Goal: Task Accomplishment & Management: Use online tool/utility

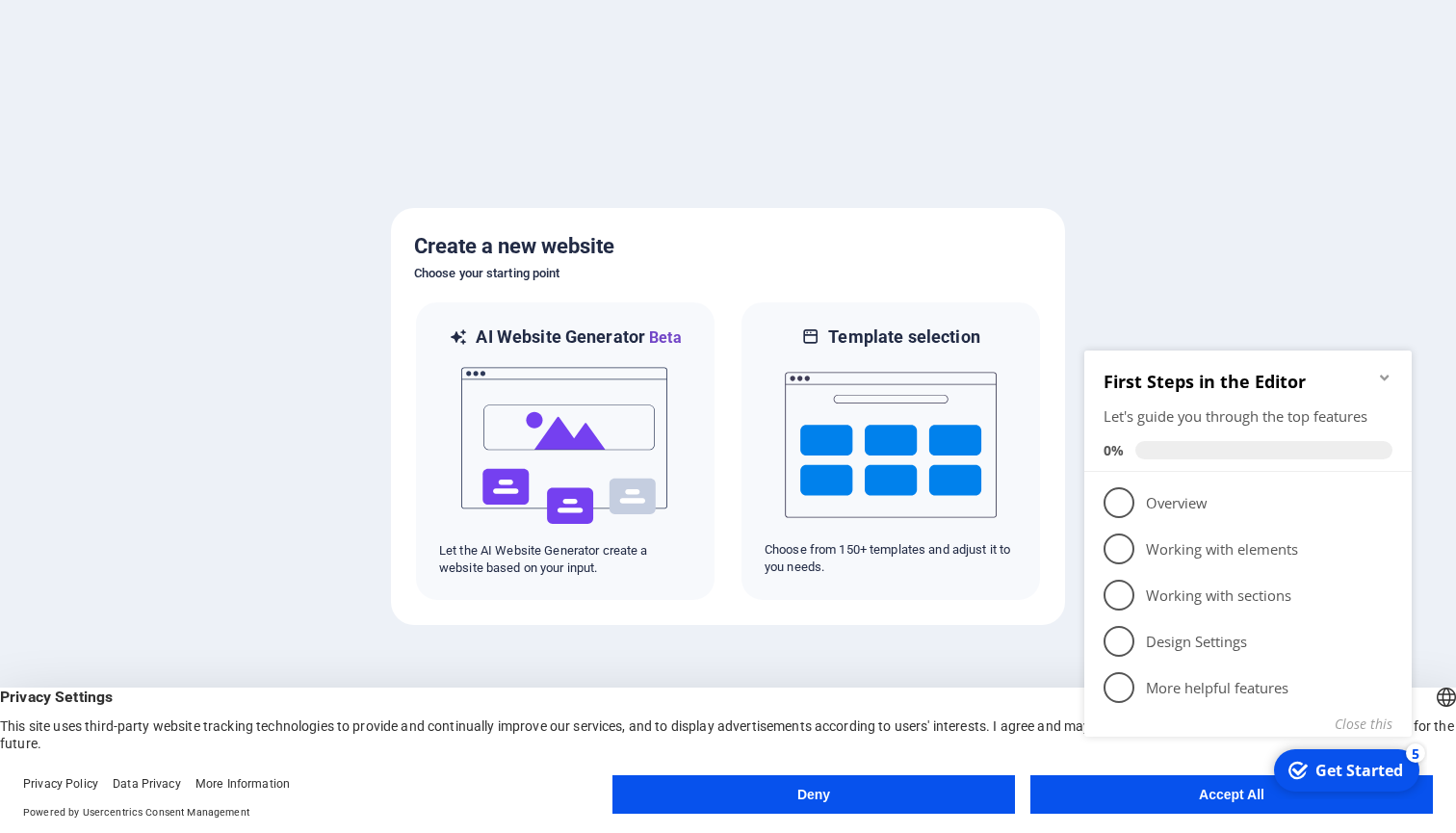
click at [1190, 796] on div "checkmark Get Started 5 First Steps in the Editor Let's guide you through the t…" at bounding box center [1251, 566] width 351 height 467
click at [1231, 797] on div "checkmark Get Started 5 First Steps in the Editor Let's guide you through the t…" at bounding box center [1251, 566] width 351 height 467
click at [1191, 796] on div "checkmark Get Started 5 First Steps in the Editor Let's guide you through the t…" at bounding box center [1251, 566] width 351 height 467
click at [1053, 799] on button "Accept All" at bounding box center [1231, 794] width 402 height 39
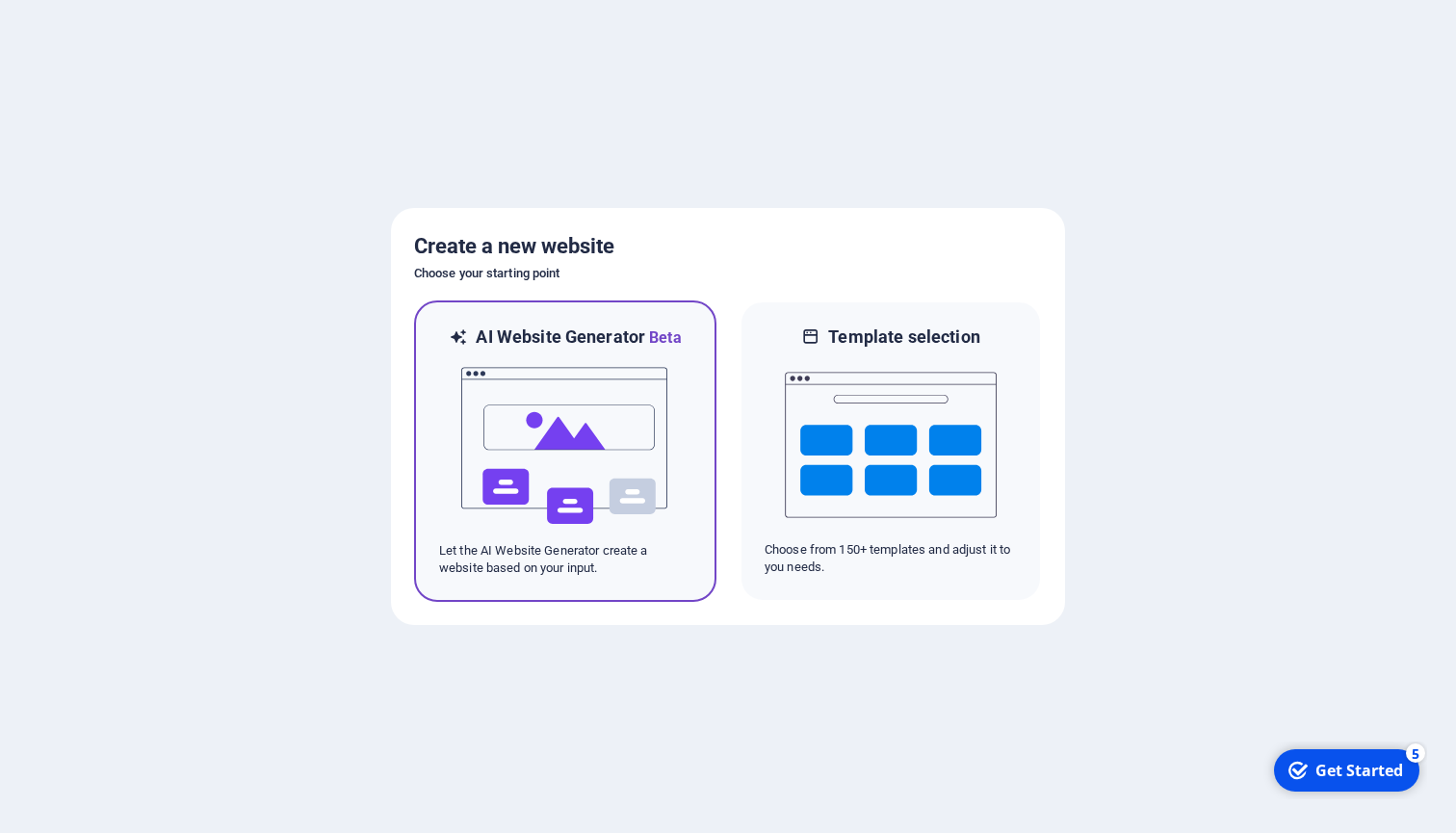
click at [552, 434] on img at bounding box center [565, 446] width 212 height 192
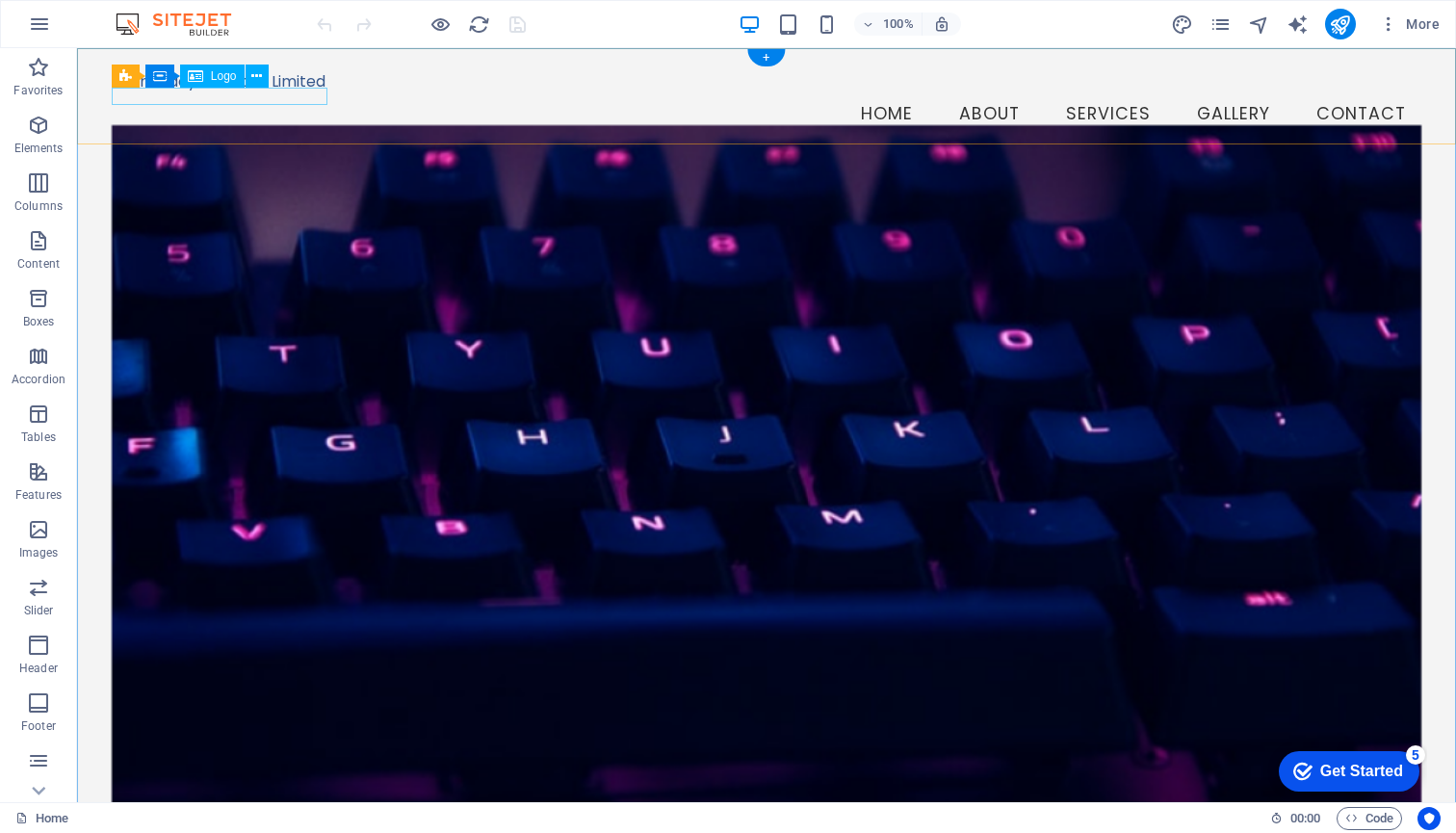
click at [228, 78] on span "Logo" at bounding box center [224, 76] width 26 height 12
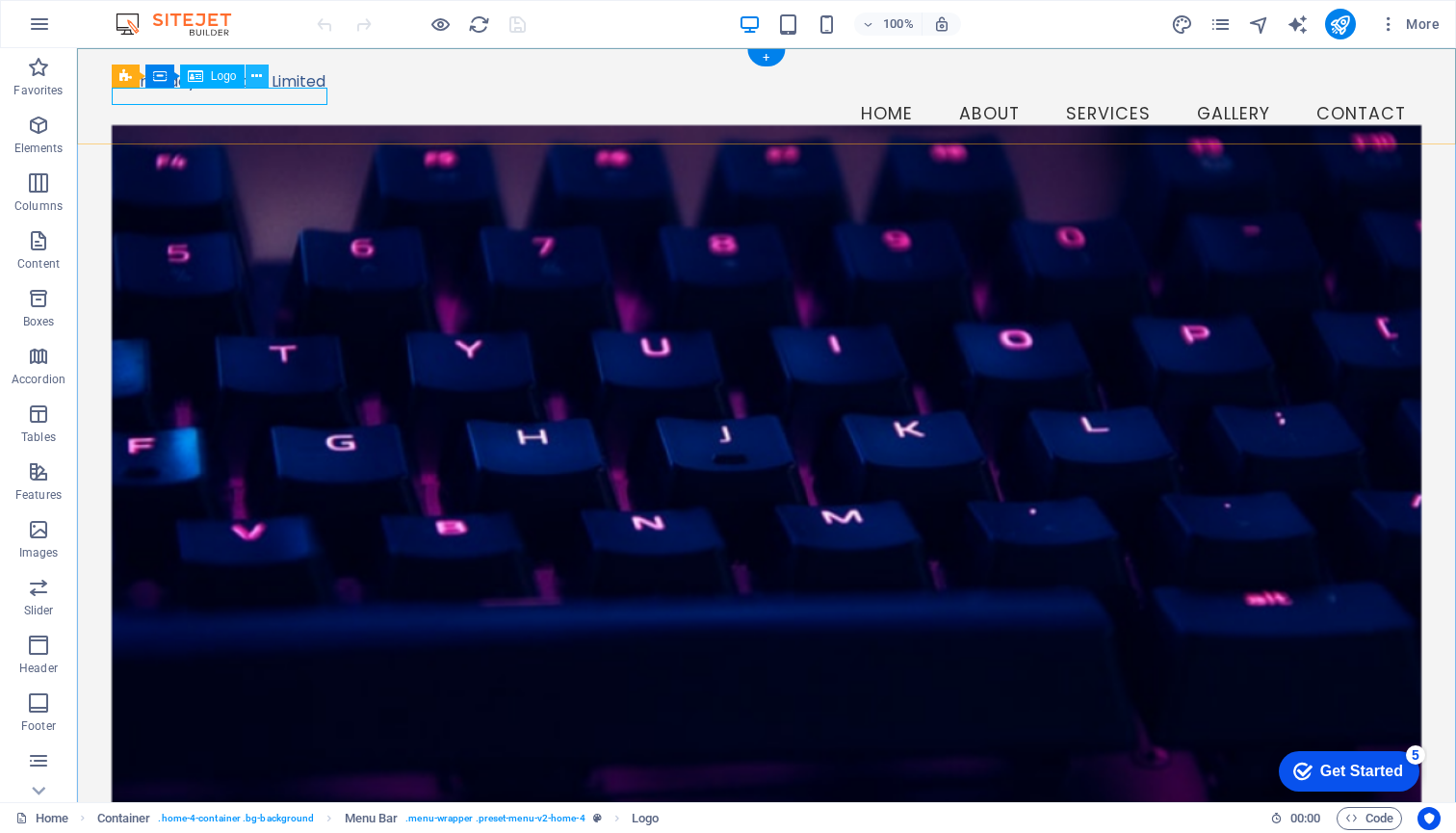
click at [257, 74] on icon at bounding box center [256, 76] width 11 height 20
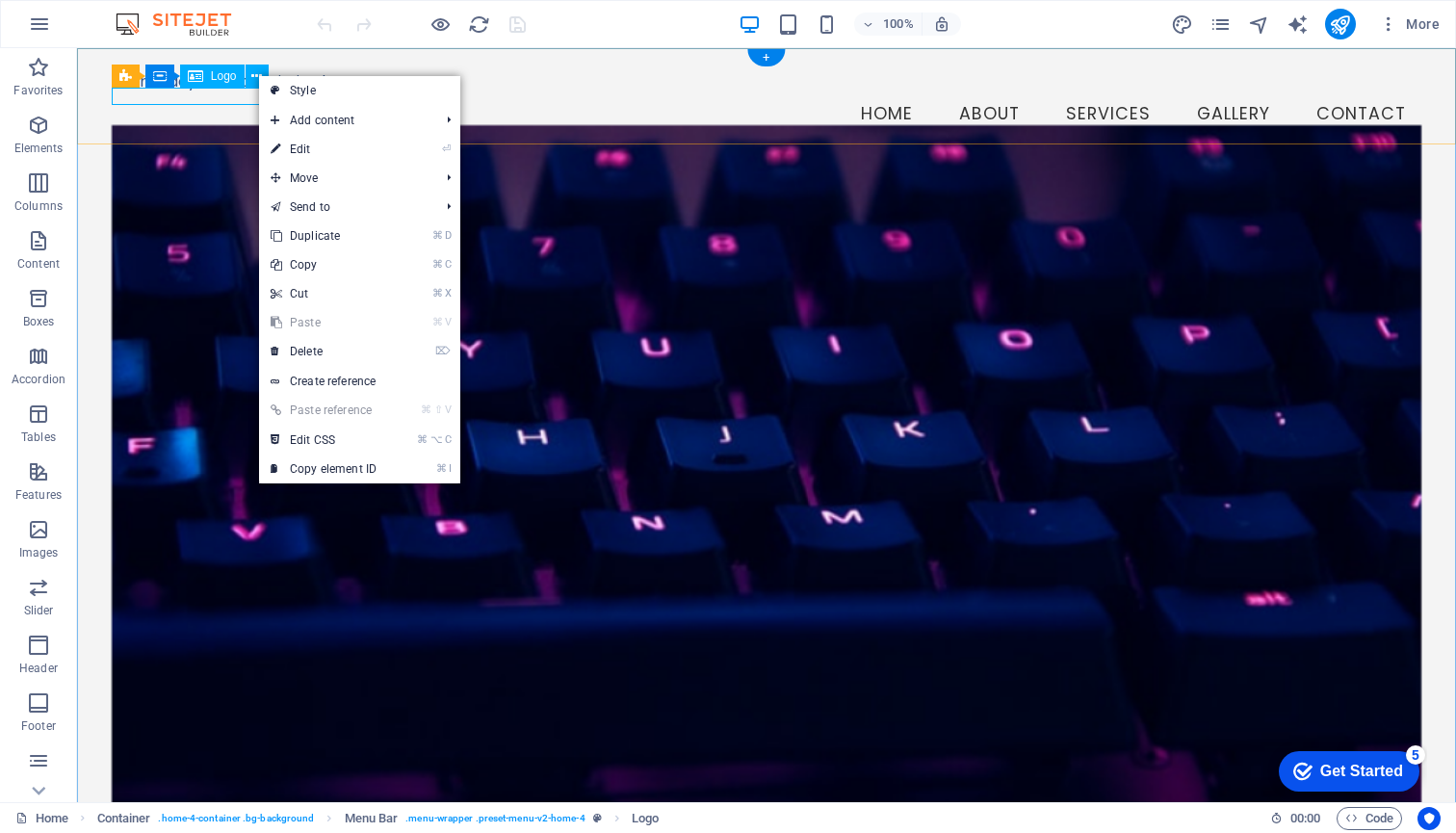
click at [199, 75] on icon at bounding box center [195, 76] width 16 height 23
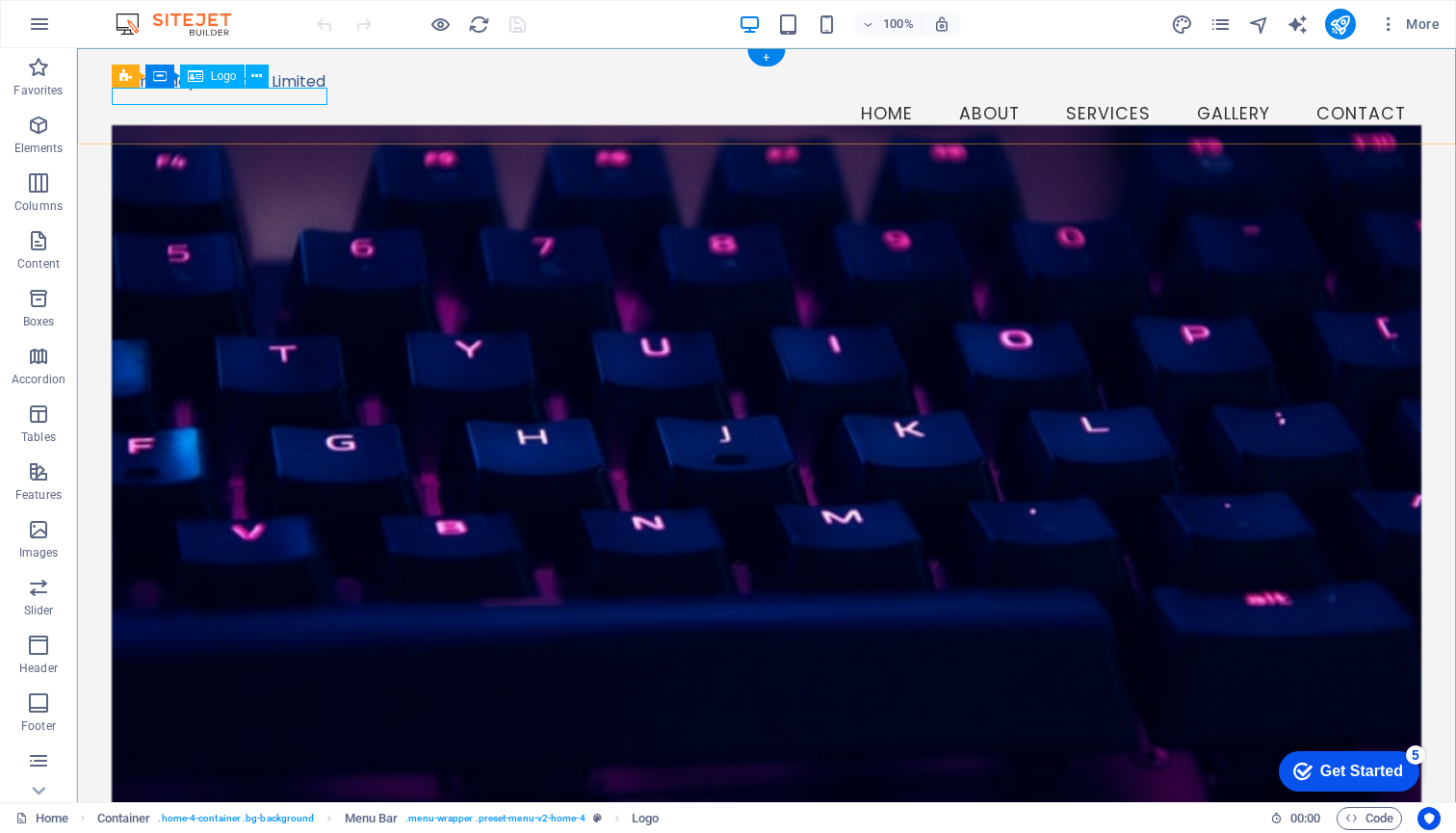
click at [199, 75] on icon at bounding box center [195, 76] width 16 height 23
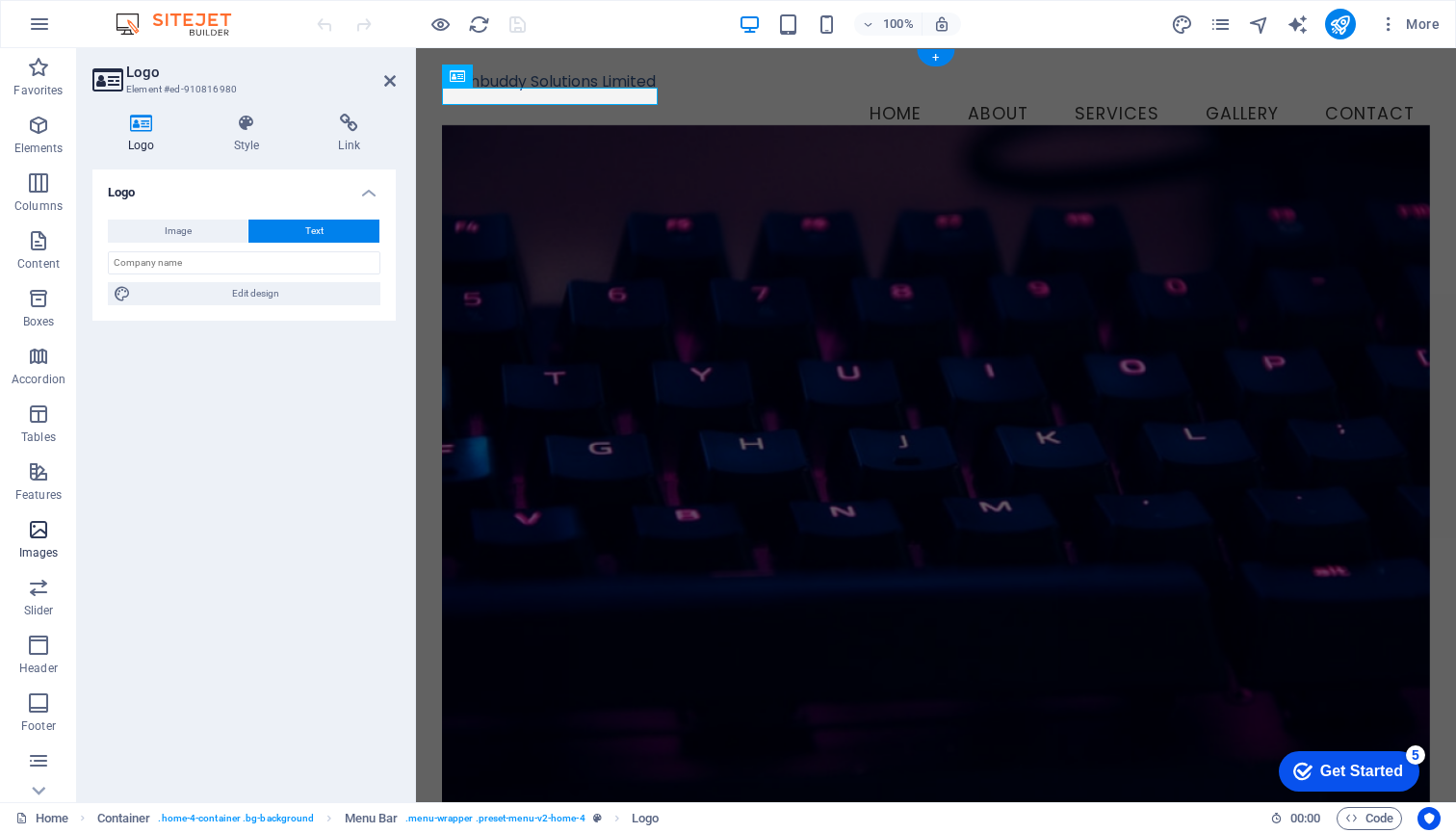
click at [37, 537] on icon "button" at bounding box center [39, 530] width 23 height 23
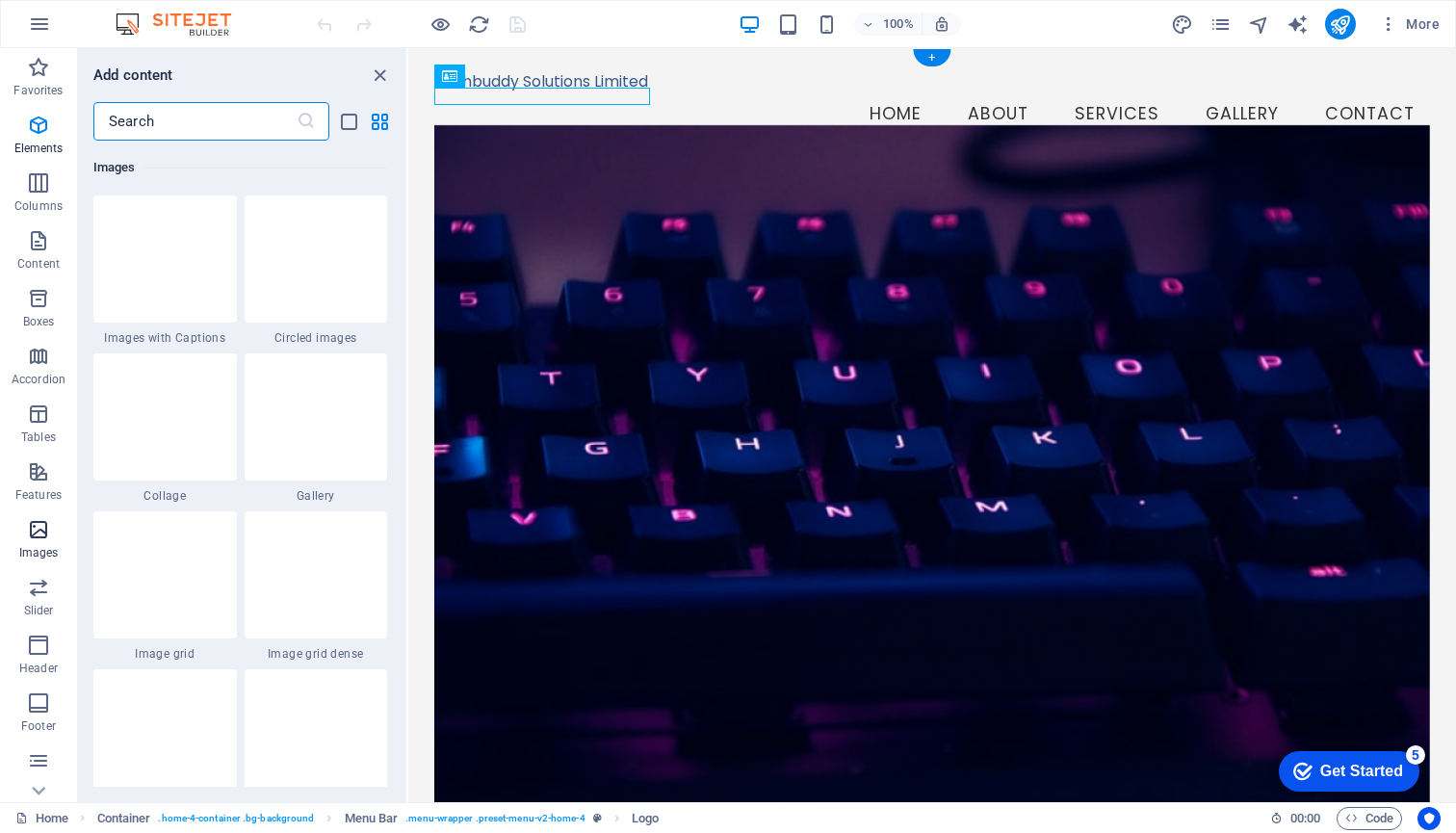
scroll to position [9762, 0]
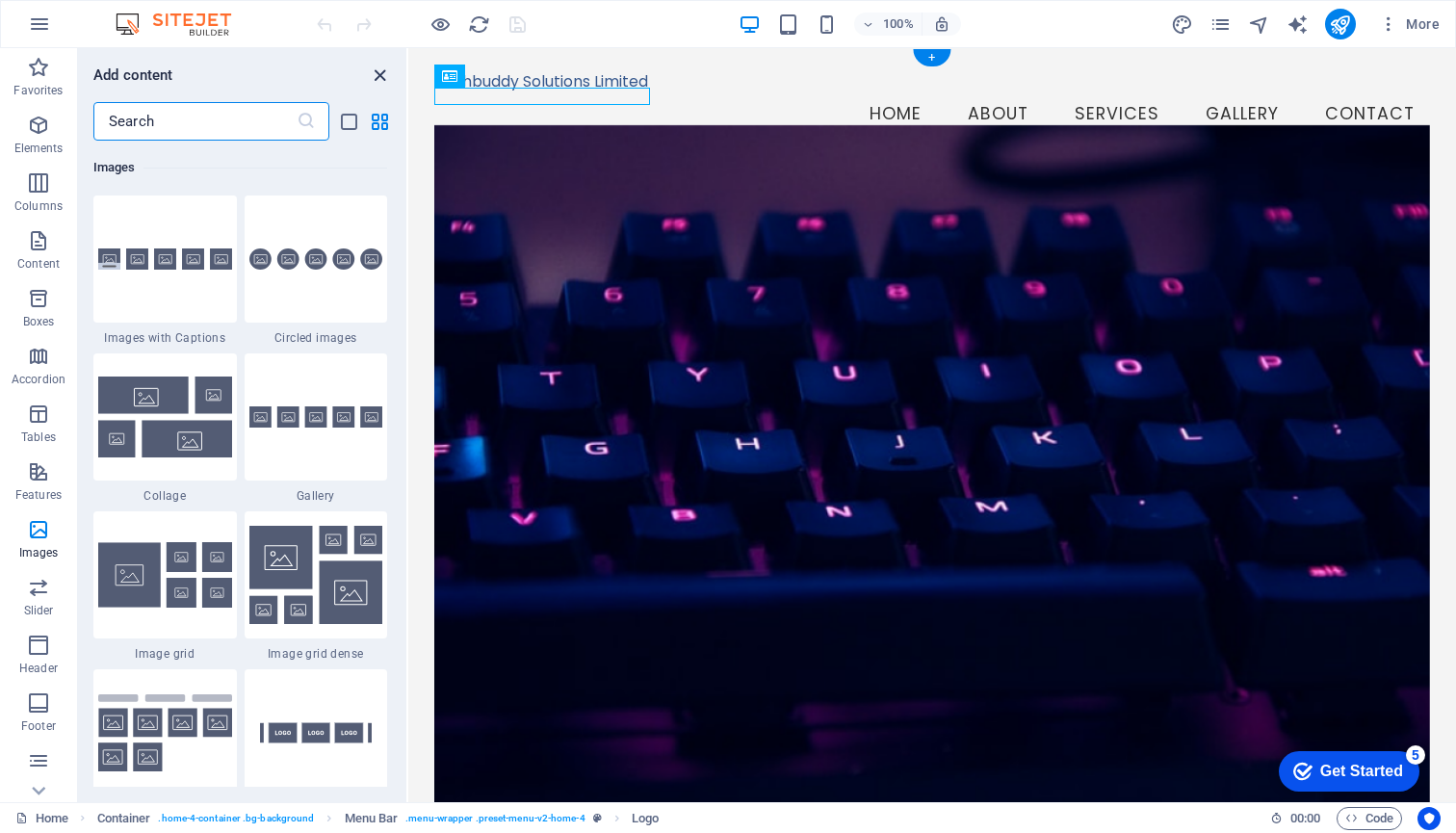
click at [388, 74] on icon "close panel" at bounding box center [379, 75] width 22 height 22
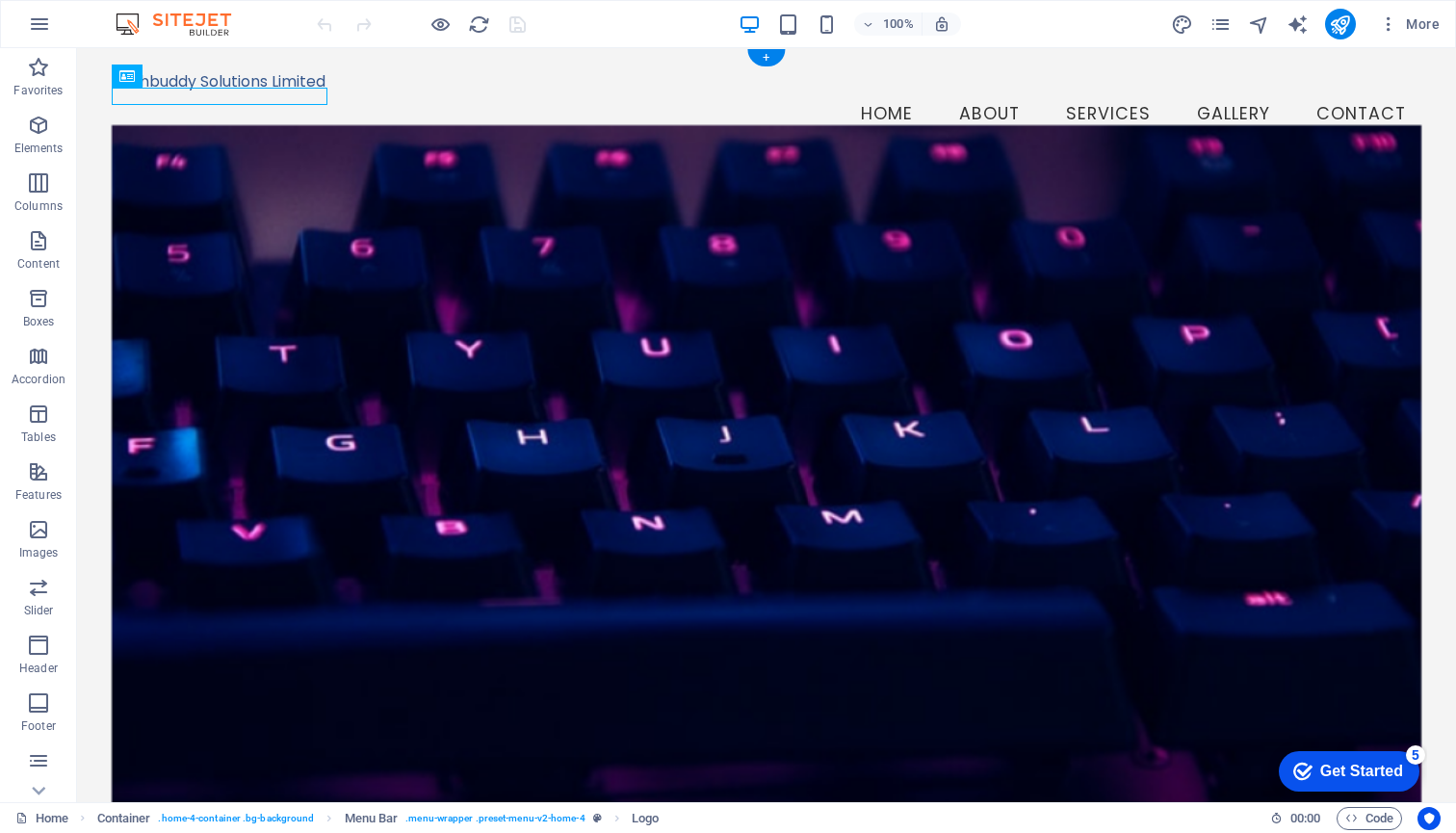
click at [299, 91] on div "Techbuddy Solutions Limited" at bounding box center [766, 82] width 1309 height 18
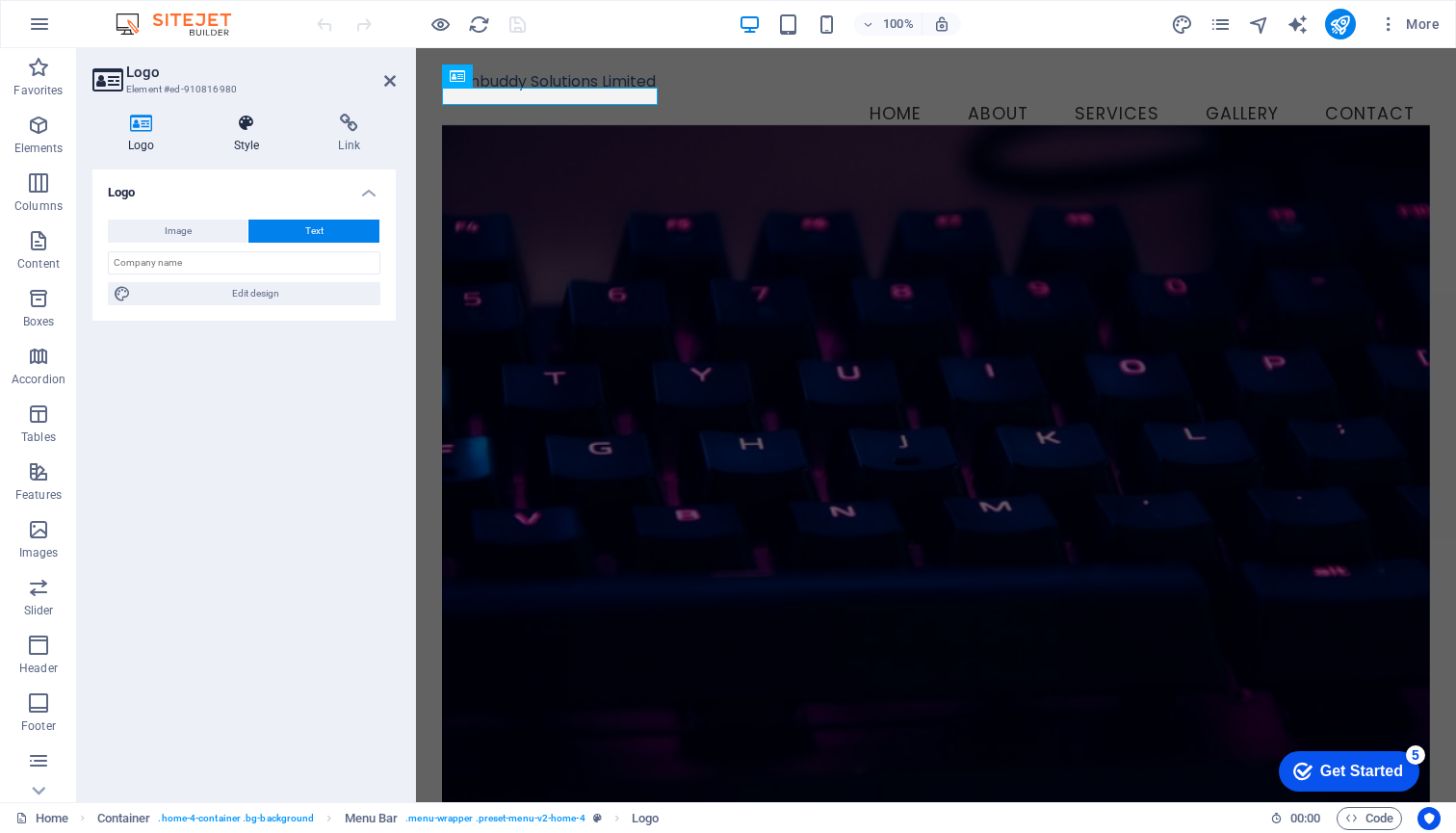
click at [245, 128] on icon at bounding box center [247, 123] width 97 height 19
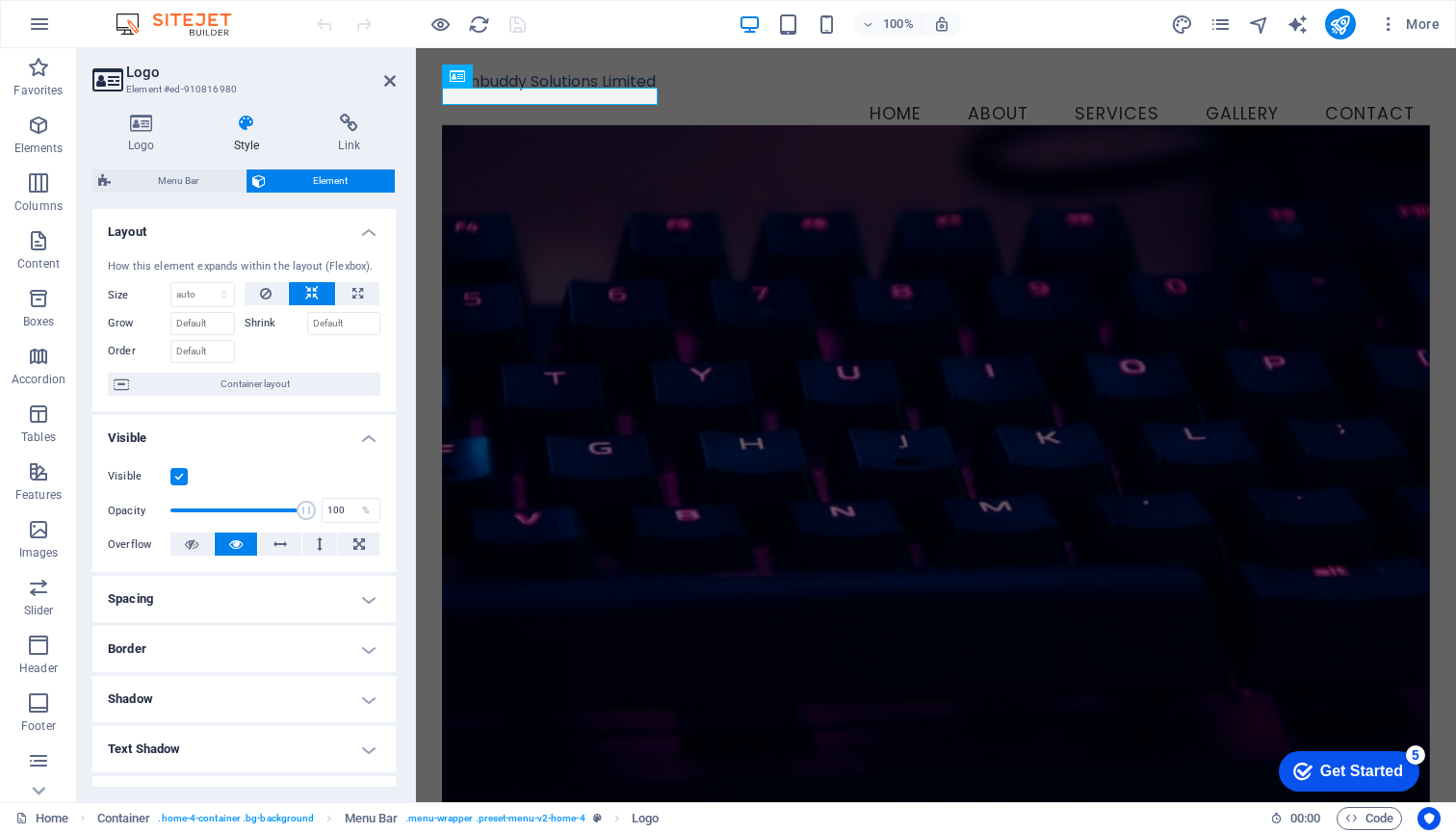
click at [258, 323] on label "Shrink" at bounding box center [276, 324] width 62 height 23
click at [307, 323] on input "Shrink" at bounding box center [344, 324] width 74 height 23
click at [135, 136] on h4 "Logo" at bounding box center [145, 134] width 106 height 41
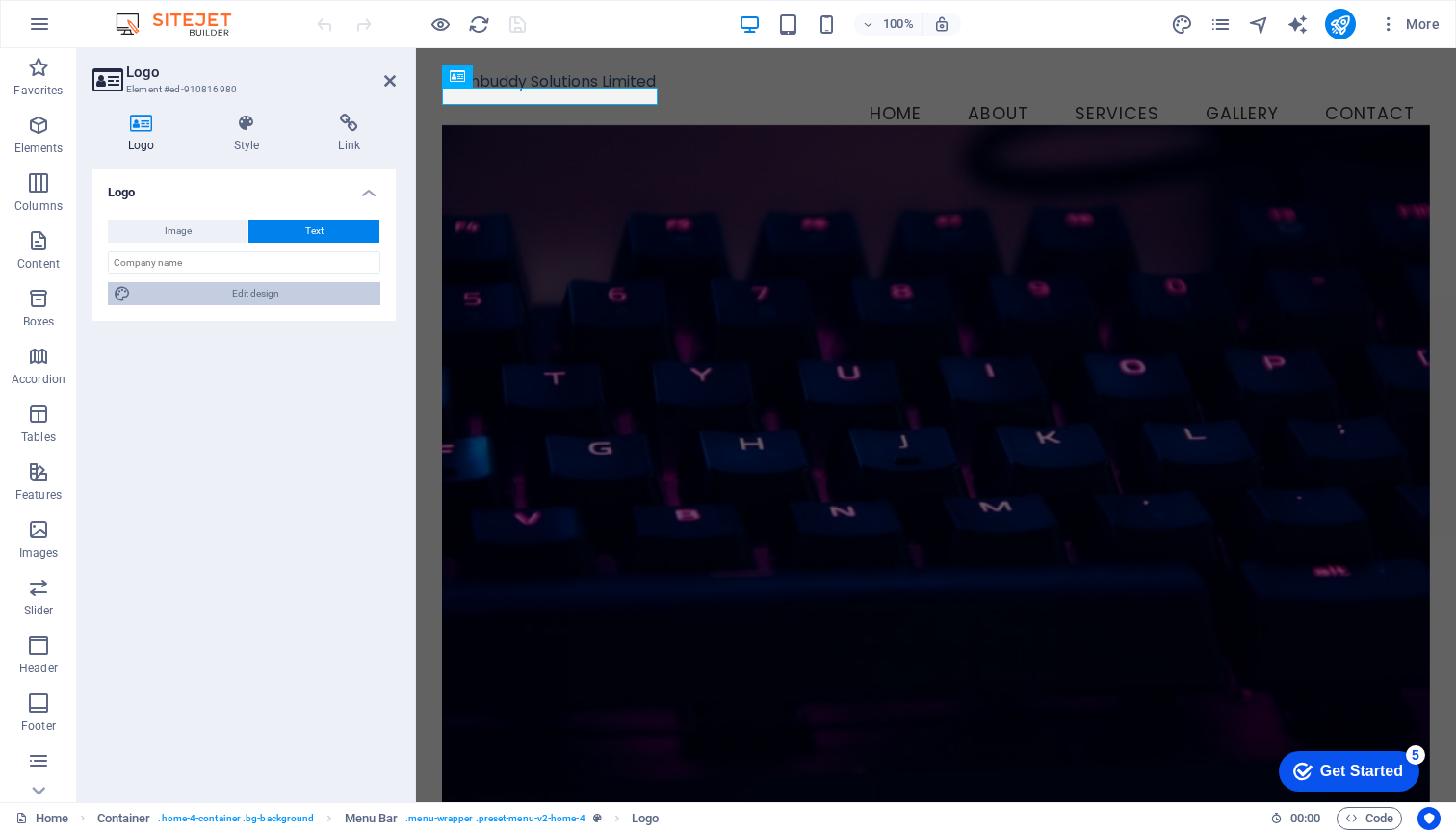
click at [123, 294] on icon at bounding box center [122, 294] width 17 height 23
select select "px"
select select "200"
select select "px"
select select "rem"
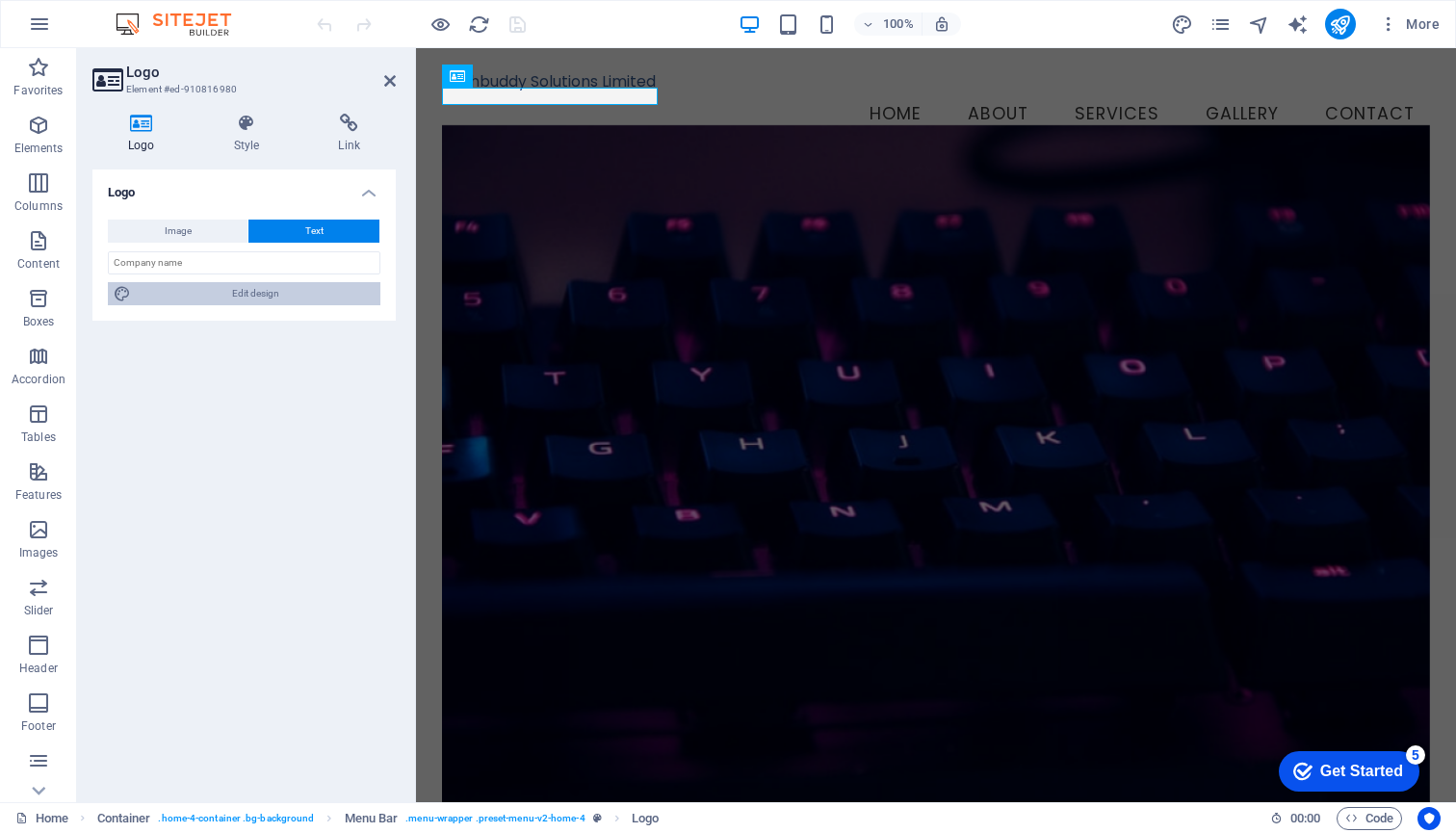
select select "200"
select select "px"
select select "rem"
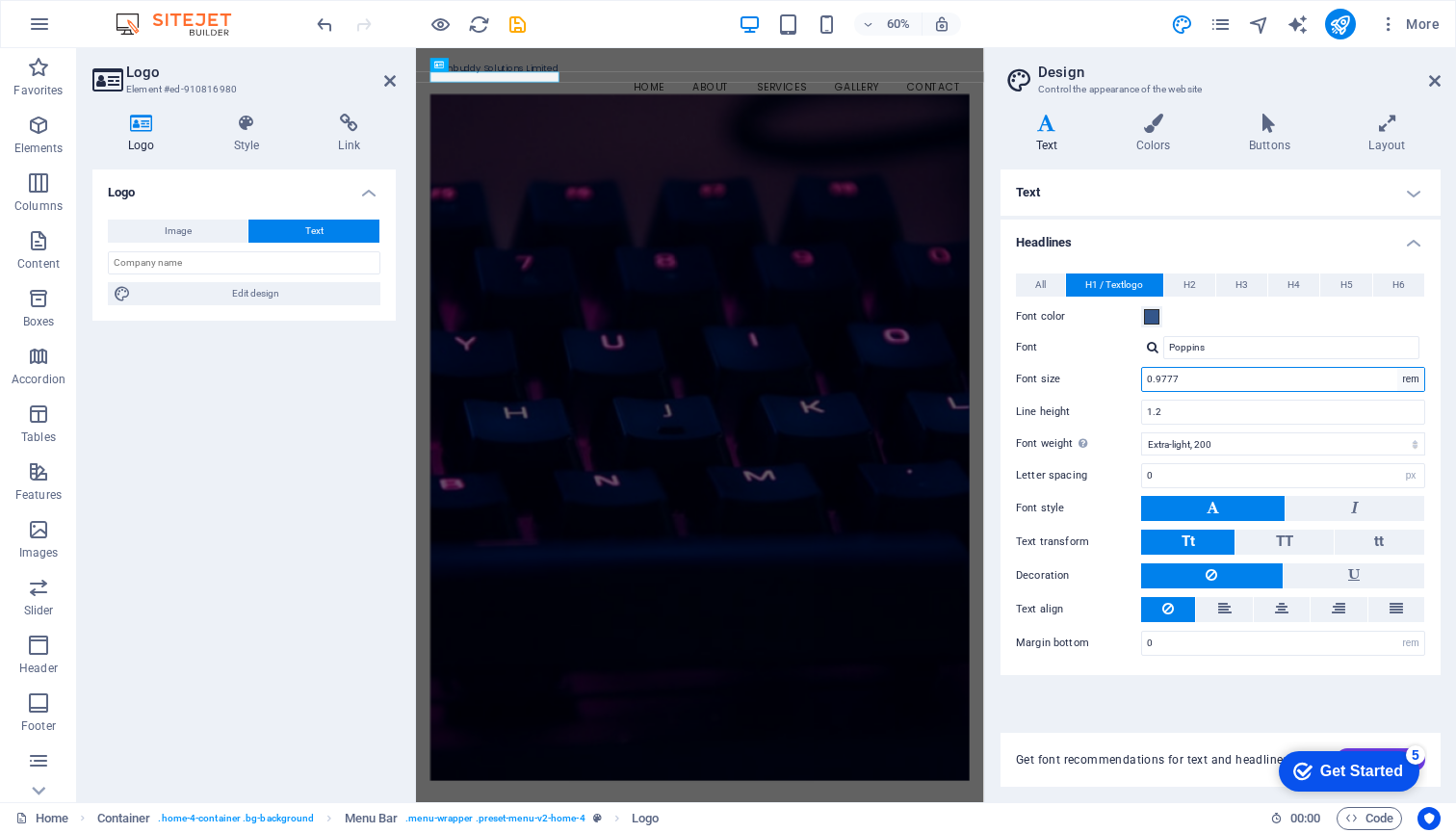
click at [1403, 378] on select "rem px em %" at bounding box center [1410, 379] width 27 height 23
click at [1216, 384] on input "0.9777" at bounding box center [1283, 379] width 282 height 23
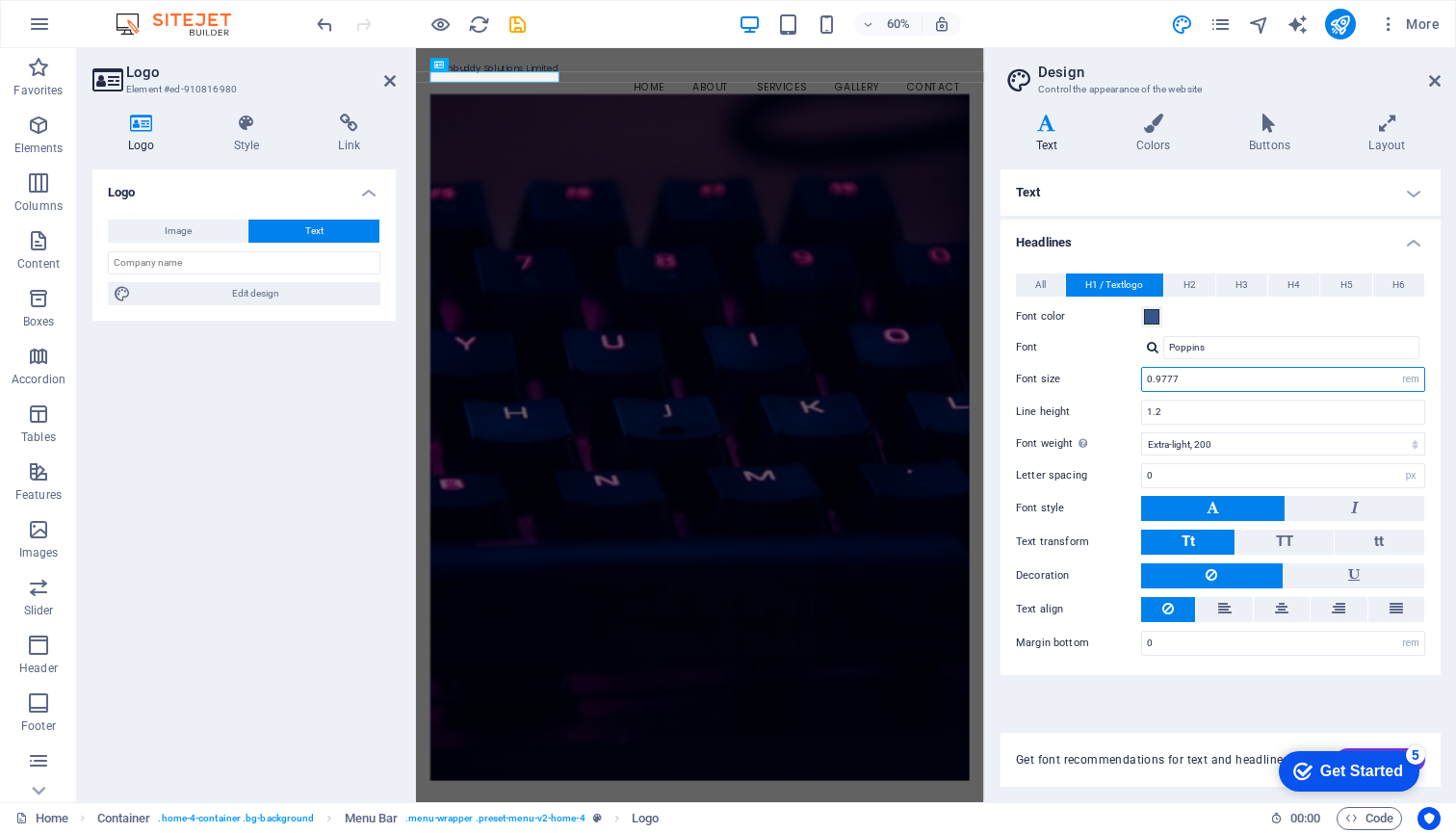
type input "5"
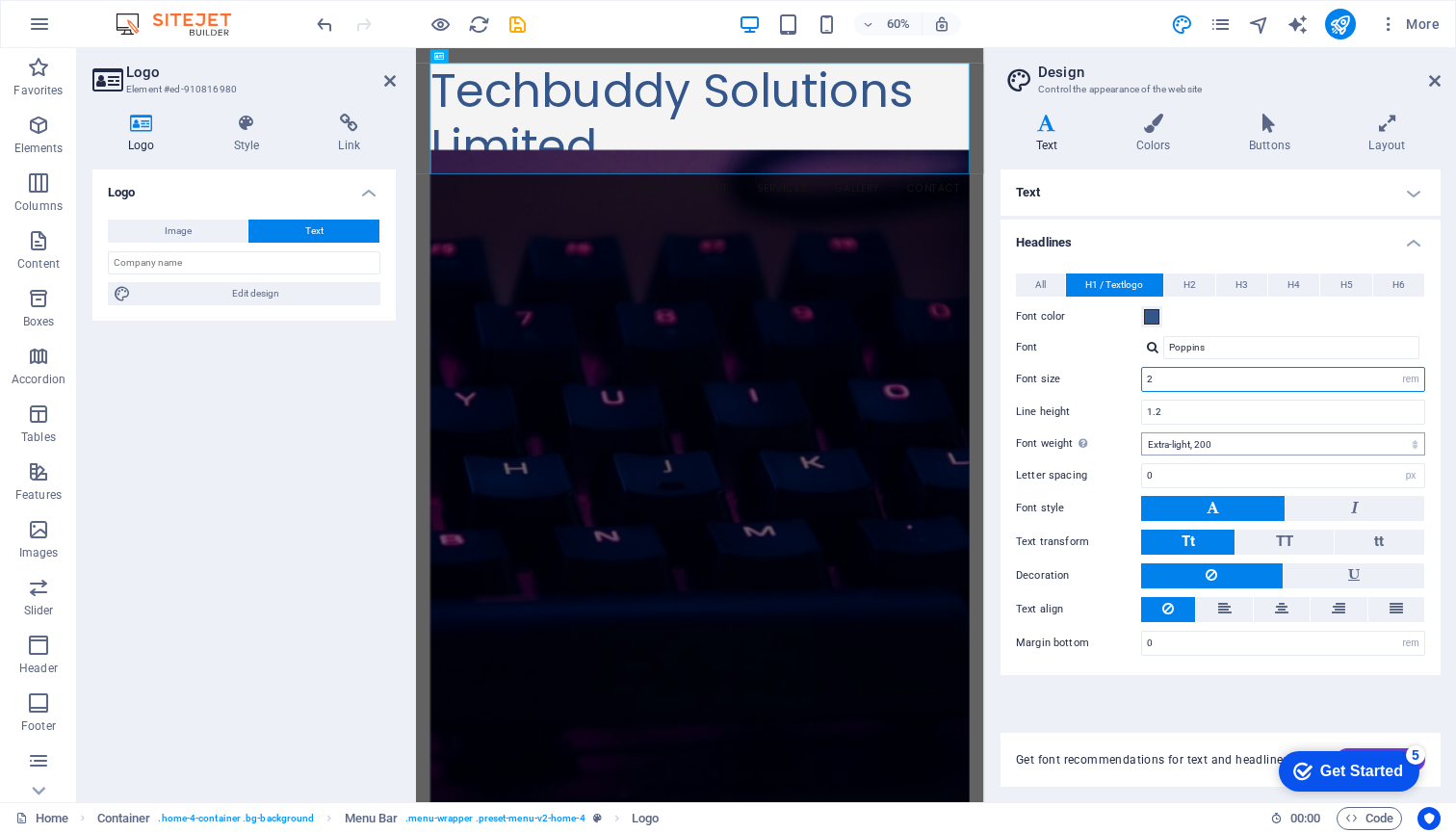
type input "2"
click at [1289, 434] on select "Thin, 100 Extra-light, 200 Light, 300 Regular, 400 Medium, 500 Semi-bold, 600 B…" at bounding box center [1283, 444] width 284 height 23
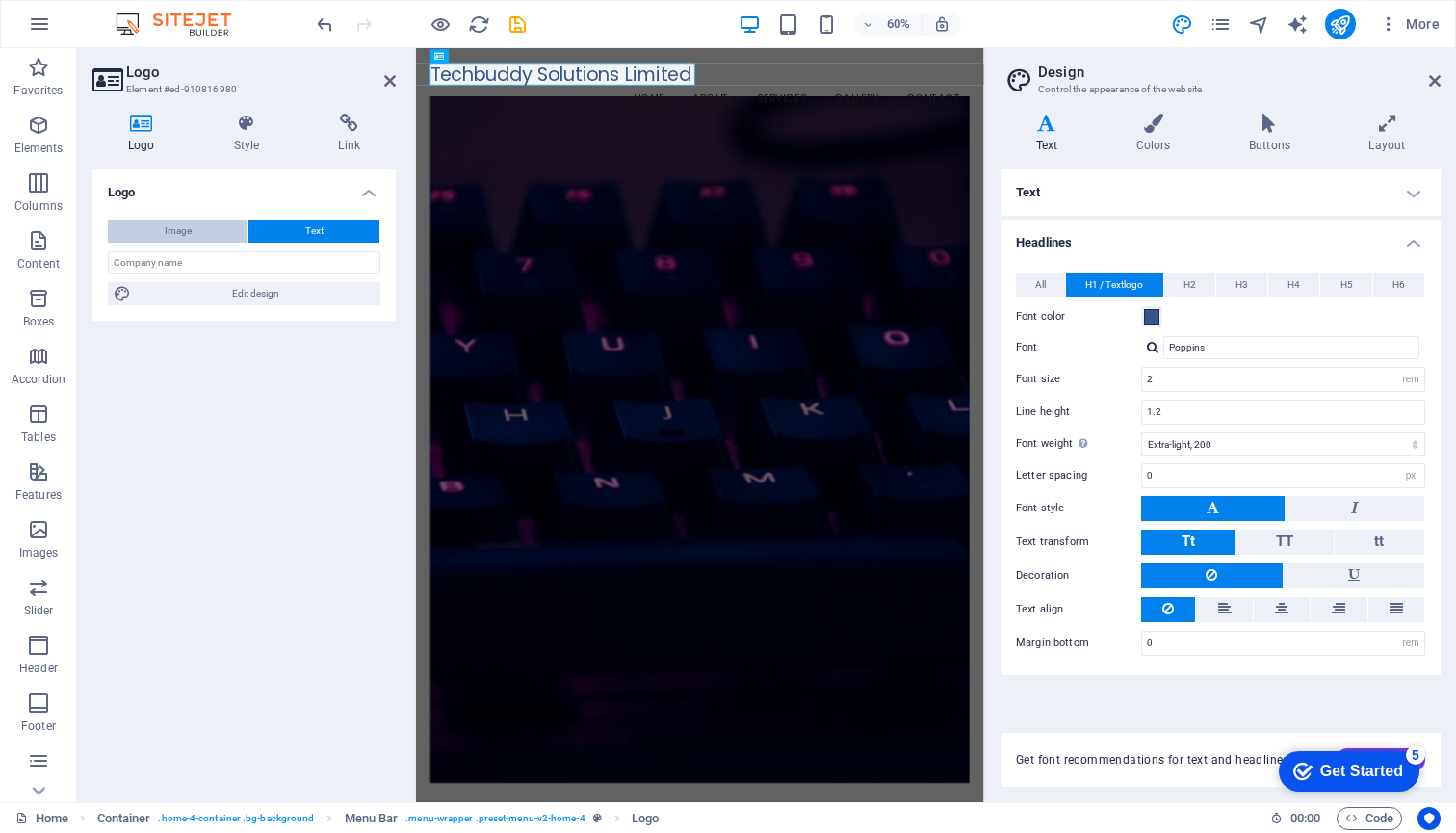
click at [165, 229] on span "Image" at bounding box center [178, 231] width 27 height 23
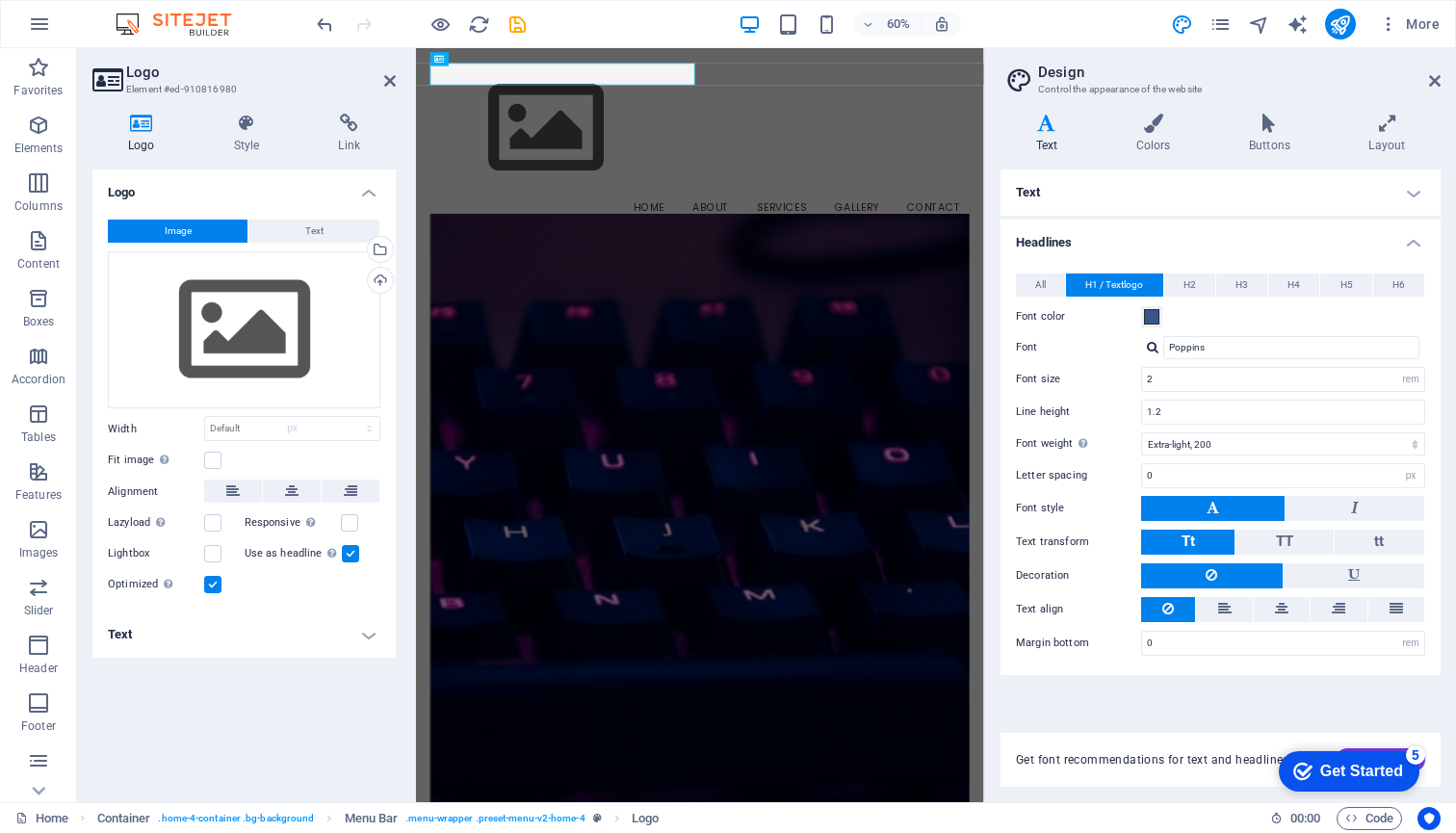
select select "DISABLED_OPTION_VALUE"
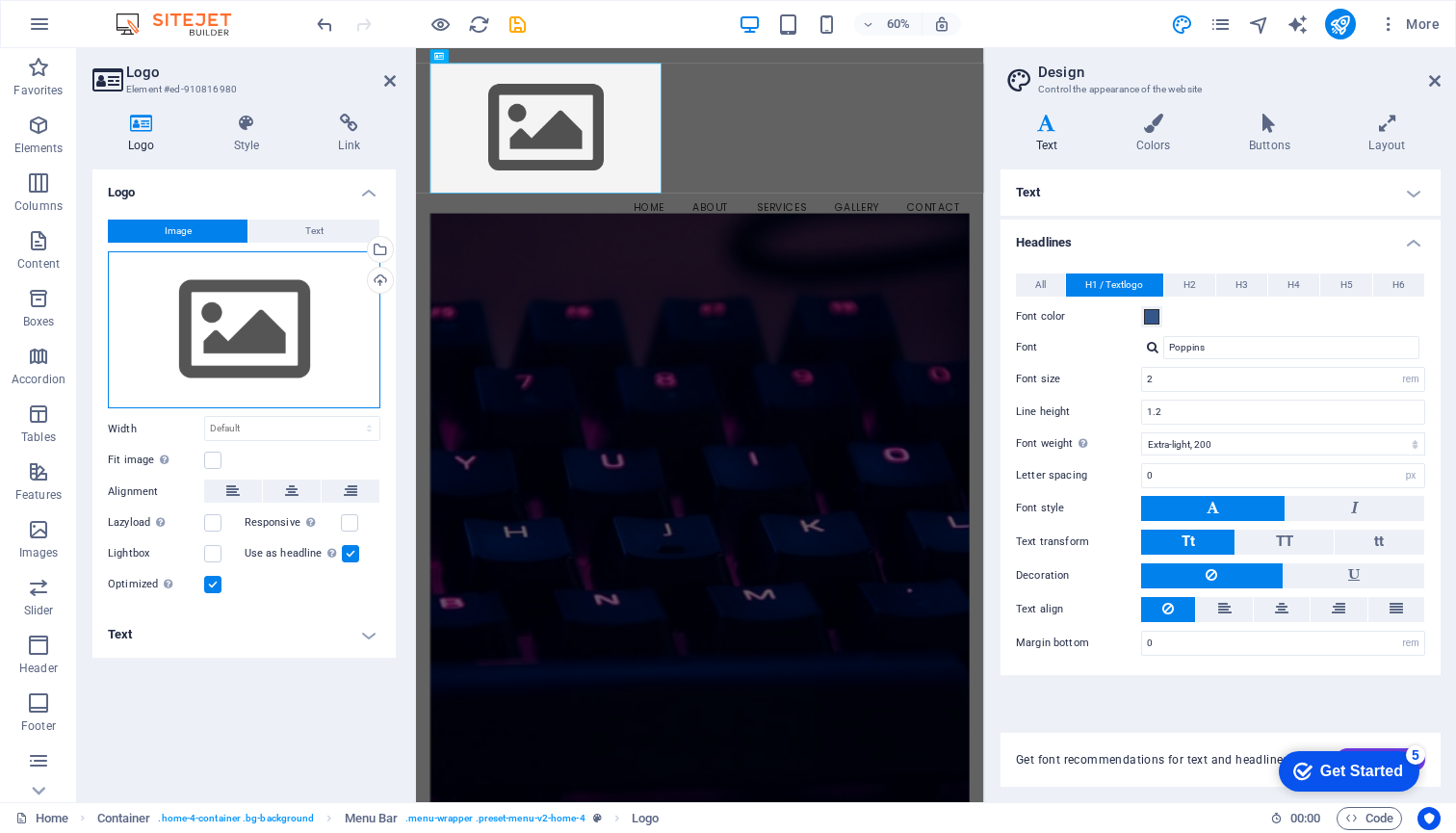
click at [242, 345] on div "Drag files here, click to choose files or select files from Files or our free s…" at bounding box center [244, 330] width 272 height 157
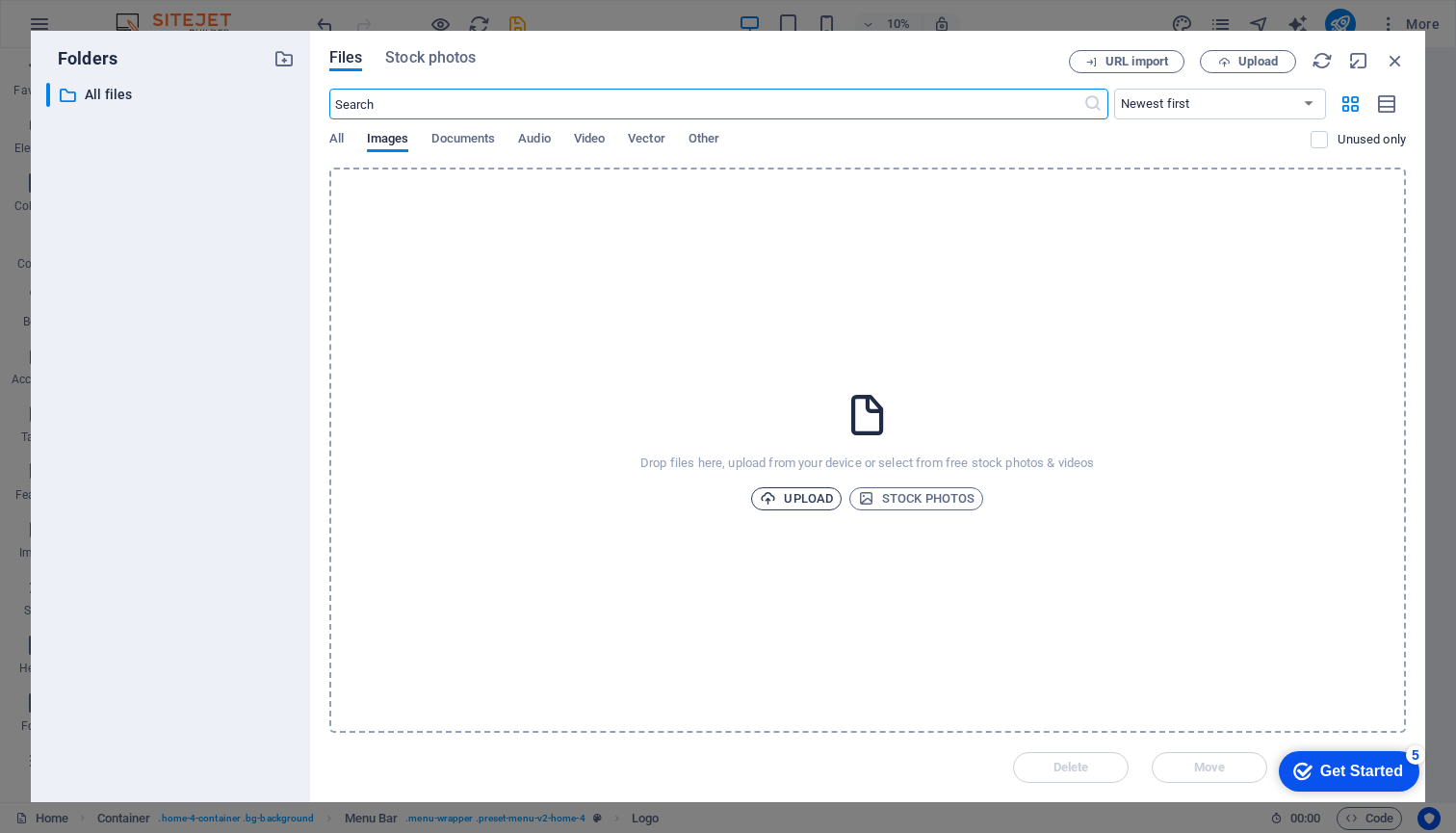
click at [805, 496] on span "Upload" at bounding box center [795, 499] width 73 height 23
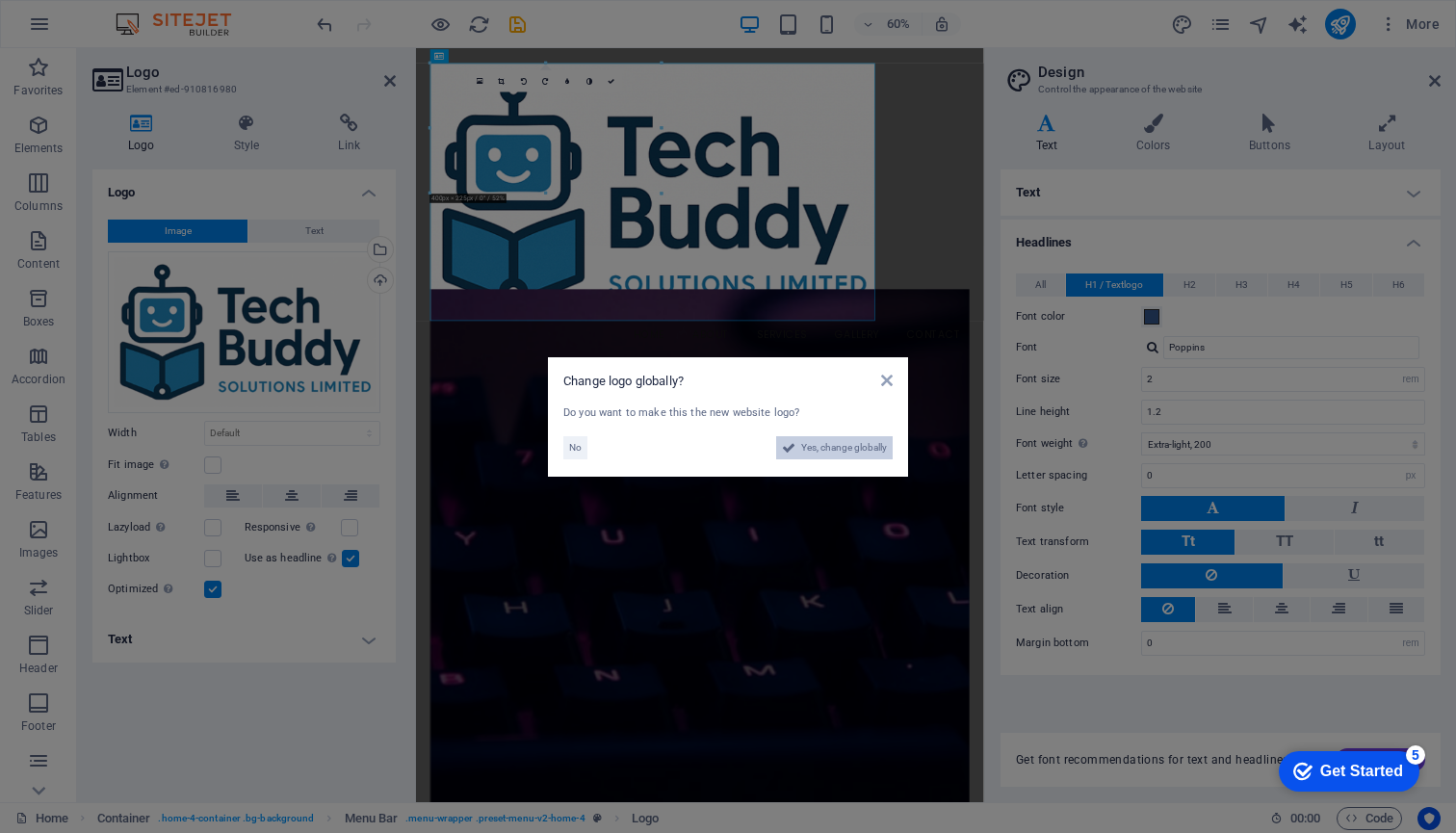
click at [815, 446] on span "Yes, change globally" at bounding box center [844, 448] width 86 height 23
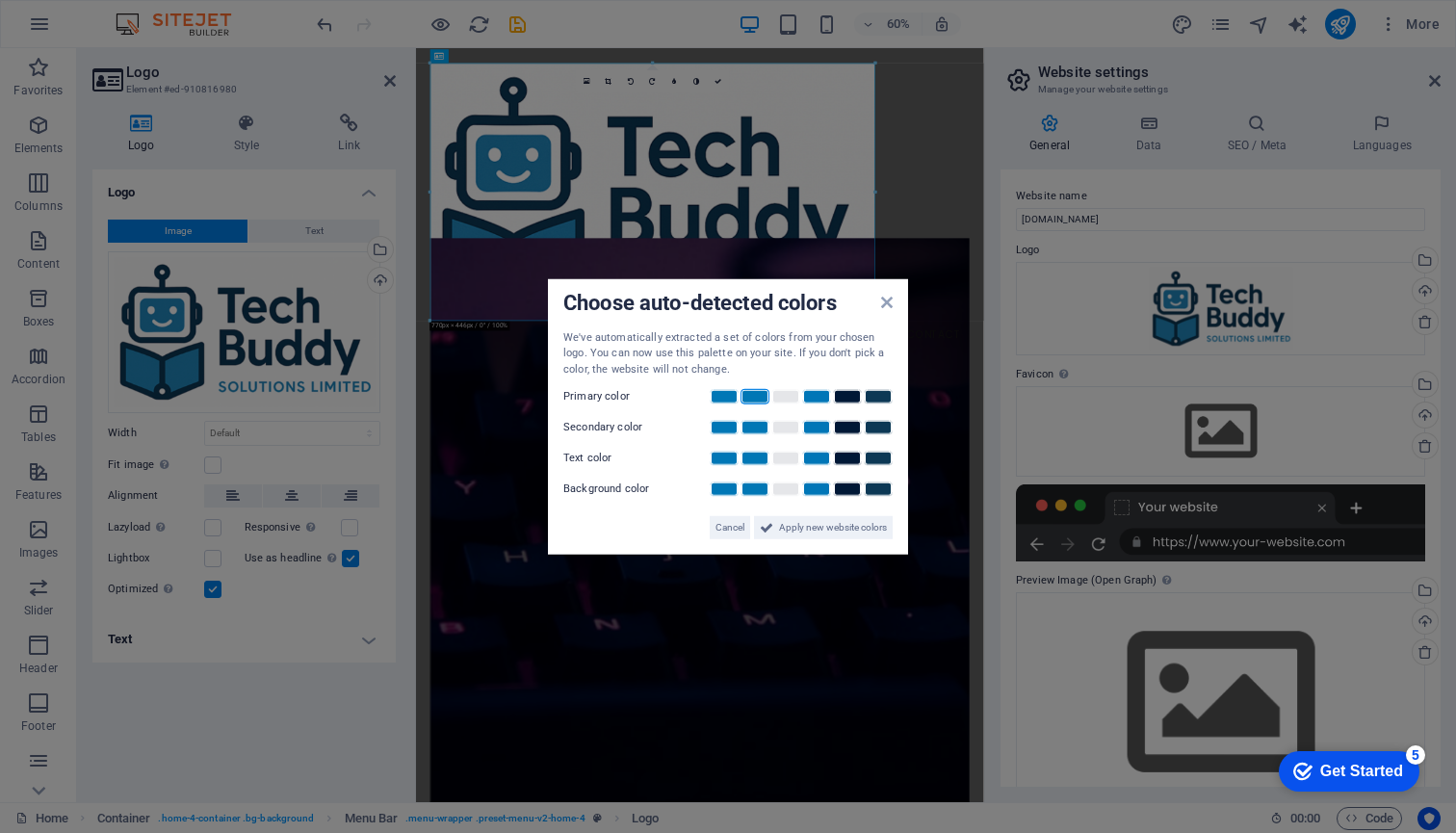
click at [753, 395] on link at bounding box center [755, 397] width 29 height 16
click at [782, 526] on span "Apply new website colors" at bounding box center [832, 528] width 108 height 23
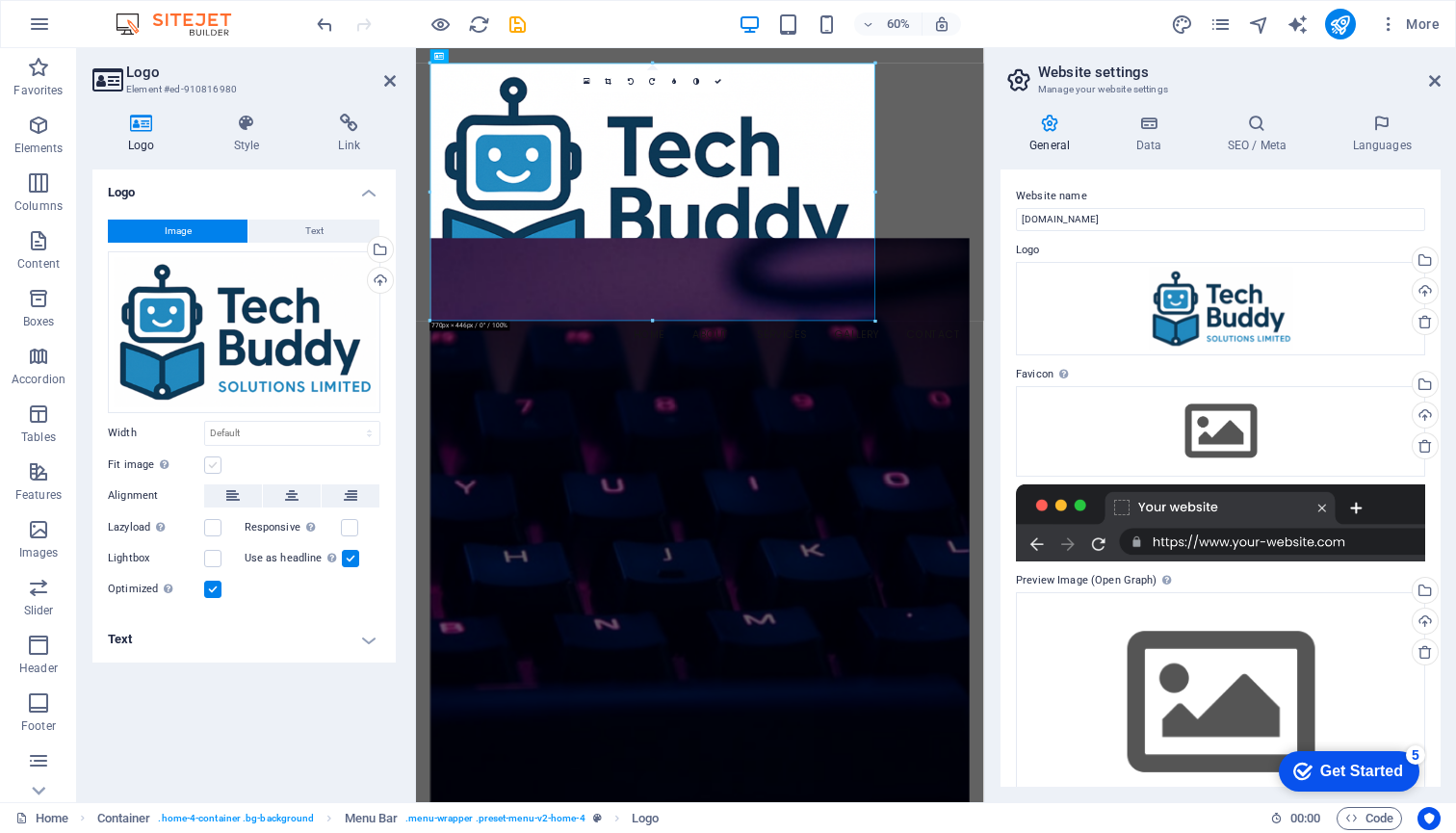
click at [209, 464] on label at bounding box center [213, 465] width 17 height 17
click at [0, 0] on input "Fit image Automatically fit image to a fixed width and height" at bounding box center [0, 0] width 0 height 0
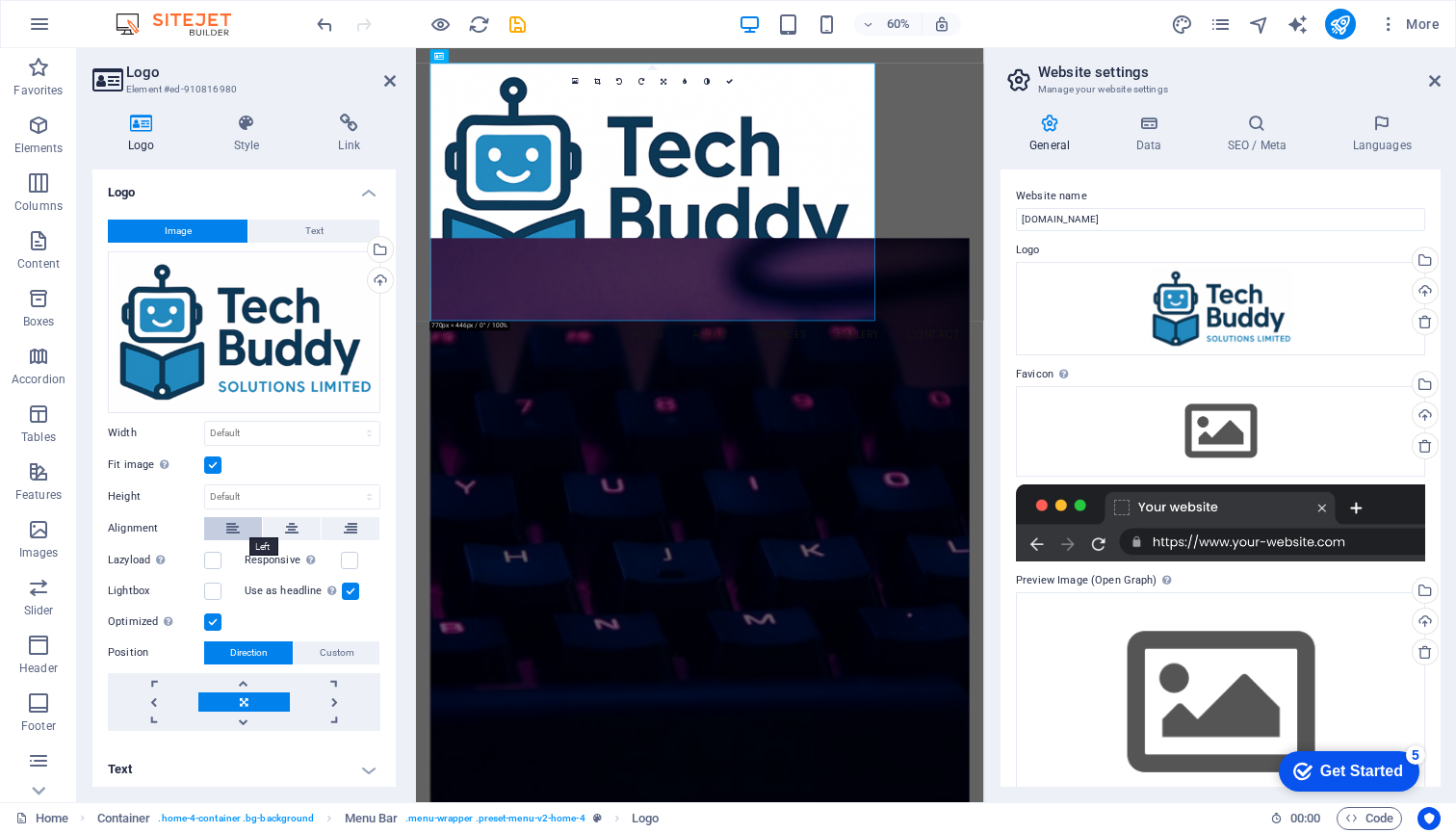
click at [241, 526] on button at bounding box center [232, 529] width 57 height 23
click at [1361, 758] on div "checkmark Get Started 5" at bounding box center [1348, 772] width 141 height 41
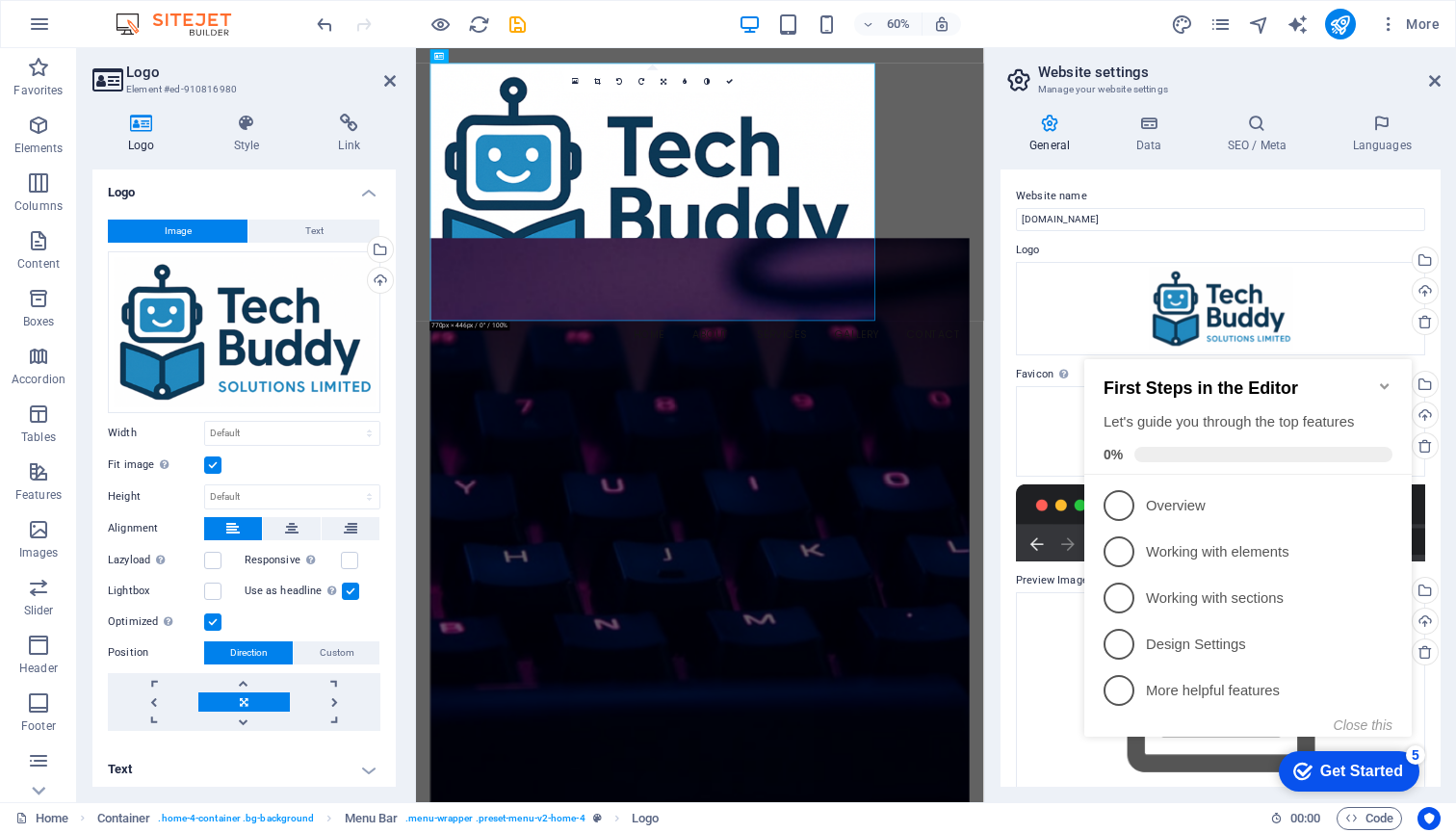
click at [1324, 72] on h2 "Website settings" at bounding box center [1239, 72] width 402 height 17
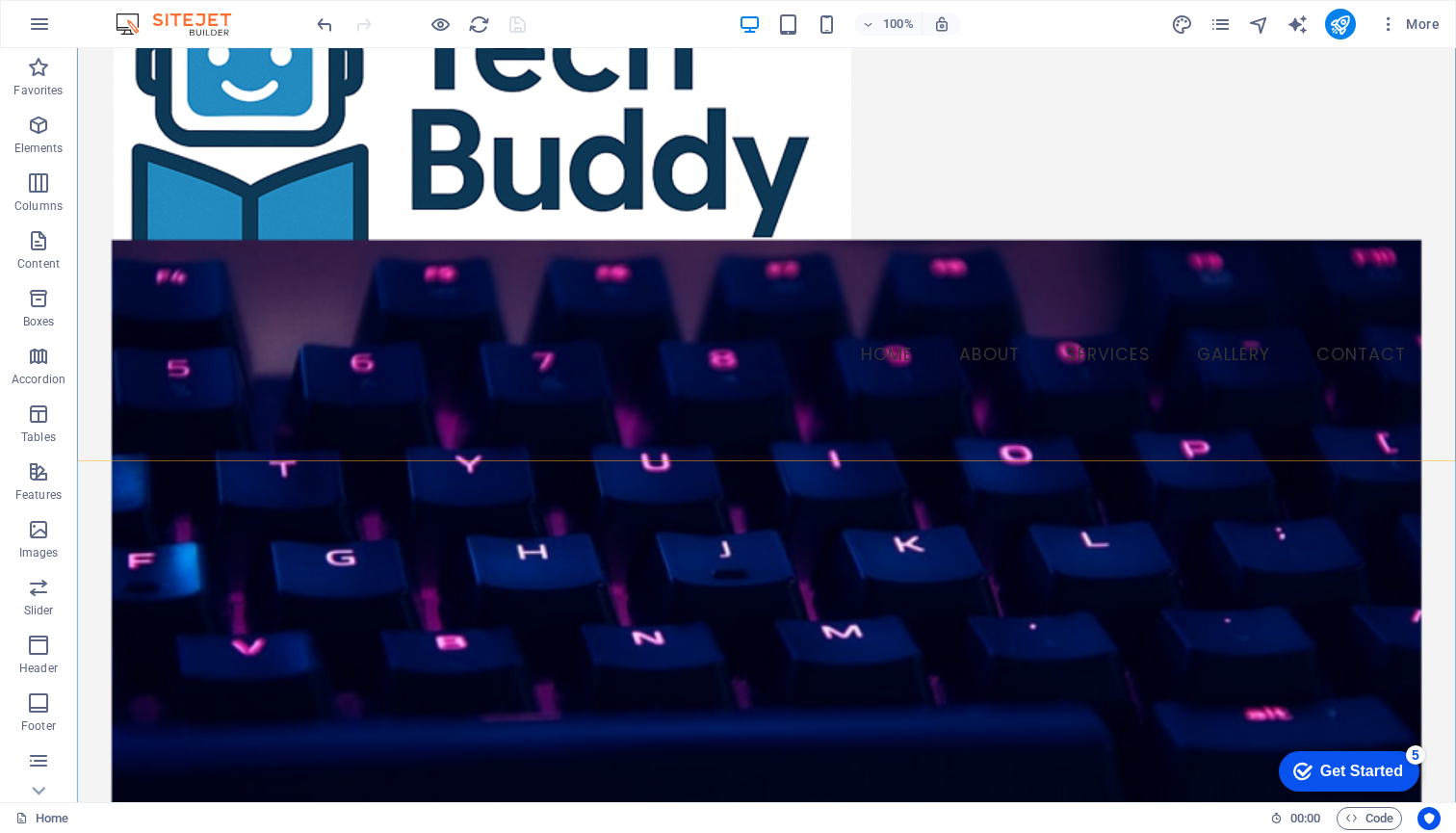
scroll to position [193, 0]
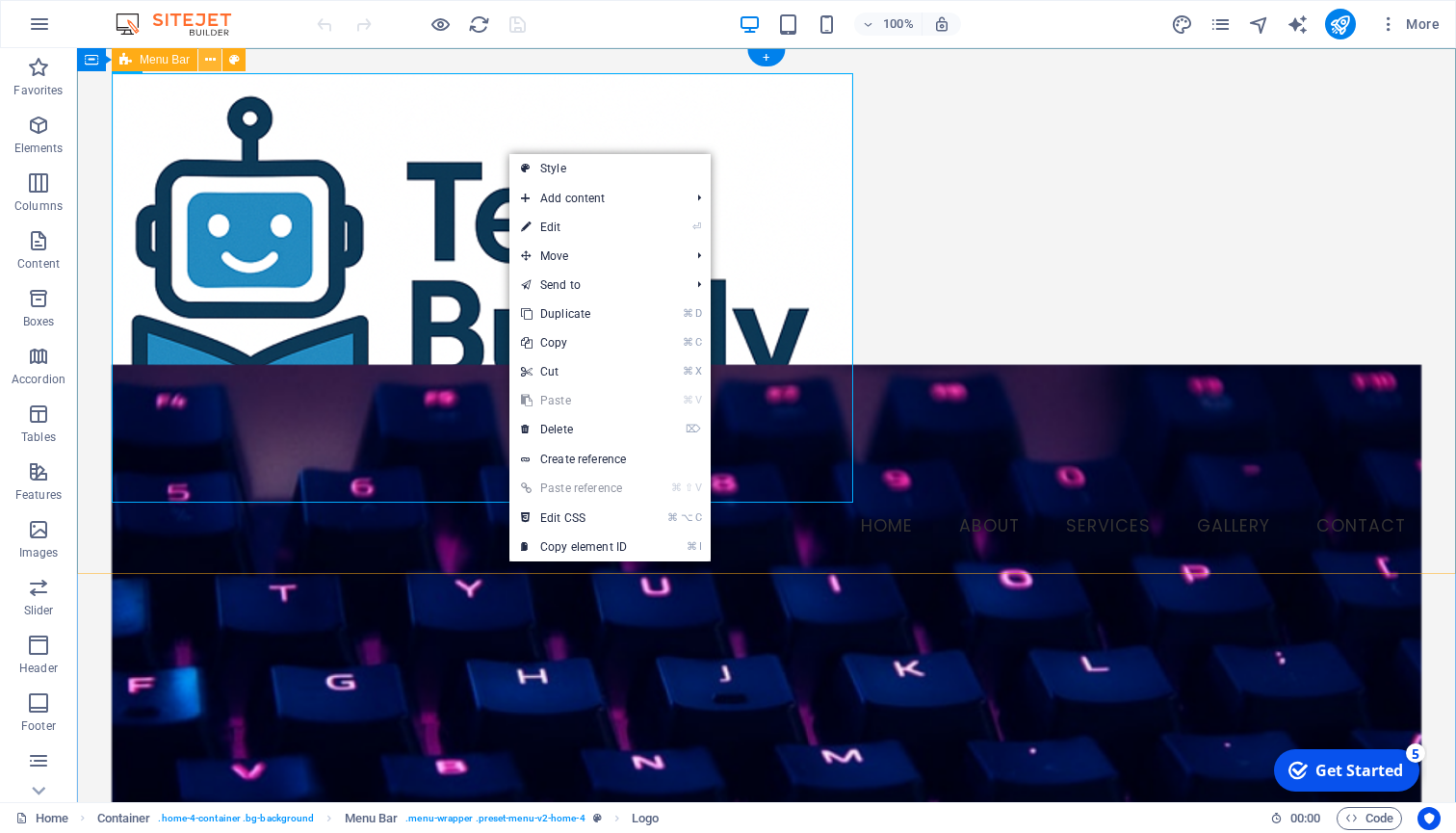
click at [213, 61] on icon at bounding box center [210, 60] width 11 height 20
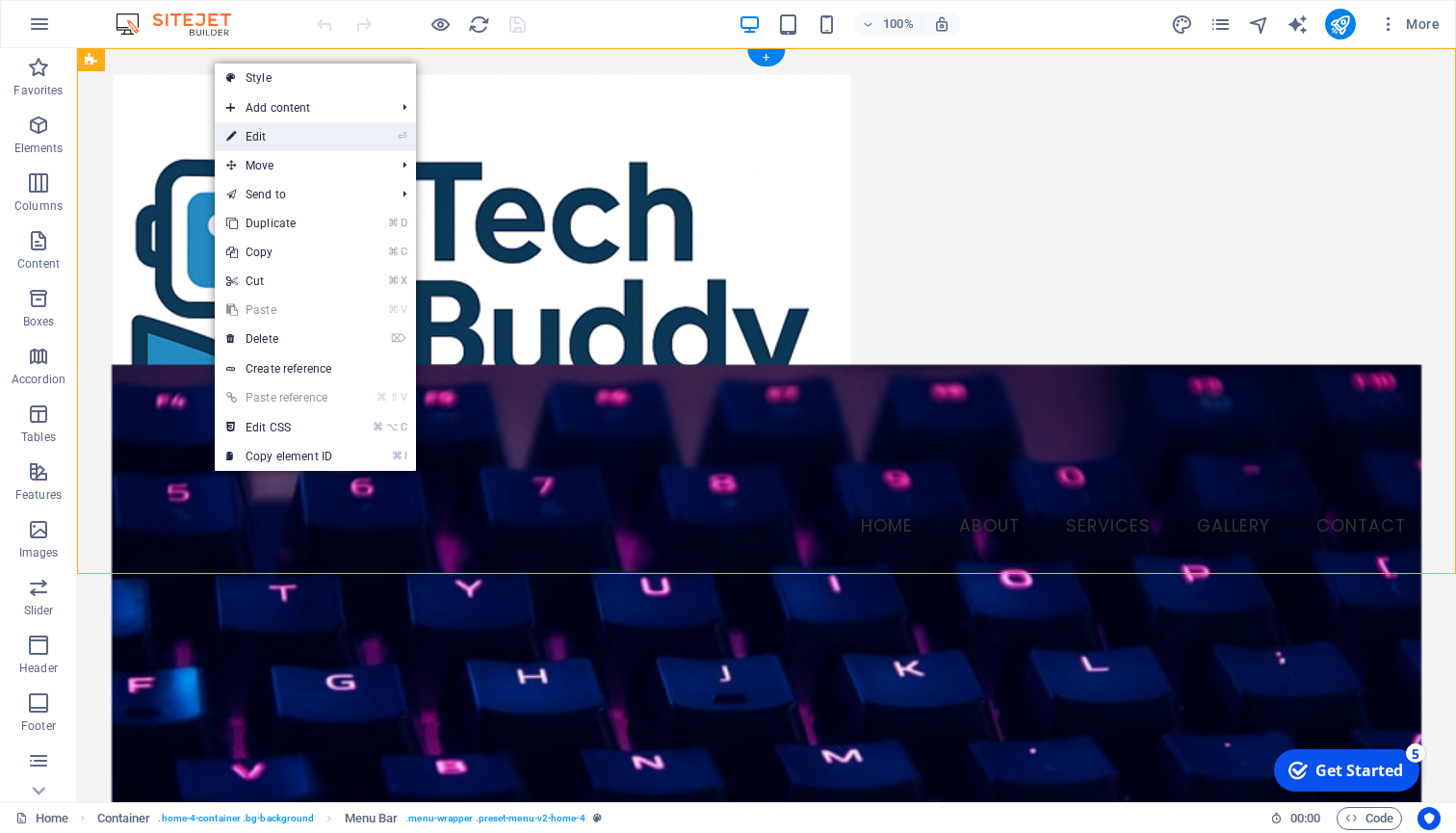
click at [252, 130] on link "⏎ Edit" at bounding box center [279, 137] width 129 height 29
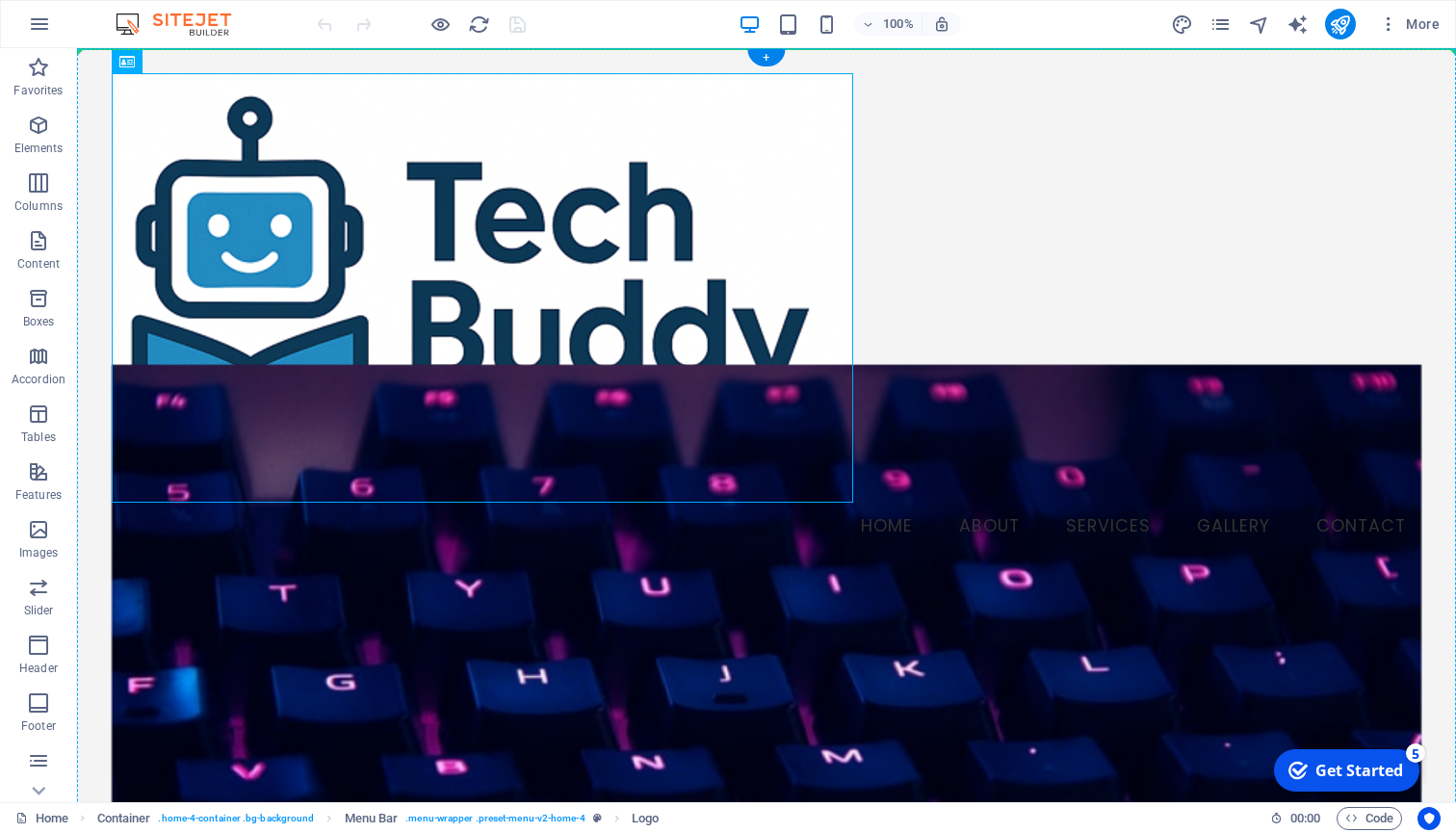
drag, startPoint x: 843, startPoint y: 487, endPoint x: 1016, endPoint y: 400, distance: 193.6
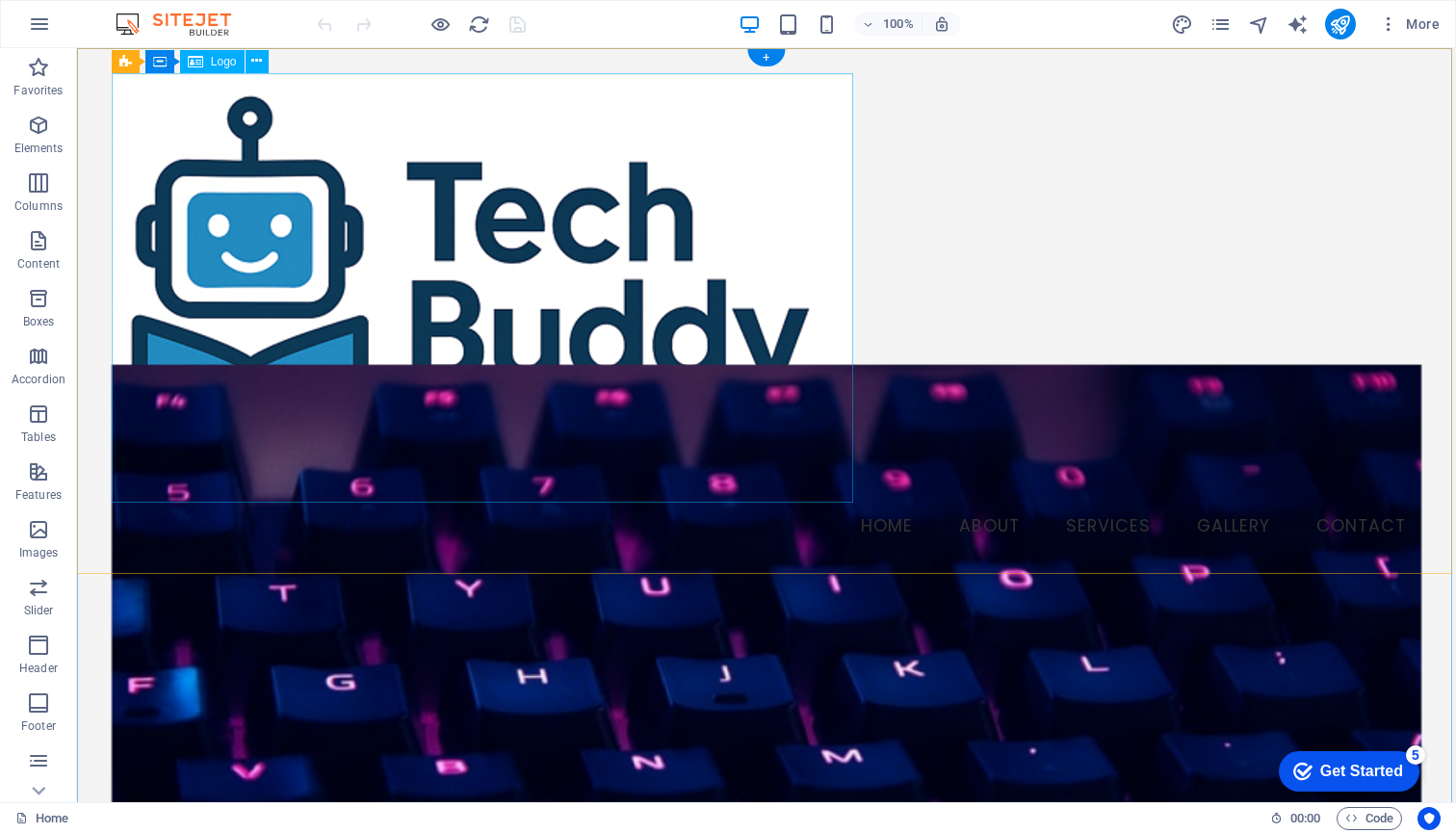
click at [223, 62] on span "Logo" at bounding box center [224, 61] width 26 height 12
click at [201, 57] on icon at bounding box center [195, 62] width 16 height 23
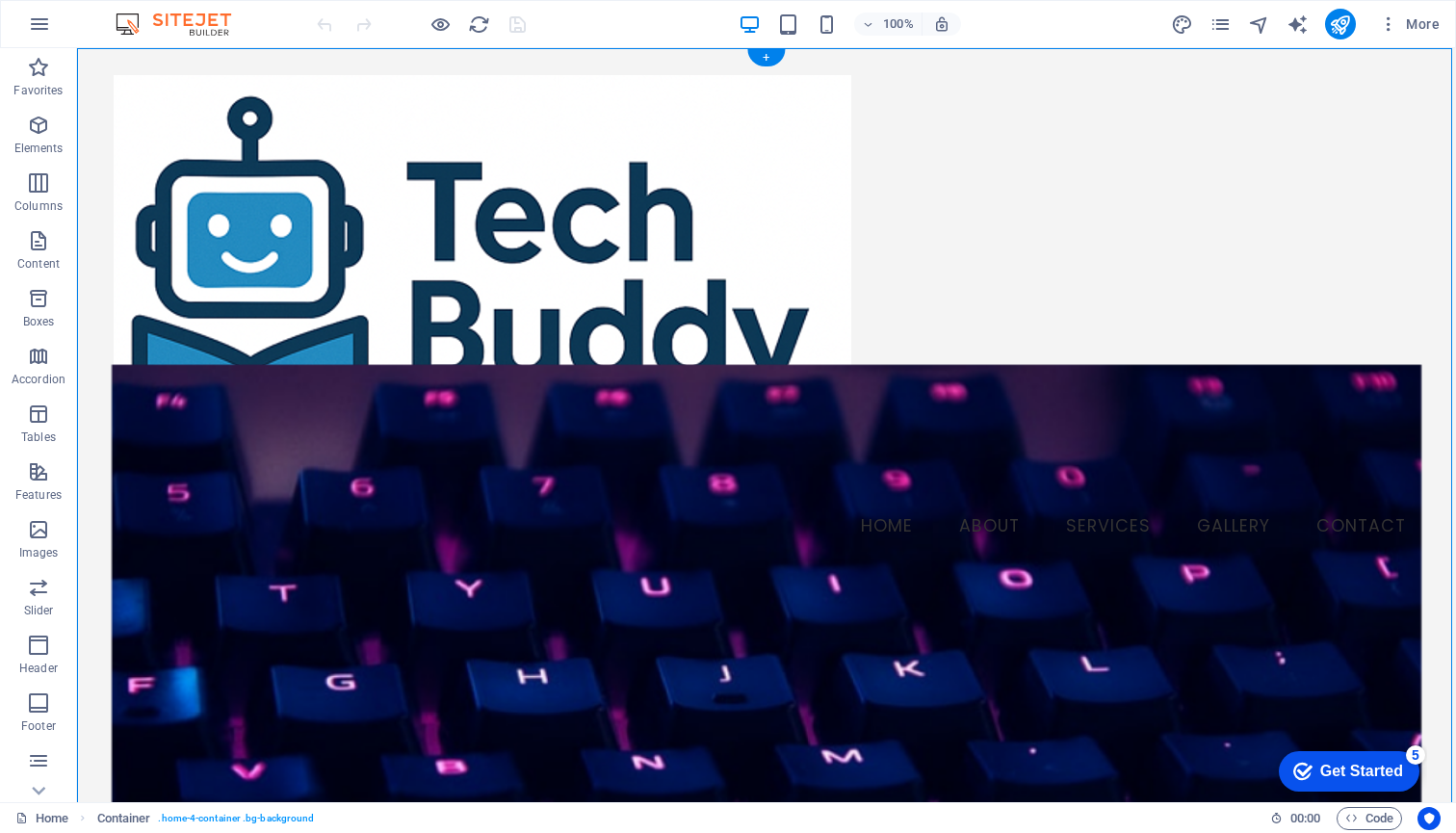
click at [694, 195] on div at bounding box center [766, 288] width 1309 height 430
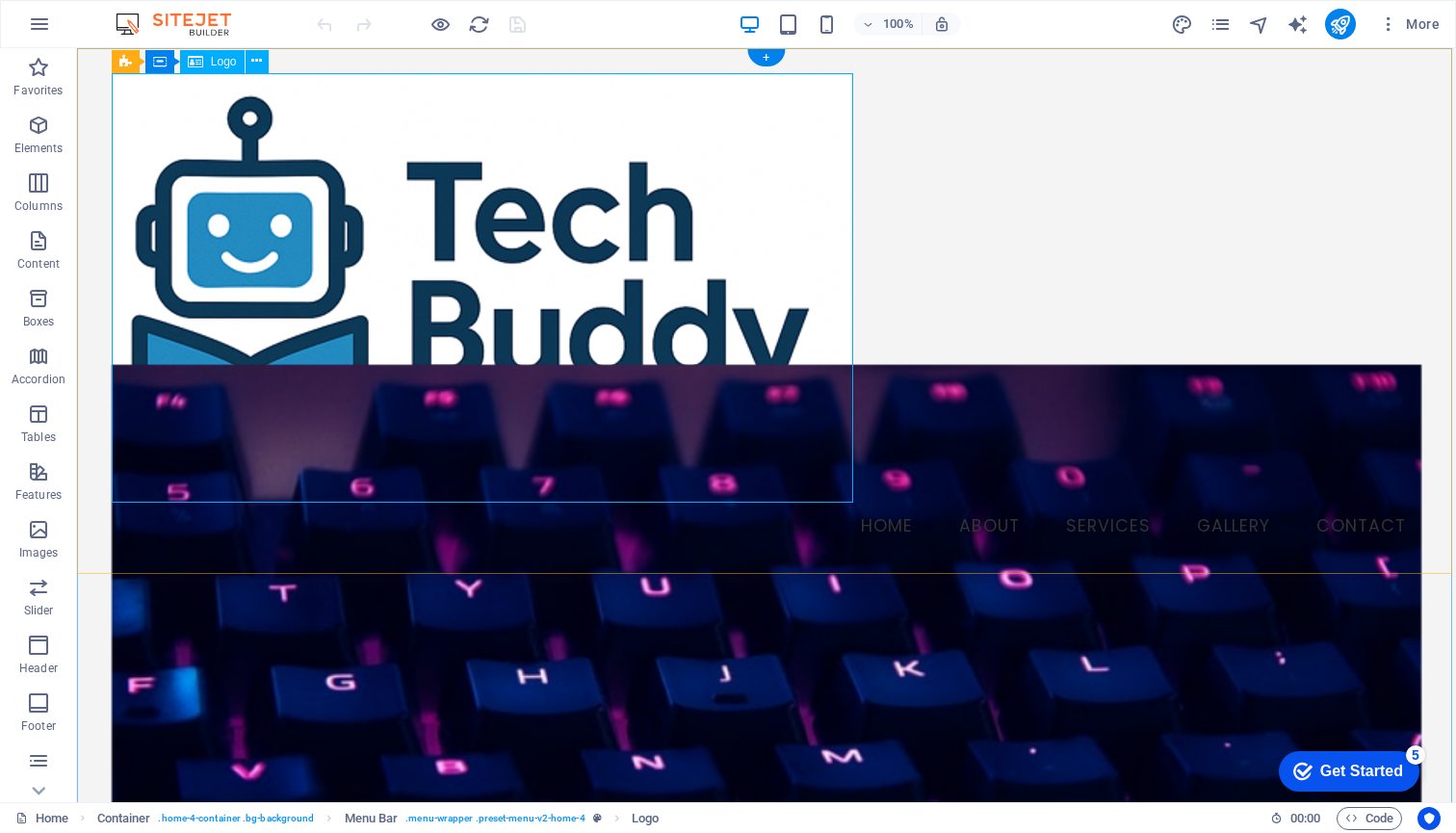
click at [197, 61] on icon at bounding box center [195, 62] width 16 height 23
click at [212, 60] on span "Logo" at bounding box center [224, 61] width 26 height 12
click at [212, 59] on span "Logo" at bounding box center [224, 61] width 26 height 12
click at [42, 530] on icon "button" at bounding box center [39, 530] width 23 height 23
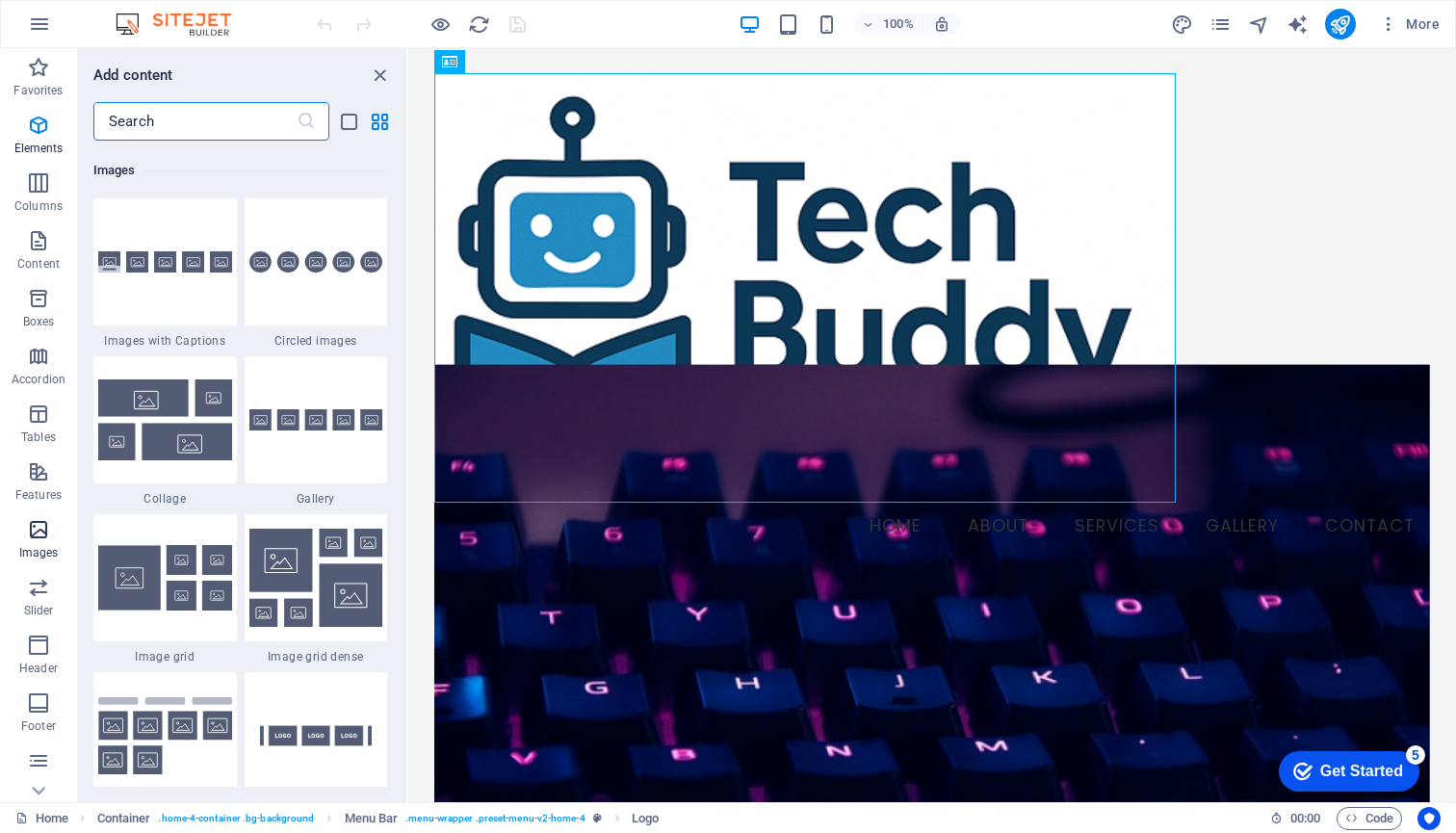
scroll to position [9762, 0]
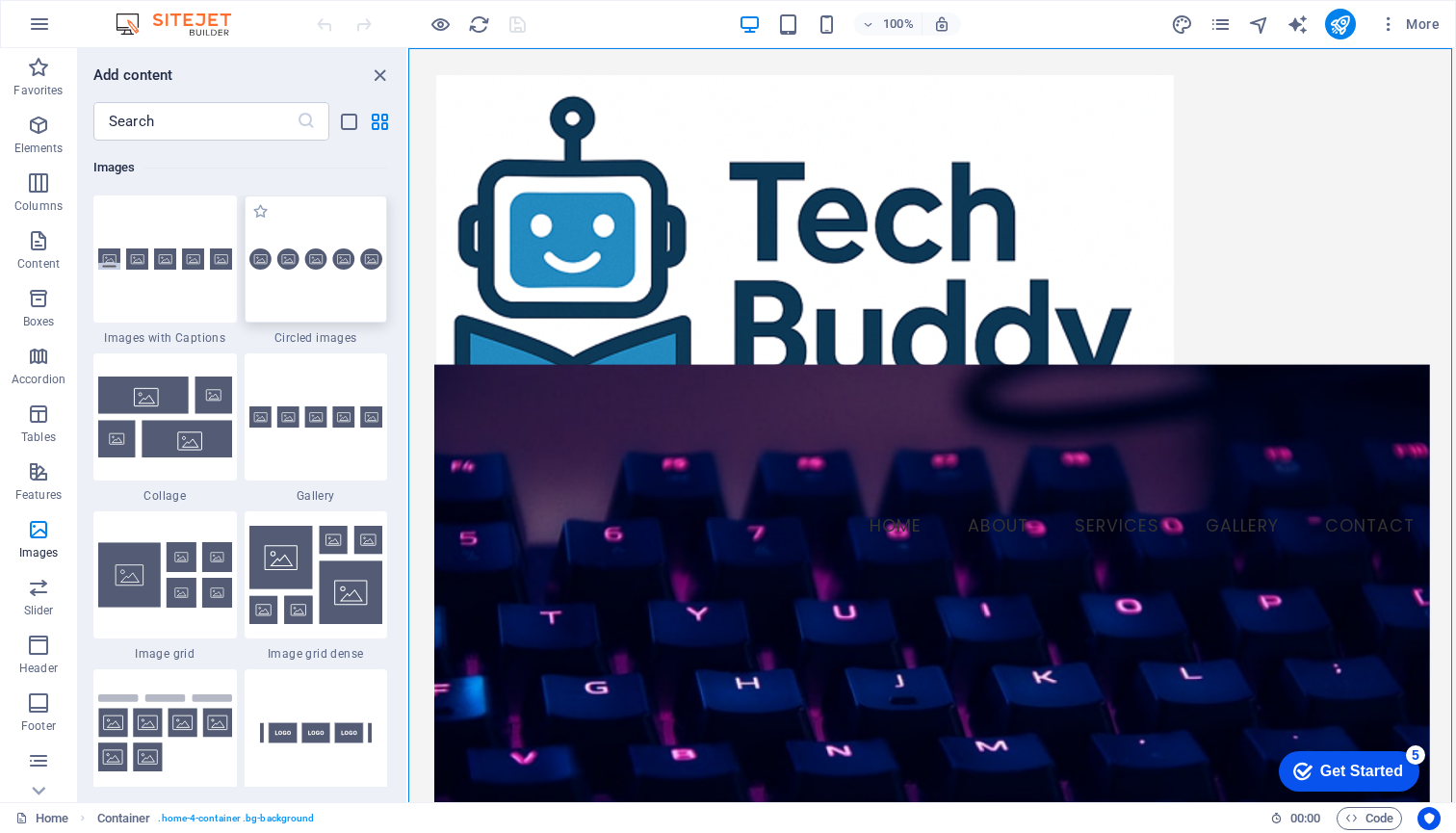
click at [332, 276] on div at bounding box center [317, 259] width 144 height 127
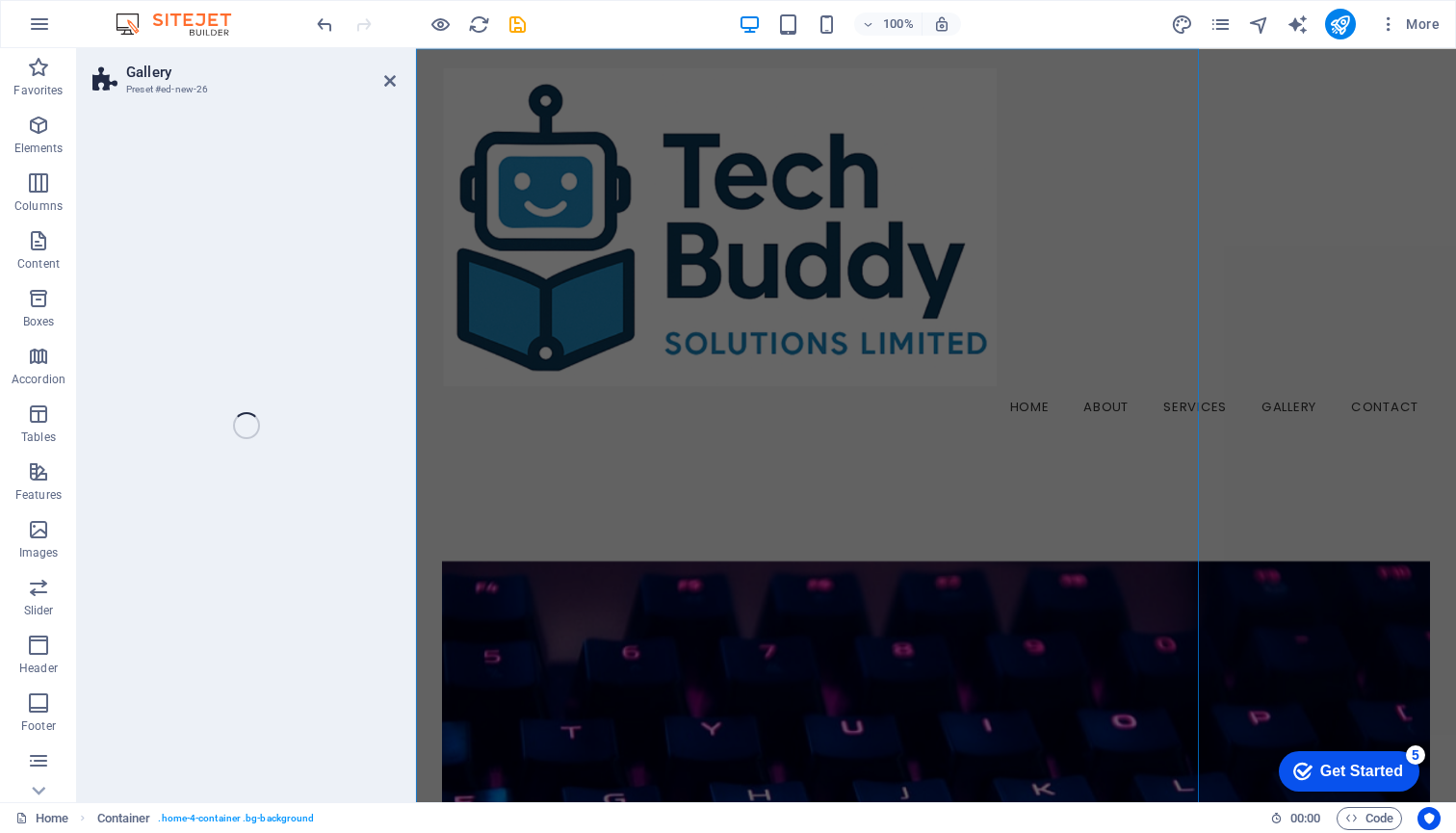
select select "rem"
select select "preset-gallery-v3-circle"
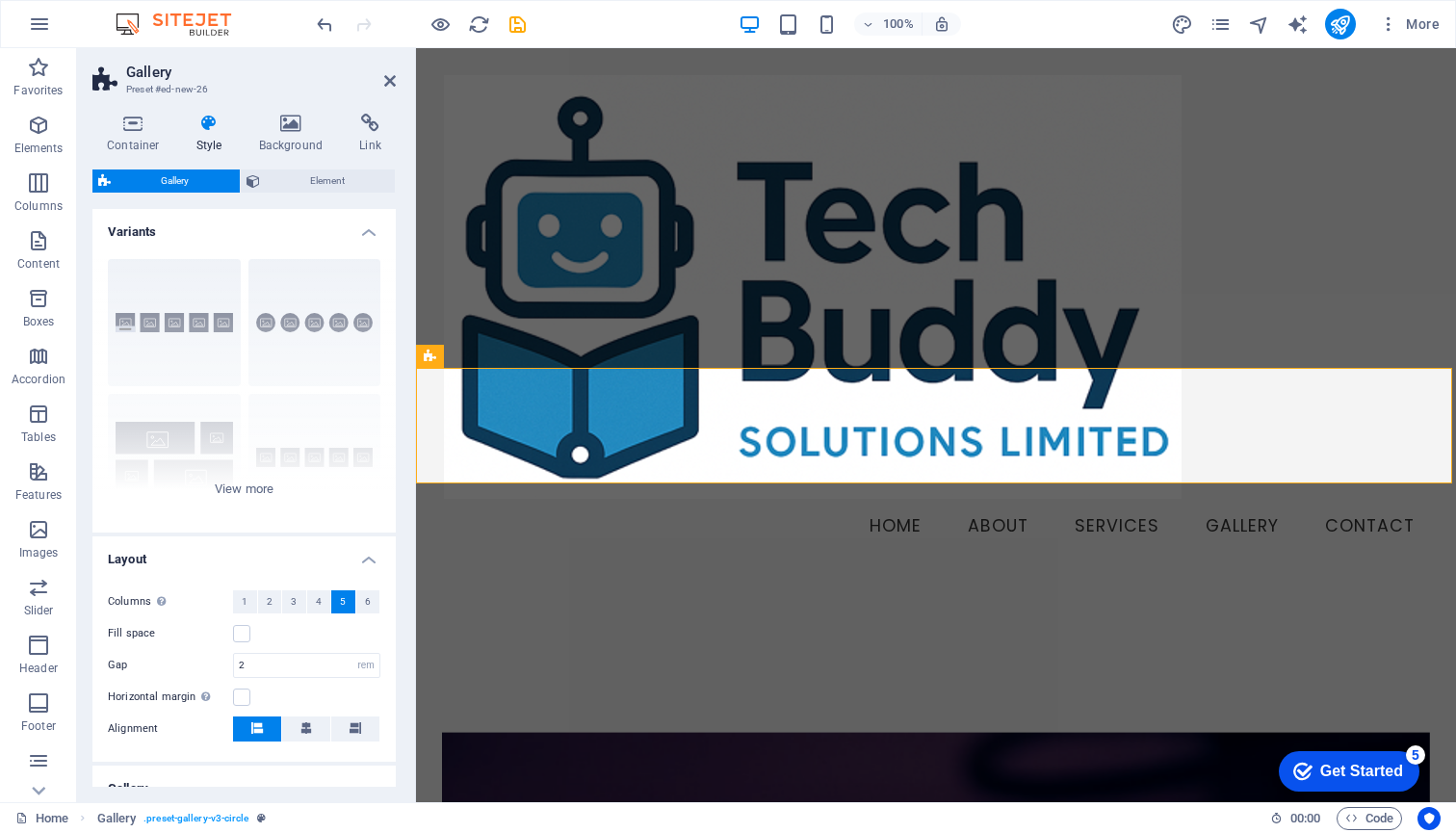
scroll to position [920, 0]
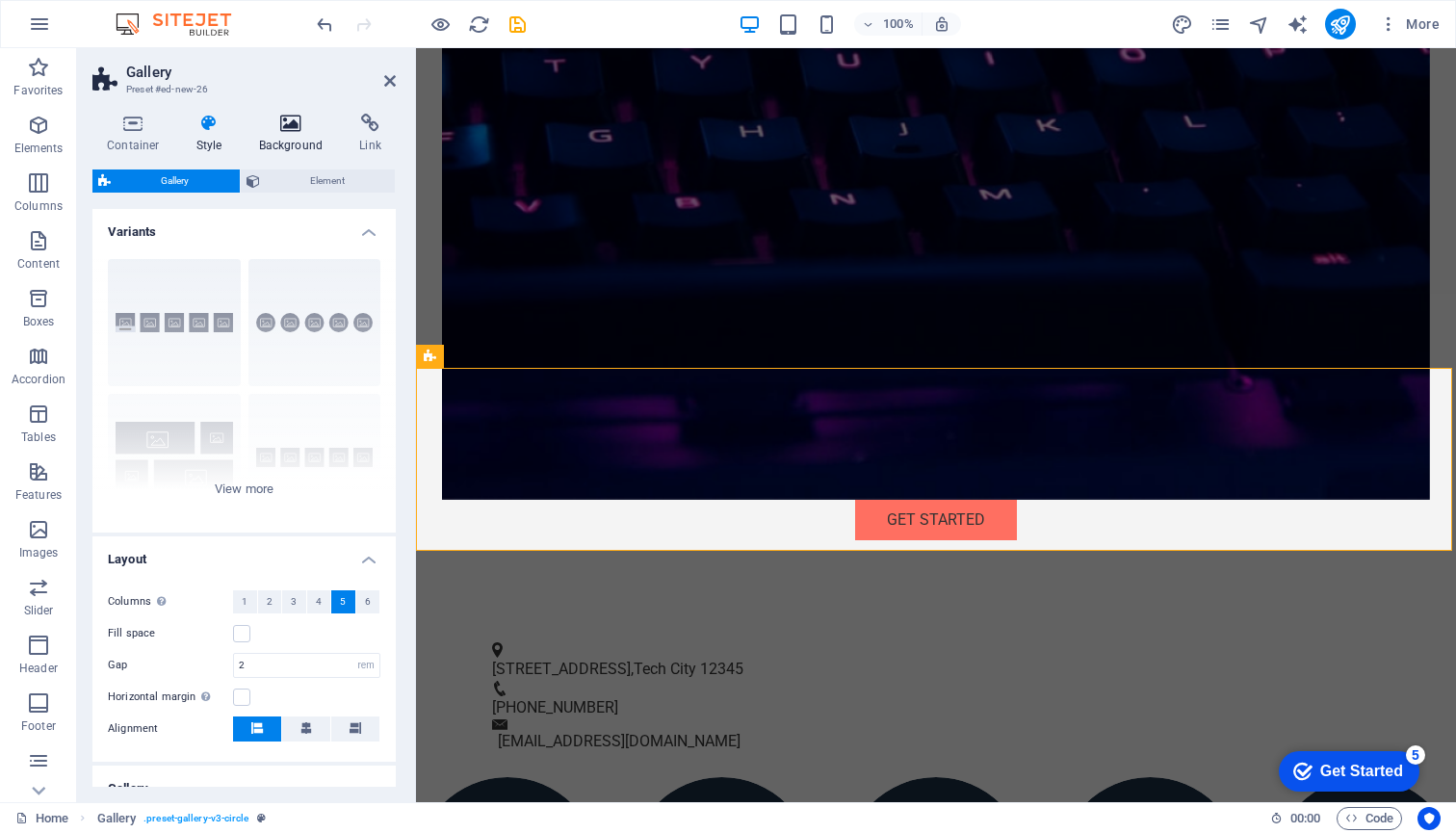
click at [289, 129] on icon at bounding box center [292, 123] width 93 height 19
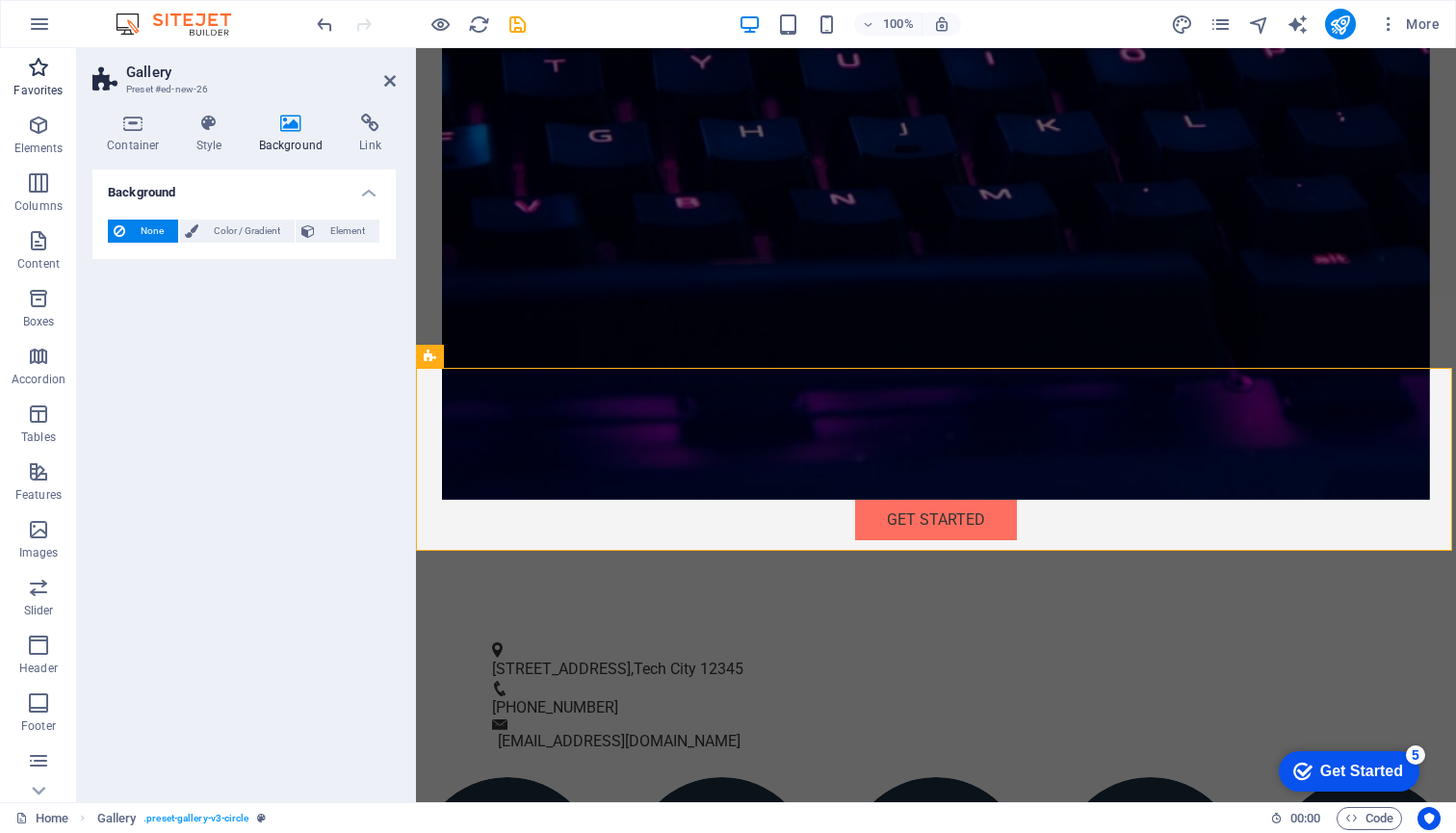
click at [40, 65] on icon "button" at bounding box center [39, 67] width 23 height 23
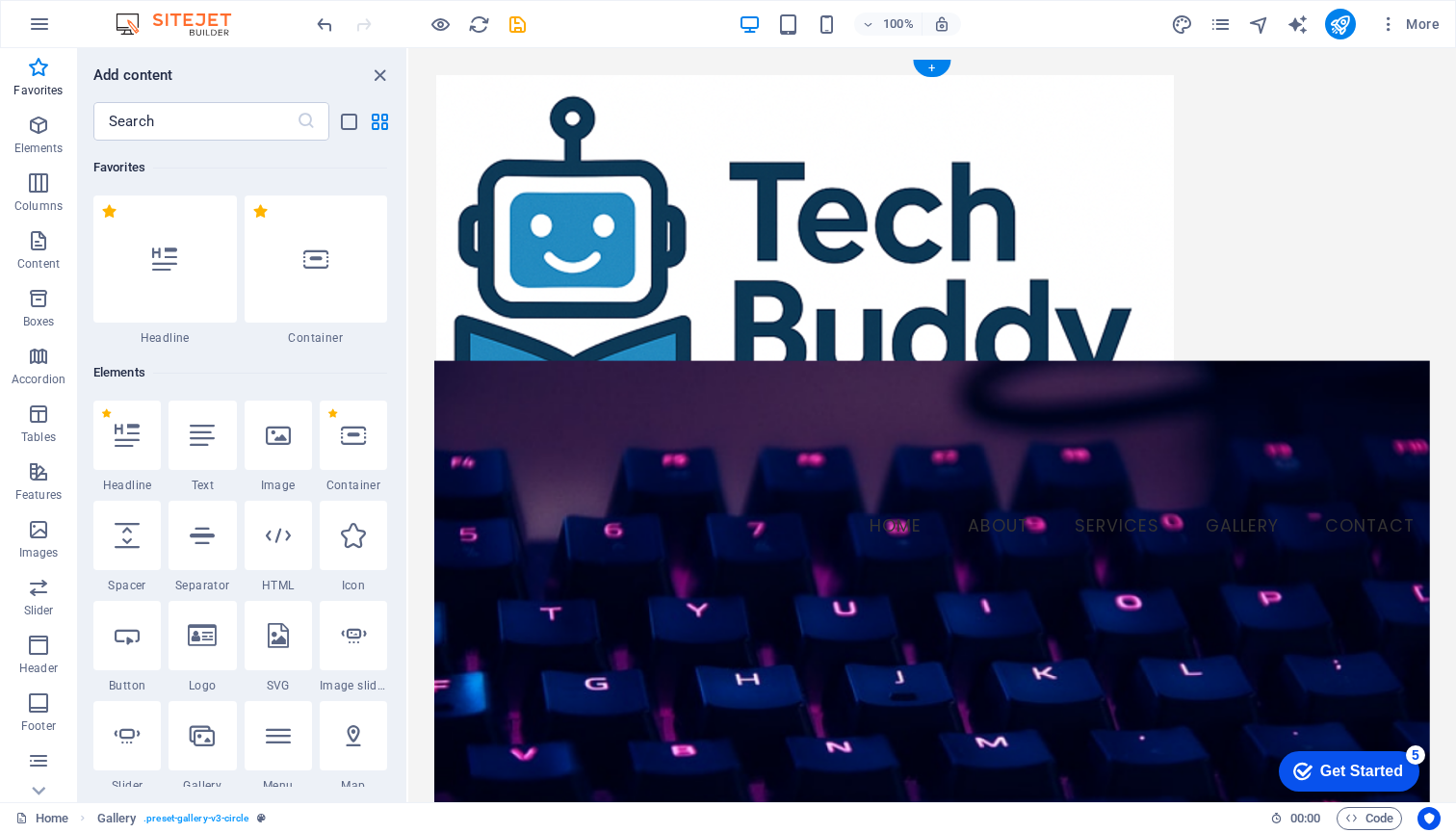
scroll to position [0, 0]
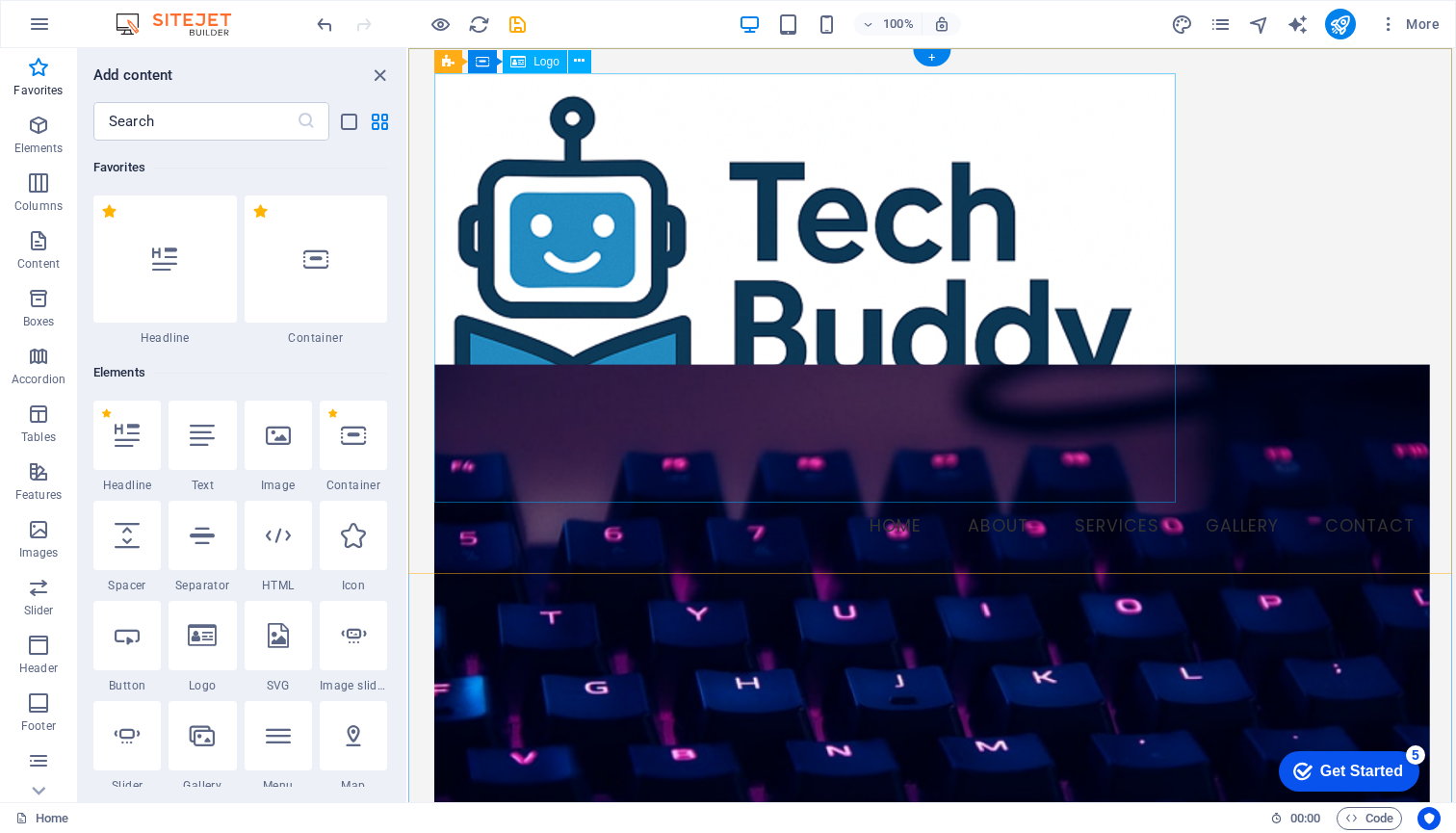
click at [674, 346] on div at bounding box center [932, 288] width 995 height 430
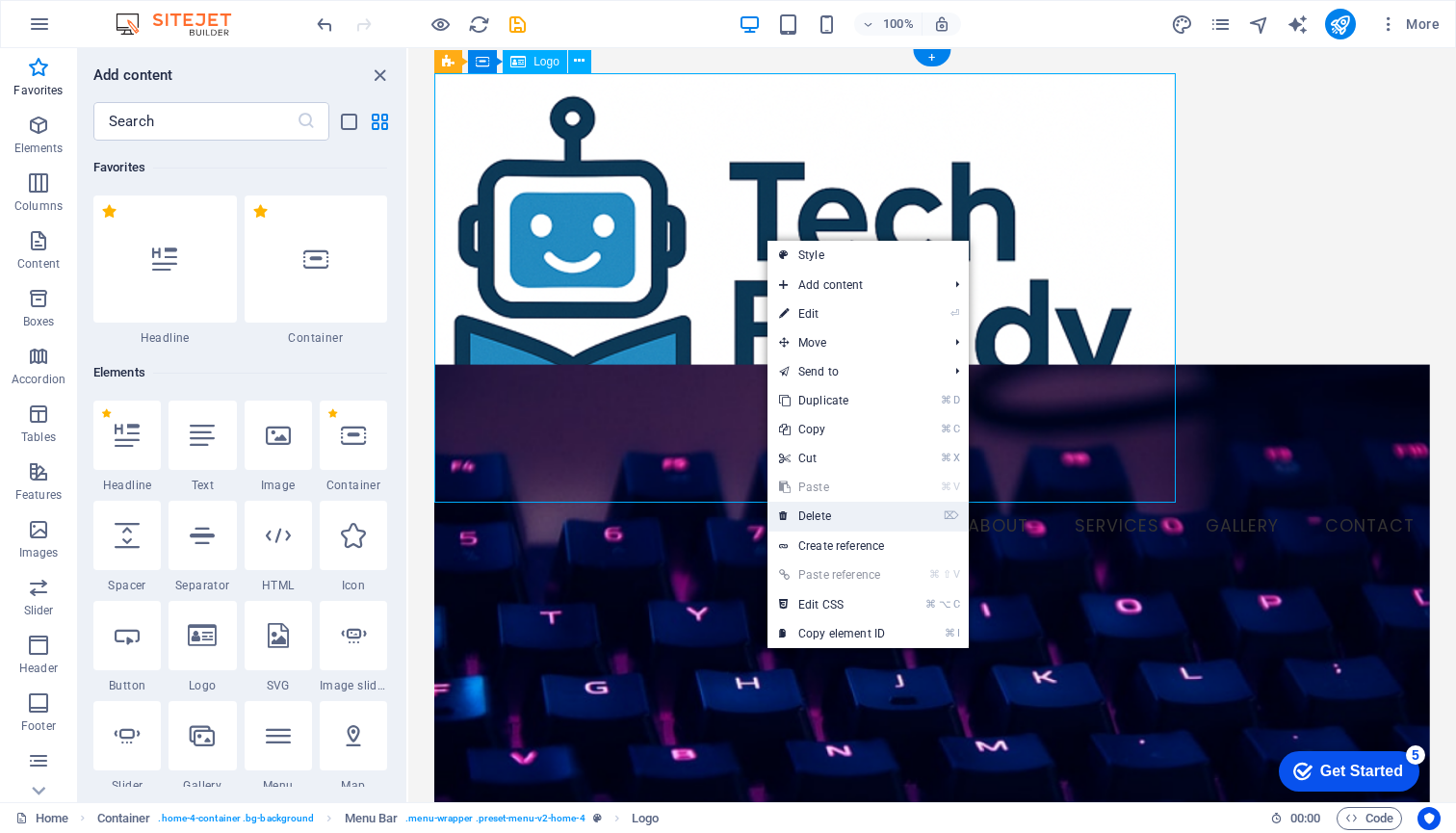
click at [827, 509] on link "⌦ Delete" at bounding box center [831, 516] width 129 height 29
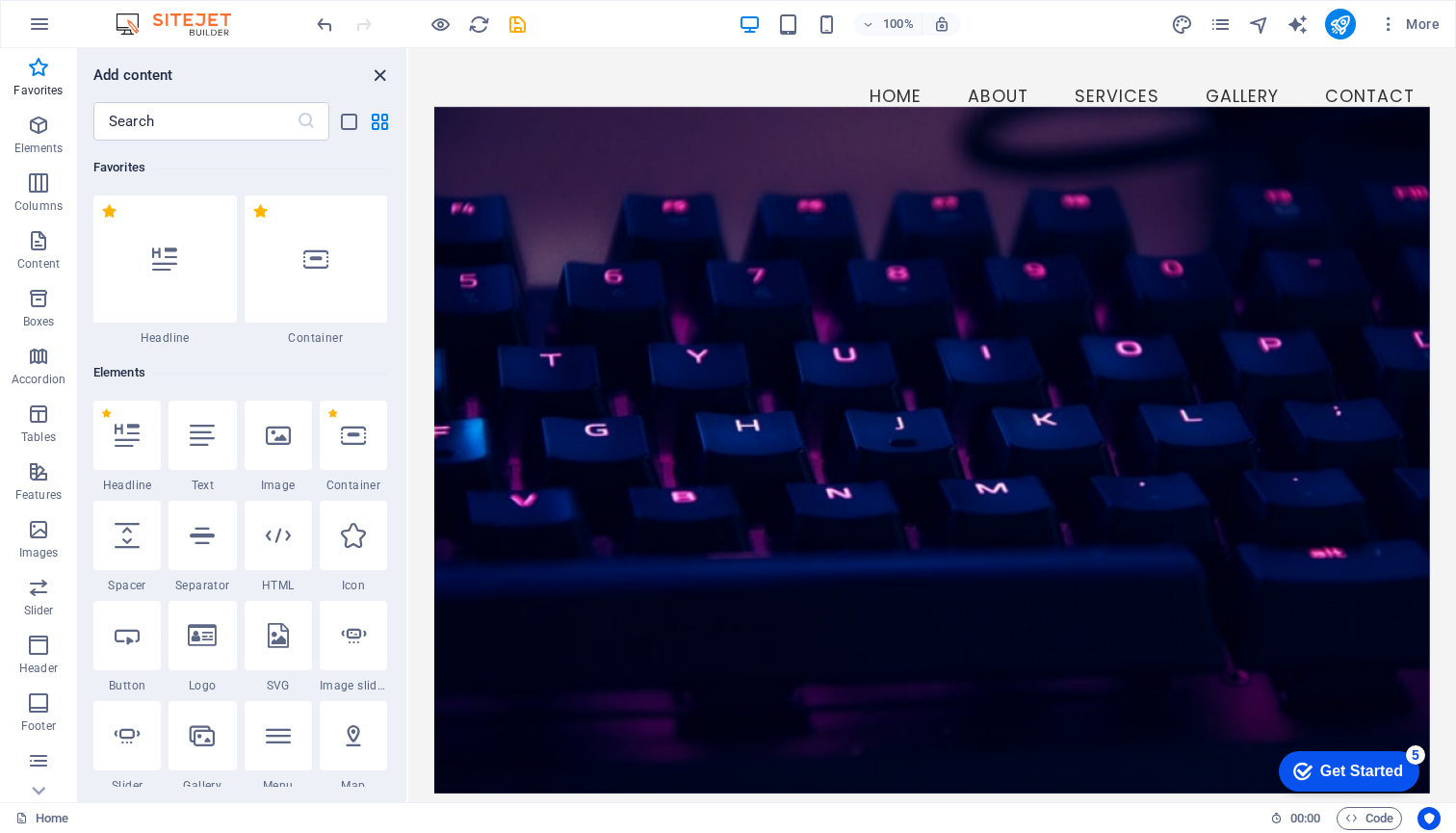
click at [373, 68] on icon "close panel" at bounding box center [379, 75] width 22 height 22
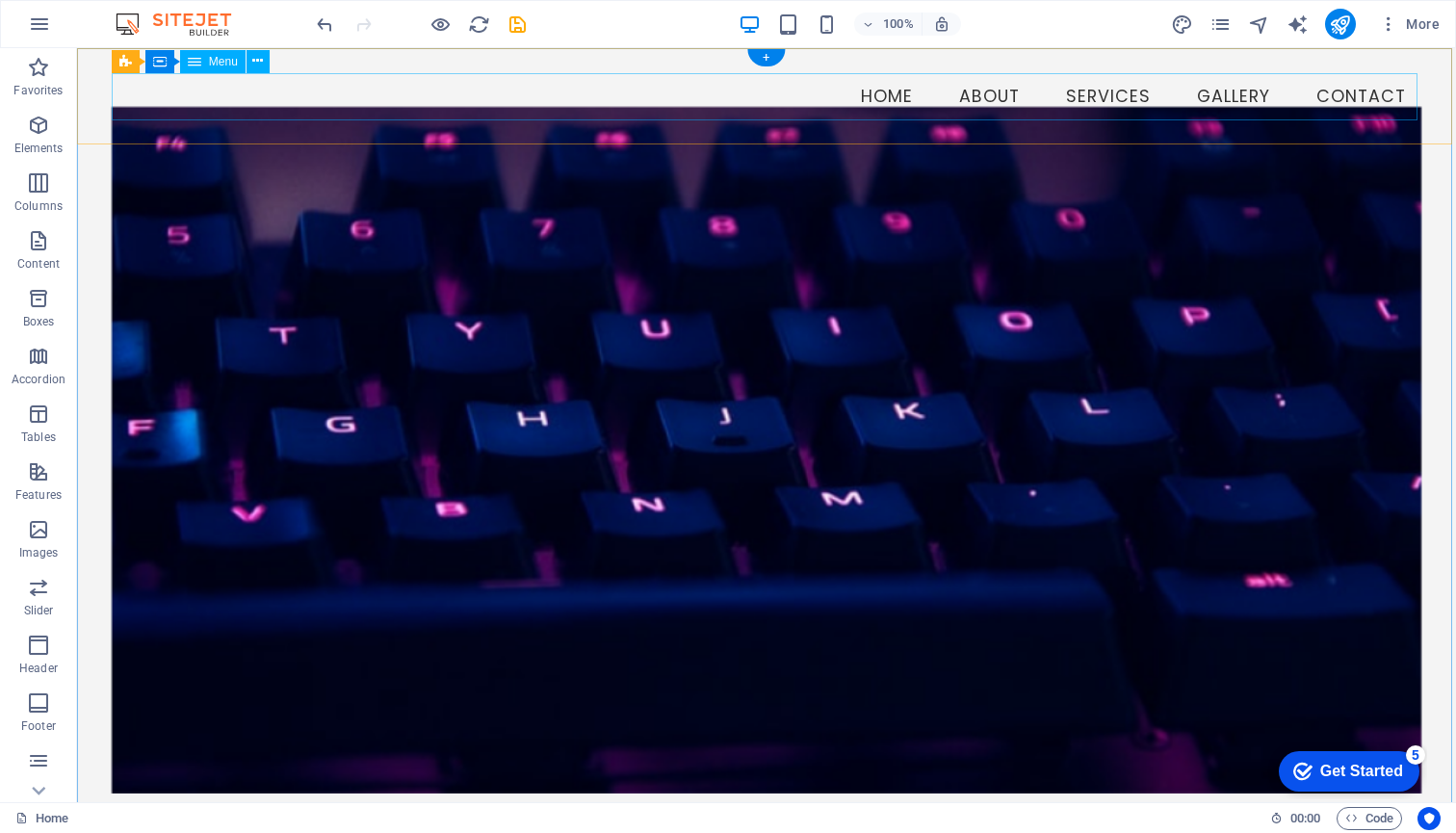
click at [269, 102] on nav "Home About Services Gallery Contact" at bounding box center [766, 97] width 1309 height 49
select select
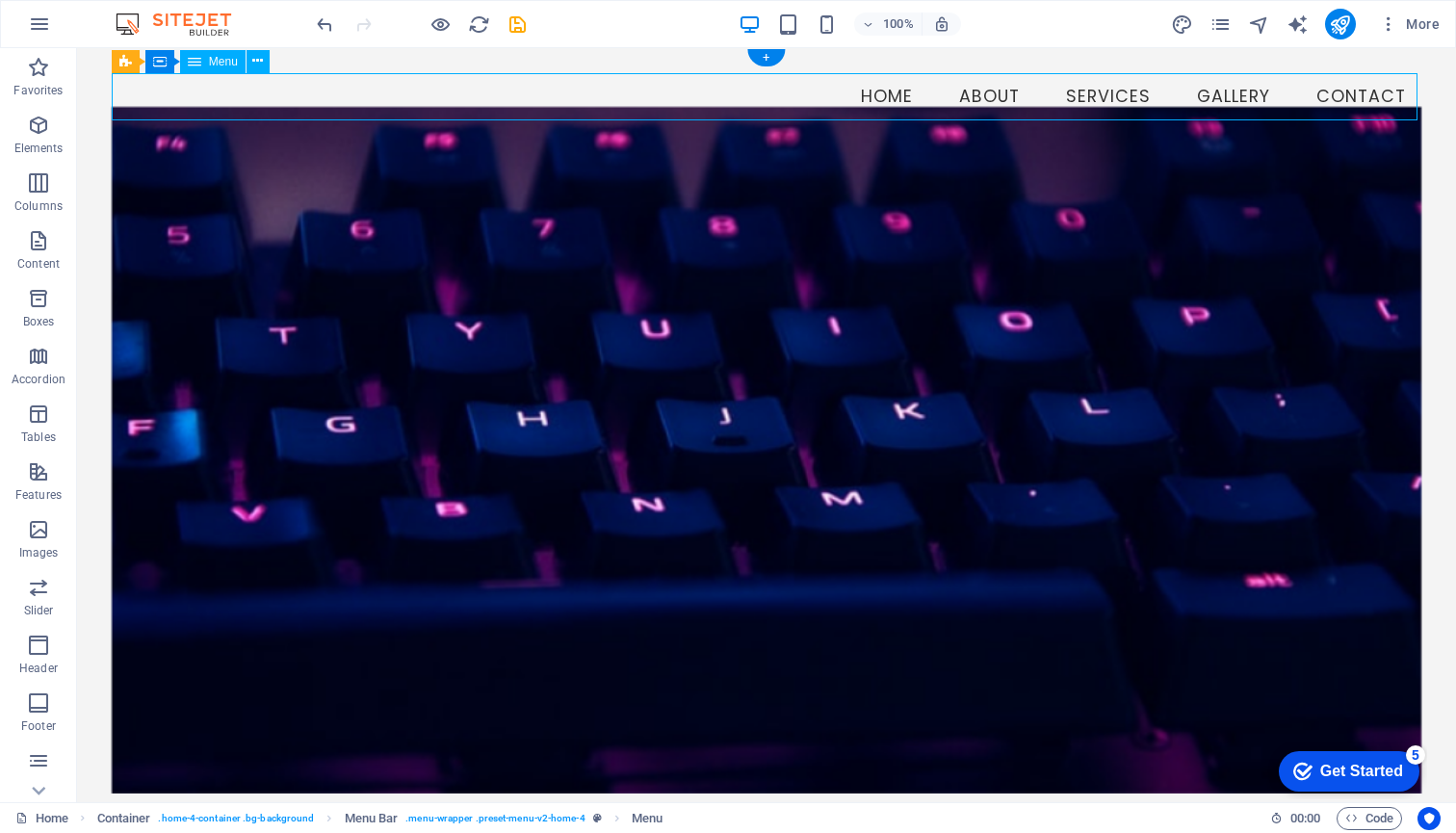
select select
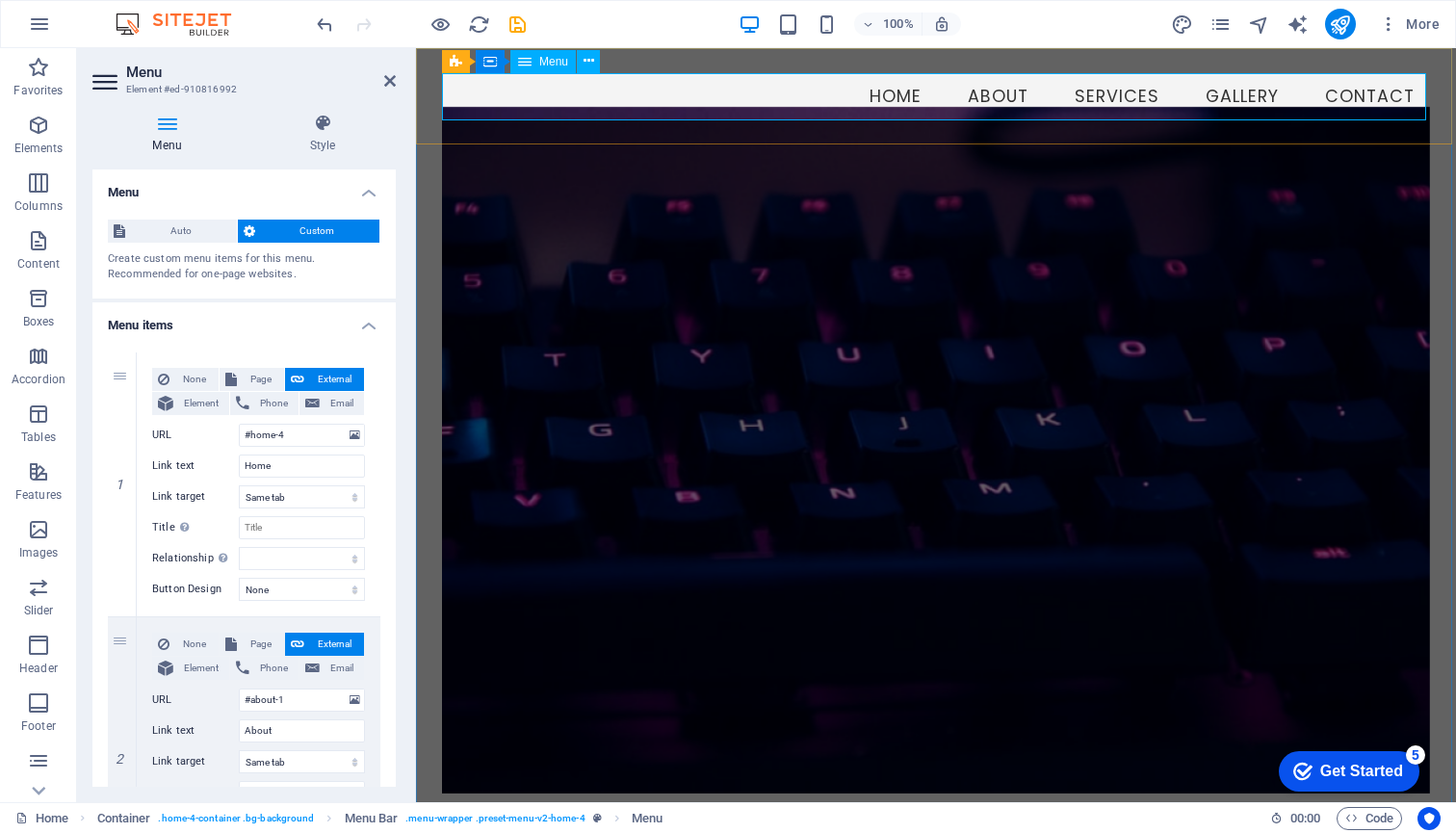
click at [494, 97] on nav "Home About Services Gallery Contact" at bounding box center [936, 97] width 988 height 49
click at [453, 99] on nav "Home About Services Gallery Contact" at bounding box center [936, 97] width 988 height 49
click at [317, 399] on button "Email" at bounding box center [331, 403] width 64 height 23
select select
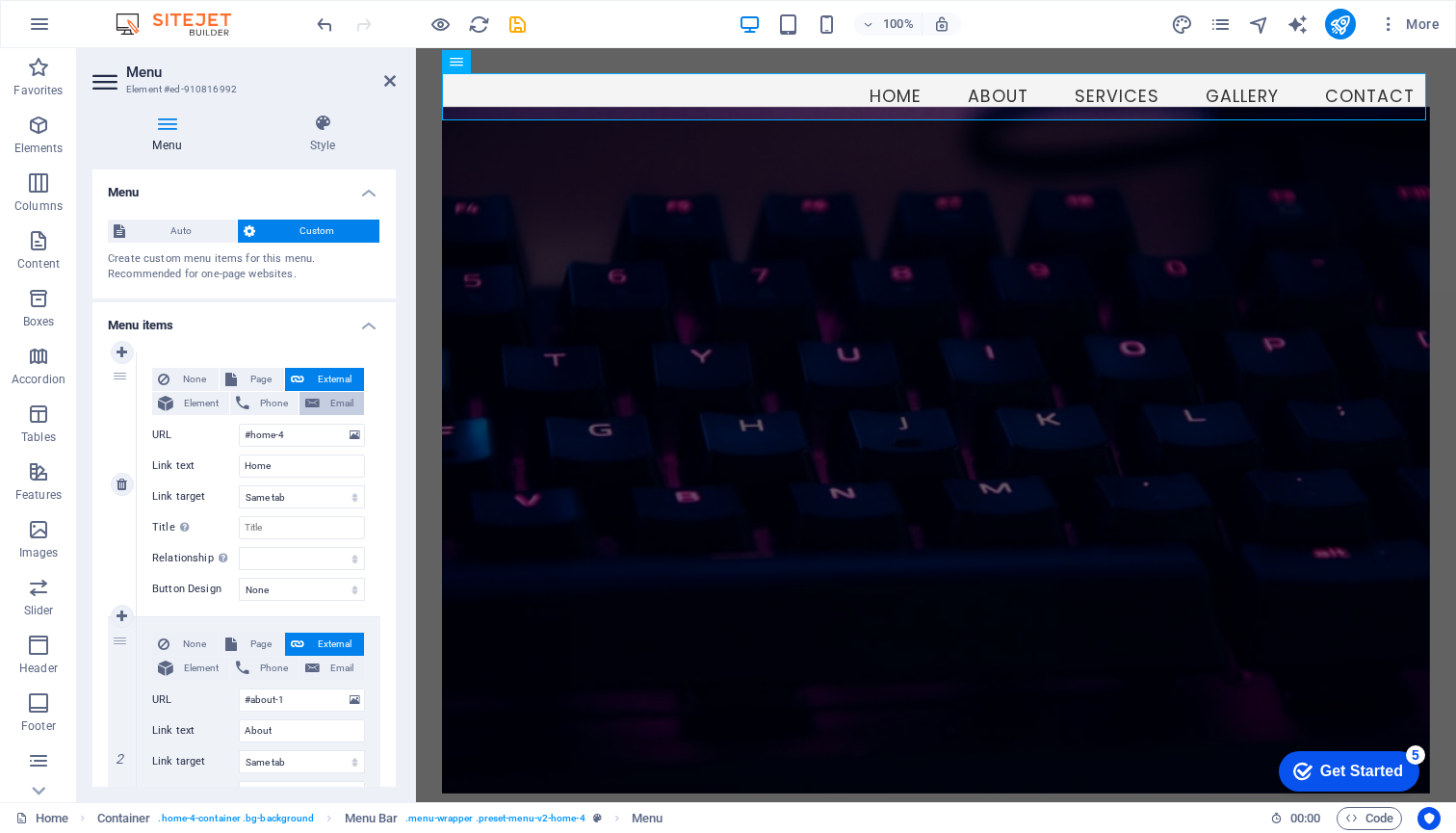
select select
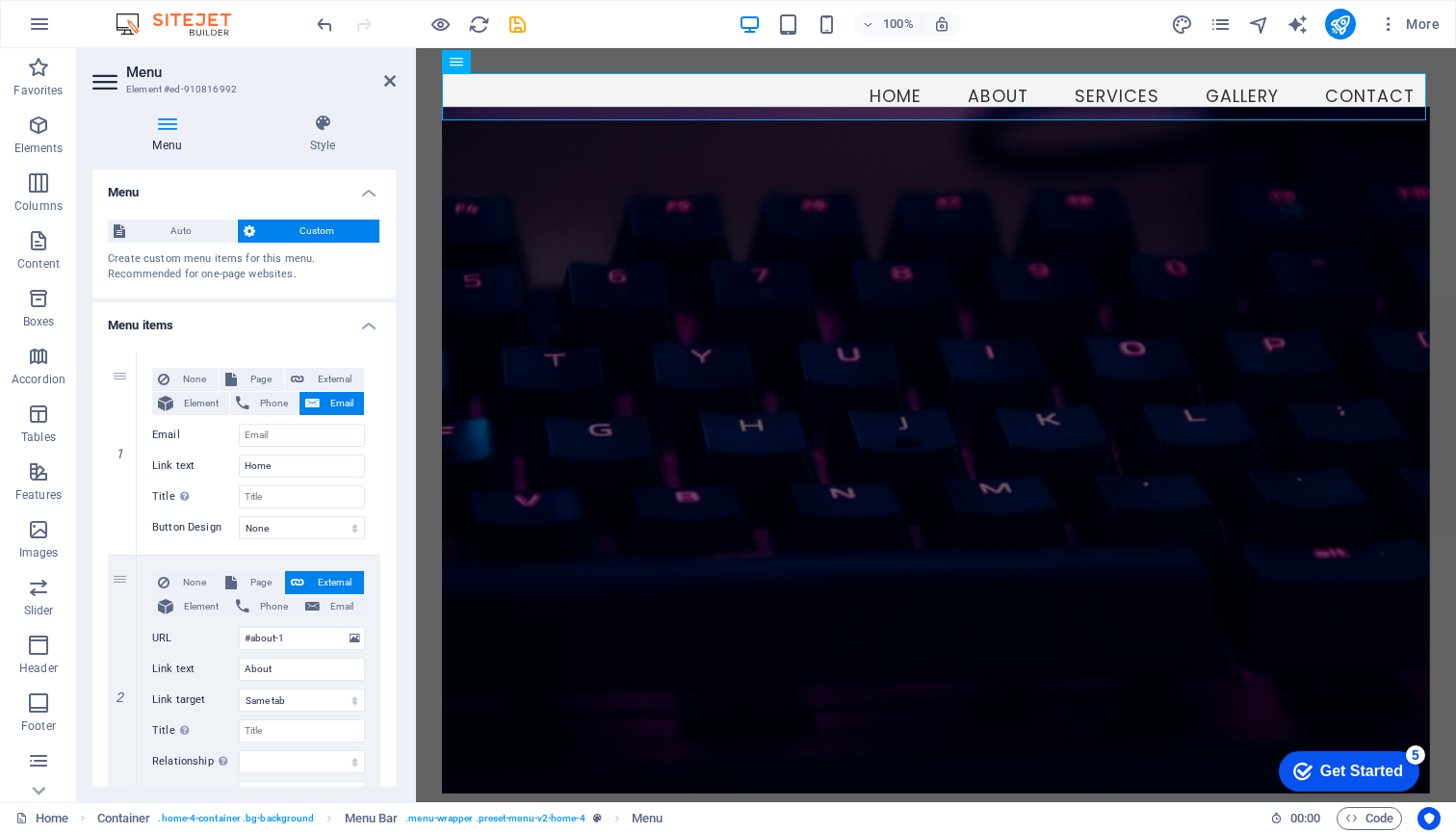
click at [264, 404] on span "Phone" at bounding box center [273, 403] width 38 height 23
select select
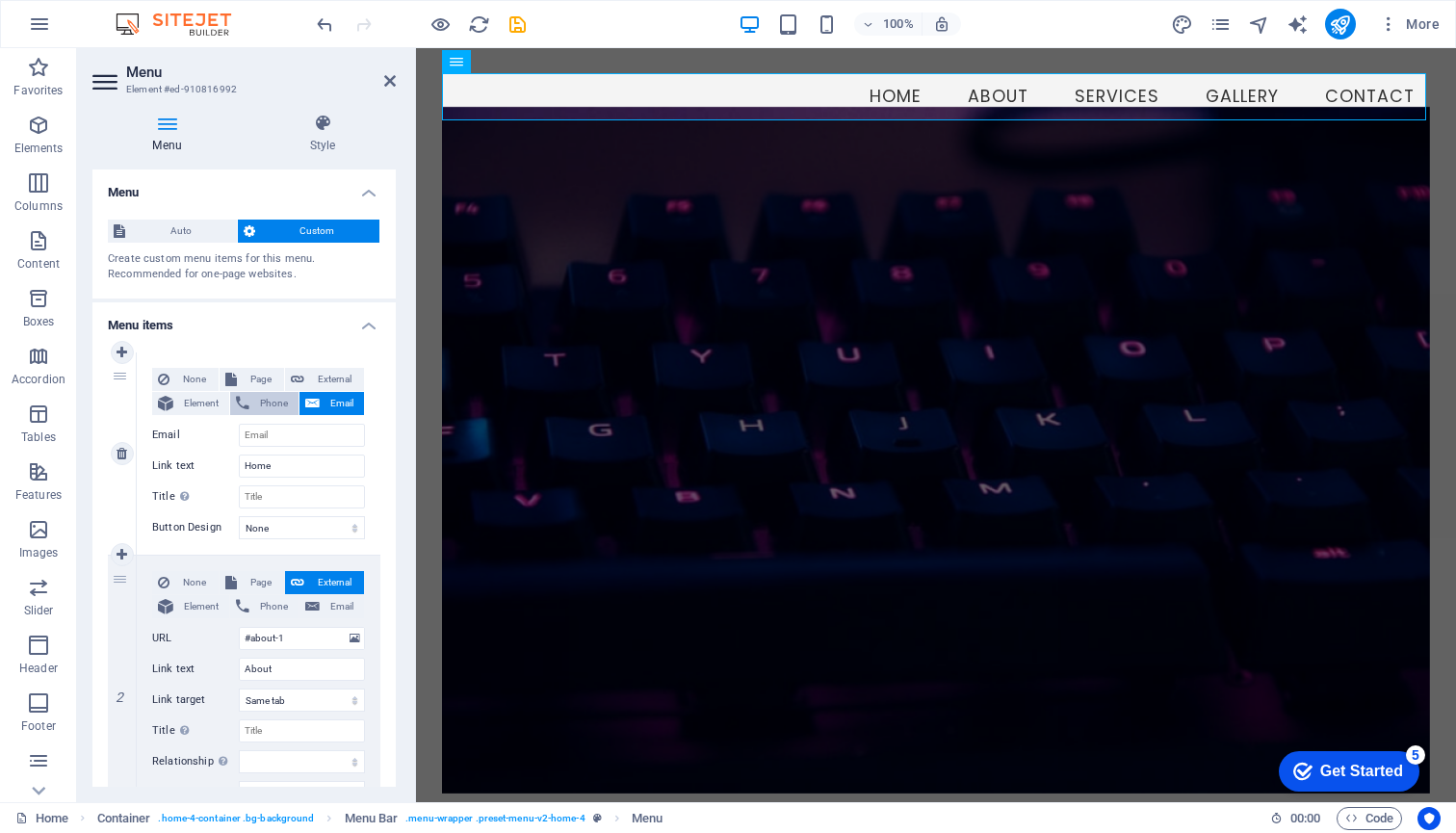
select select
type input "07"
select select
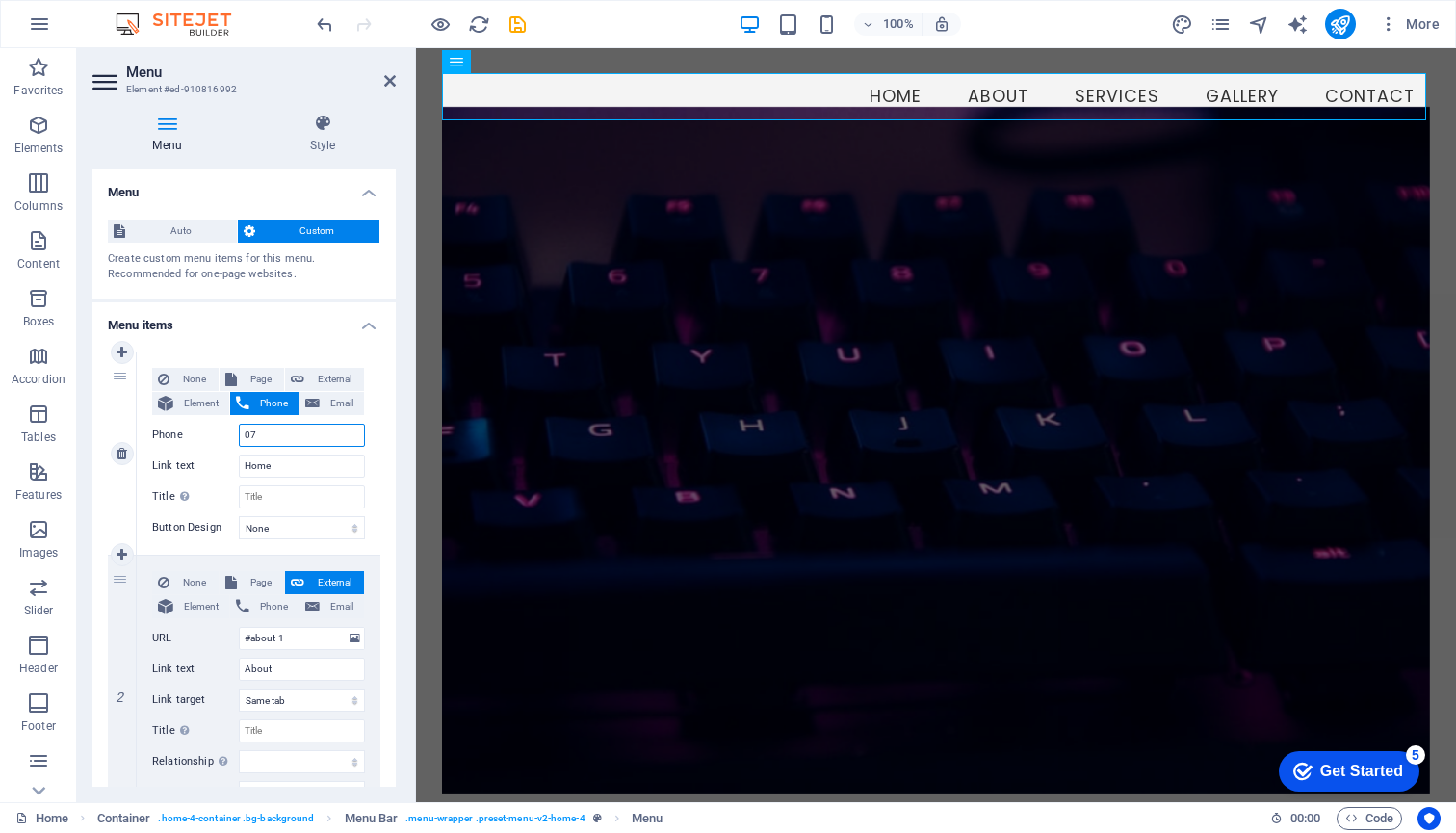
select select
type input "070"
select select
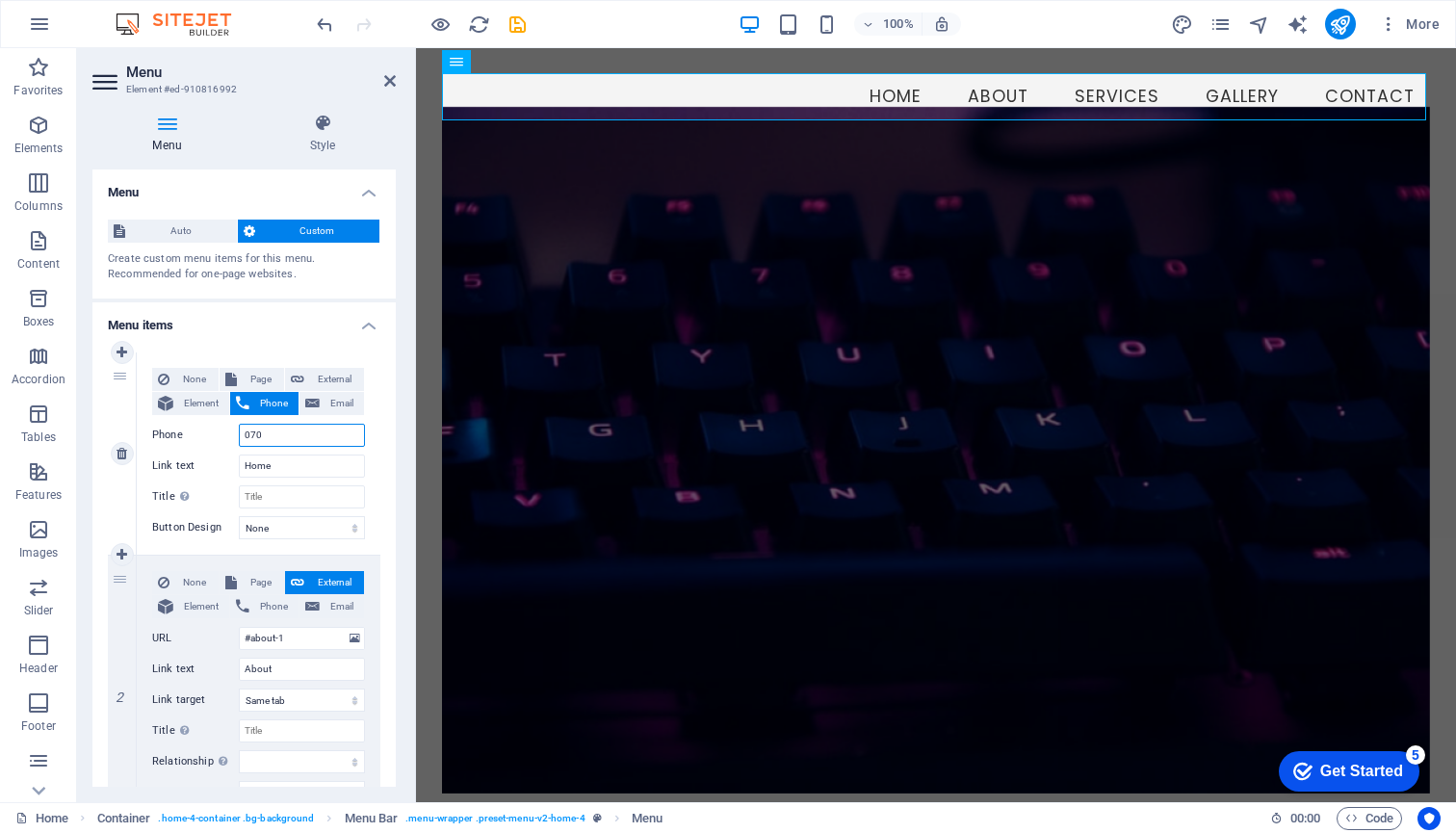
select select
type input "070679"
select select
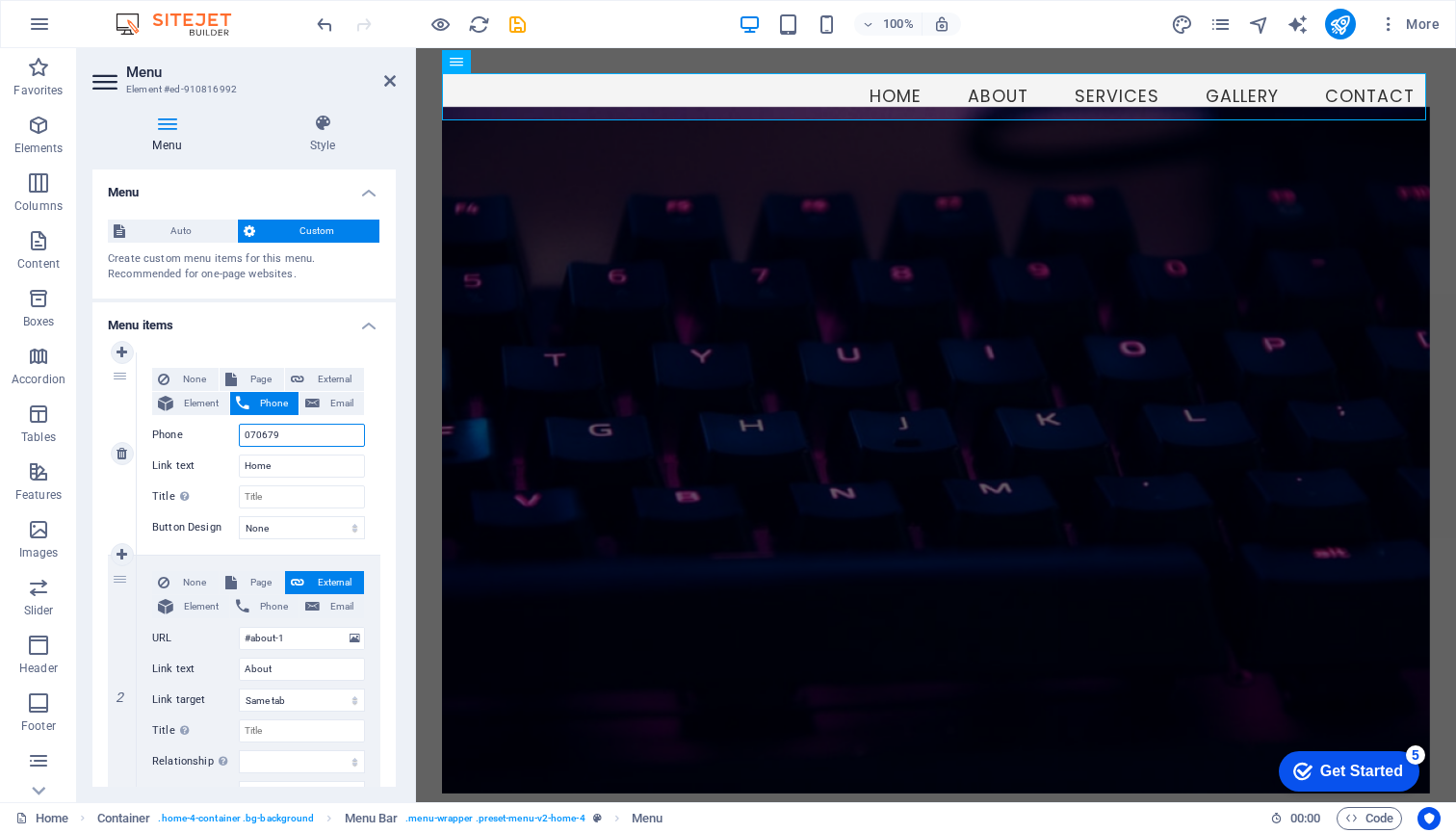
select select
type input "0706792"
select select
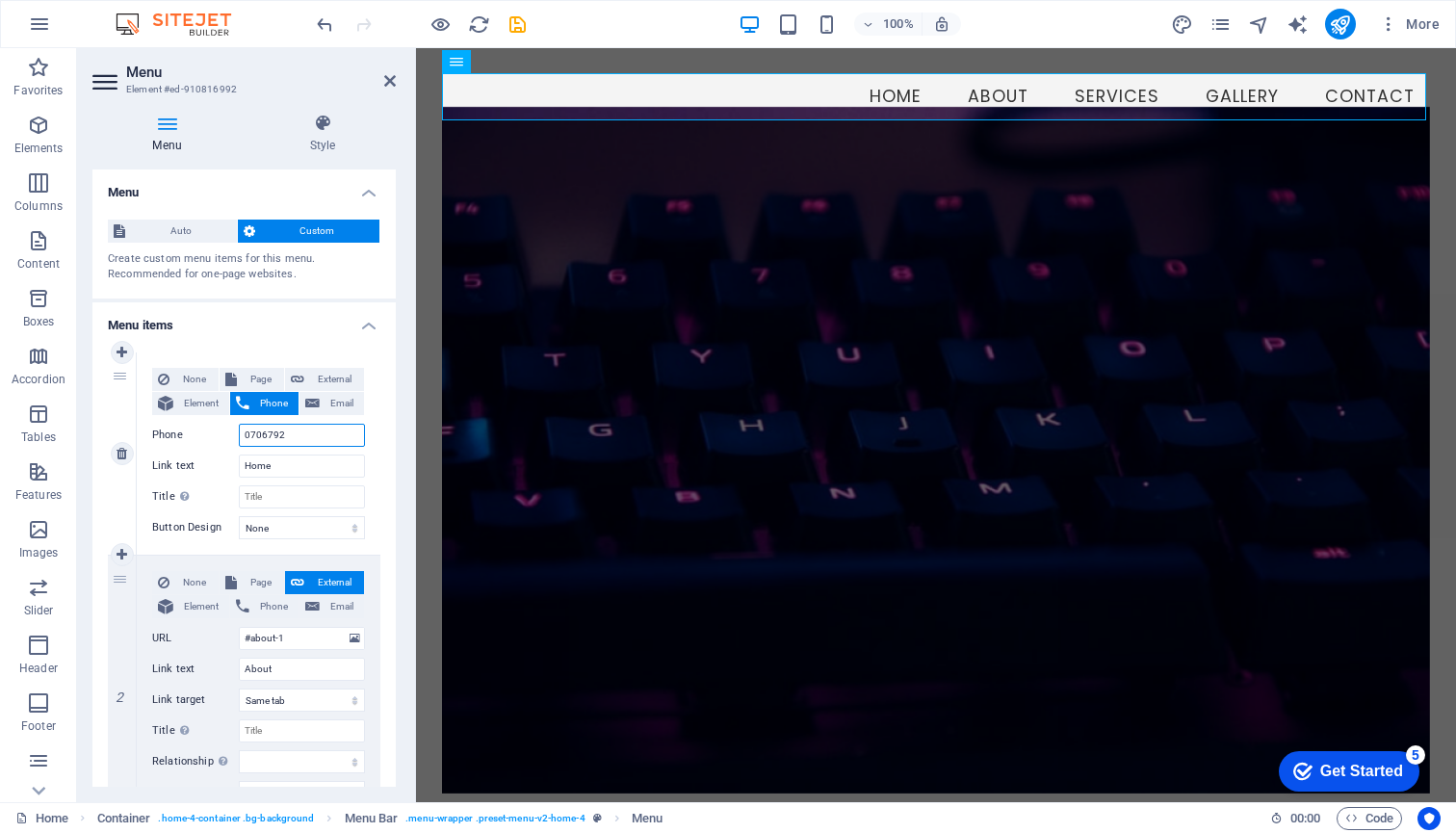
select select
type input "07067925471"
select select
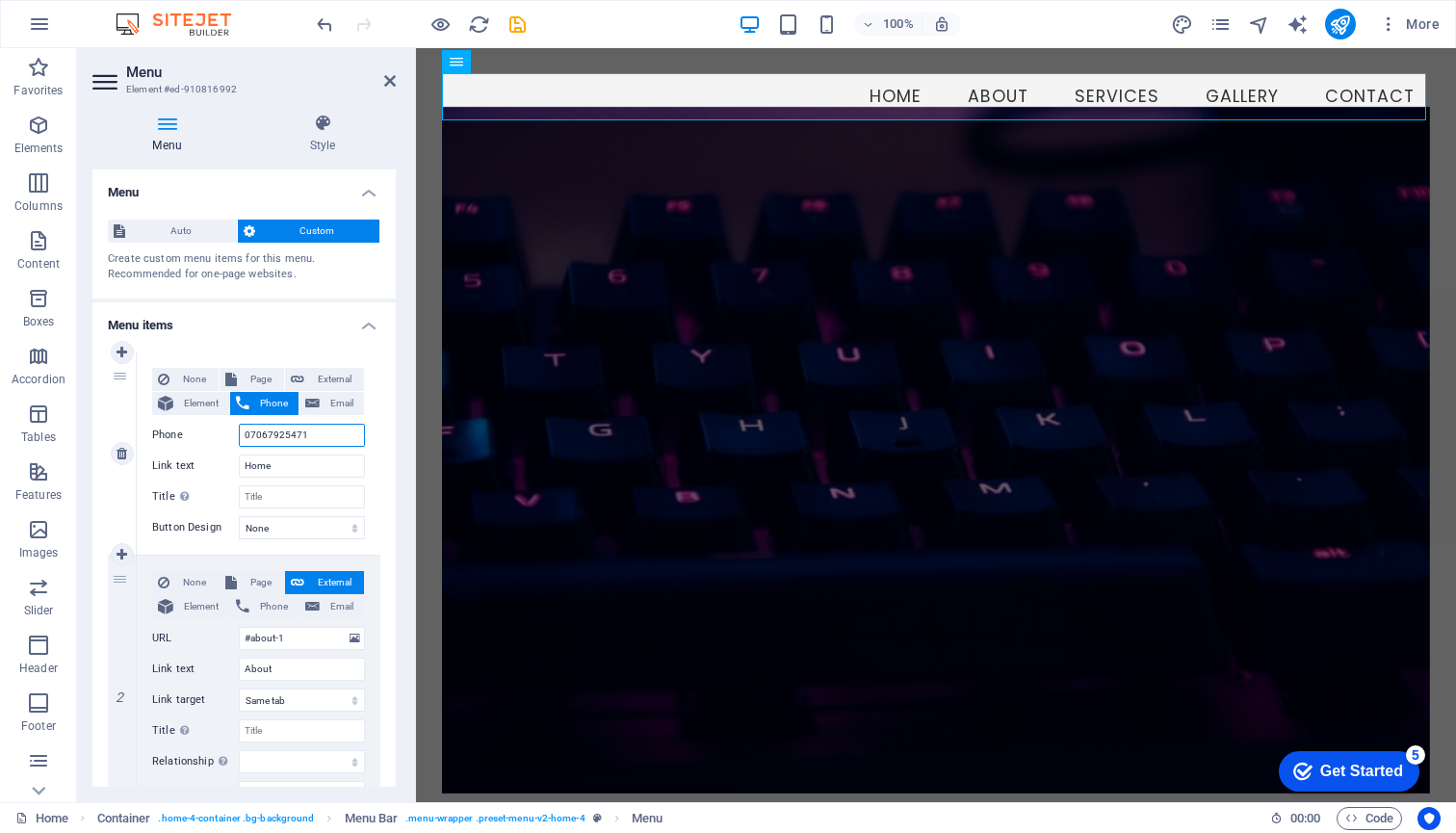
select select
click at [333, 399] on span "Email" at bounding box center [342, 403] width 33 height 23
select select
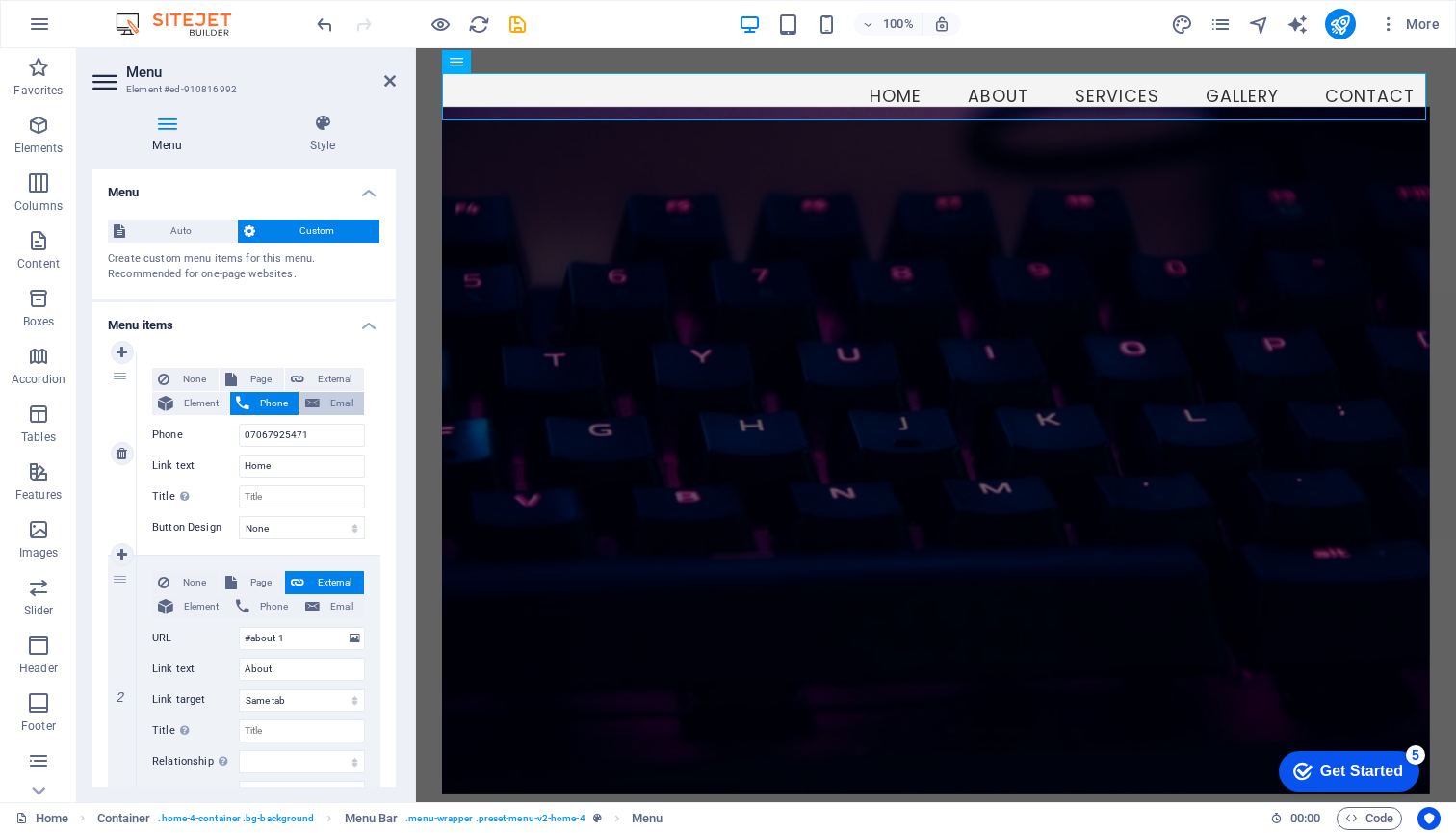
select select
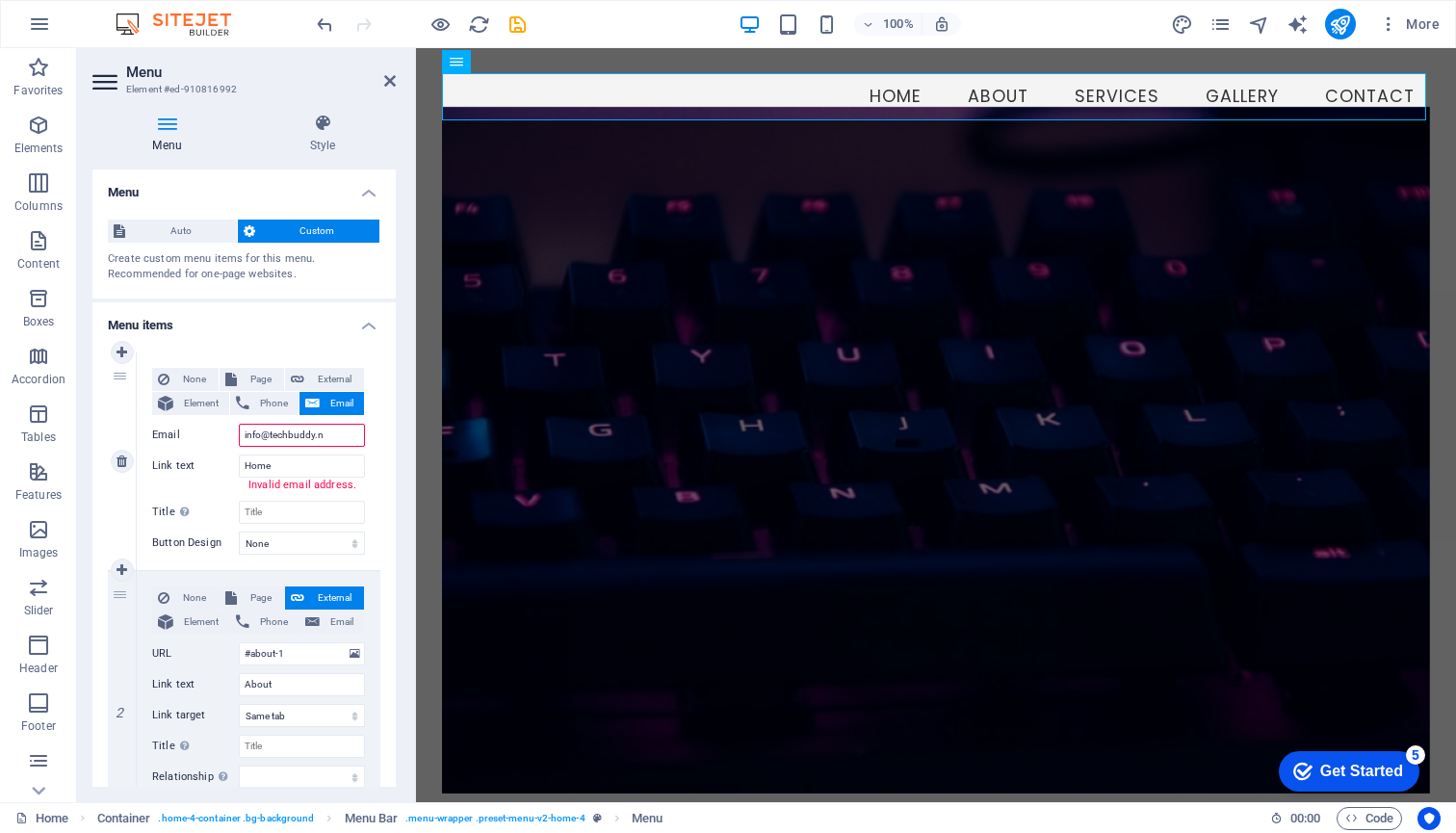
type input "info@techbuddy.ng"
select select
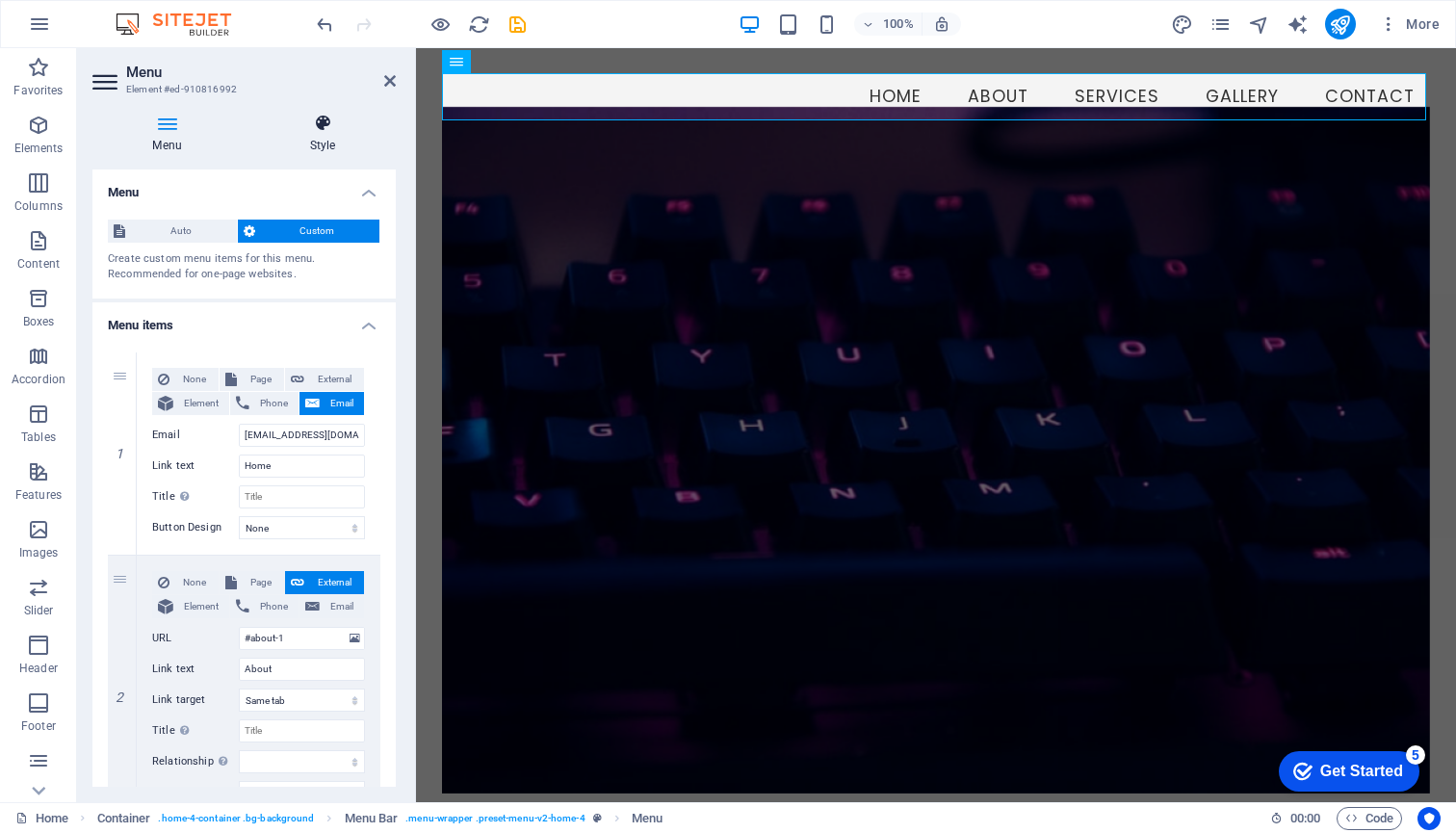
click at [321, 122] on icon at bounding box center [323, 123] width 147 height 19
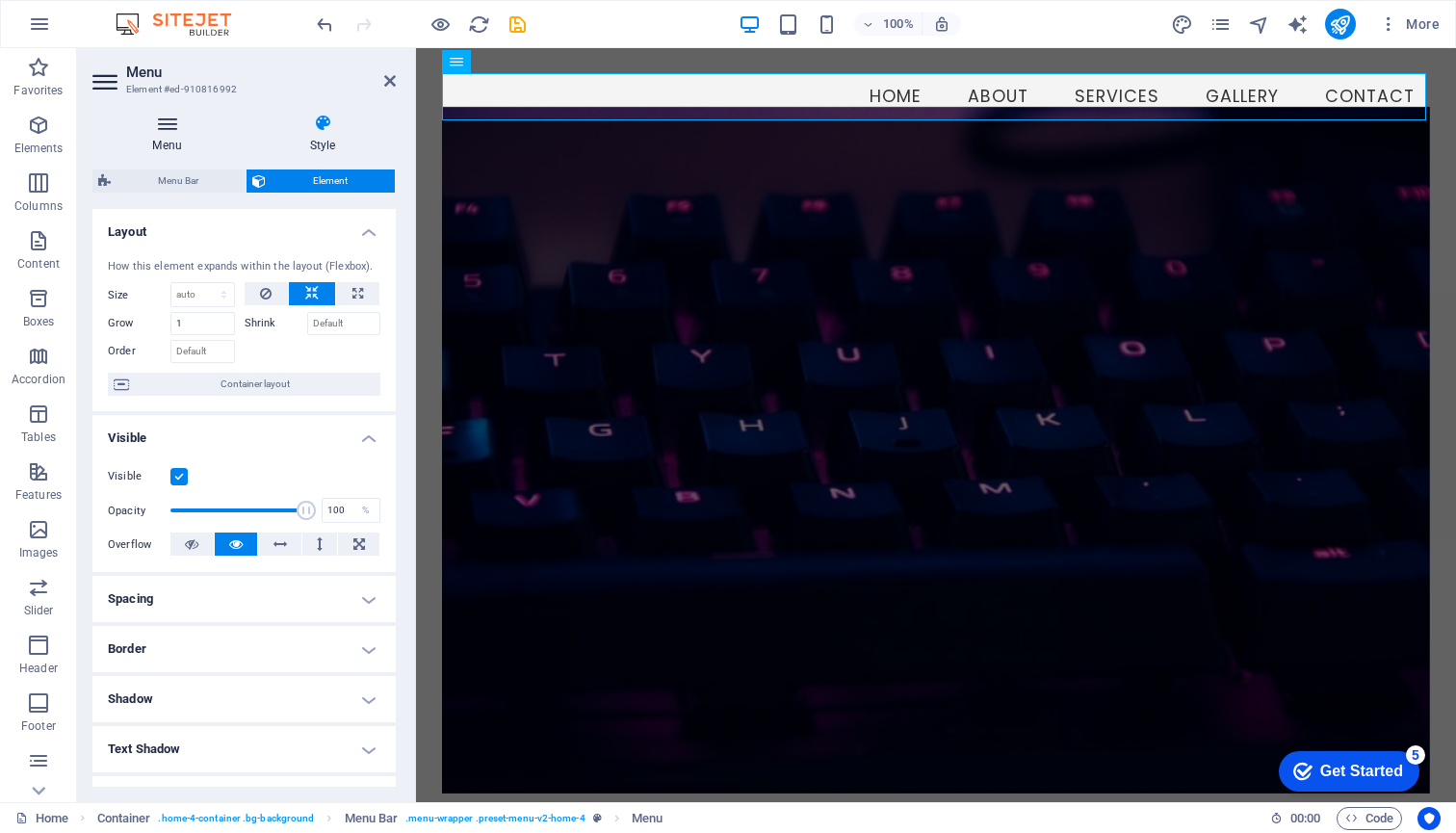
click at [164, 121] on icon at bounding box center [167, 123] width 150 height 19
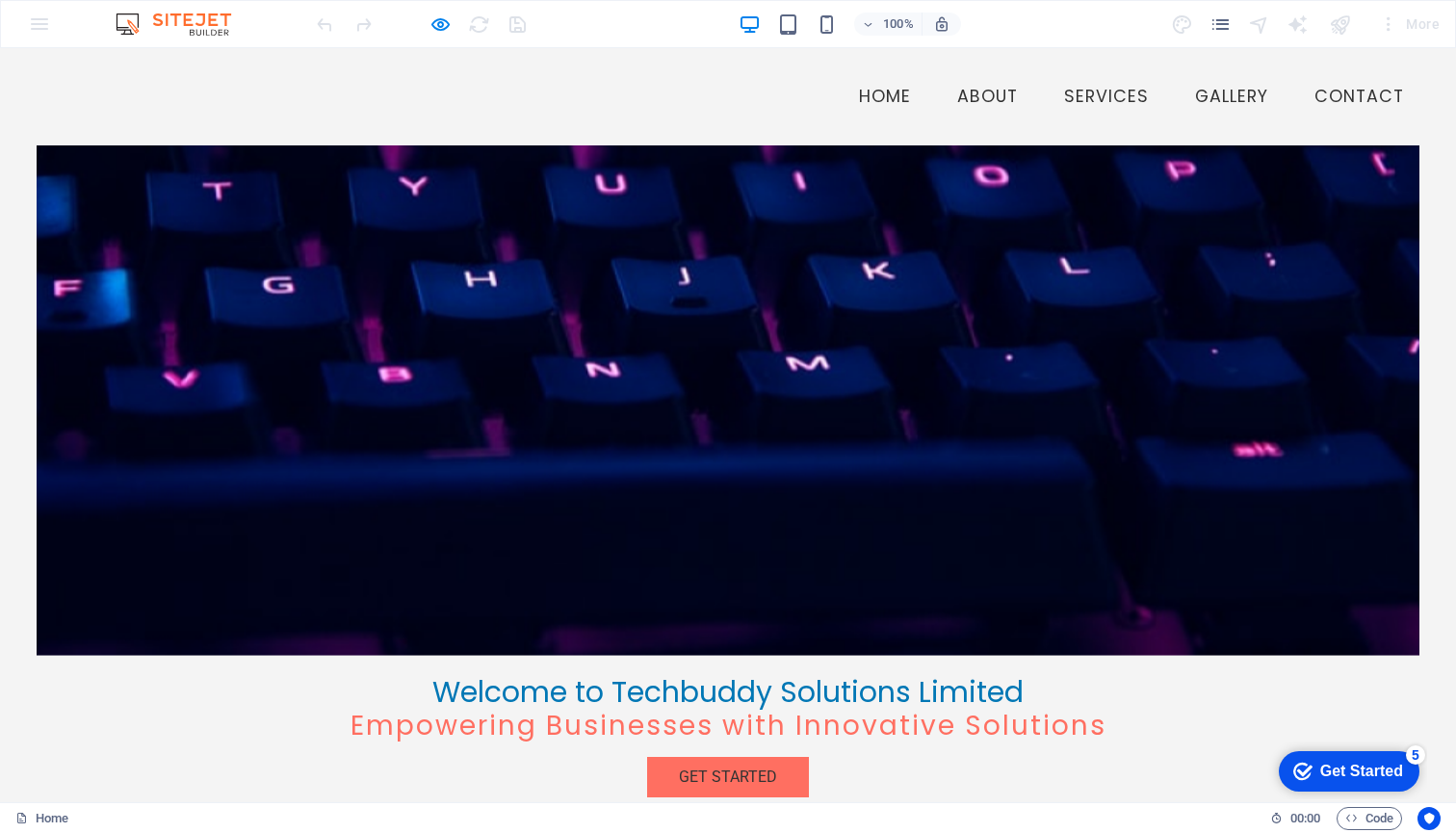
scroll to position [232, 0]
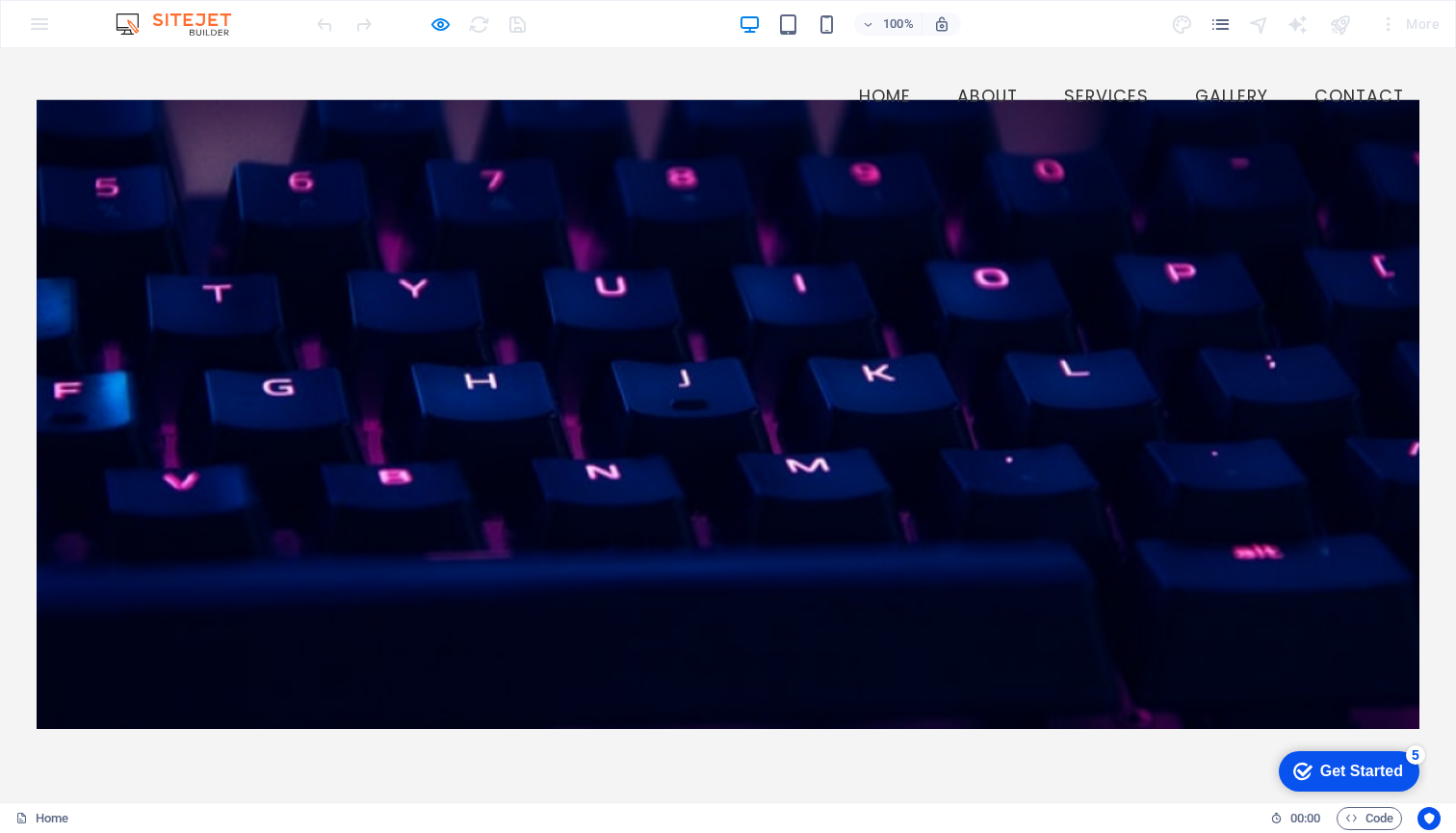
scroll to position [0, 0]
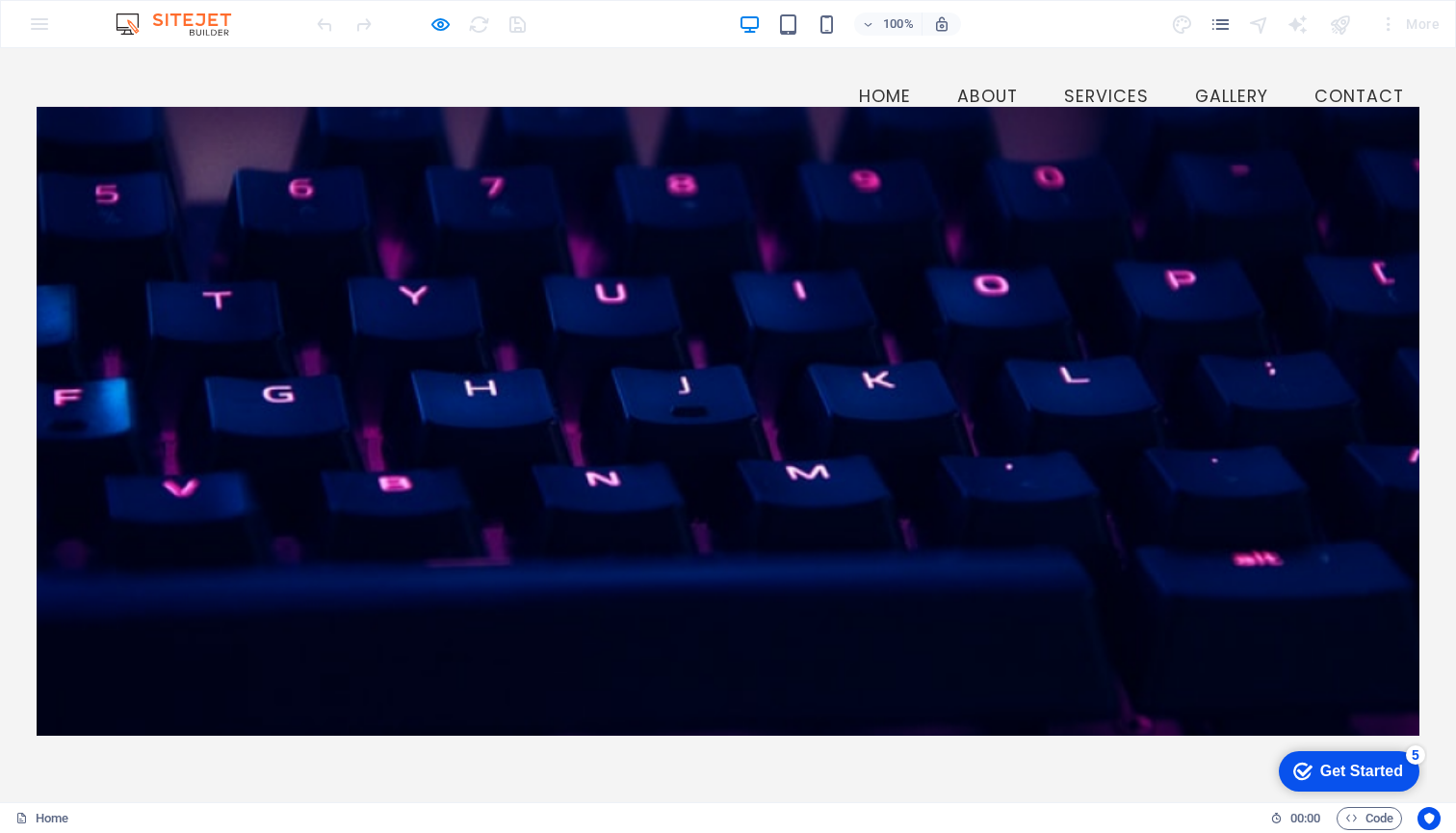
click at [873, 94] on link "Home" at bounding box center [884, 97] width 83 height 49
click at [1354, 770] on div "Get Started" at bounding box center [1361, 771] width 83 height 17
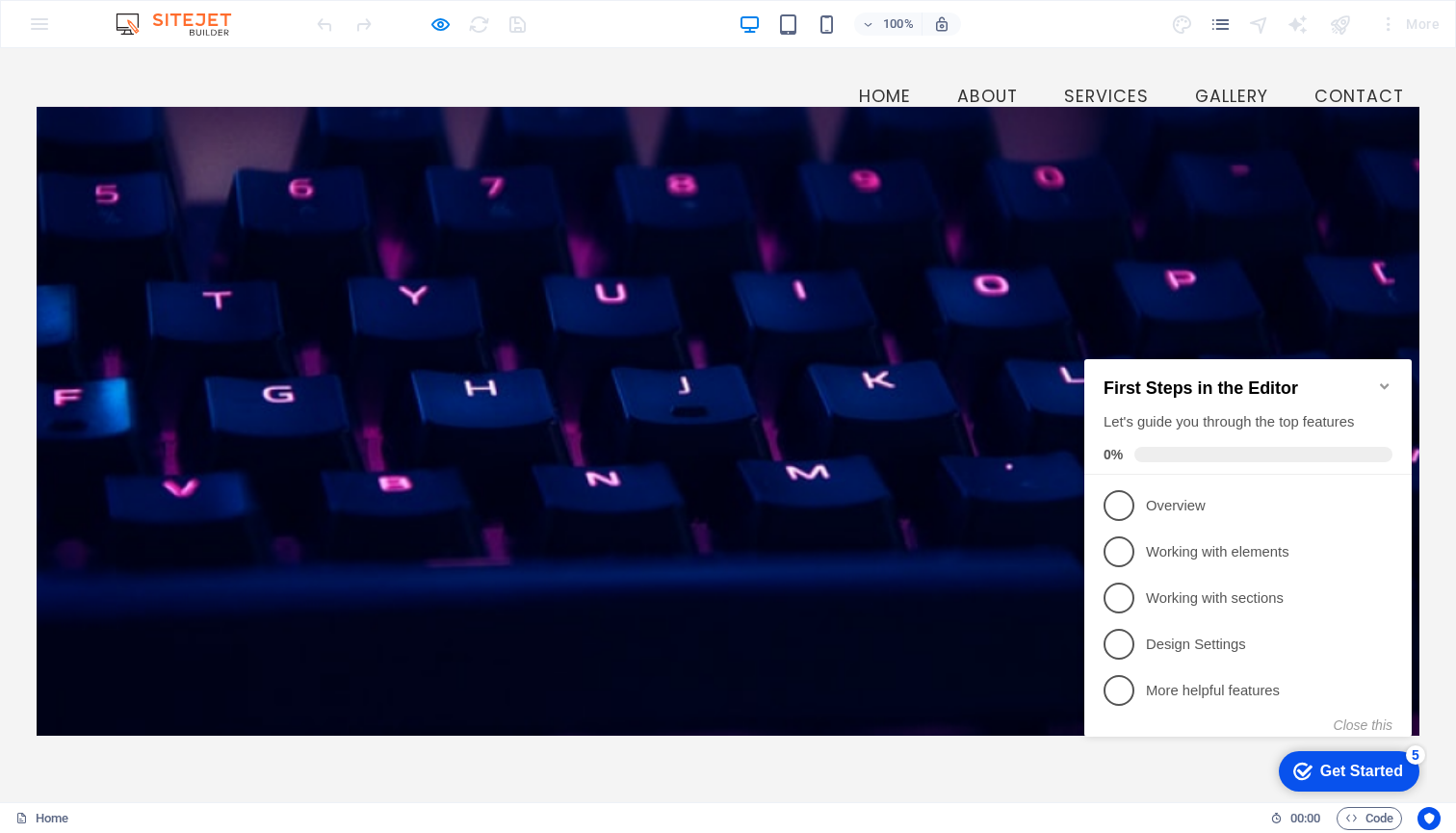
click at [1162, 327] on div at bounding box center [728, 421] width 1382 height 629
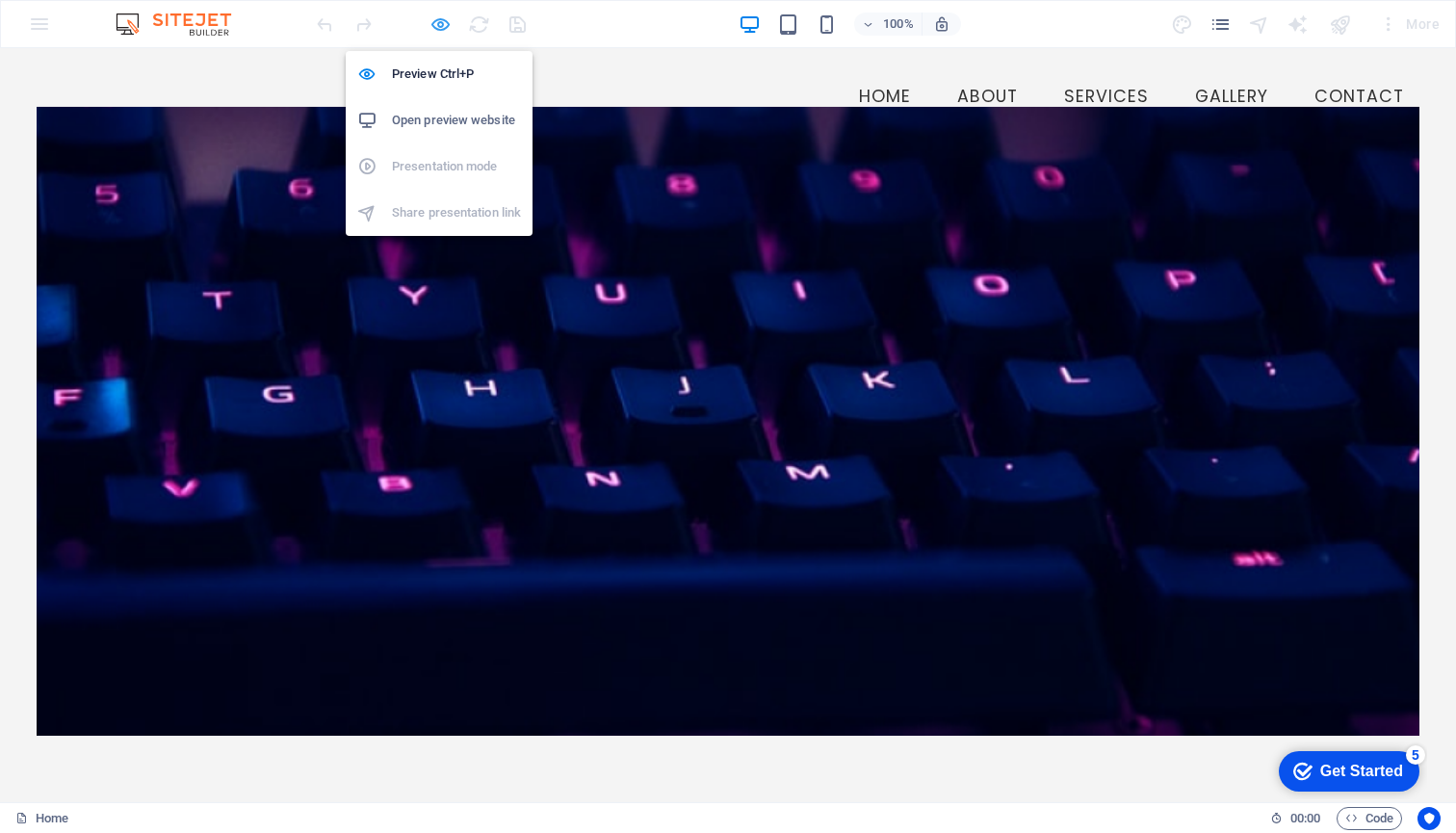
select select
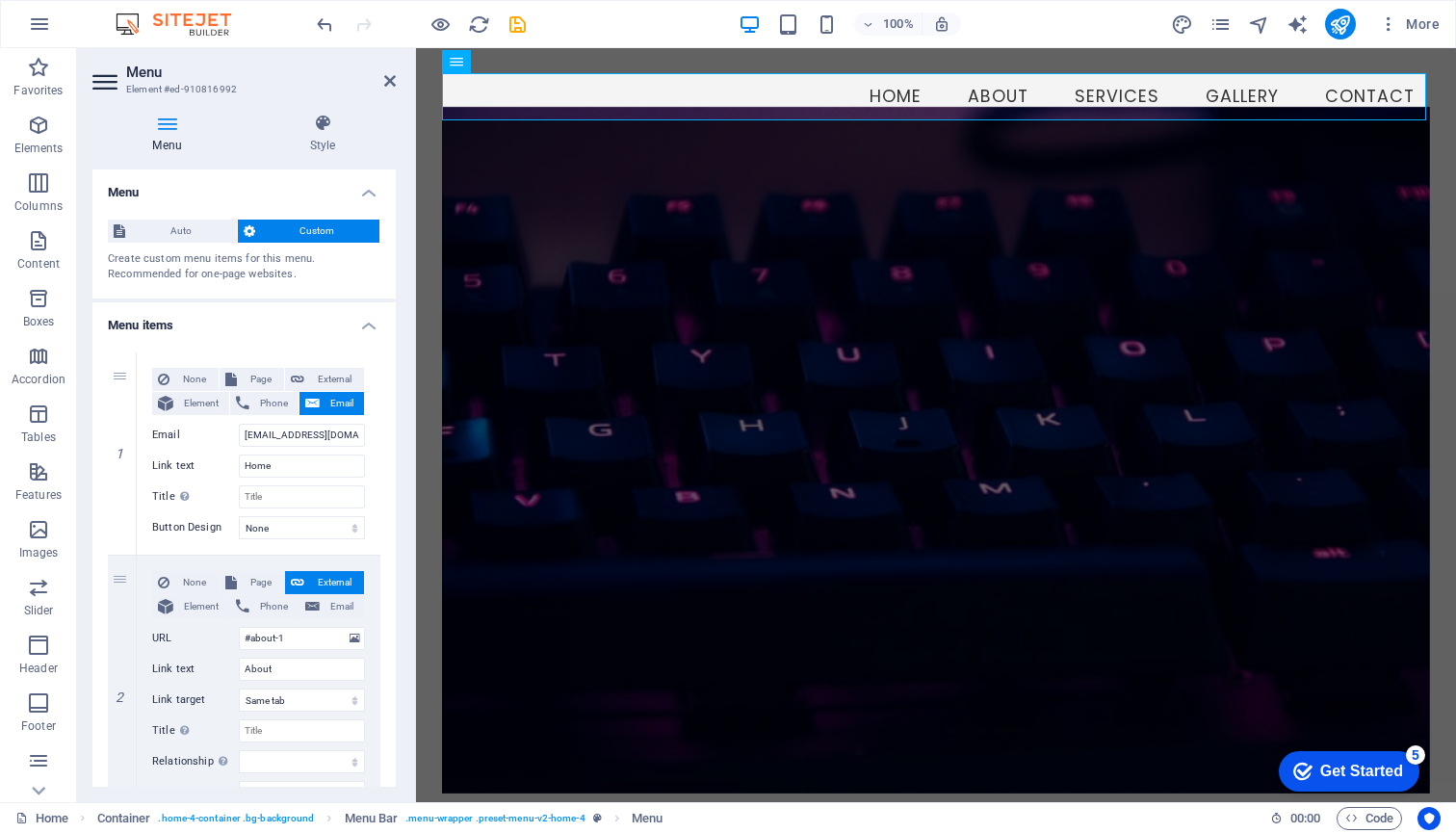
click at [100, 75] on icon at bounding box center [107, 82] width 29 height 31
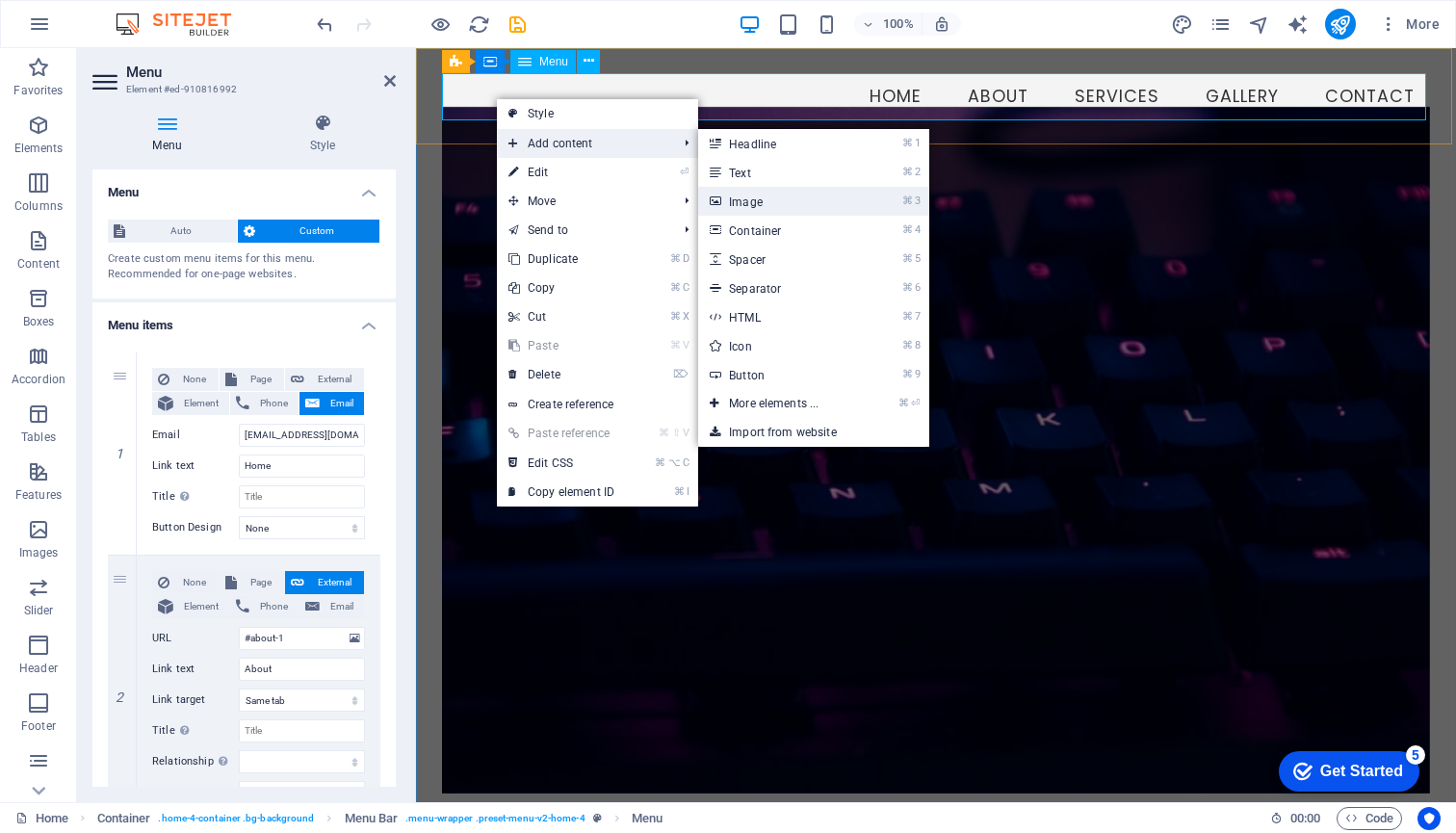
click at [749, 200] on link "⌘ 3 Image" at bounding box center [777, 201] width 158 height 29
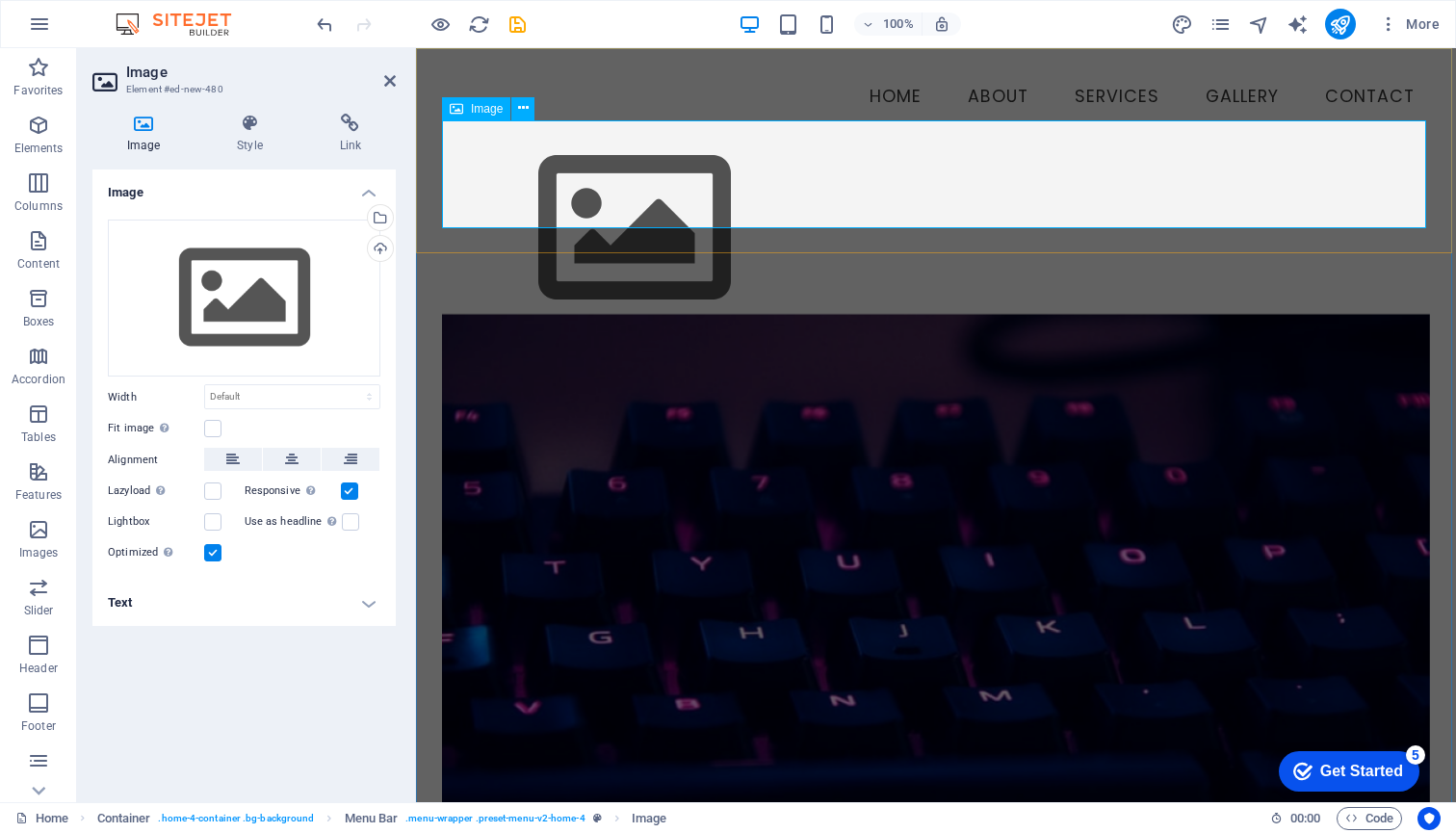
click at [531, 164] on figure at bounding box center [936, 228] width 988 height 217
click at [379, 246] on div "Upload" at bounding box center [378, 251] width 29 height 29
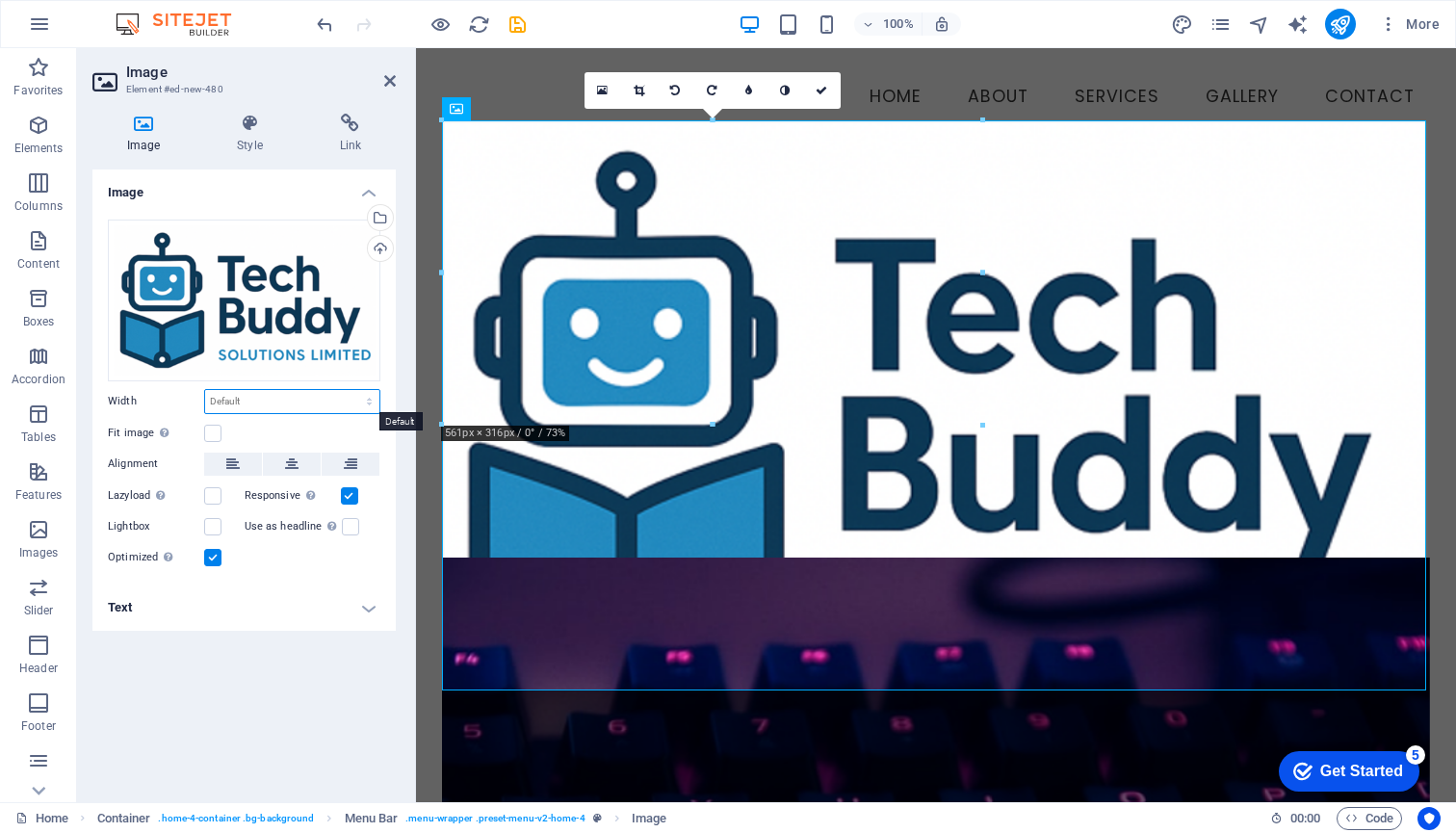
click at [231, 398] on select "Default auto px rem % em vh vw" at bounding box center [292, 401] width 174 height 23
select select "DISABLED_OPTION_VALUE"
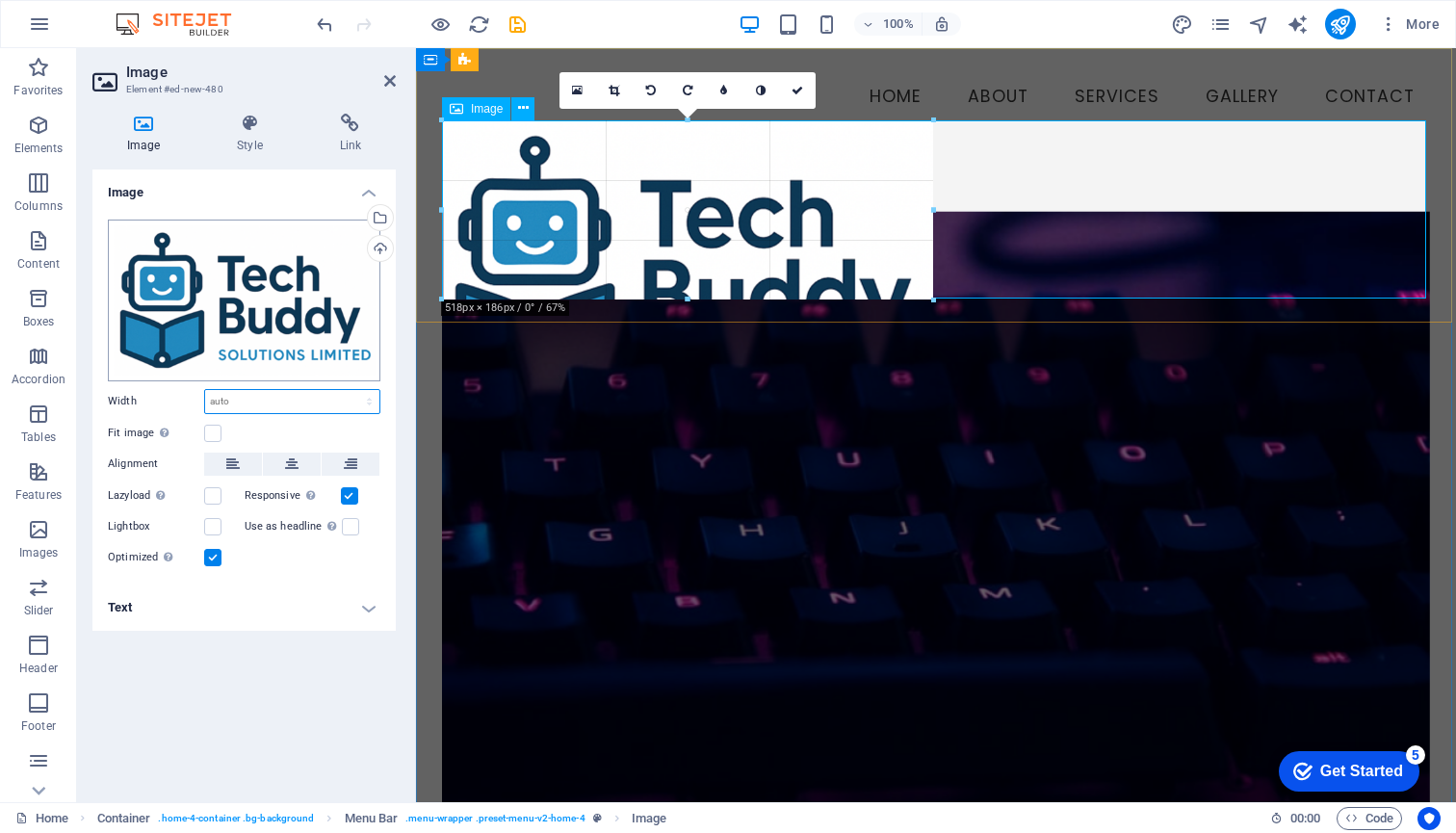
drag, startPoint x: 1426, startPoint y: 685, endPoint x: 143, endPoint y: 292, distance: 1341.8
type input "511"
select select "px"
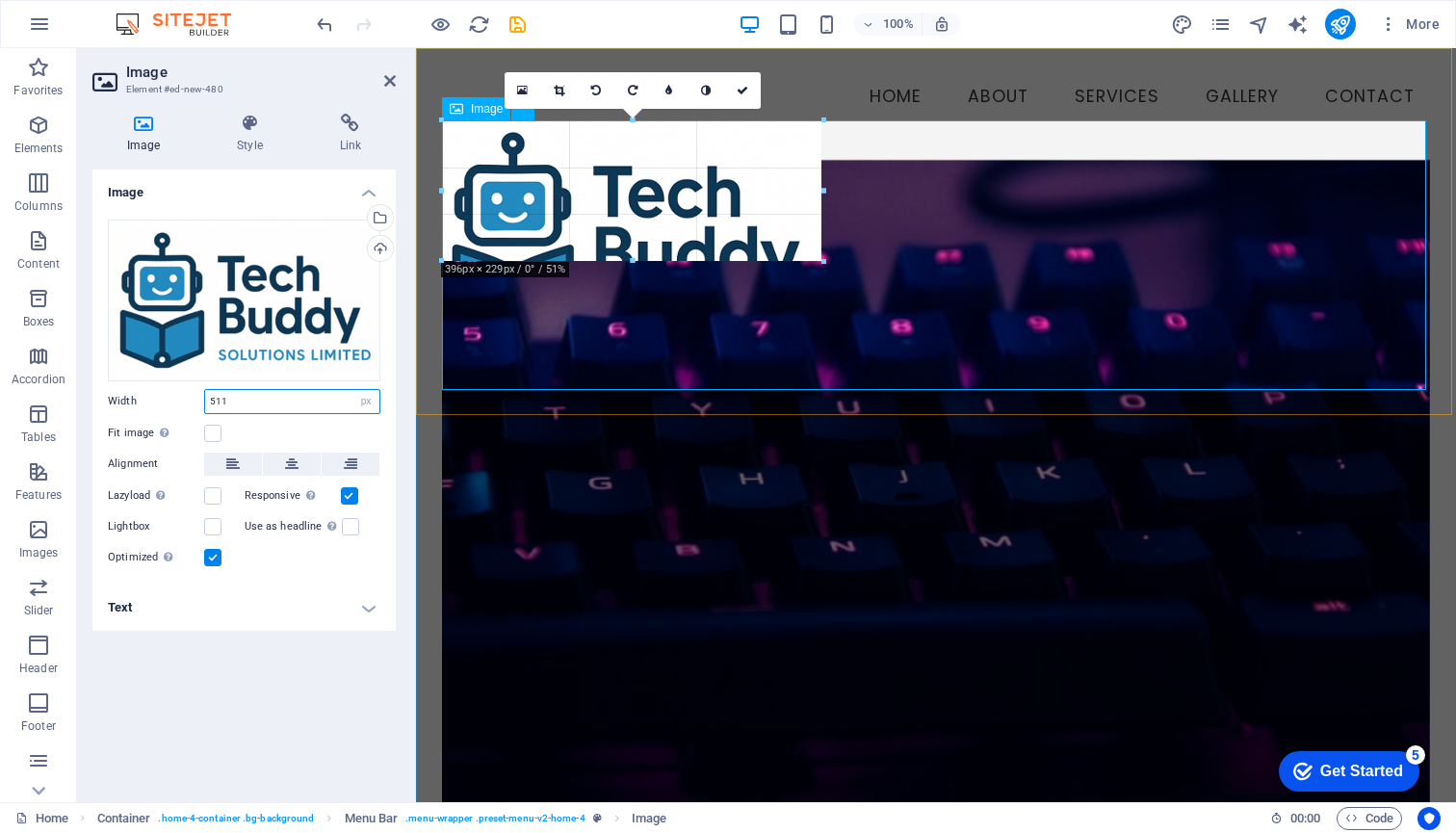
drag, startPoint x: 934, startPoint y: 260, endPoint x: 684, endPoint y: 274, distance: 250.4
type input "313"
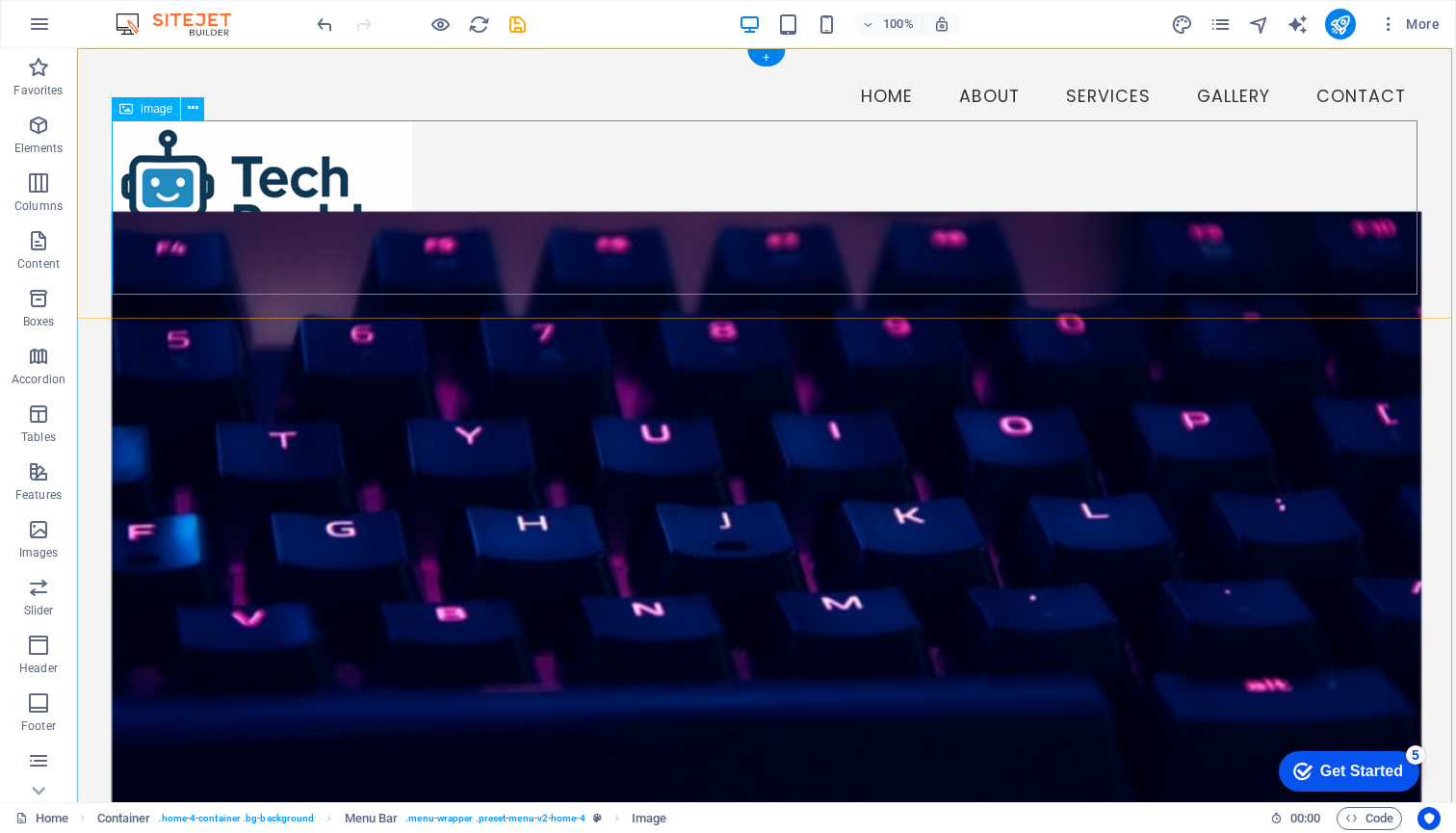
click at [299, 183] on figure at bounding box center [766, 207] width 1309 height 174
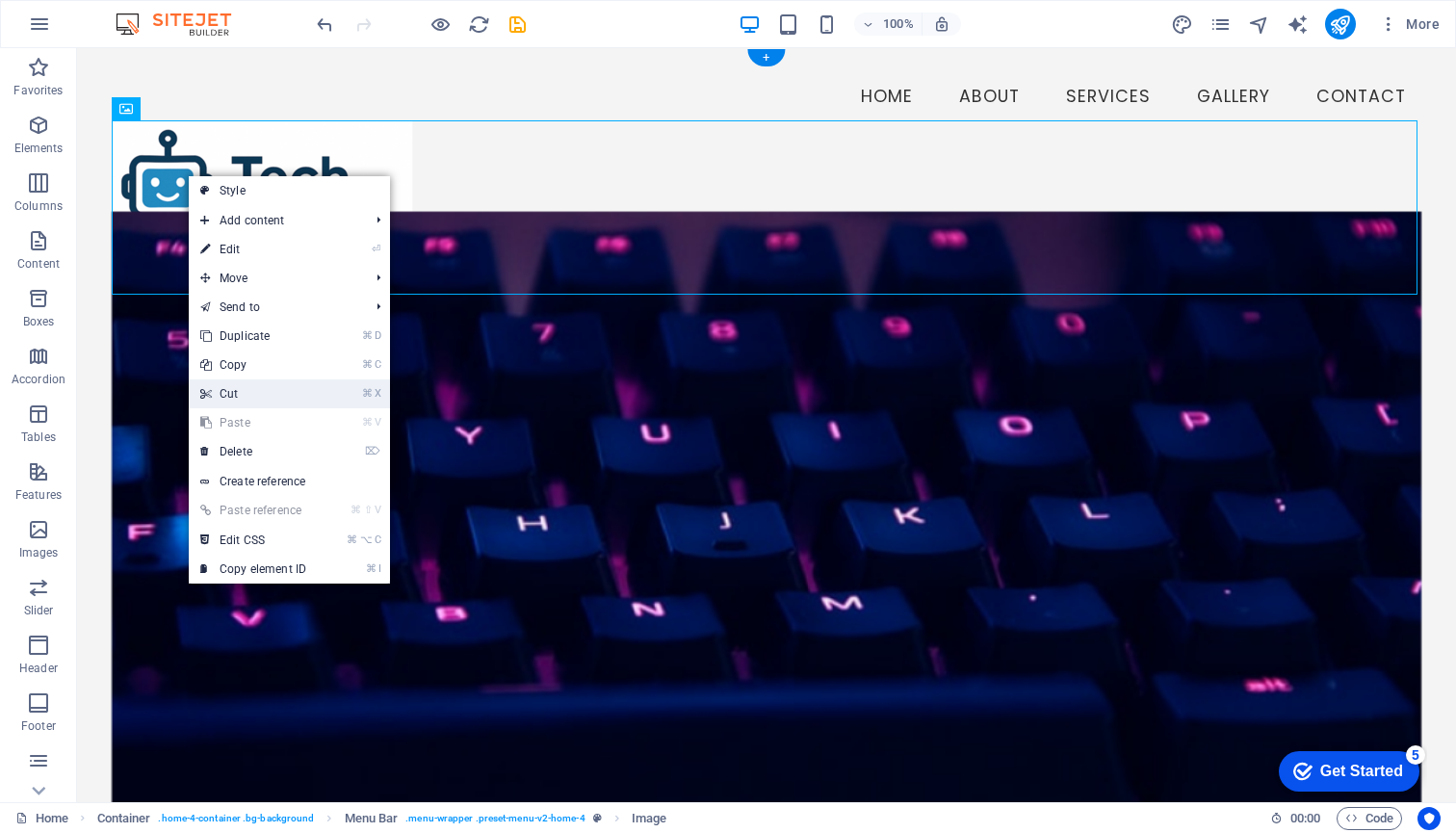
click at [242, 390] on link "⌘ X Cut" at bounding box center [253, 394] width 129 height 29
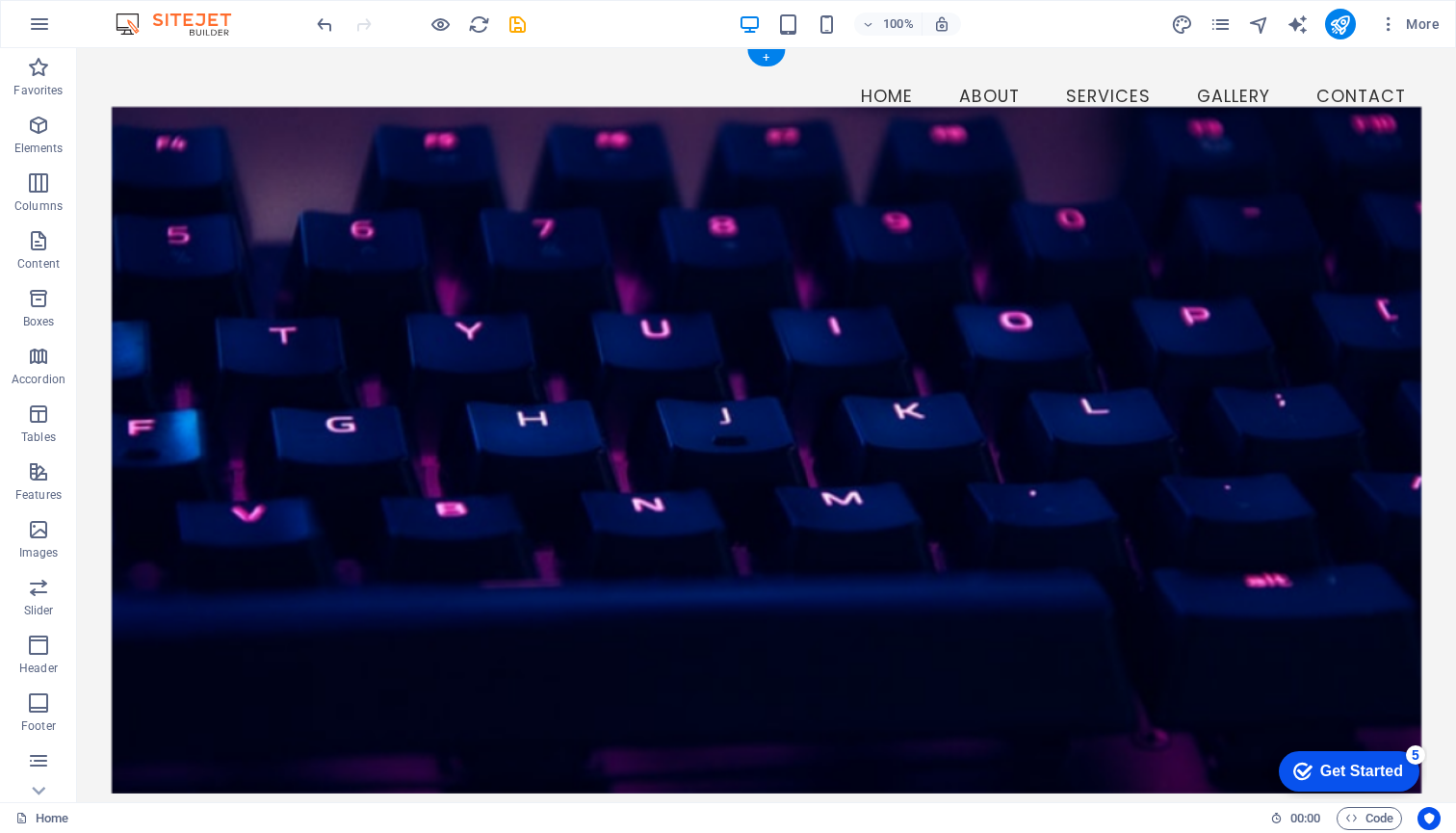
click at [193, 77] on nav "Home About Services Gallery Contact" at bounding box center [766, 97] width 1309 height 49
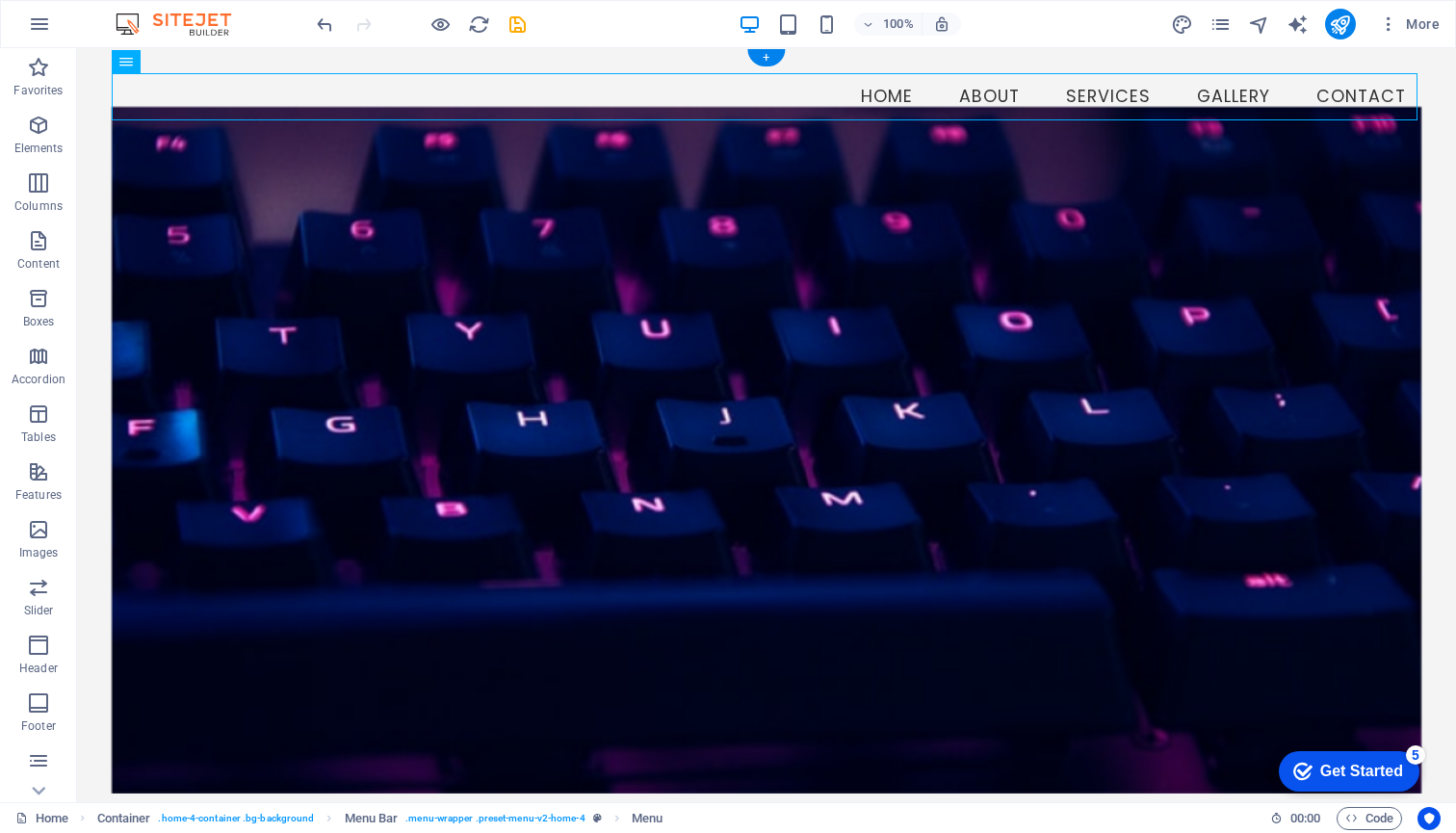
click at [193, 77] on nav "Home About Services Gallery Contact" at bounding box center [766, 97] width 1309 height 49
select select
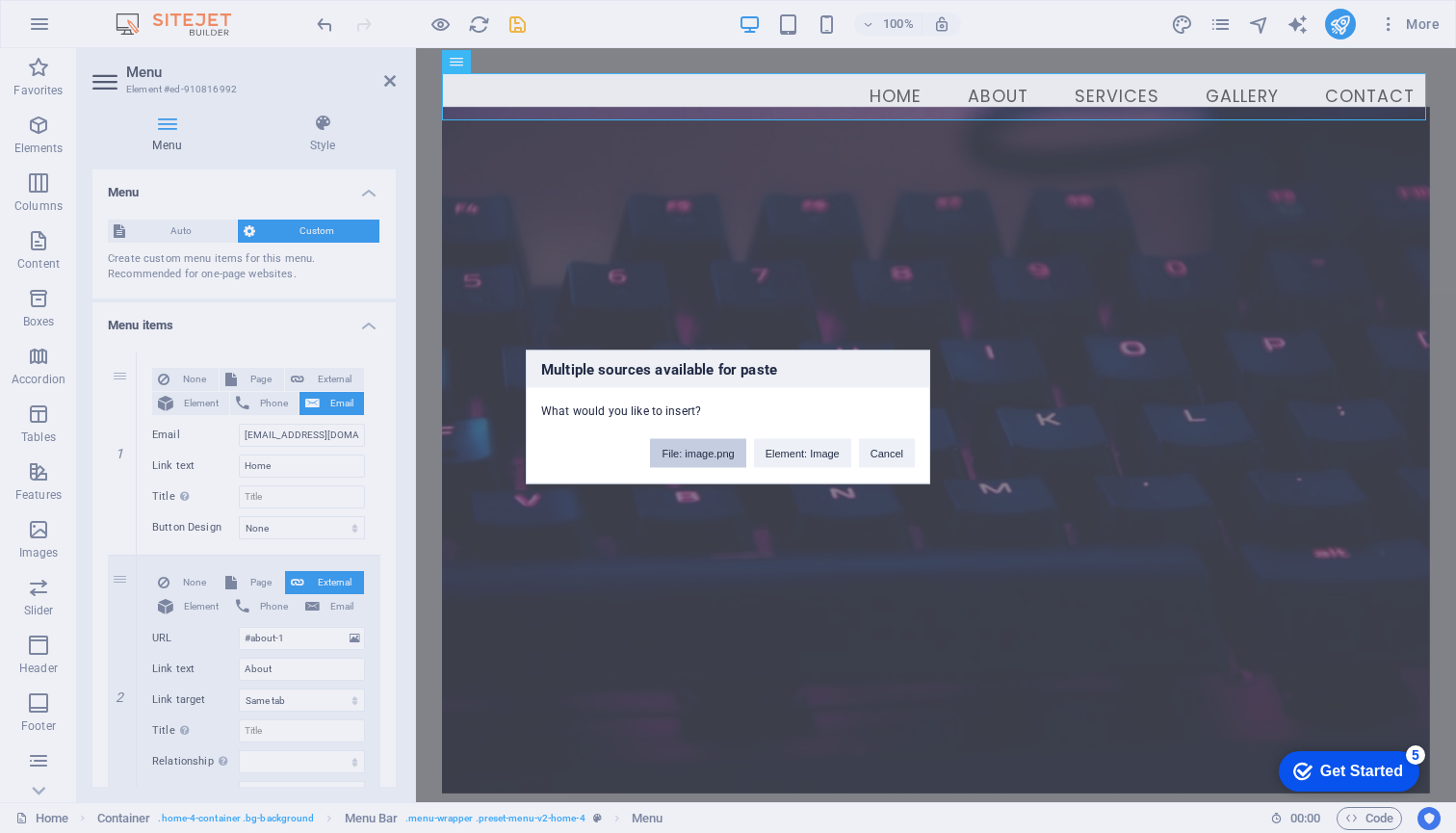
click at [698, 447] on button "File: image.png" at bounding box center [698, 453] width 95 height 29
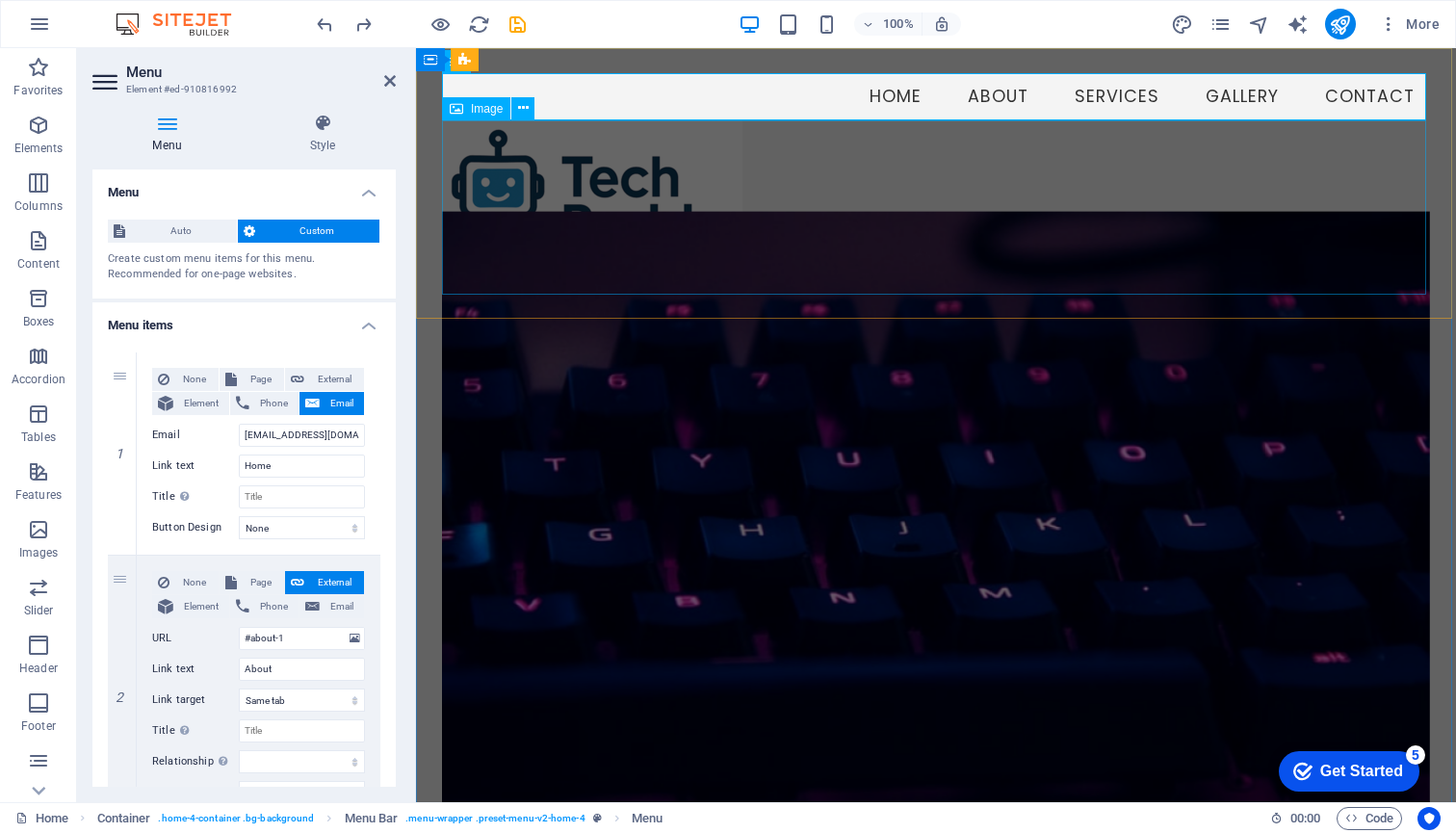
click at [862, 218] on figure at bounding box center [936, 207] width 988 height 174
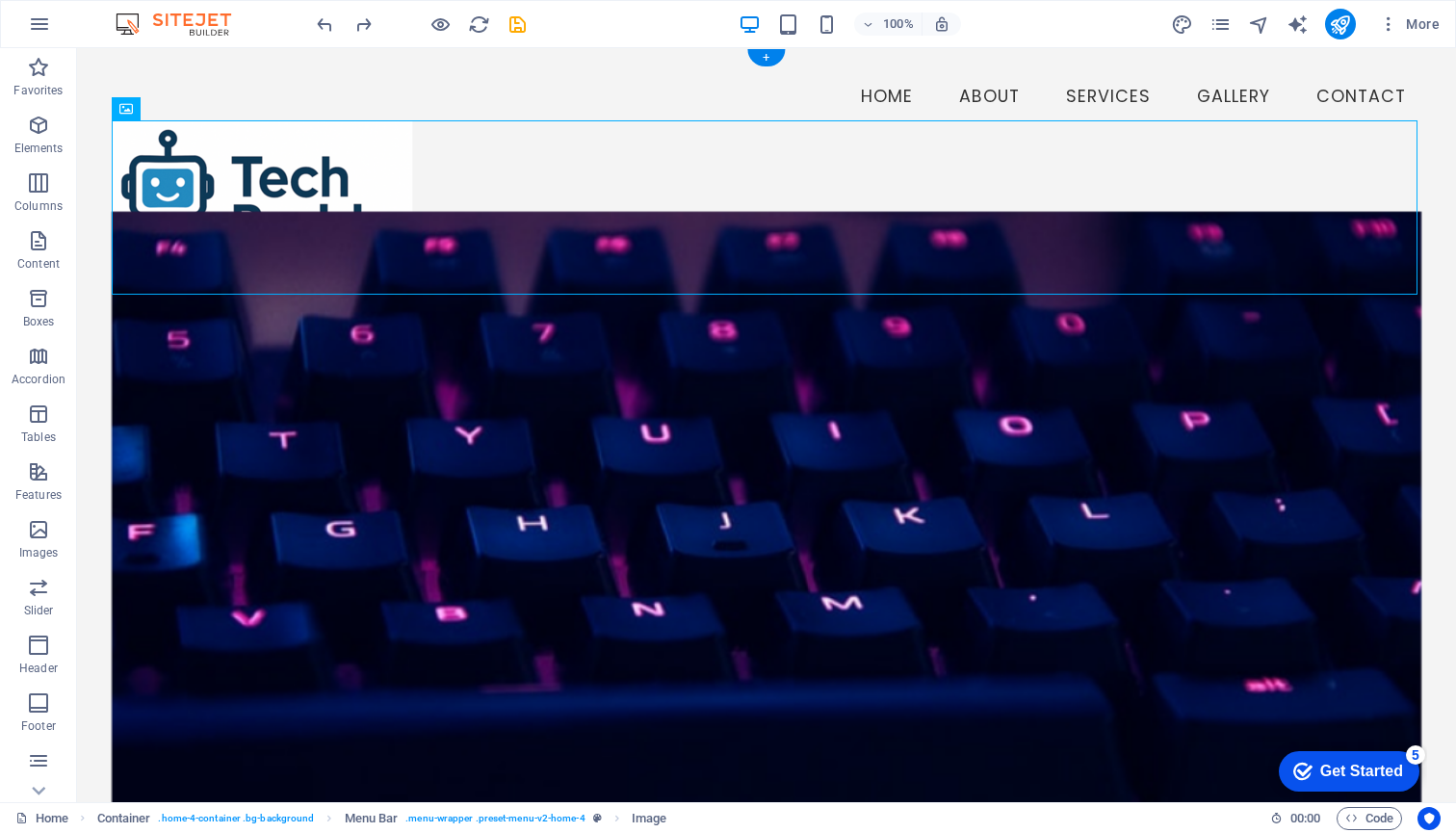
click at [604, 391] on figure at bounding box center [766, 554] width 1309 height 686
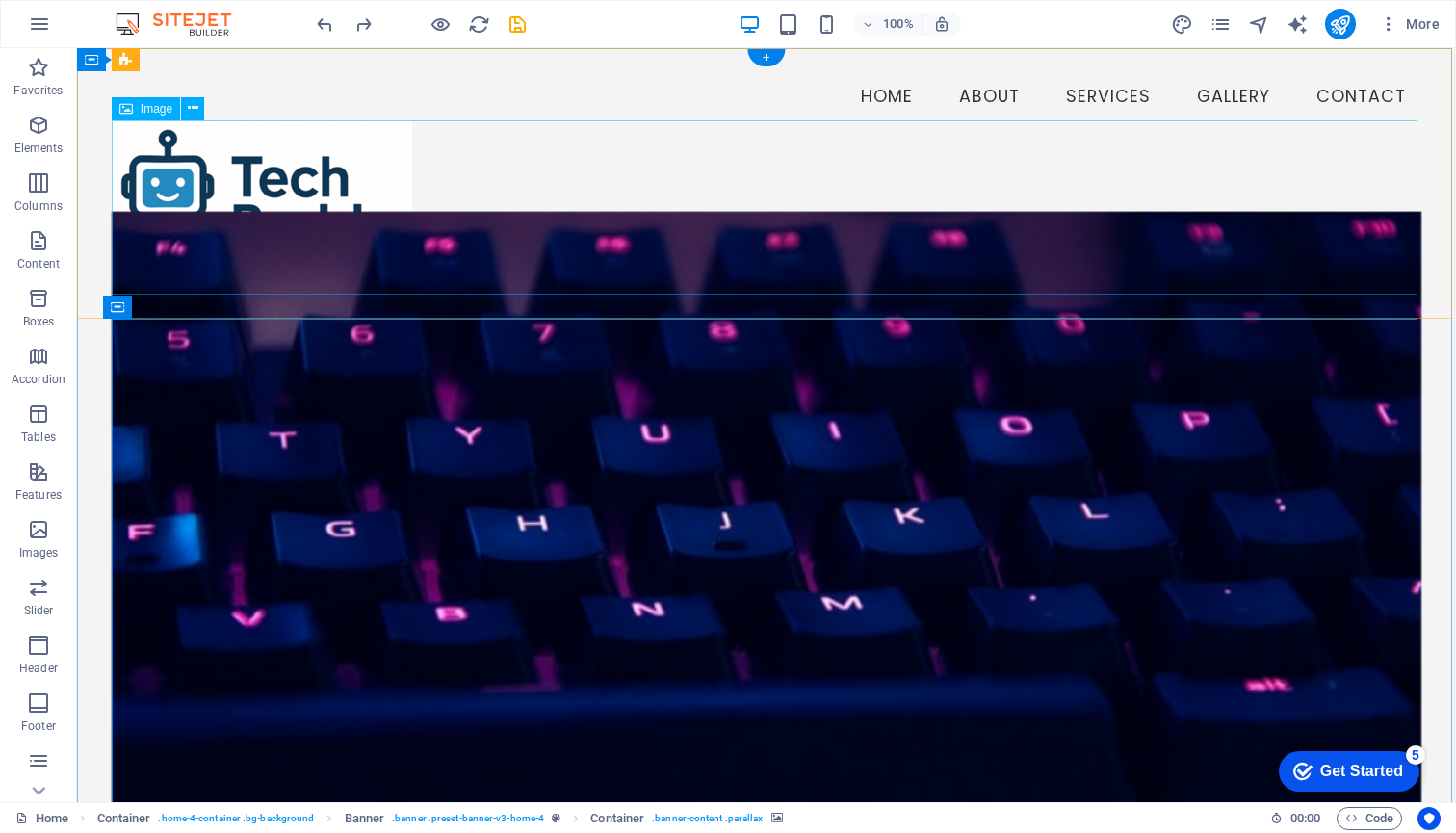
click at [292, 217] on figure at bounding box center [766, 207] width 1309 height 174
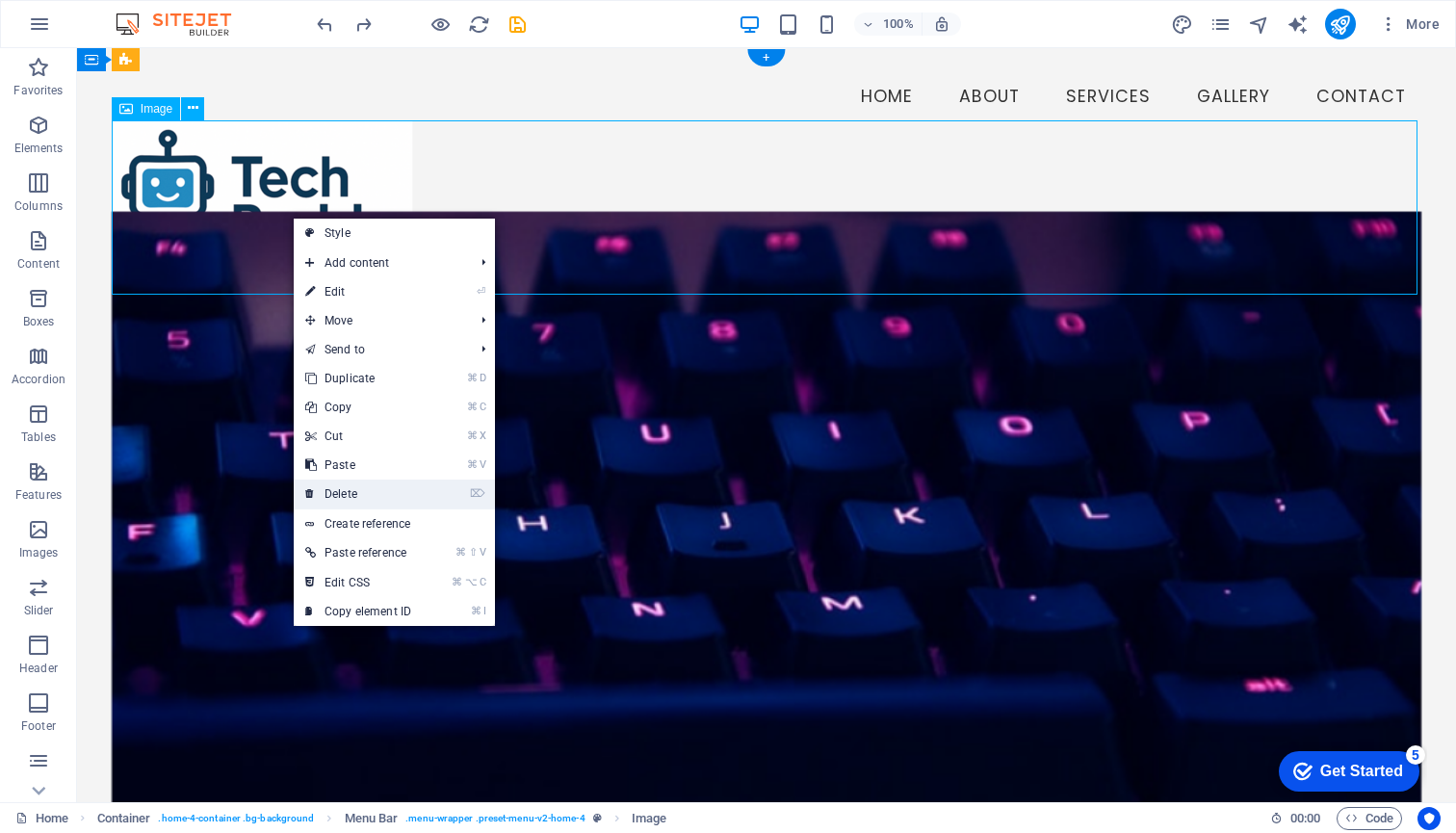
click at [354, 492] on link "⌦ Delete" at bounding box center [358, 494] width 129 height 29
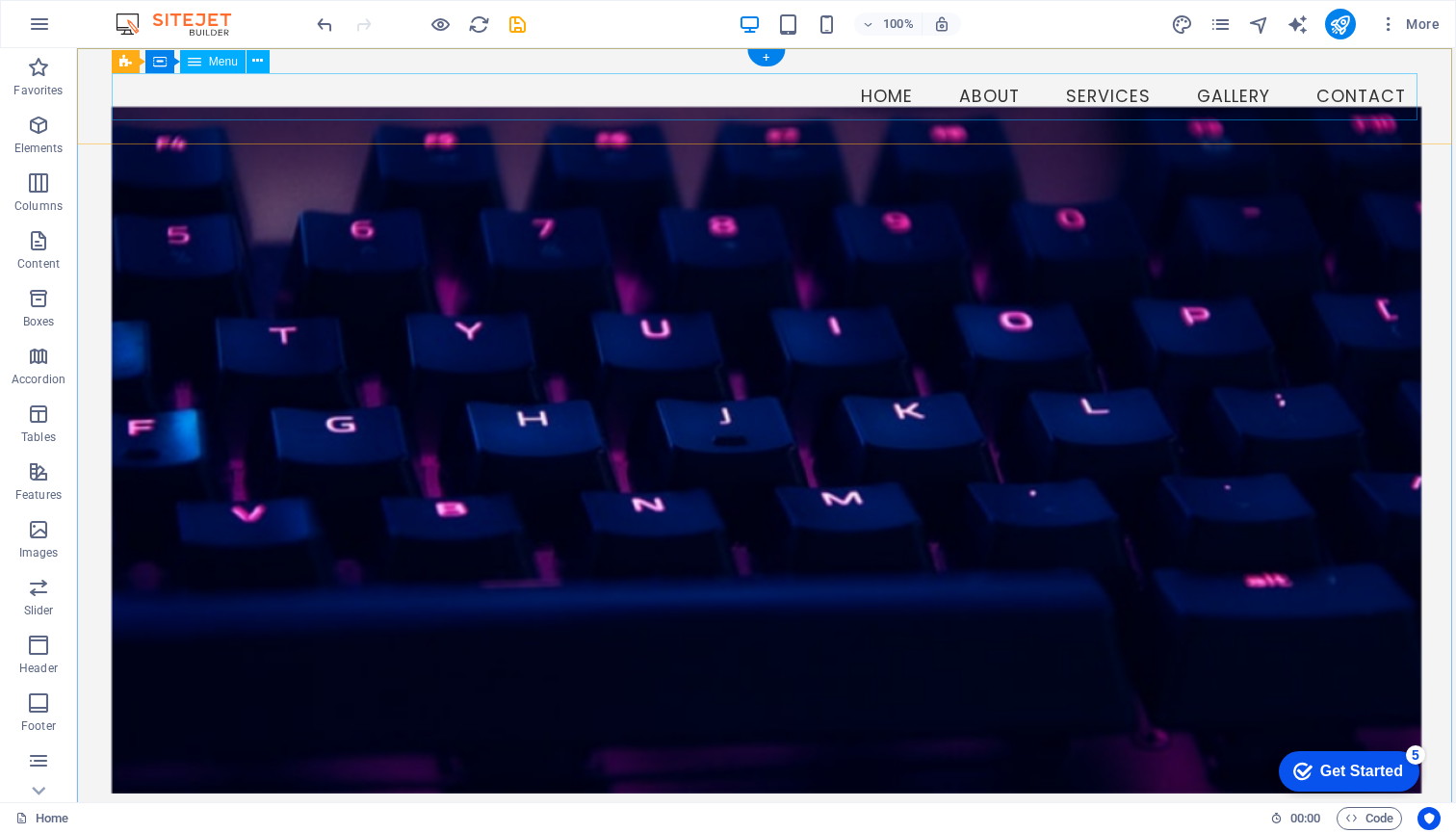
click at [587, 92] on nav "Home About Services Gallery Contact" at bounding box center [766, 97] width 1309 height 49
click at [259, 88] on nav "Home About Services Gallery Contact" at bounding box center [766, 97] width 1309 height 49
select select
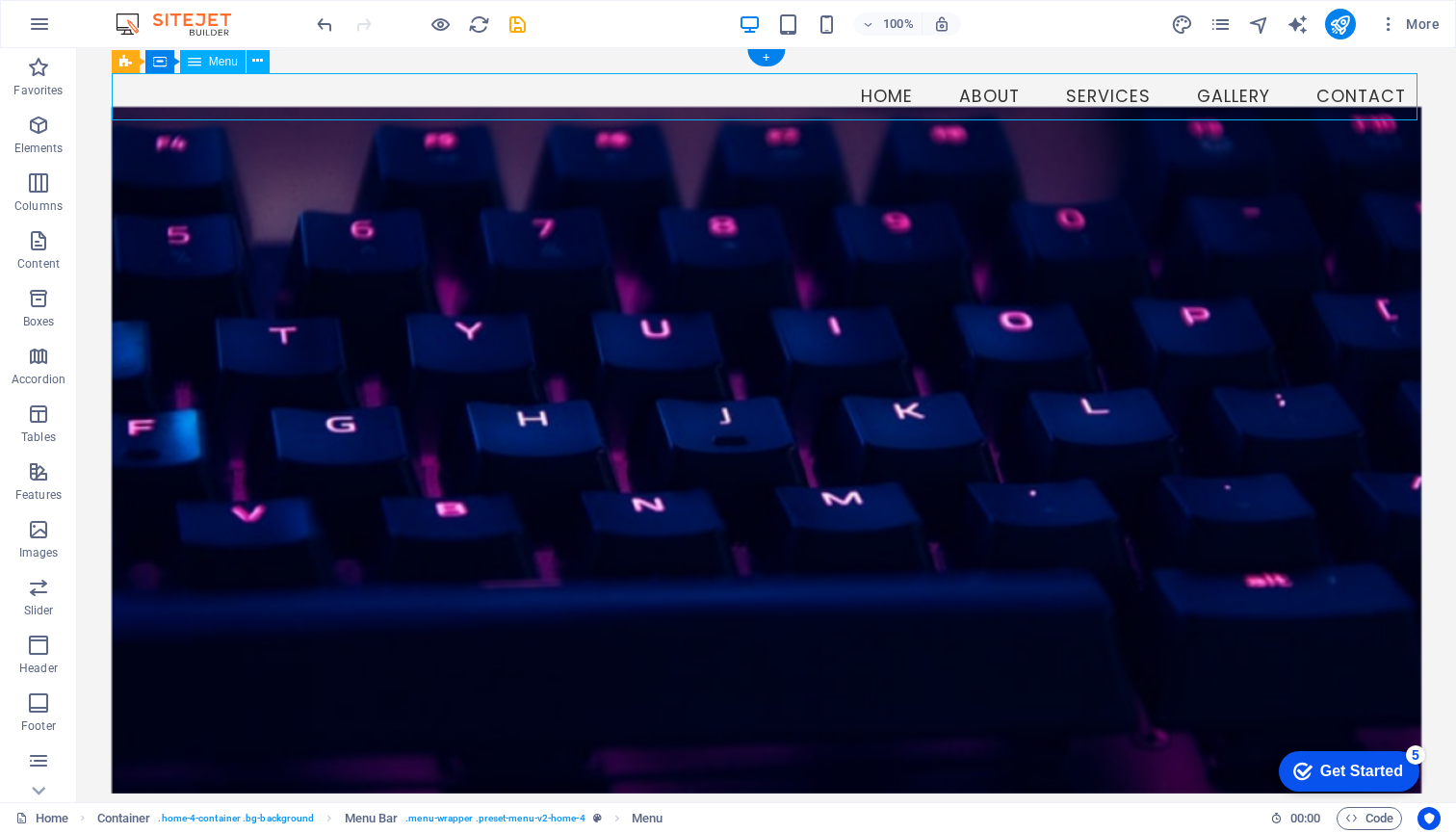
select select
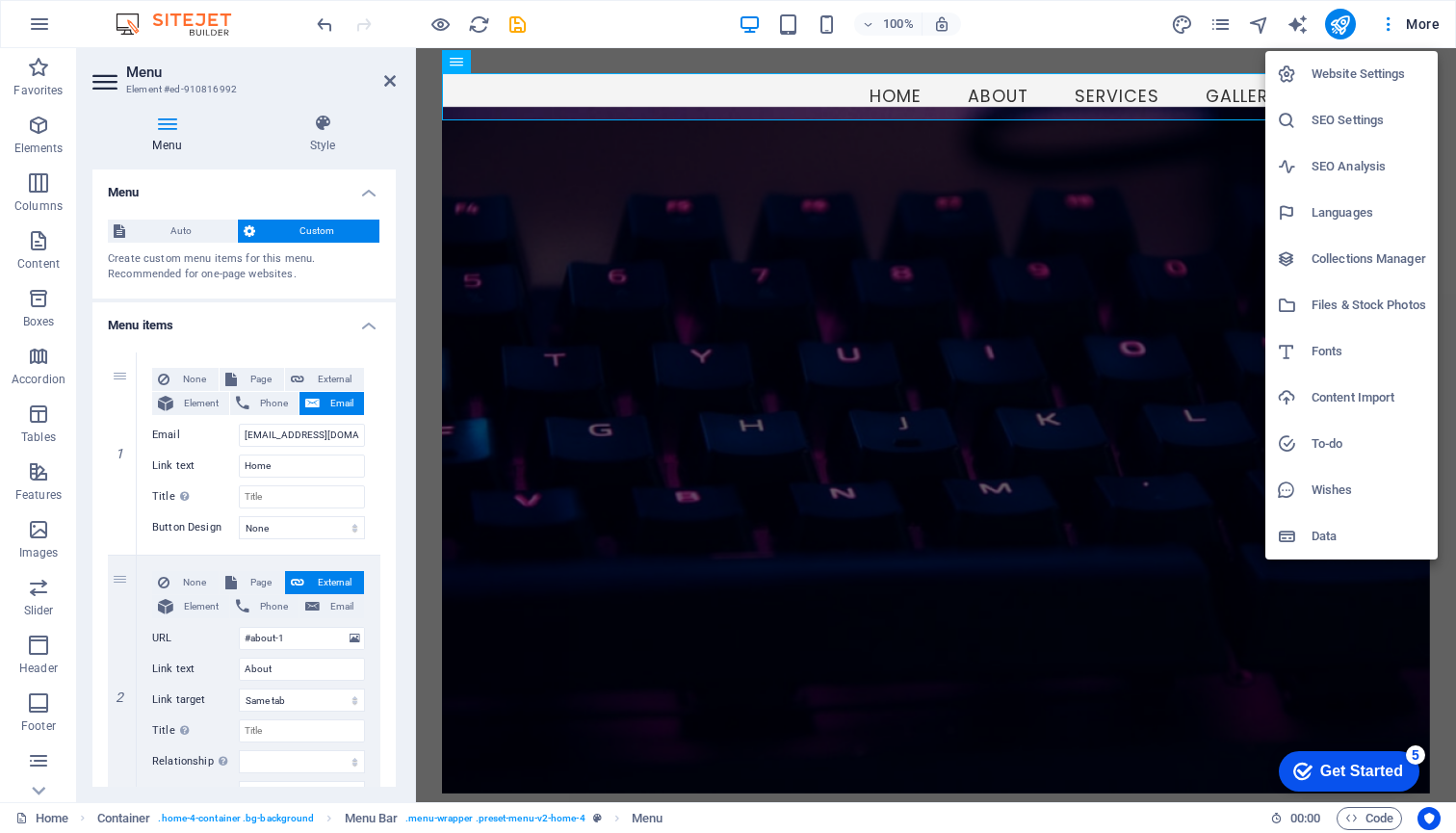
click at [1389, 21] on div at bounding box center [728, 416] width 1456 height 833
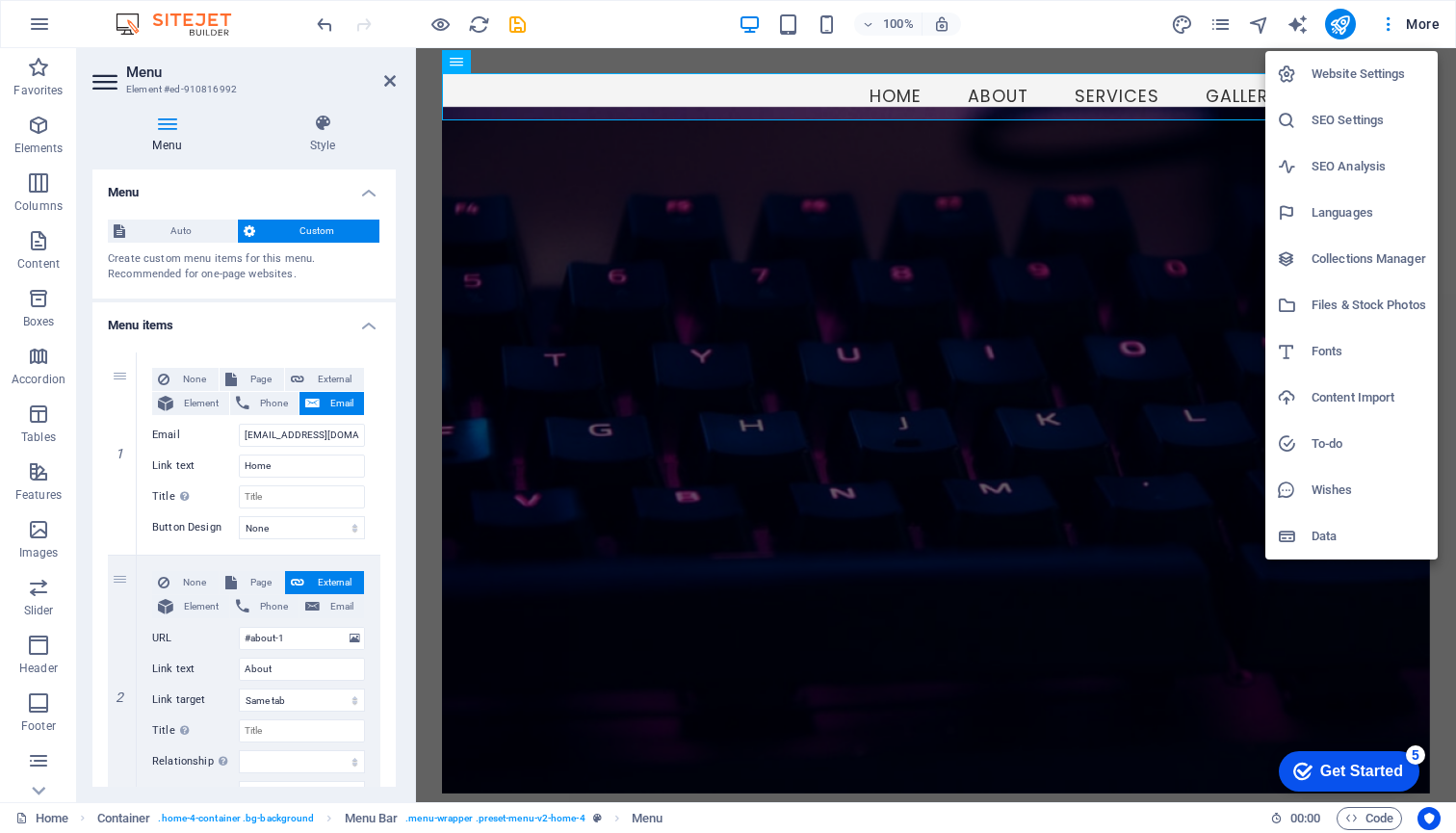
click at [33, 534] on div at bounding box center [728, 416] width 1456 height 833
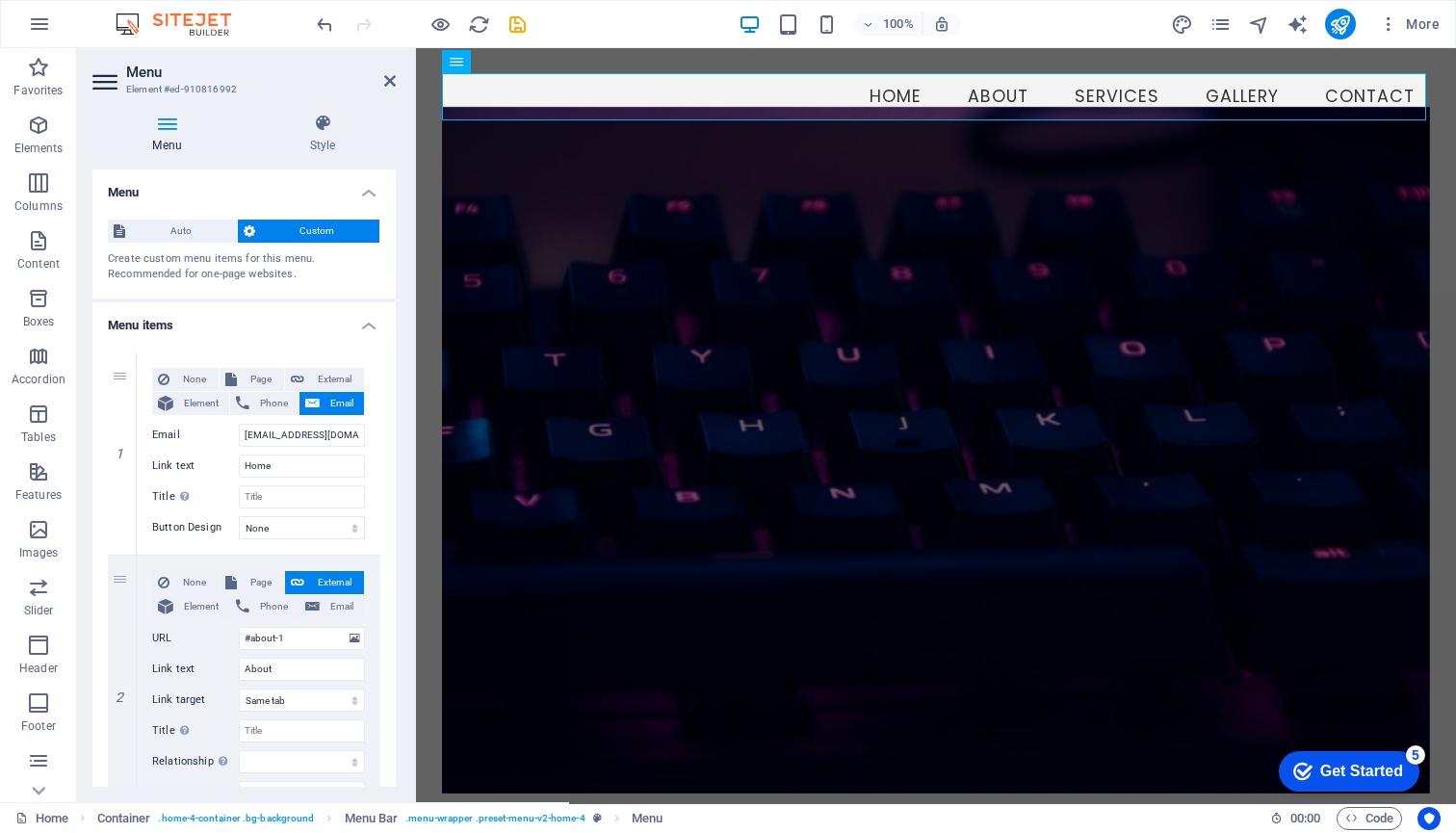
click at [33, 534] on icon "button" at bounding box center [39, 530] width 23 height 23
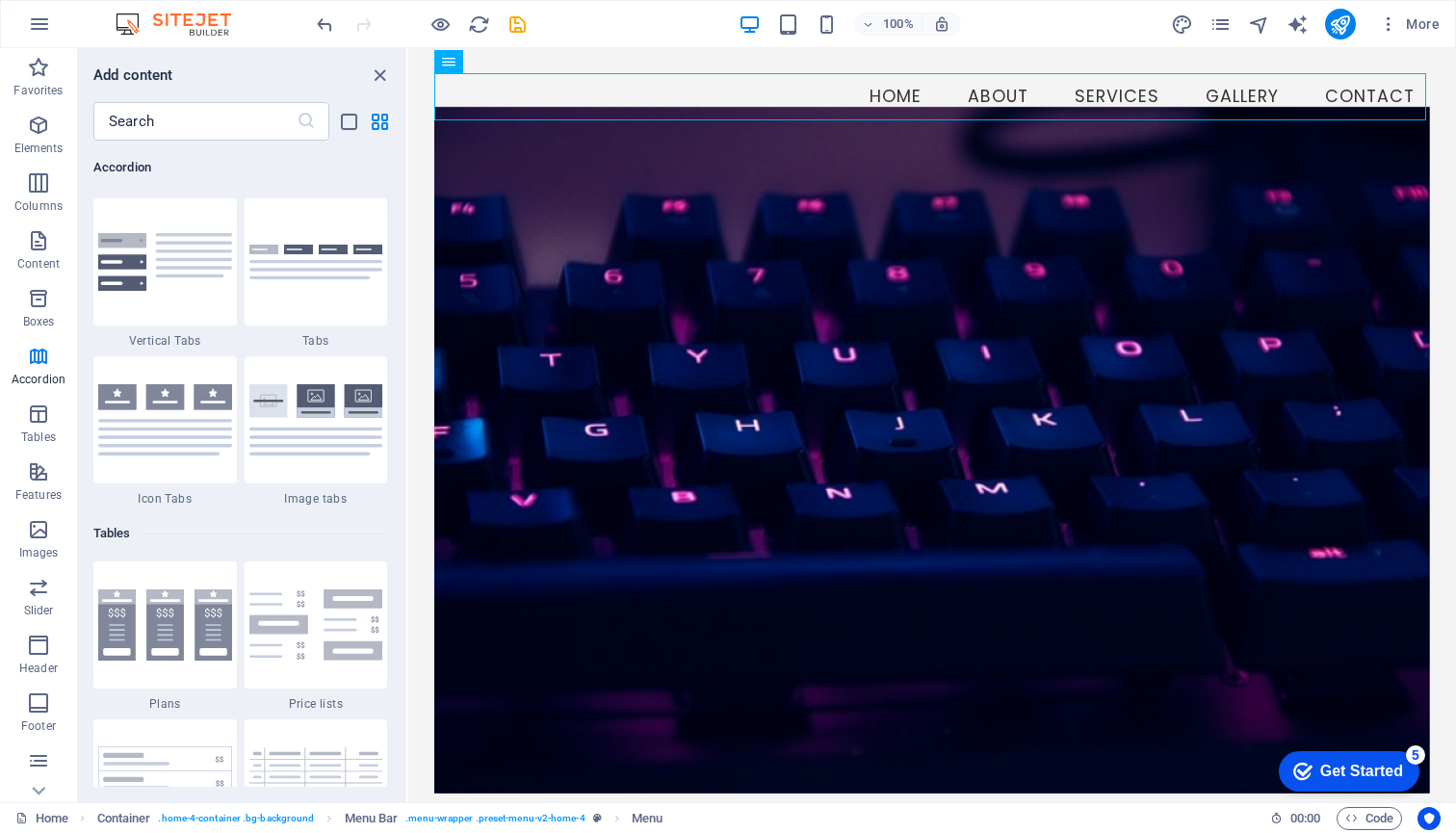
scroll to position [6308, 0]
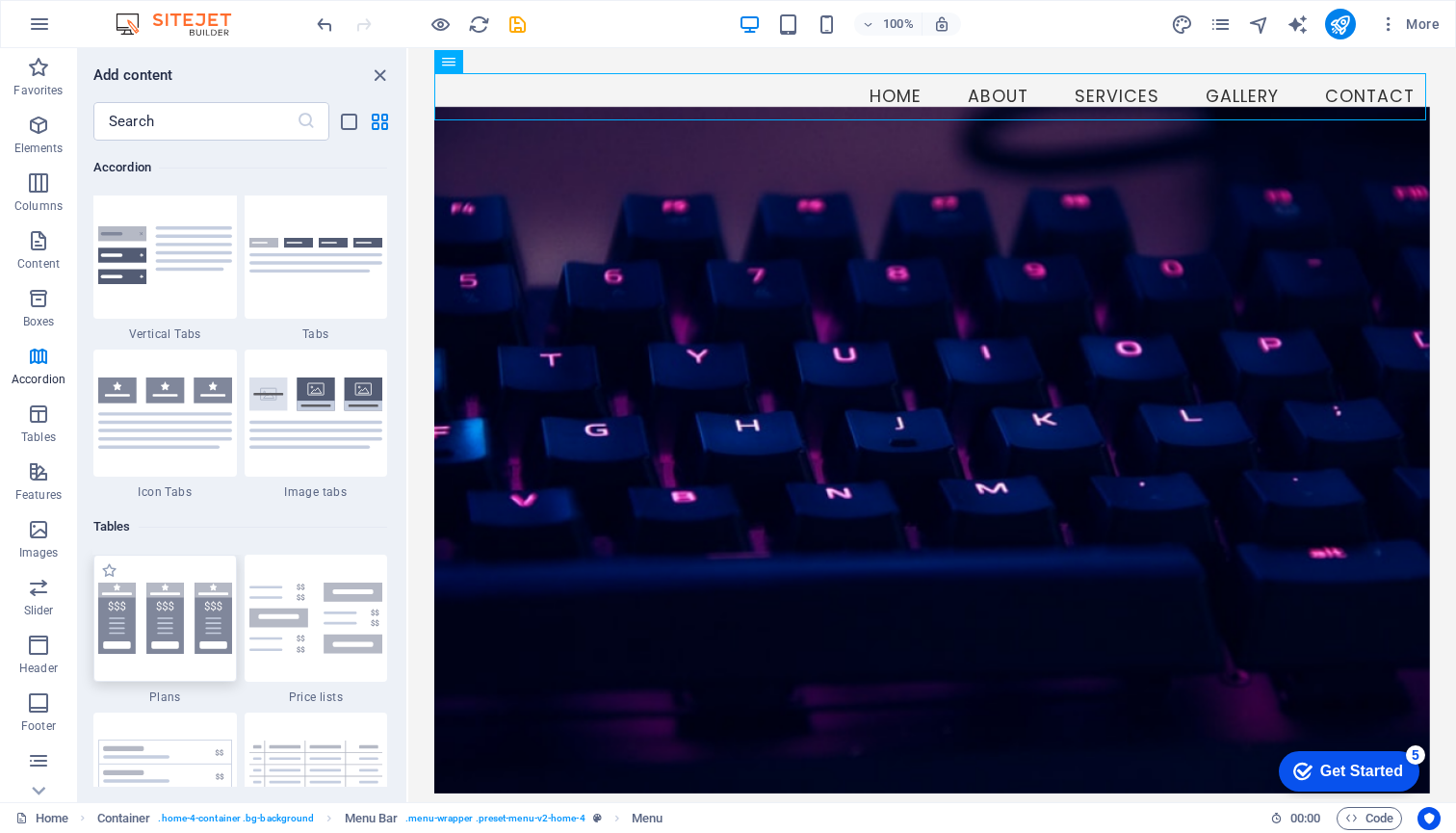
click at [138, 599] on img at bounding box center [165, 617] width 134 height 71
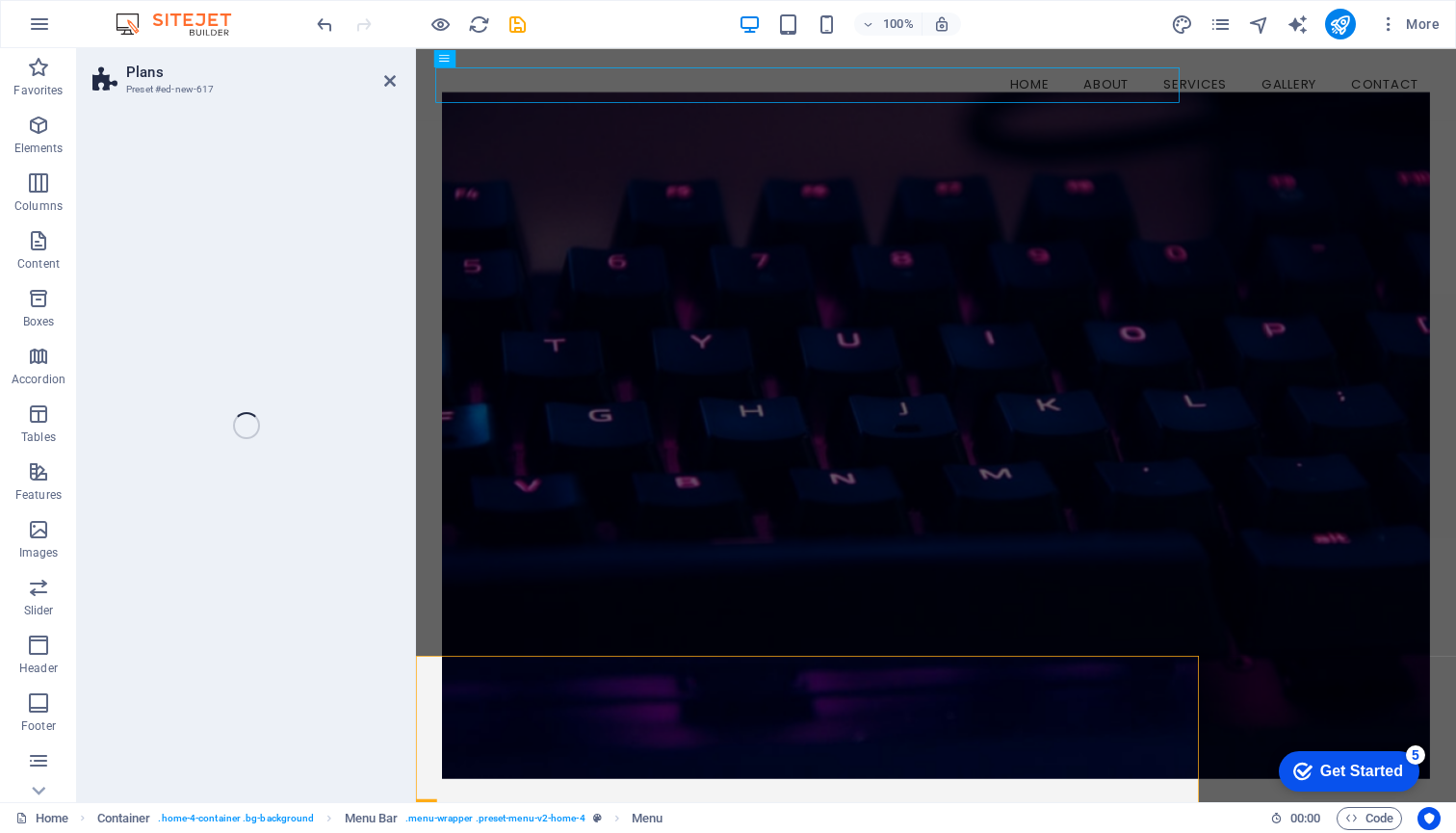
scroll to position [746, 0]
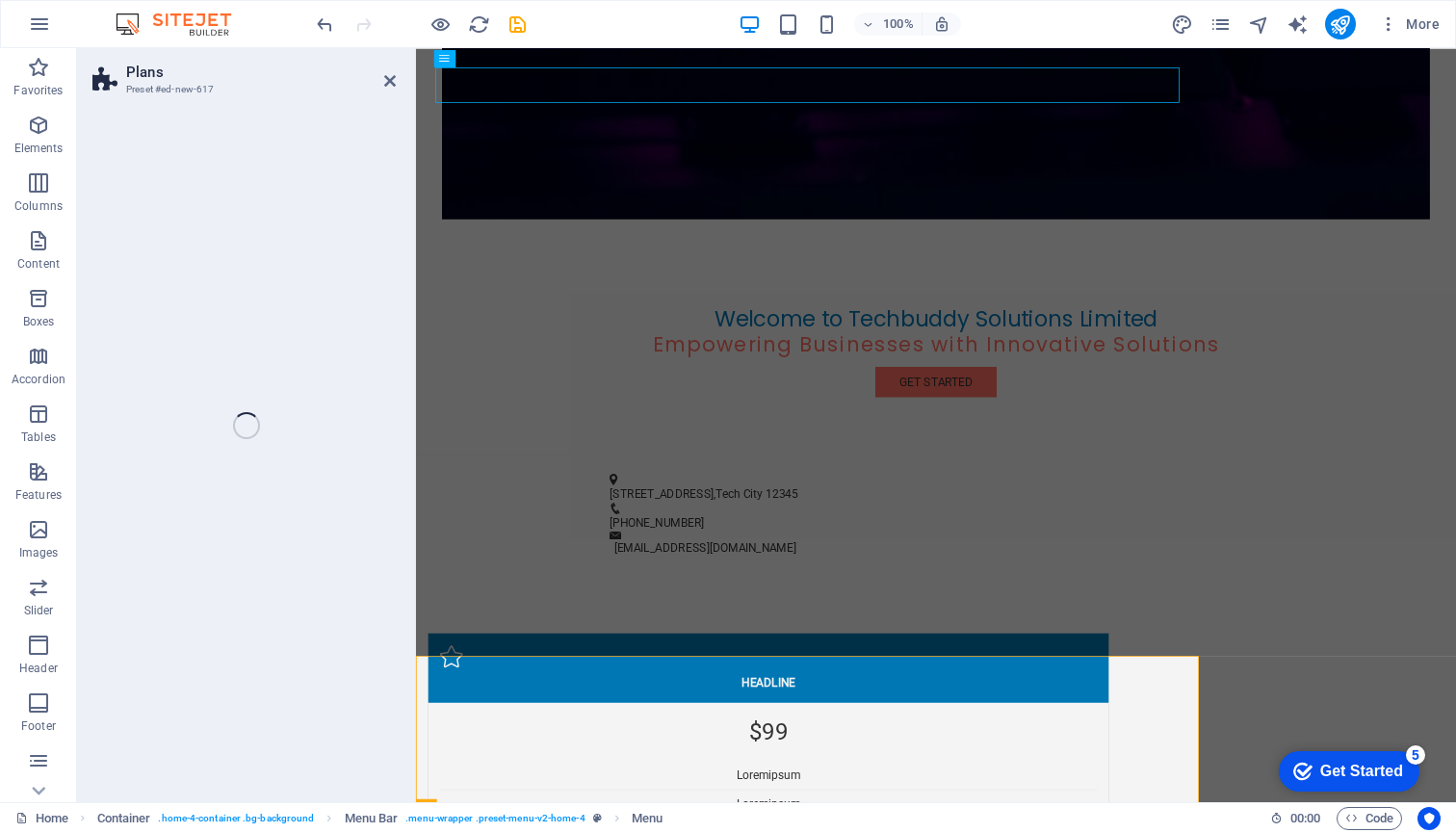
select select "rem"
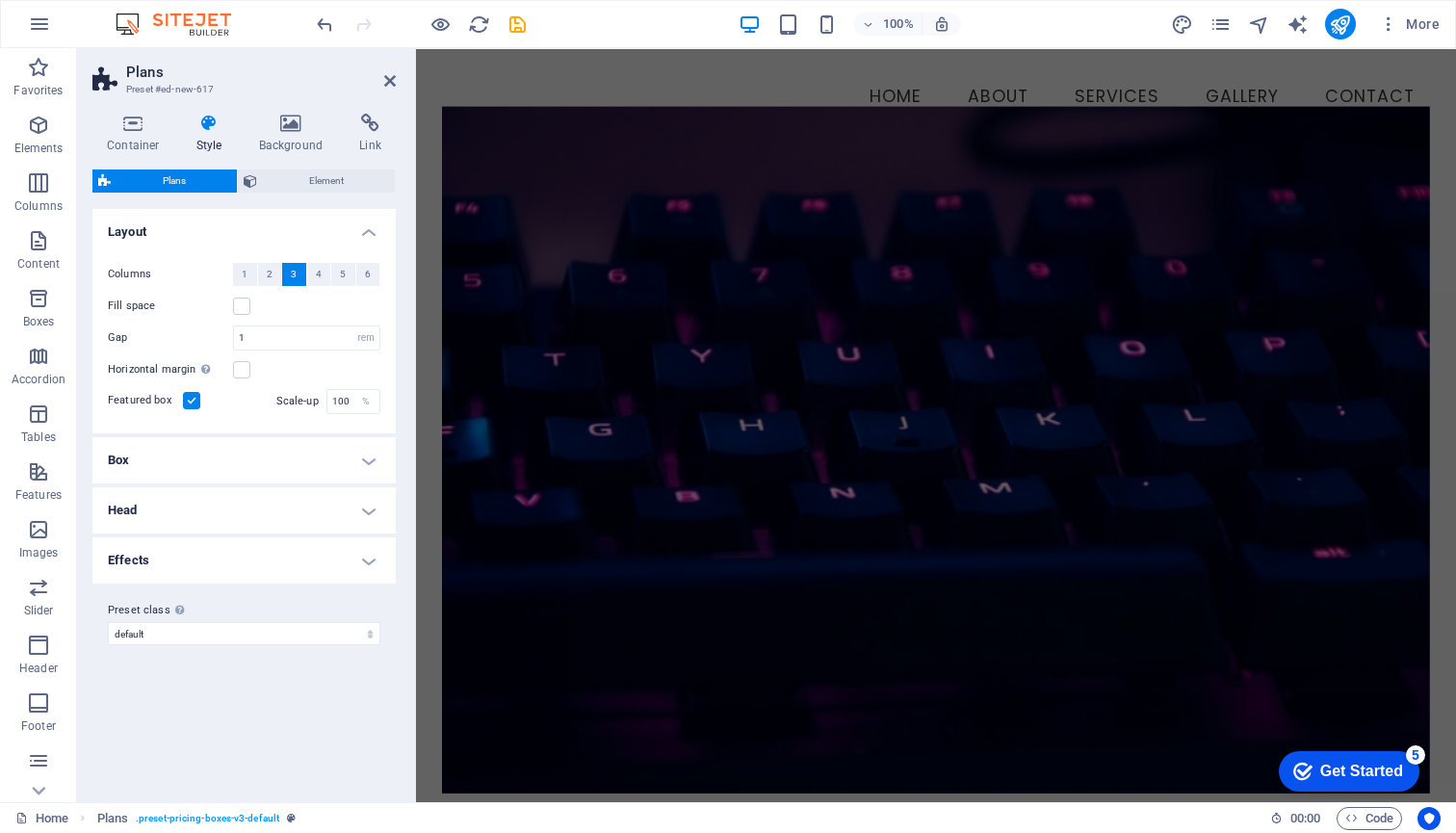
scroll to position [0, 0]
click at [287, 116] on icon at bounding box center [292, 123] width 93 height 19
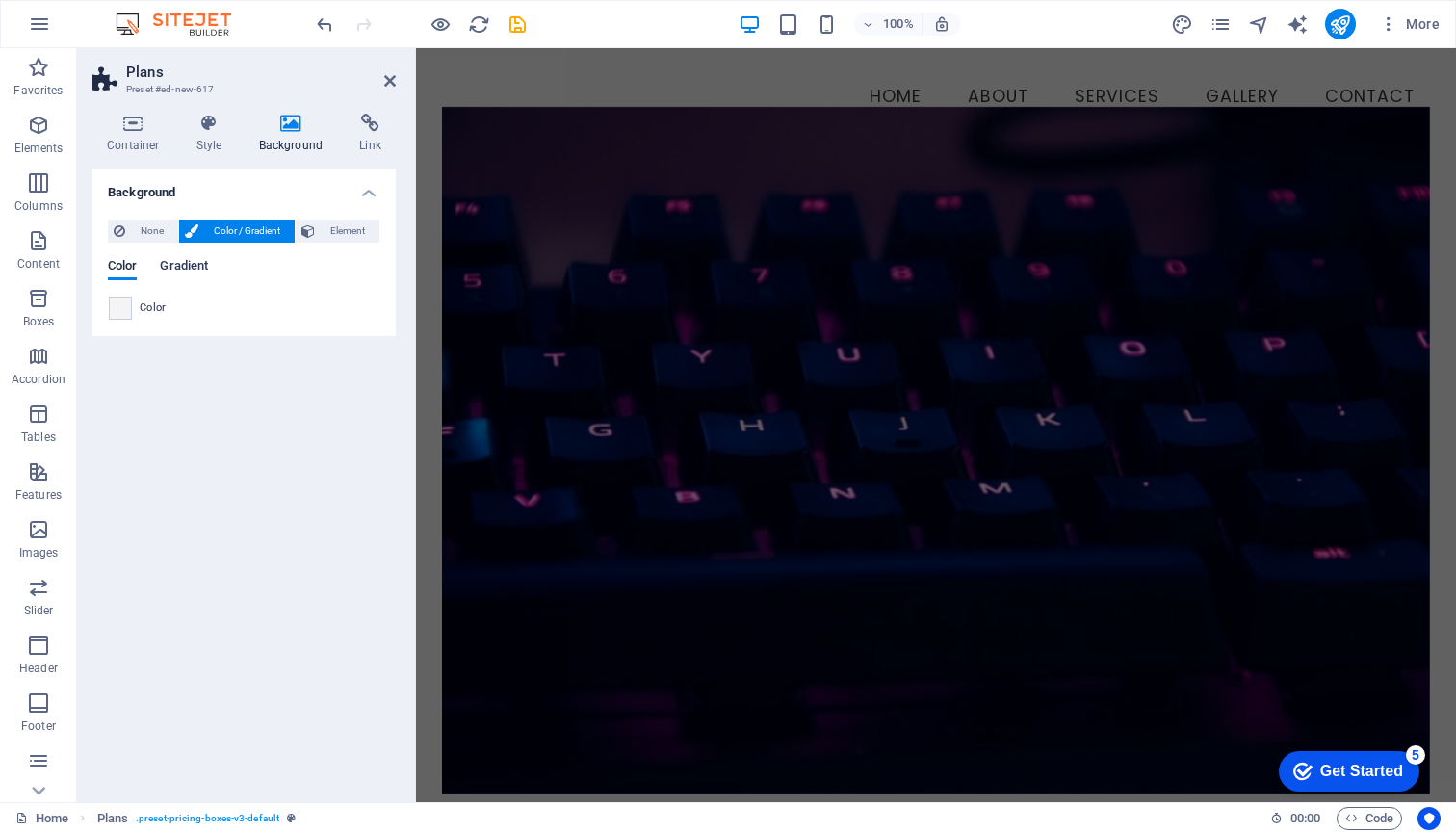
click at [183, 267] on span "Gradient" at bounding box center [184, 267] width 49 height 27
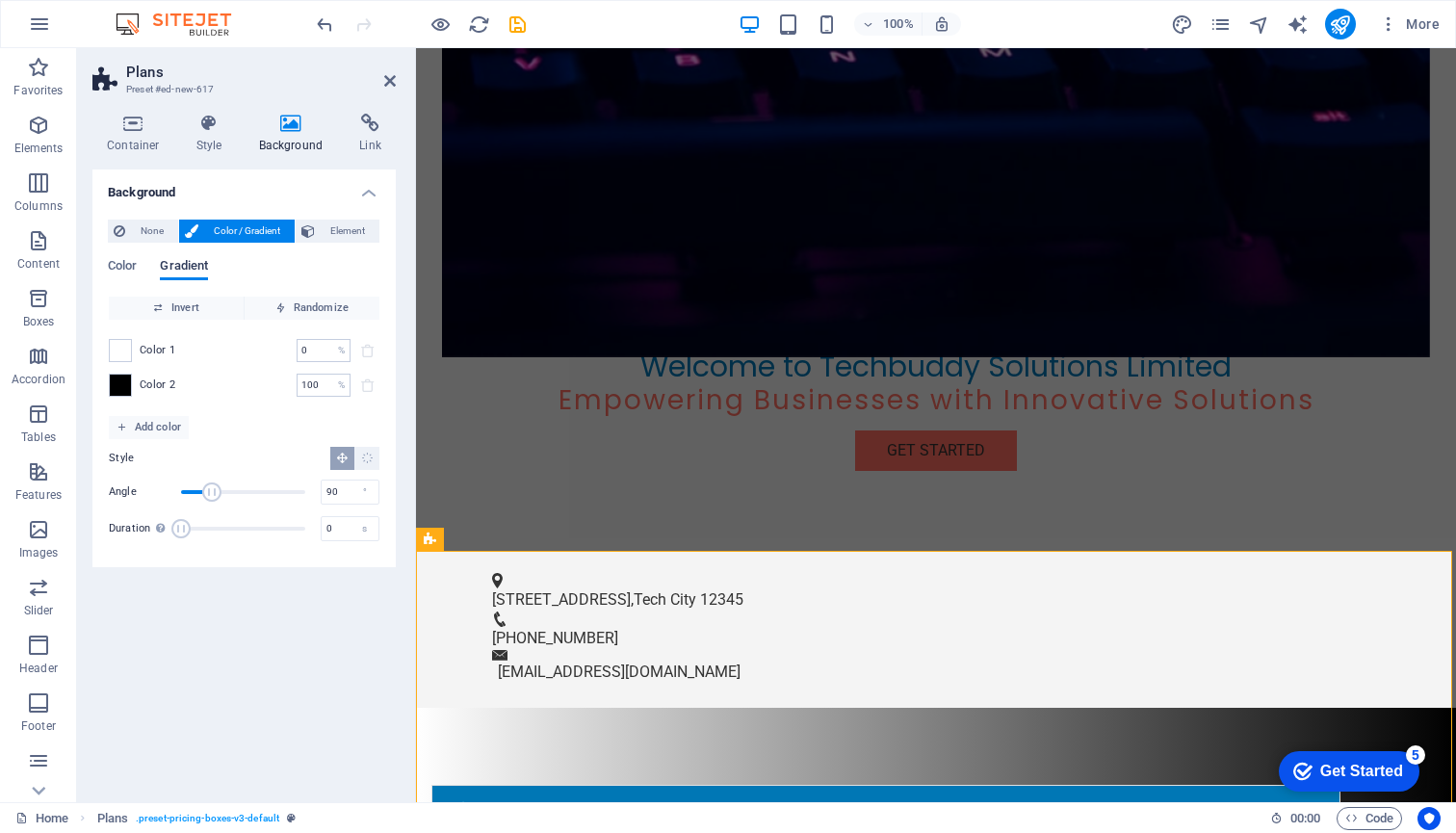
scroll to position [746, 0]
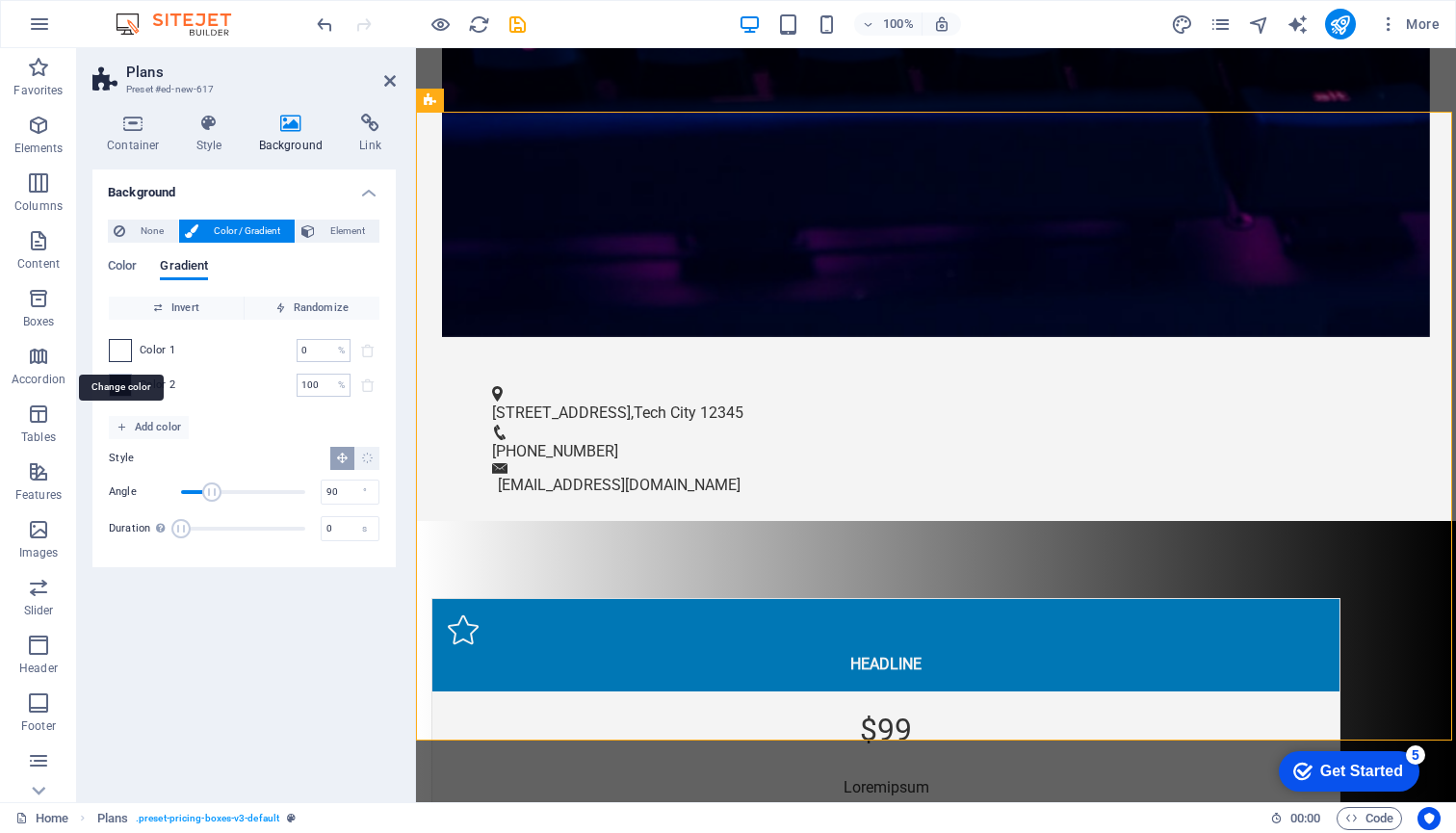
click at [121, 350] on span at bounding box center [121, 351] width 21 height 21
type input "#ffffff"
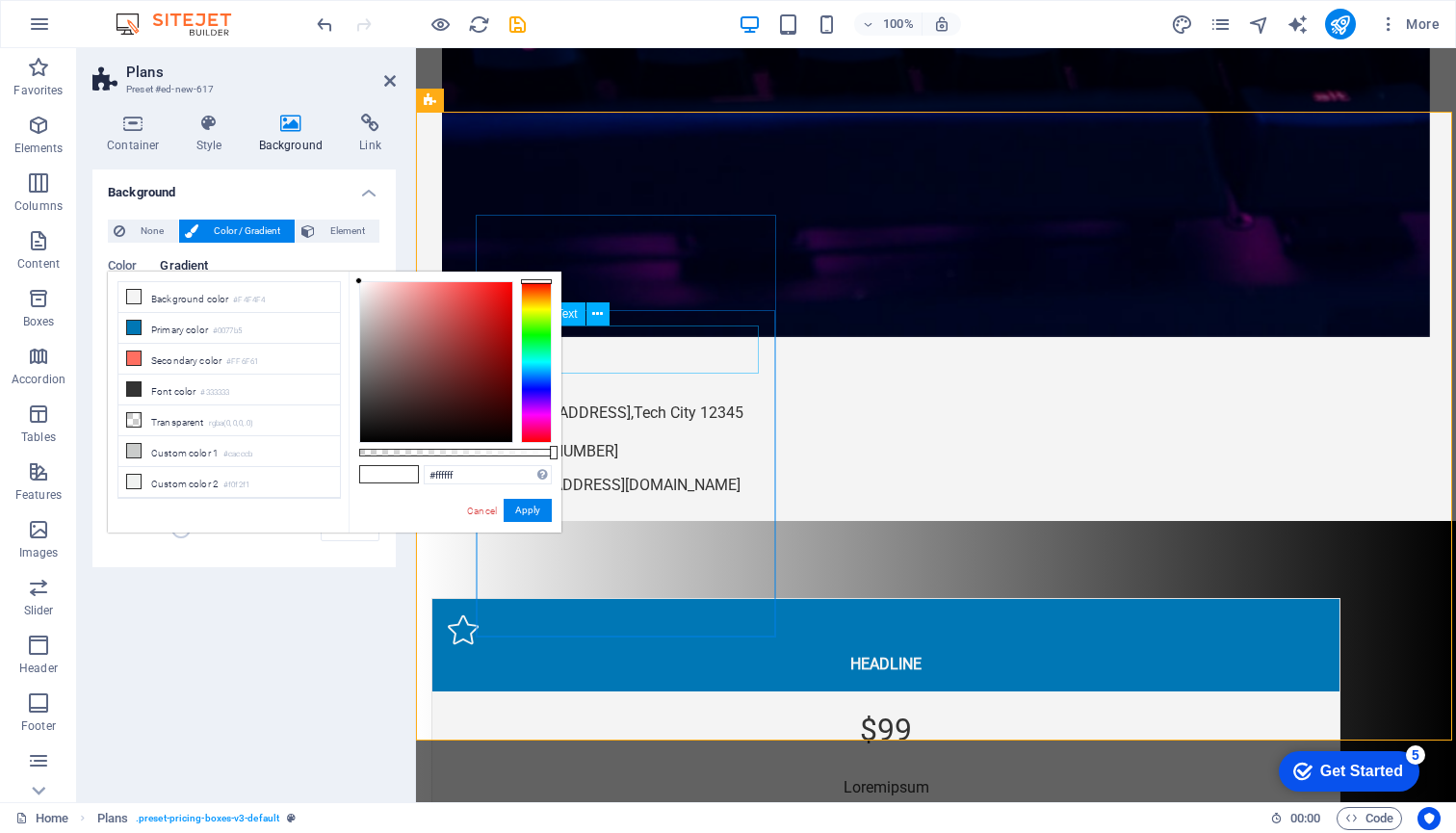
click at [537, 399] on div at bounding box center [537, 362] width 31 height 161
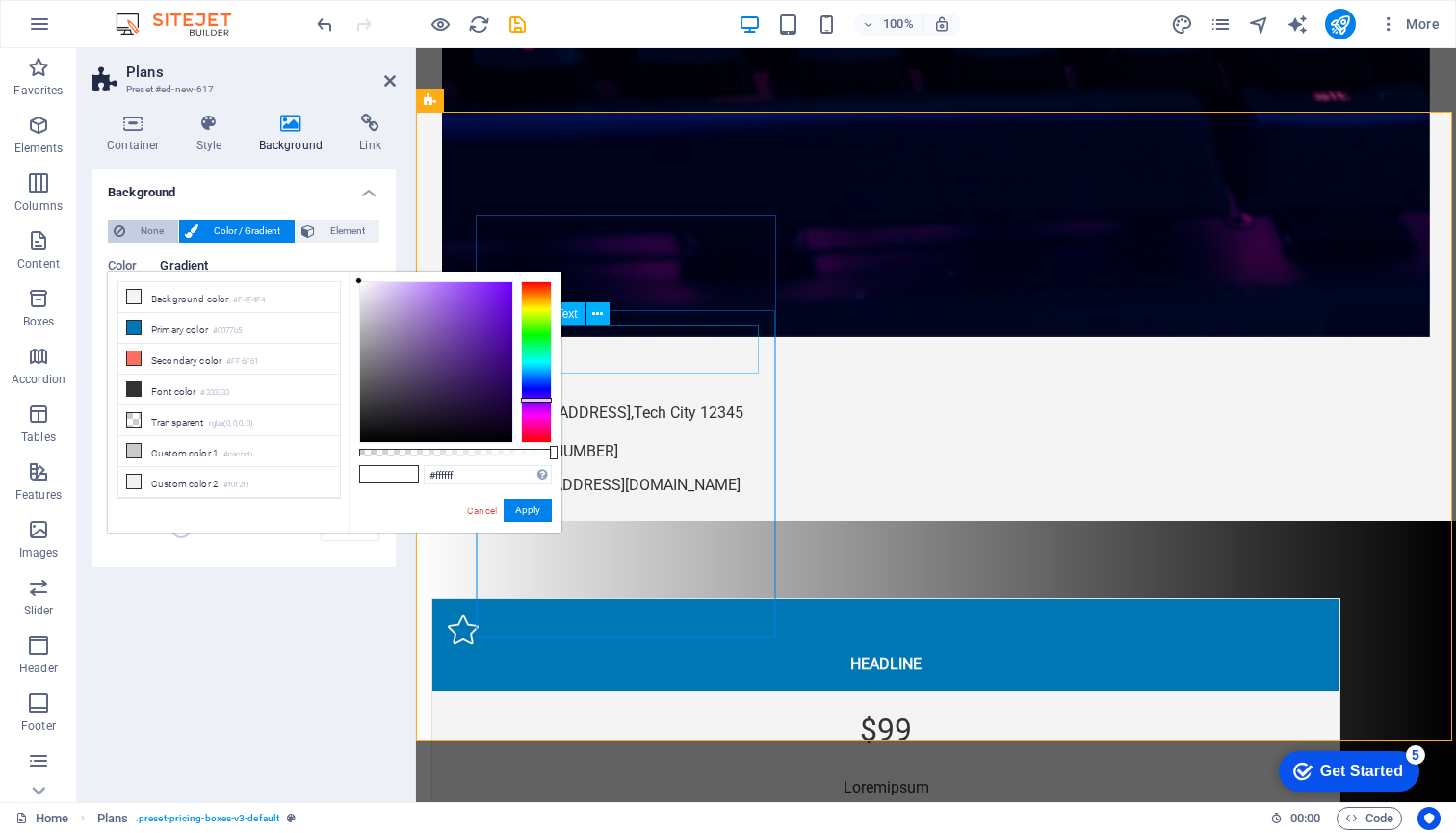
click at [138, 236] on span "None" at bounding box center [152, 231] width 42 height 23
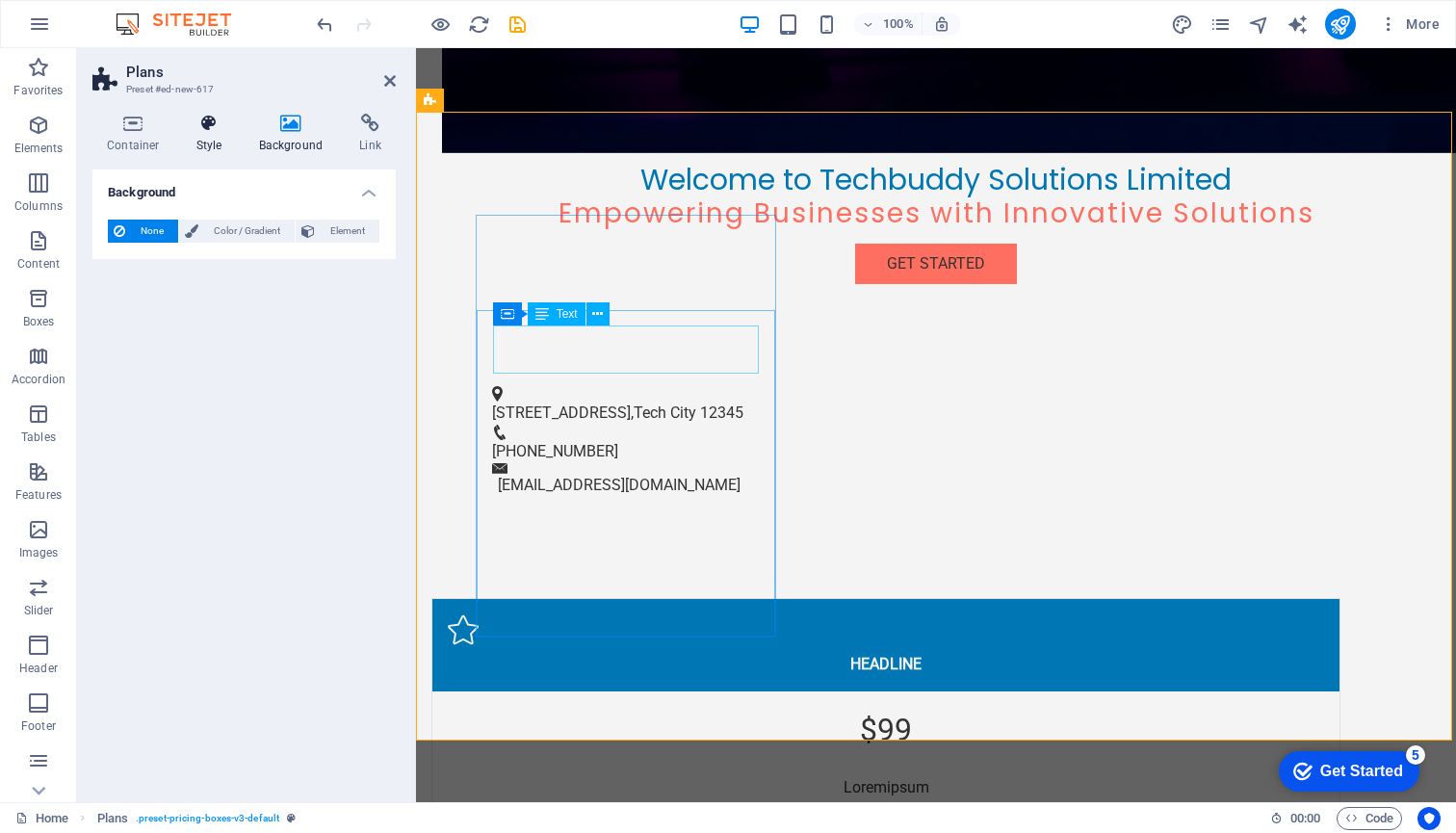
click at [212, 124] on icon at bounding box center [209, 123] width 54 height 19
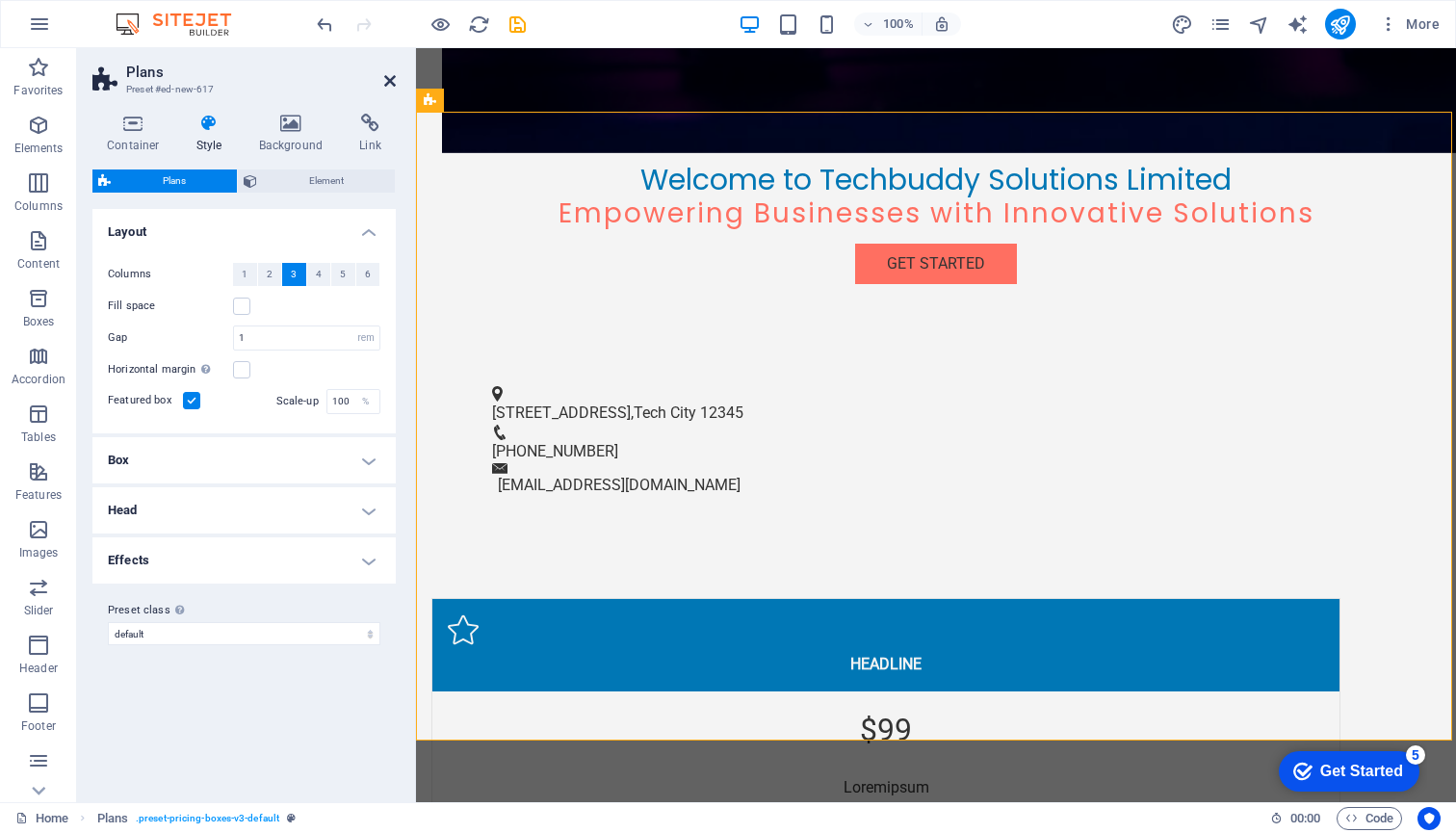
click at [392, 82] on icon at bounding box center [390, 81] width 12 height 16
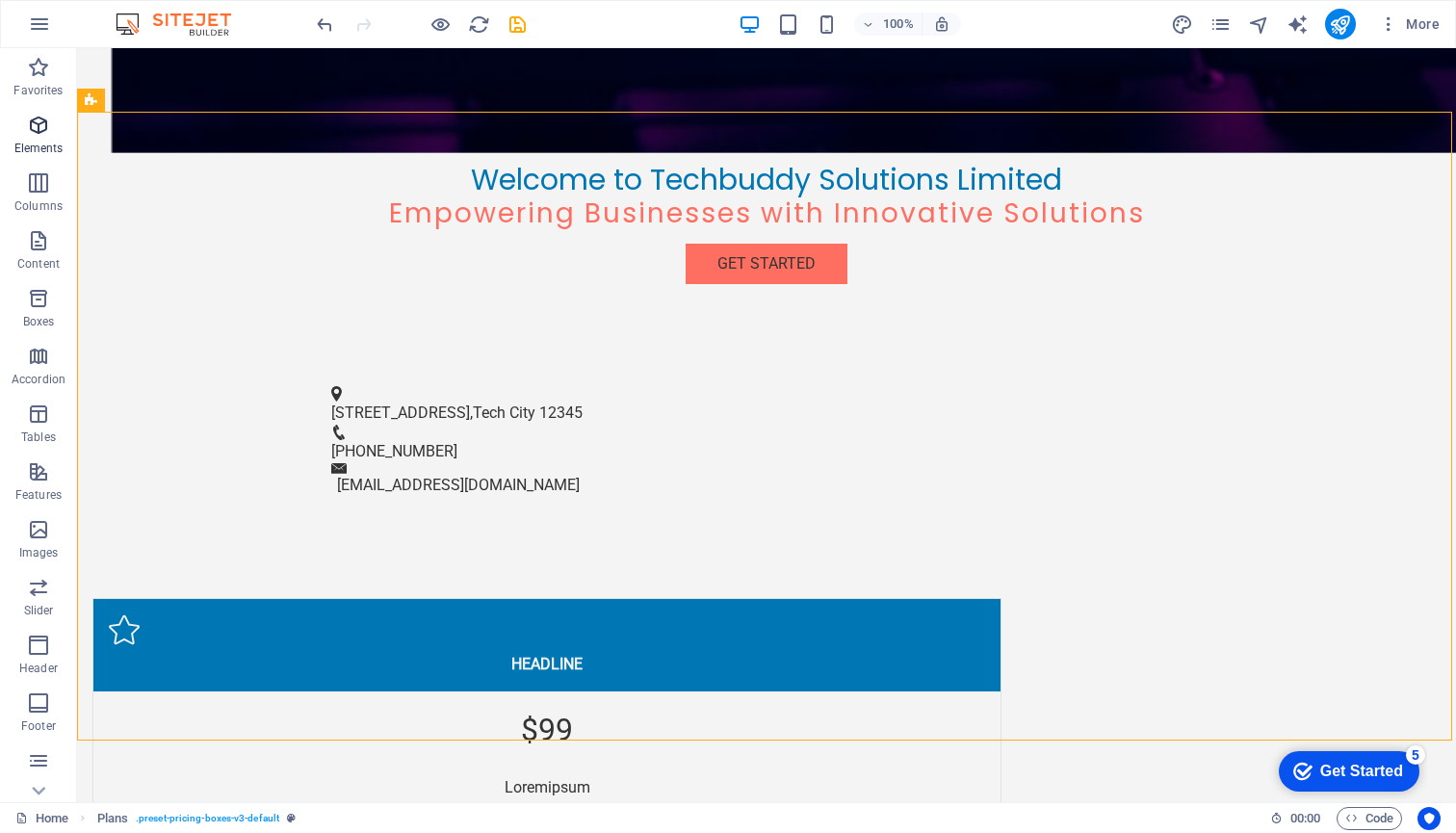
click at [47, 134] on icon "button" at bounding box center [39, 125] width 23 height 23
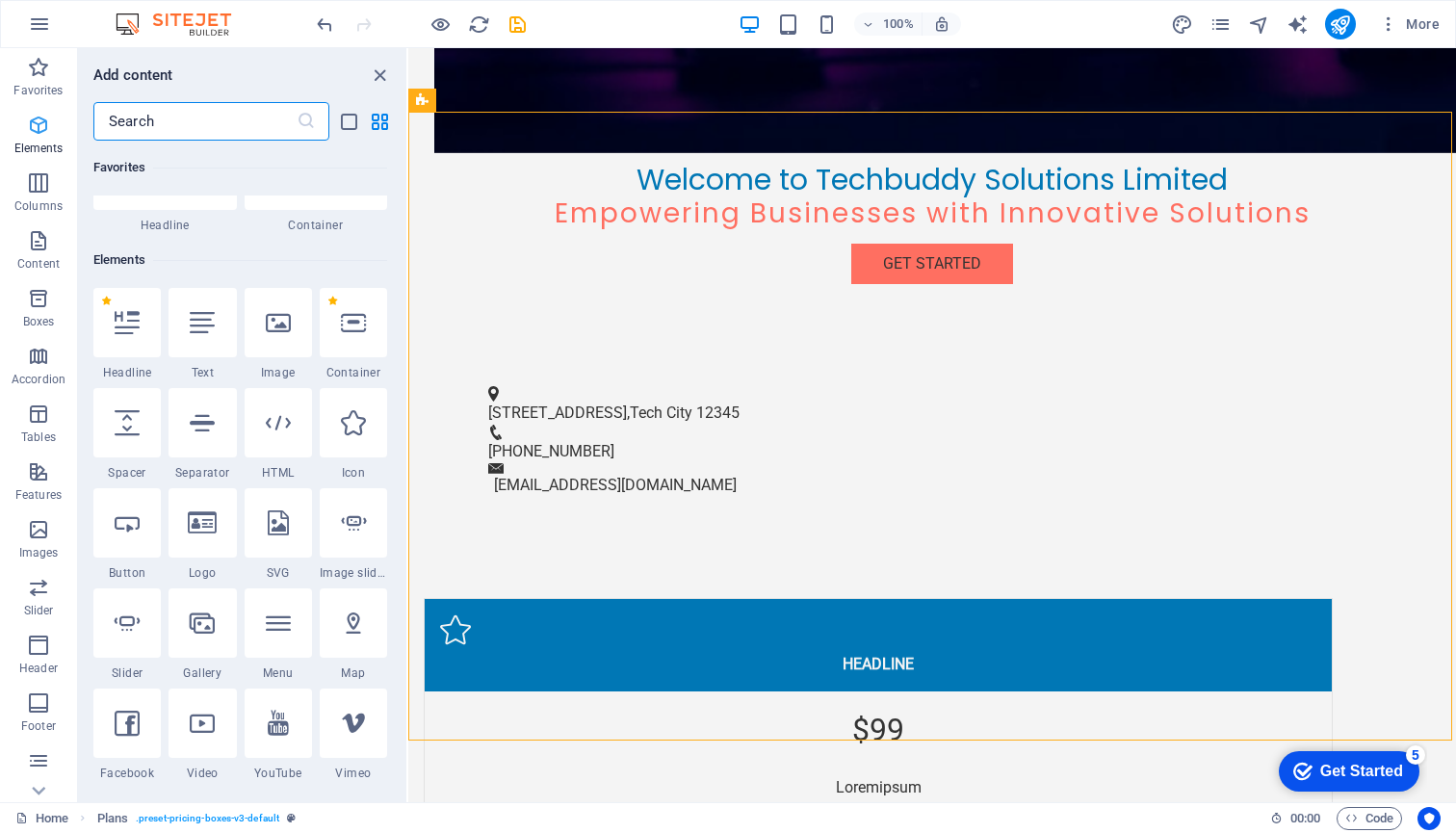
scroll to position [205, 0]
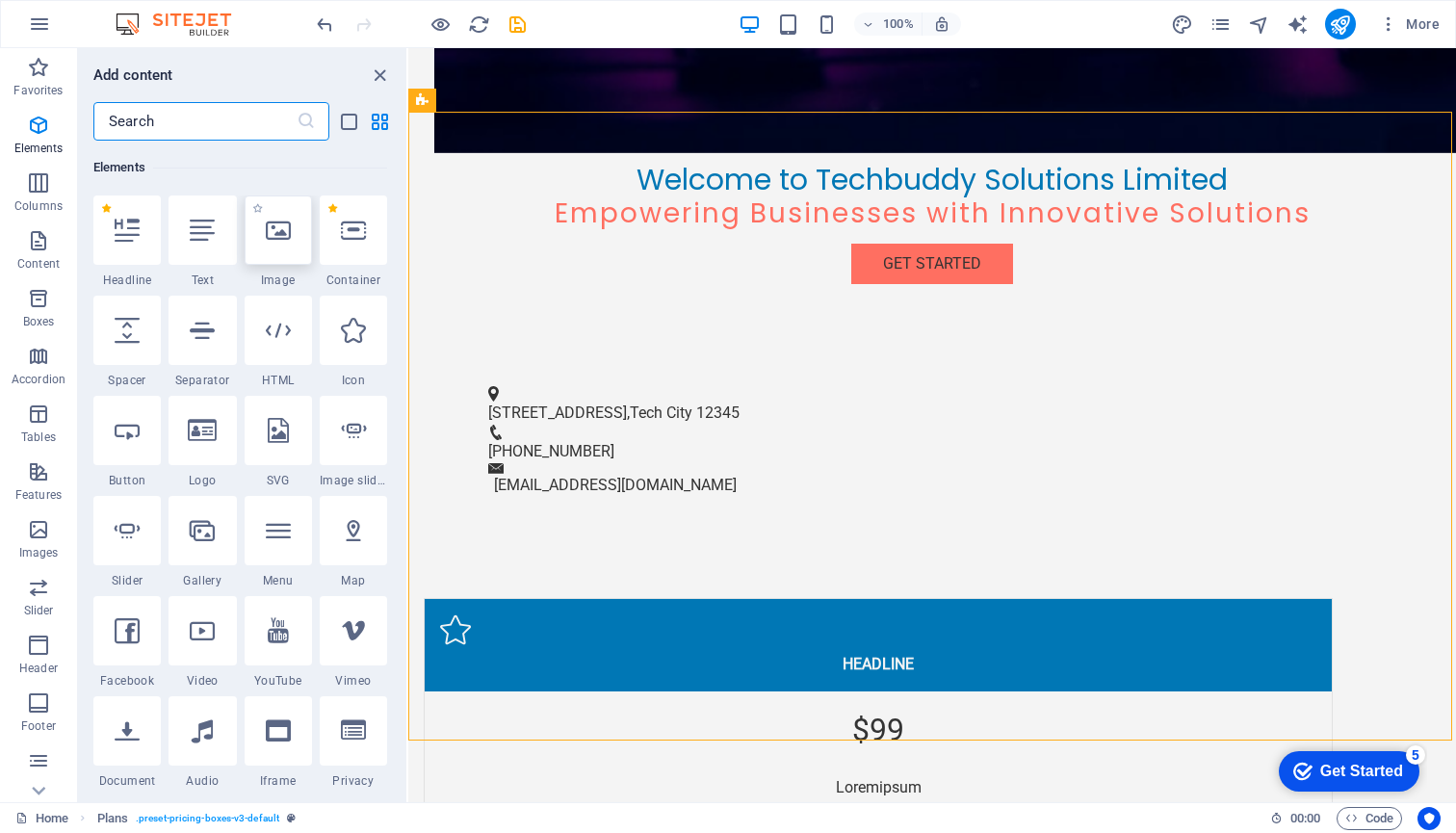
click at [267, 231] on icon at bounding box center [278, 230] width 25 height 25
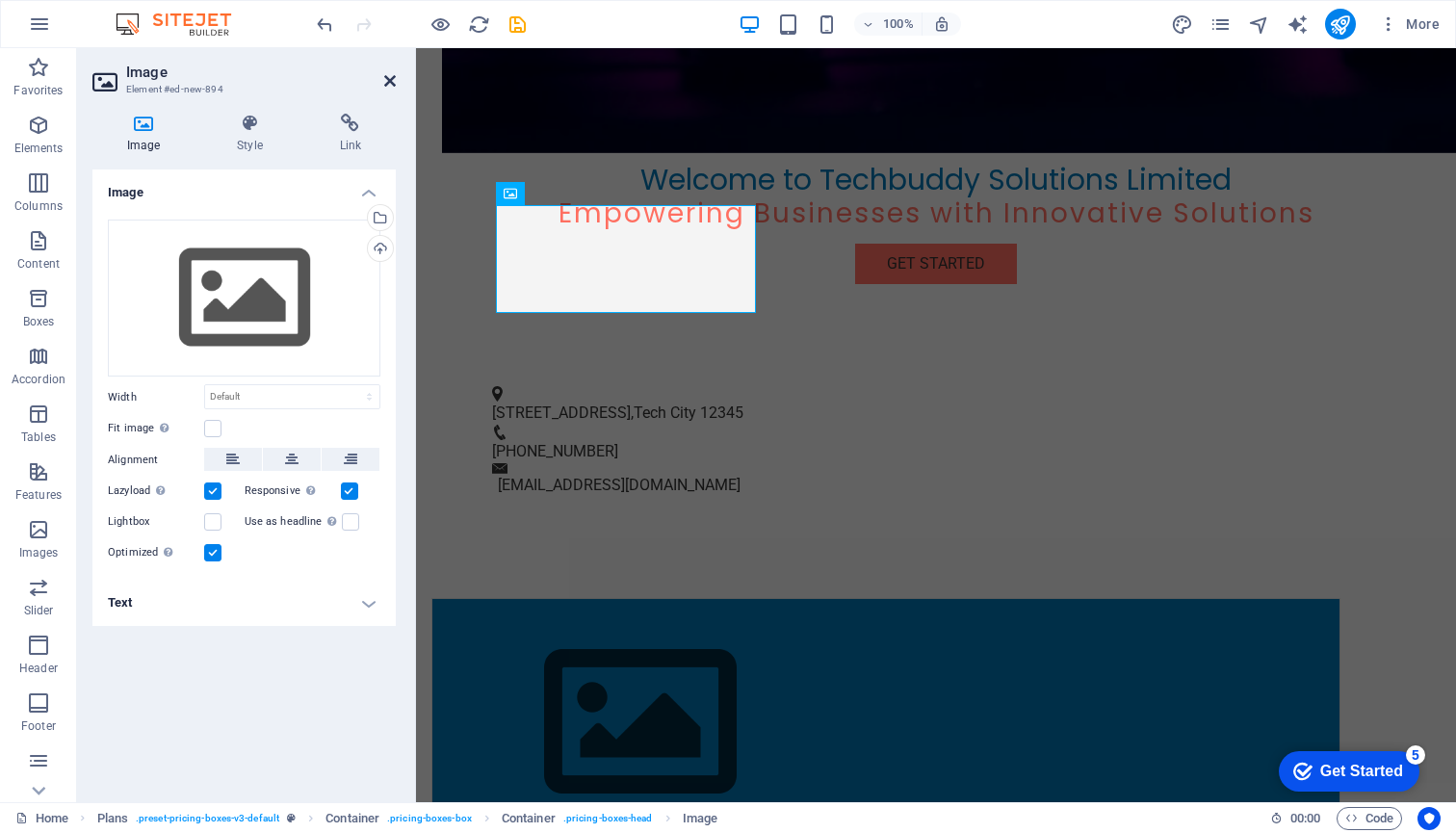
click at [387, 79] on icon at bounding box center [390, 81] width 12 height 16
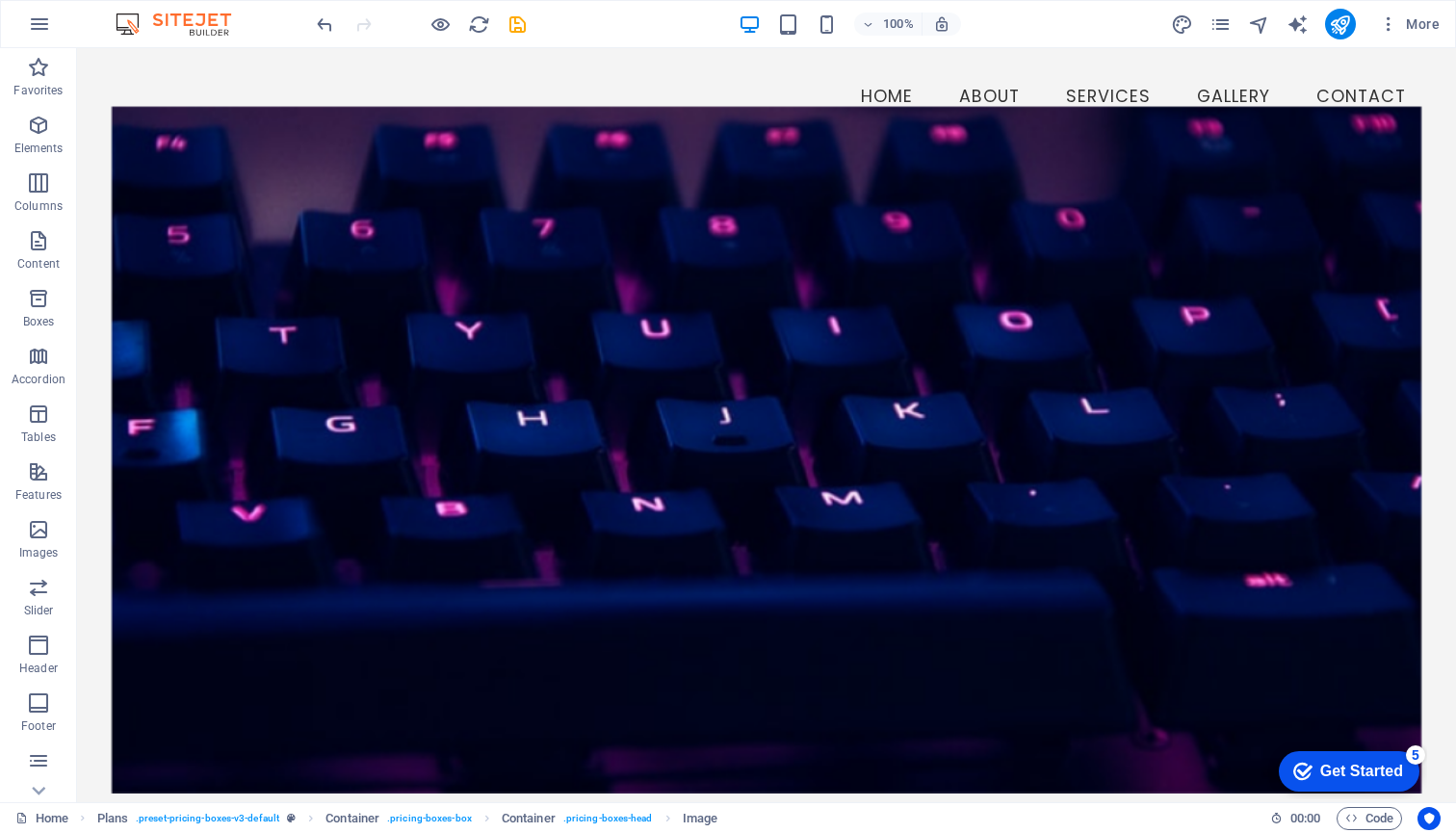
scroll to position [0, 0]
click at [1358, 770] on div "Get Started" at bounding box center [1361, 771] width 83 height 17
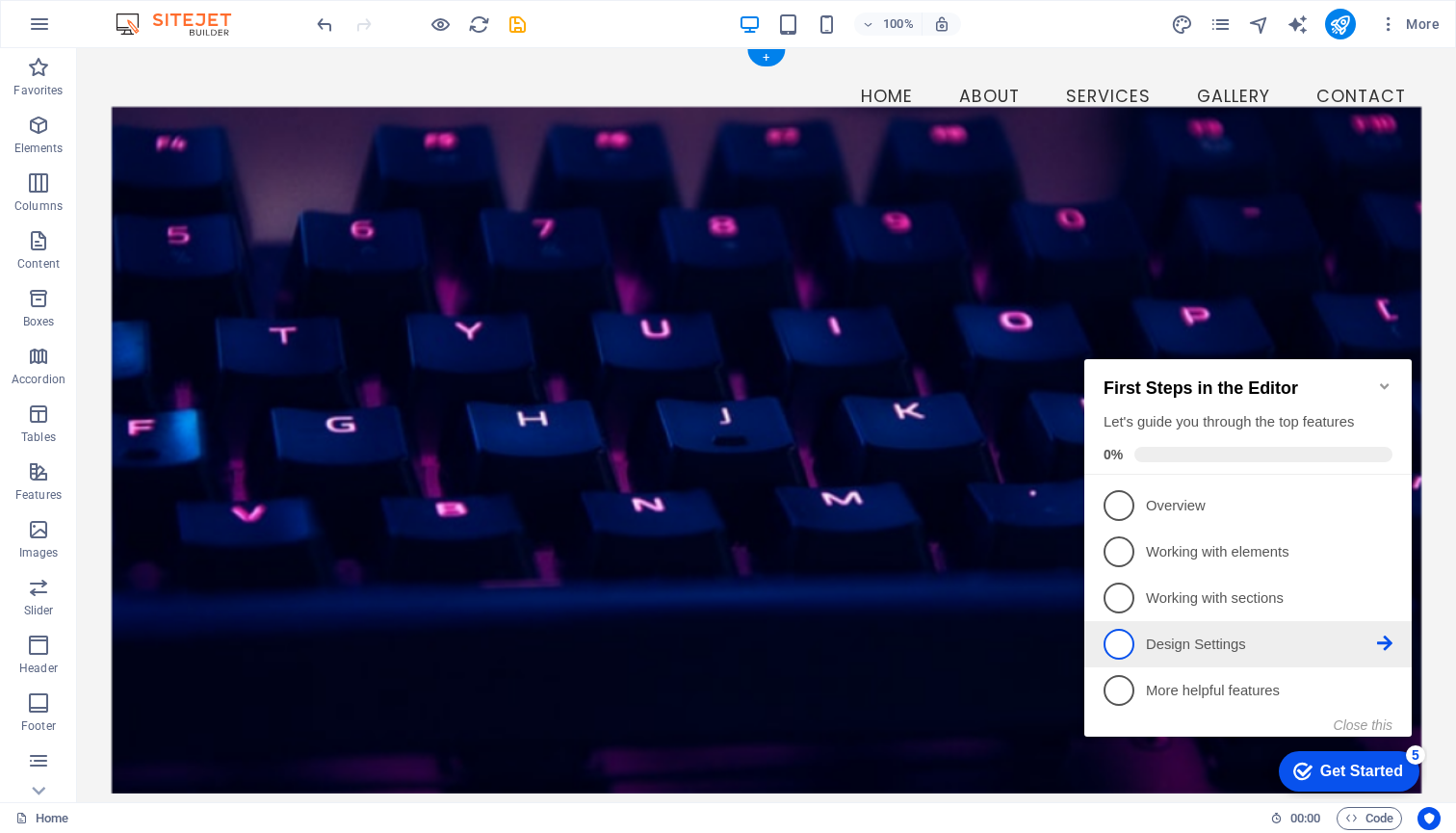
click at [1125, 638] on span "4" at bounding box center [1119, 644] width 31 height 31
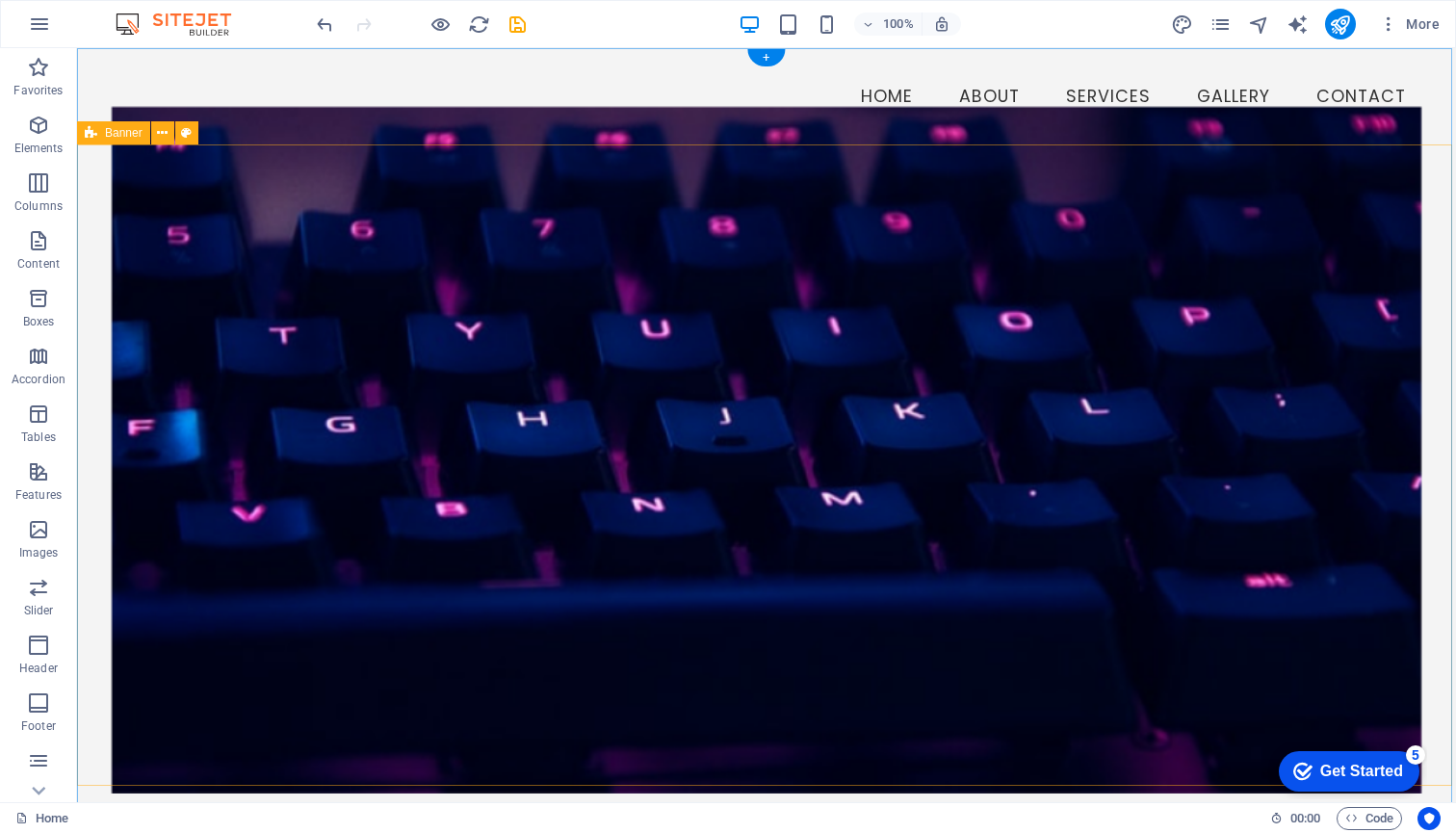
click at [1417, 751] on div "5" at bounding box center [1415, 755] width 19 height 19
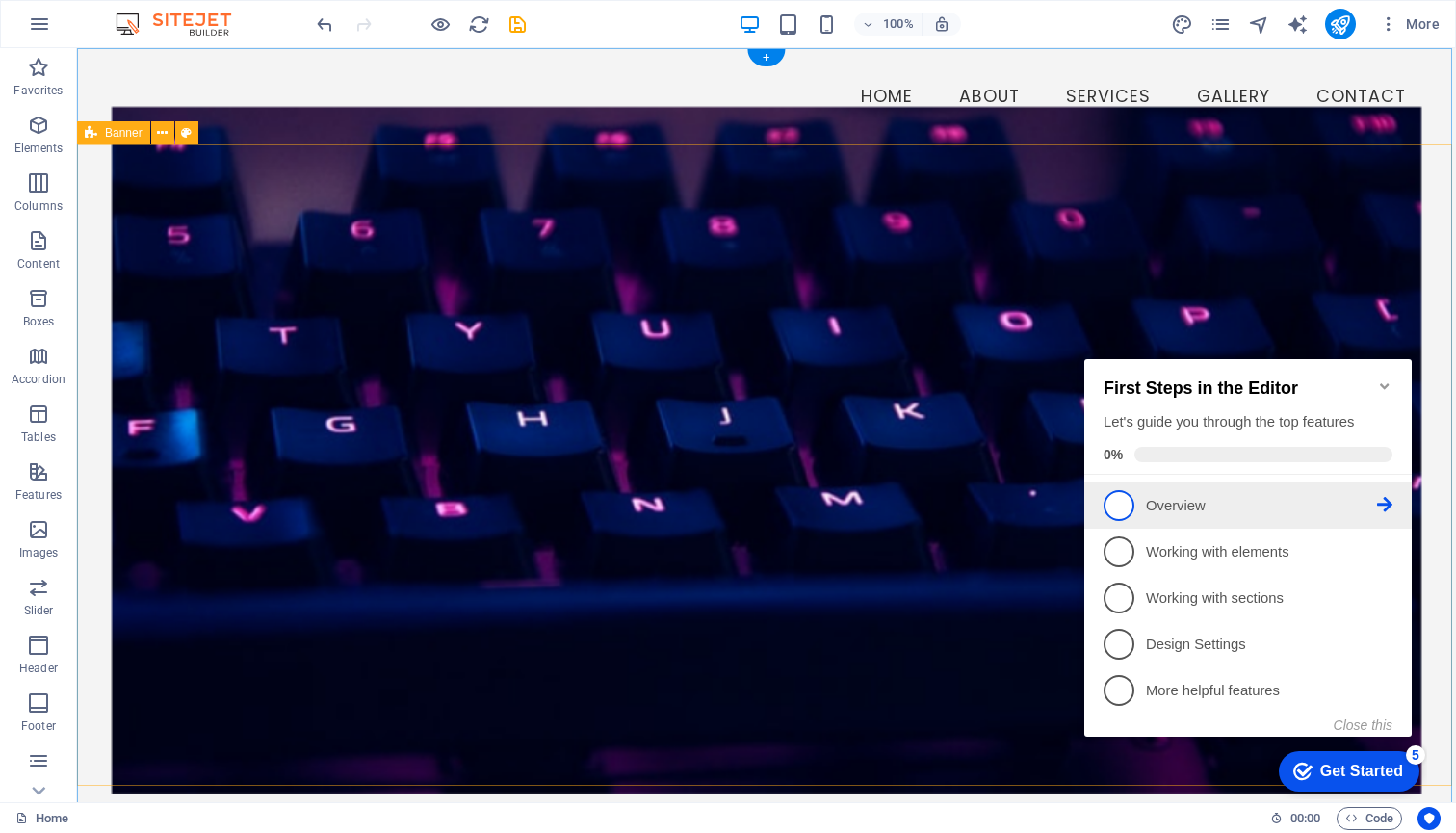
click at [1122, 507] on span "1" at bounding box center [1119, 505] width 31 height 31
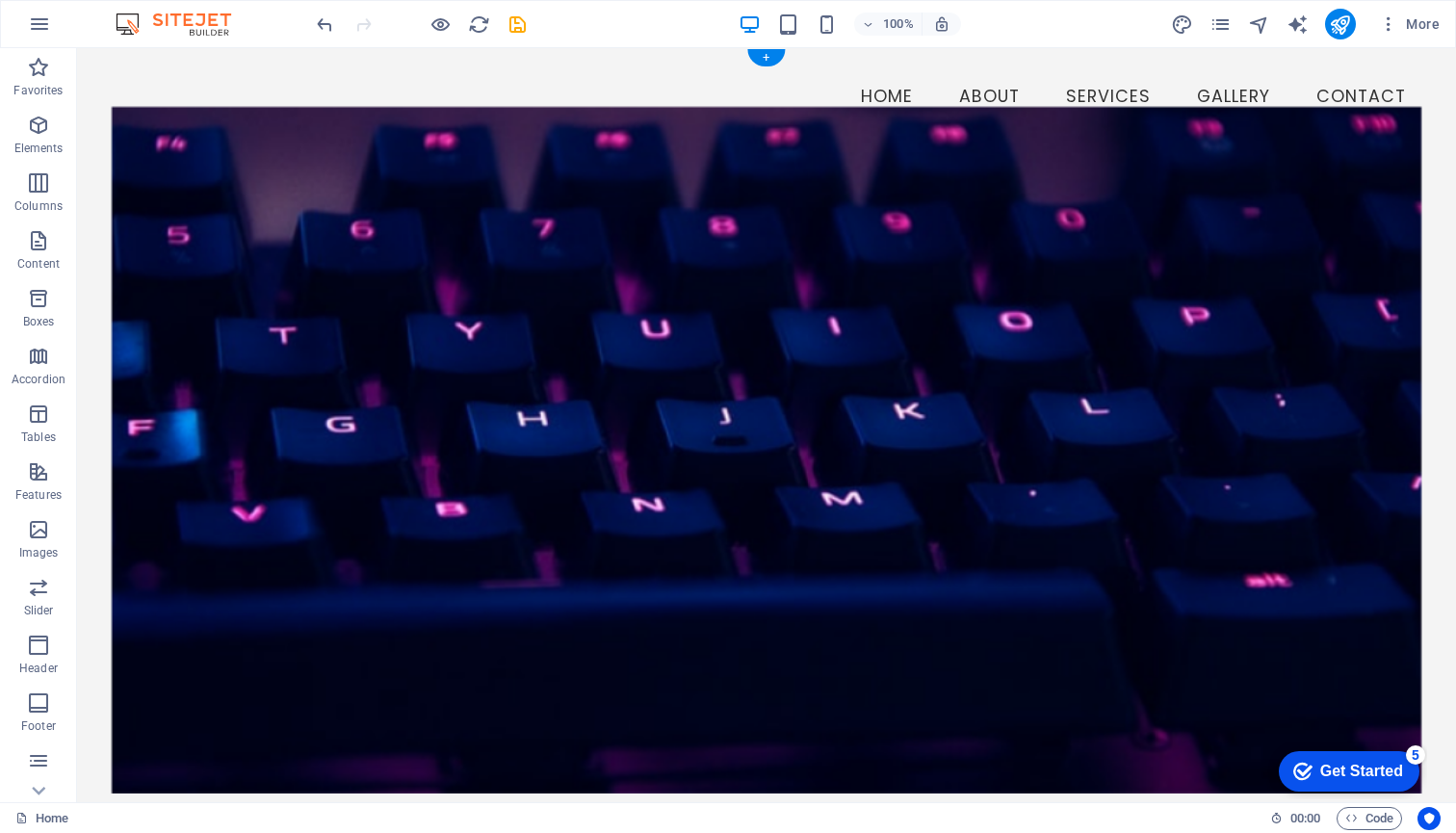
click at [1357, 771] on div "Get Started" at bounding box center [1361, 771] width 83 height 17
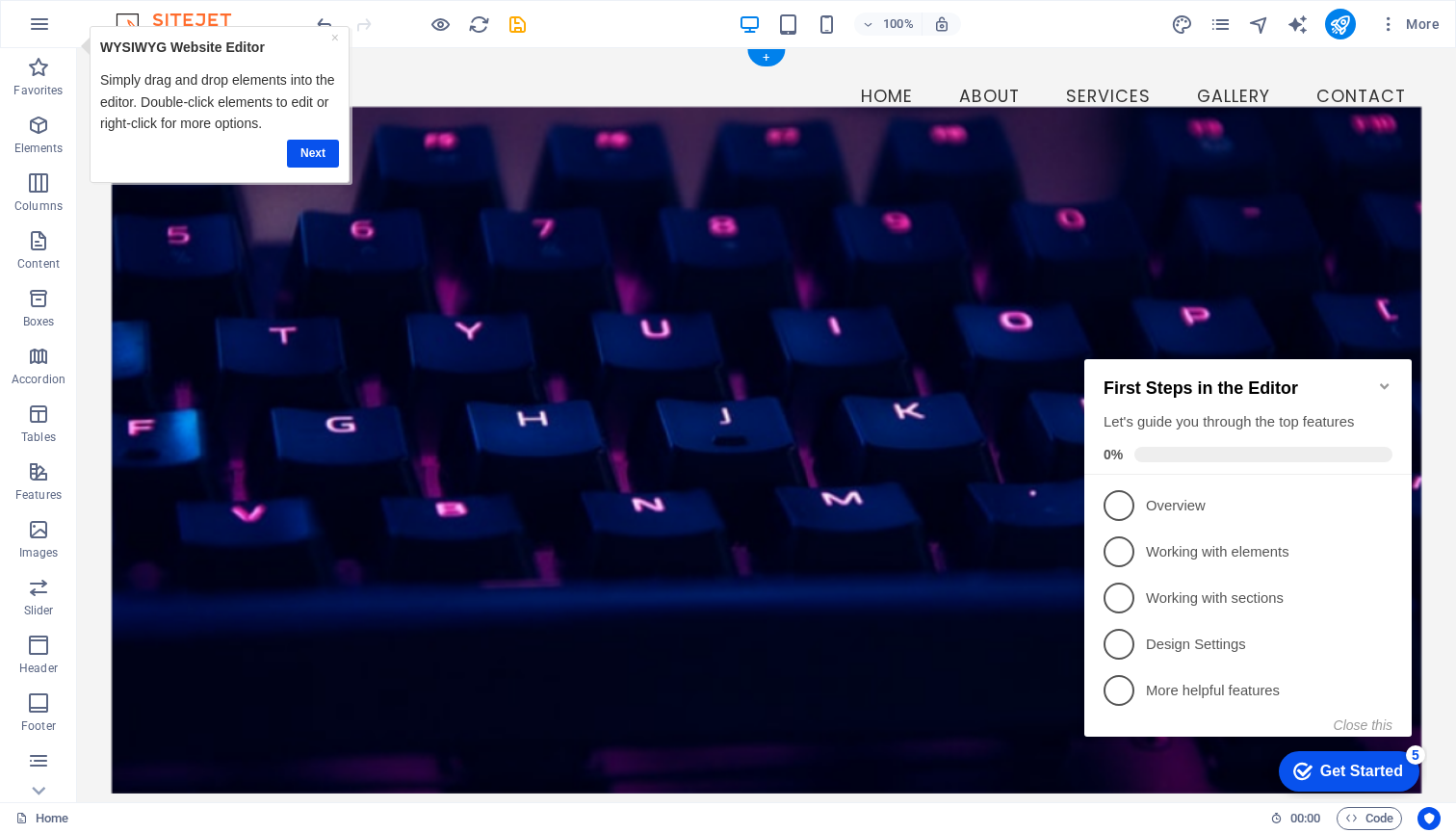
click at [1387, 378] on icon "Minimize checklist" at bounding box center [1384, 386] width 16 height 16
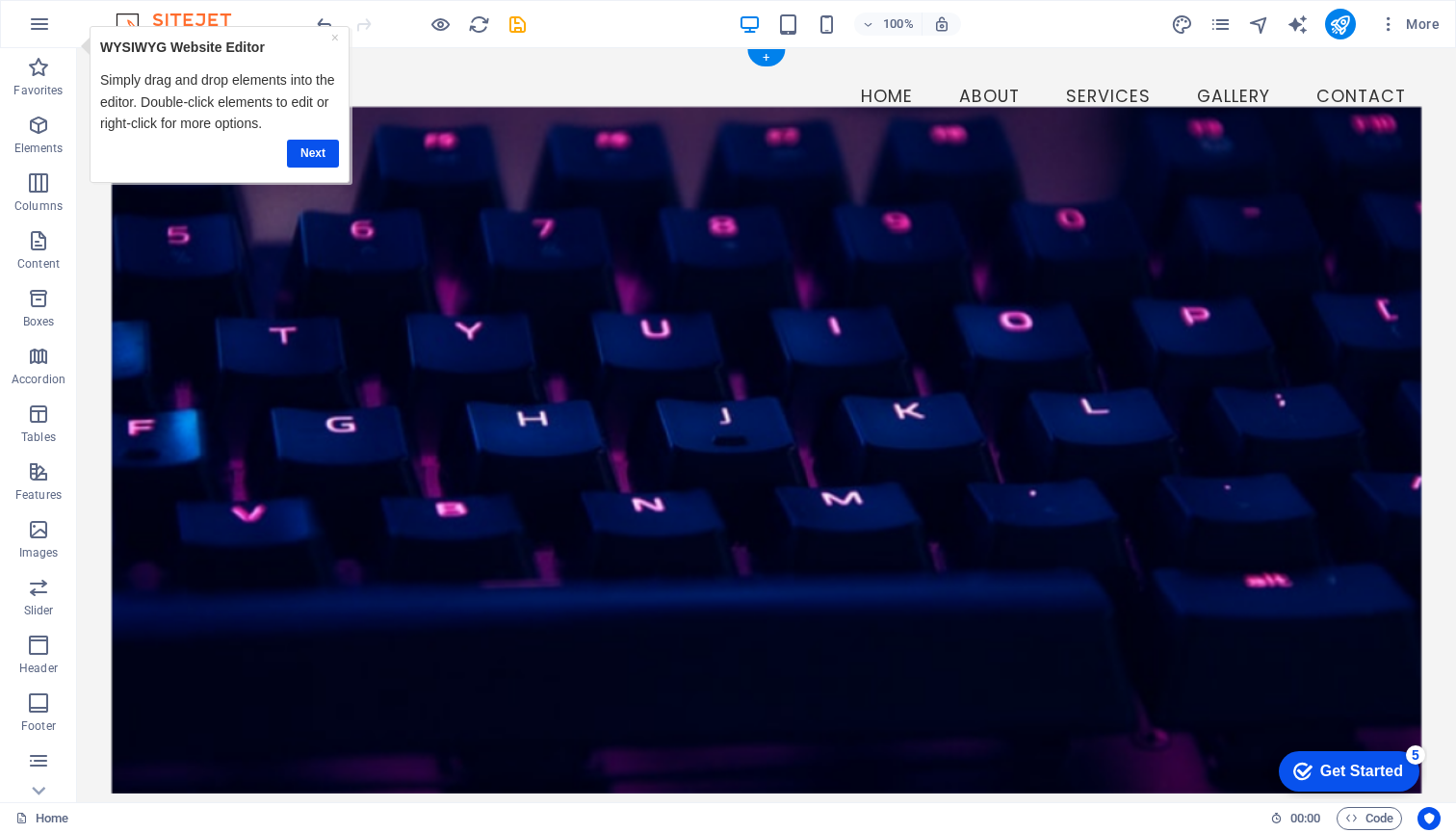
click at [1341, 757] on div "checkmark Get Started 5" at bounding box center [1348, 772] width 141 height 41
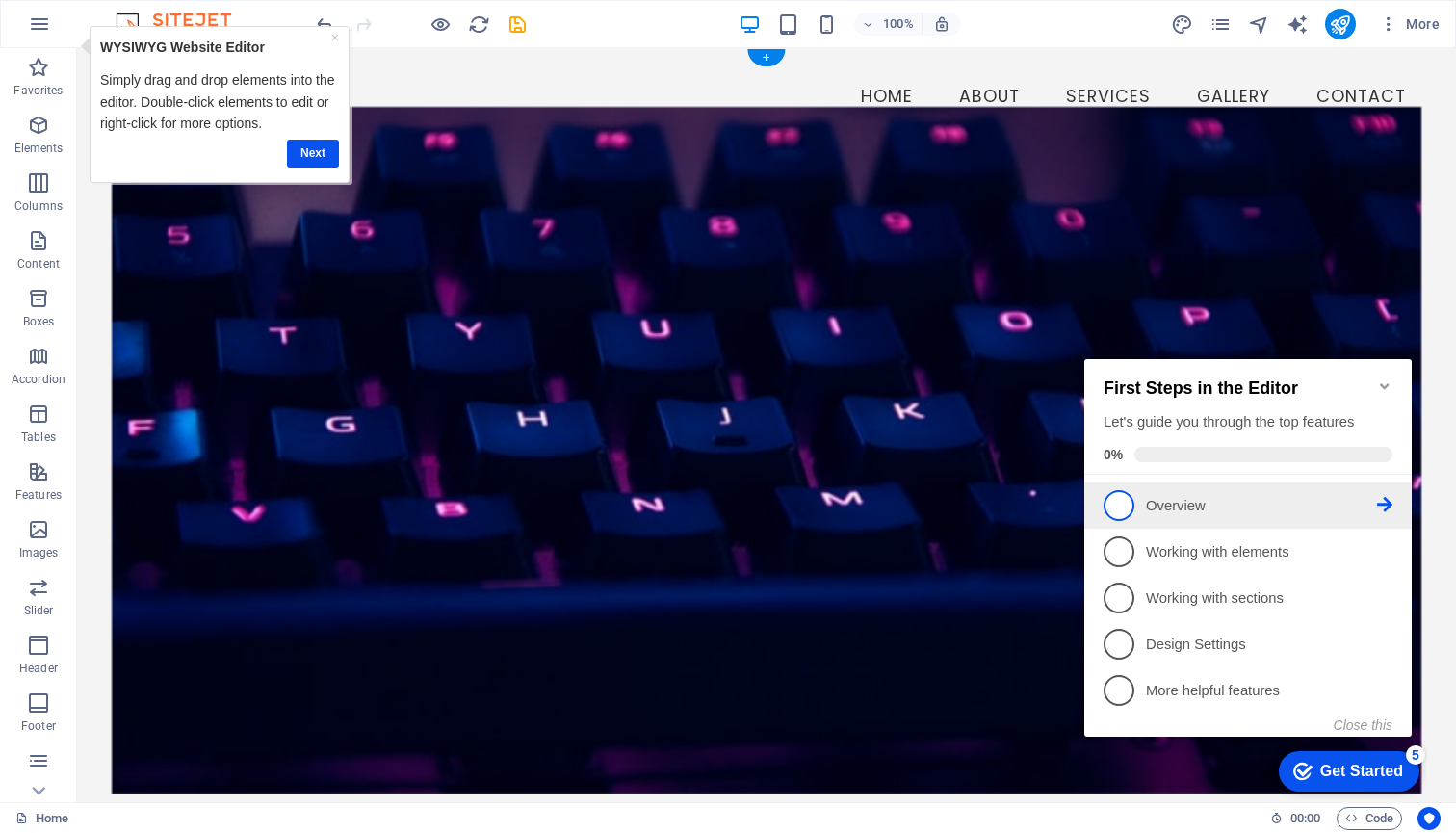
click at [1385, 503] on icon at bounding box center [1384, 504] width 16 height 16
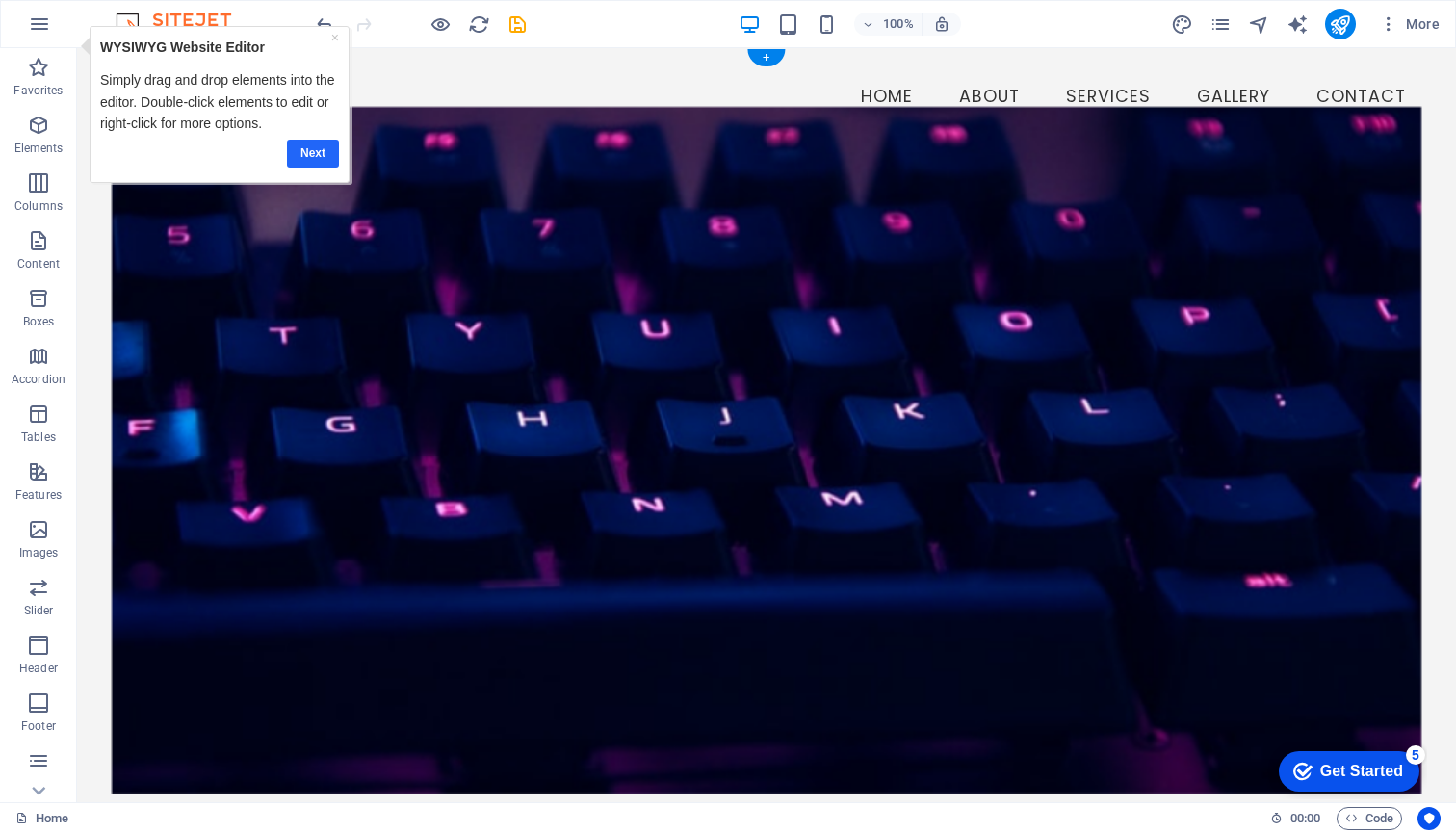
click at [304, 151] on link "Next" at bounding box center [311, 154] width 52 height 28
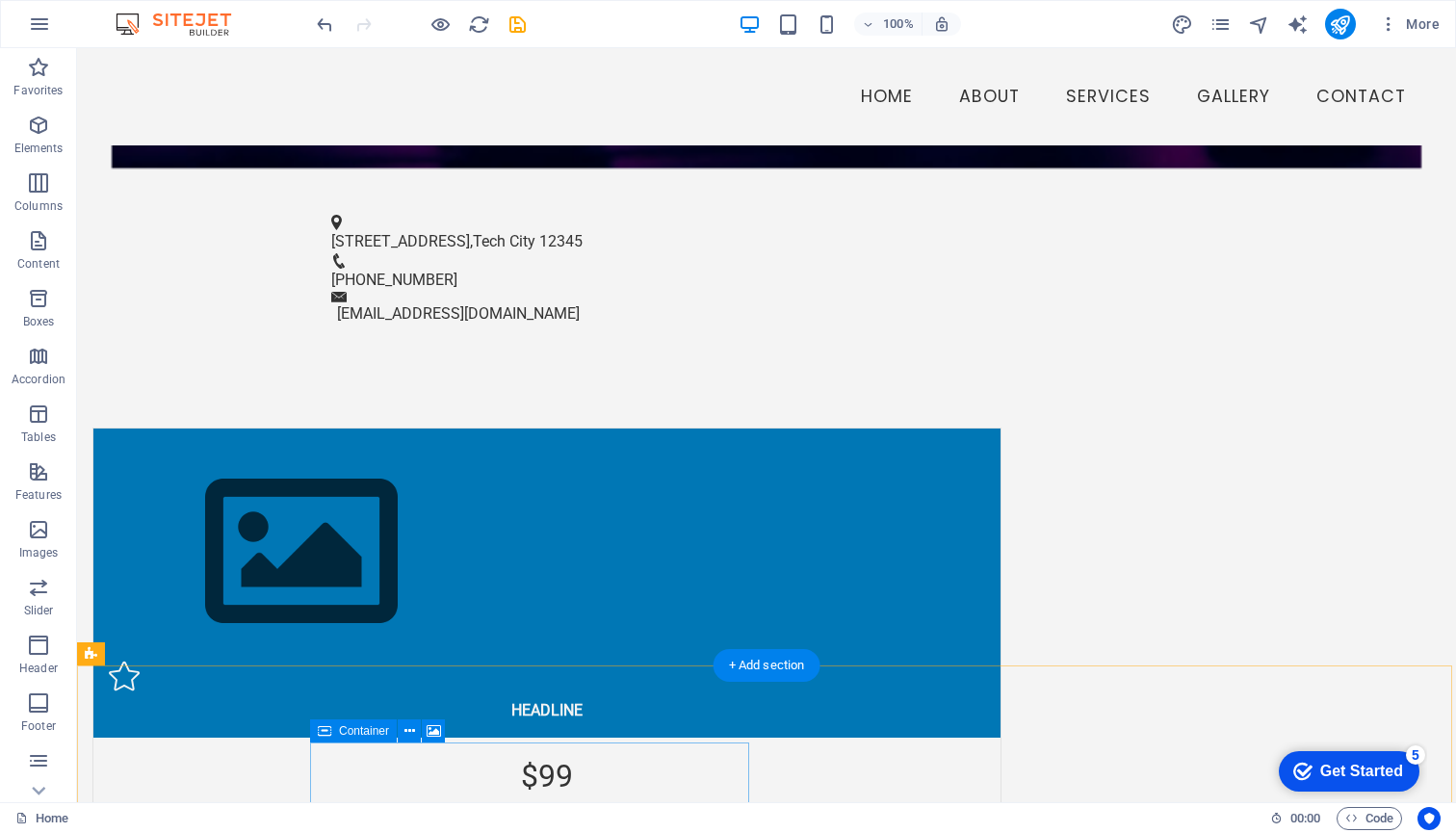
scroll to position [876, 0]
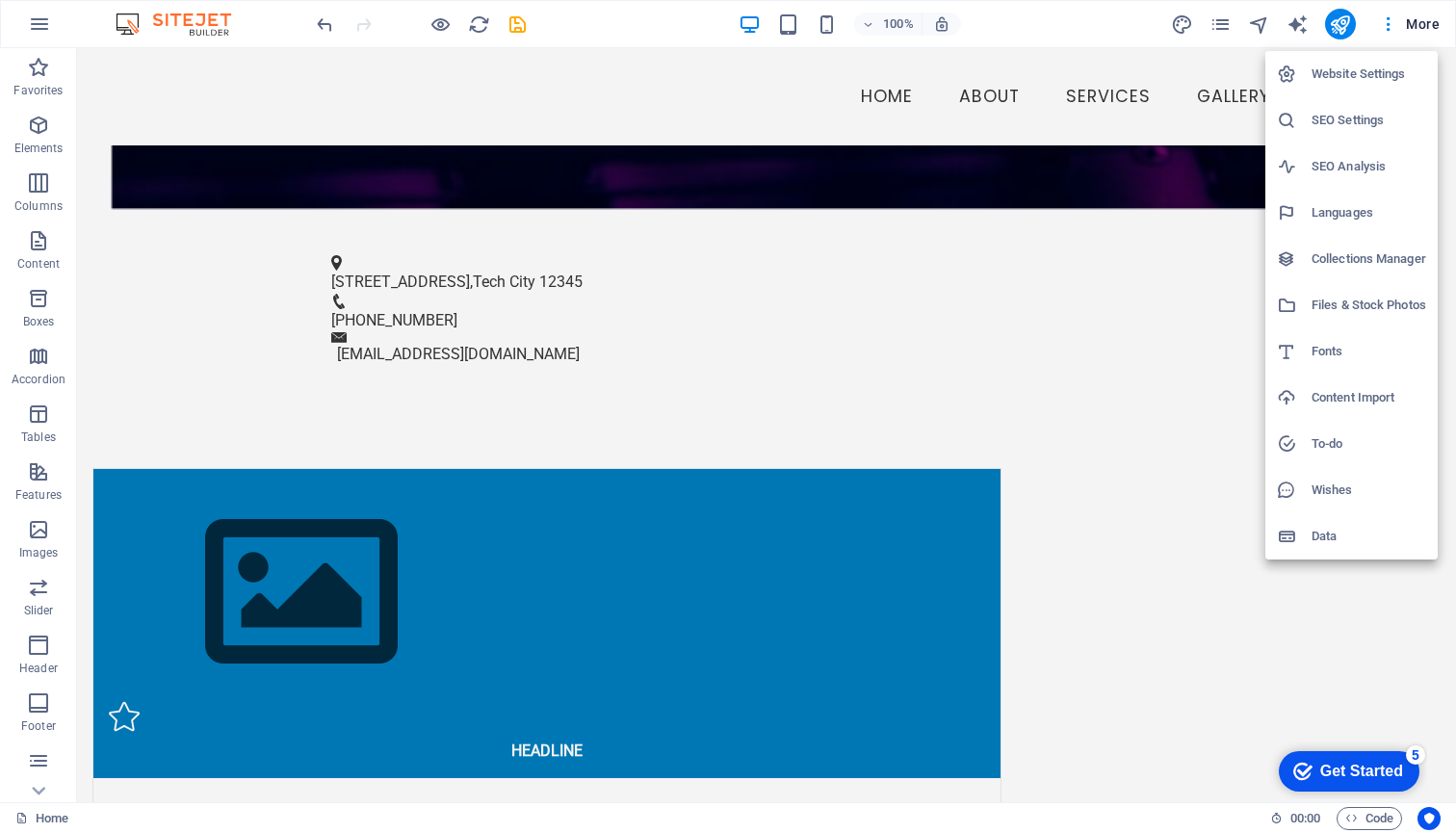
click at [320, 25] on div at bounding box center [728, 416] width 1456 height 833
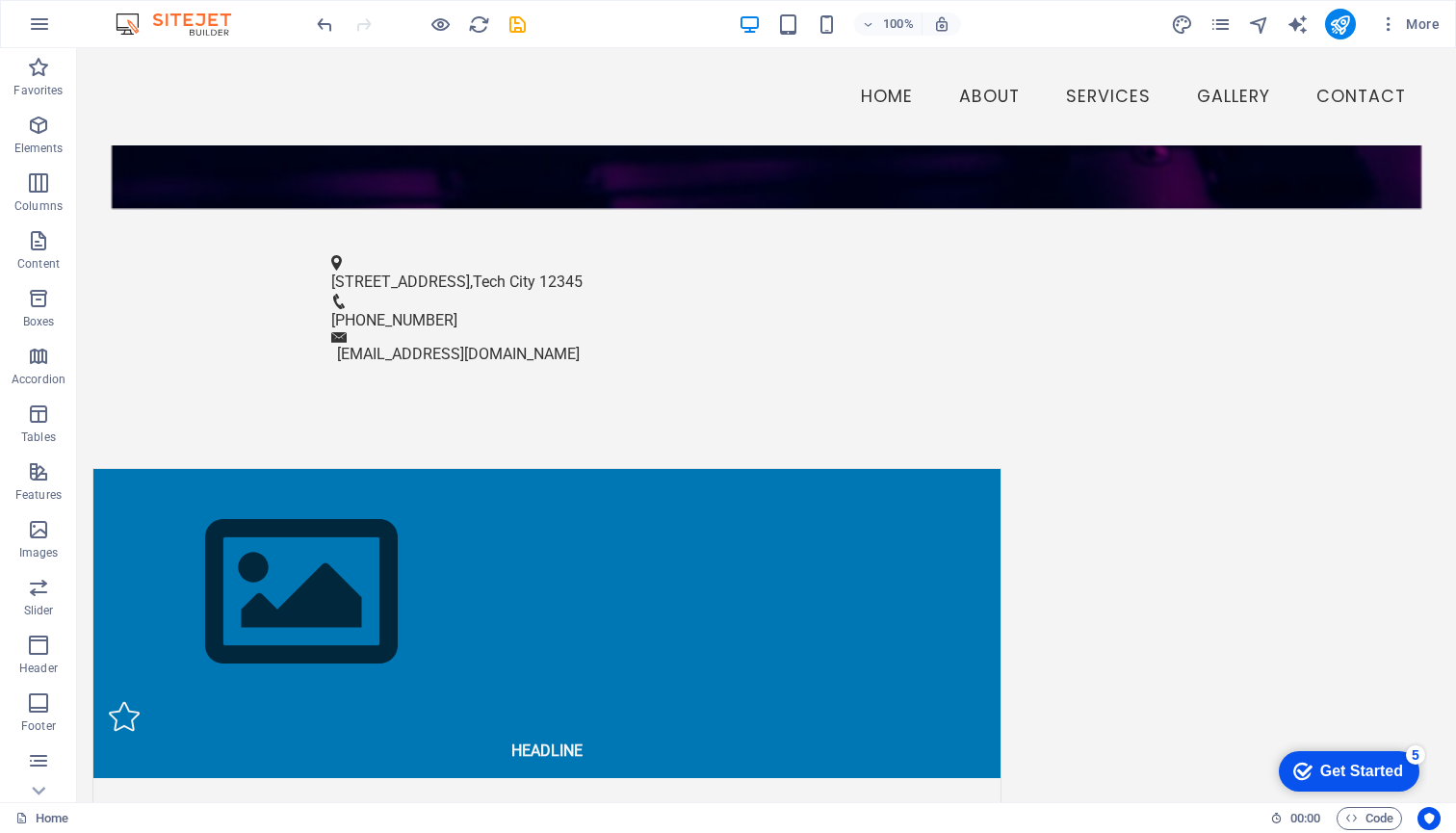
click at [320, 25] on icon "undo" at bounding box center [325, 24] width 22 height 22
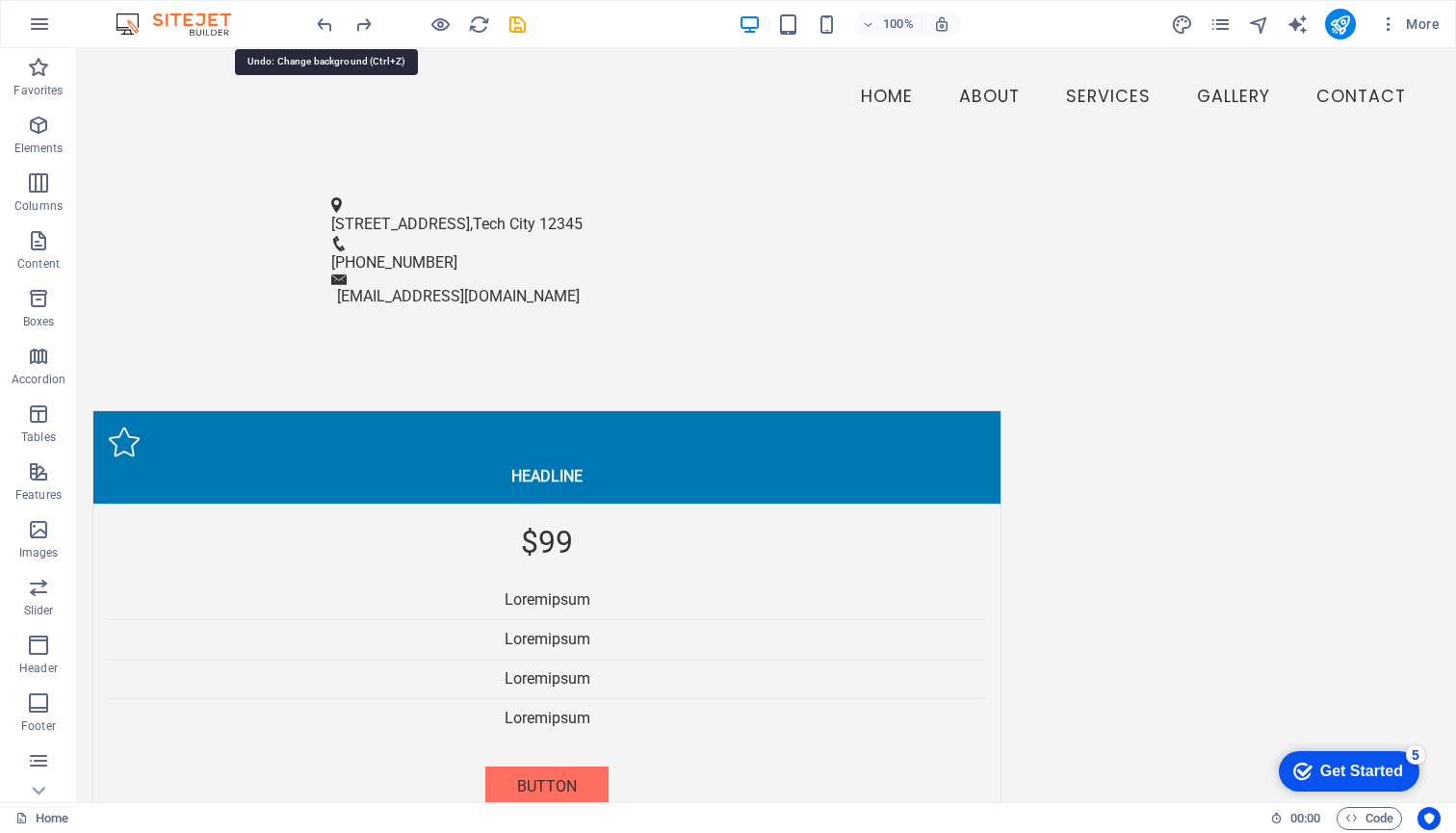
click at [320, 25] on icon "undo" at bounding box center [325, 24] width 22 height 22
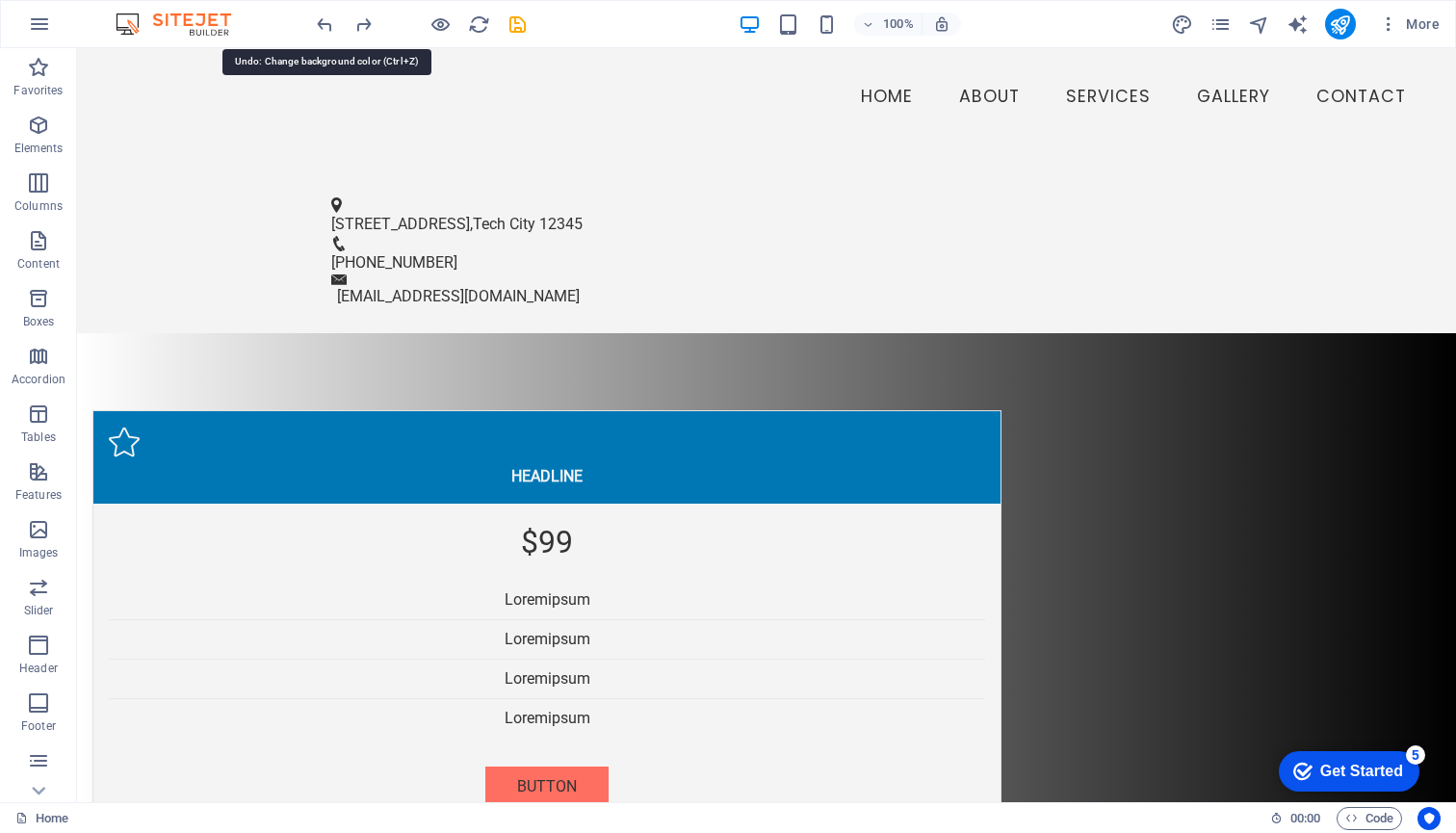
click at [320, 25] on icon "undo" at bounding box center [325, 24] width 22 height 22
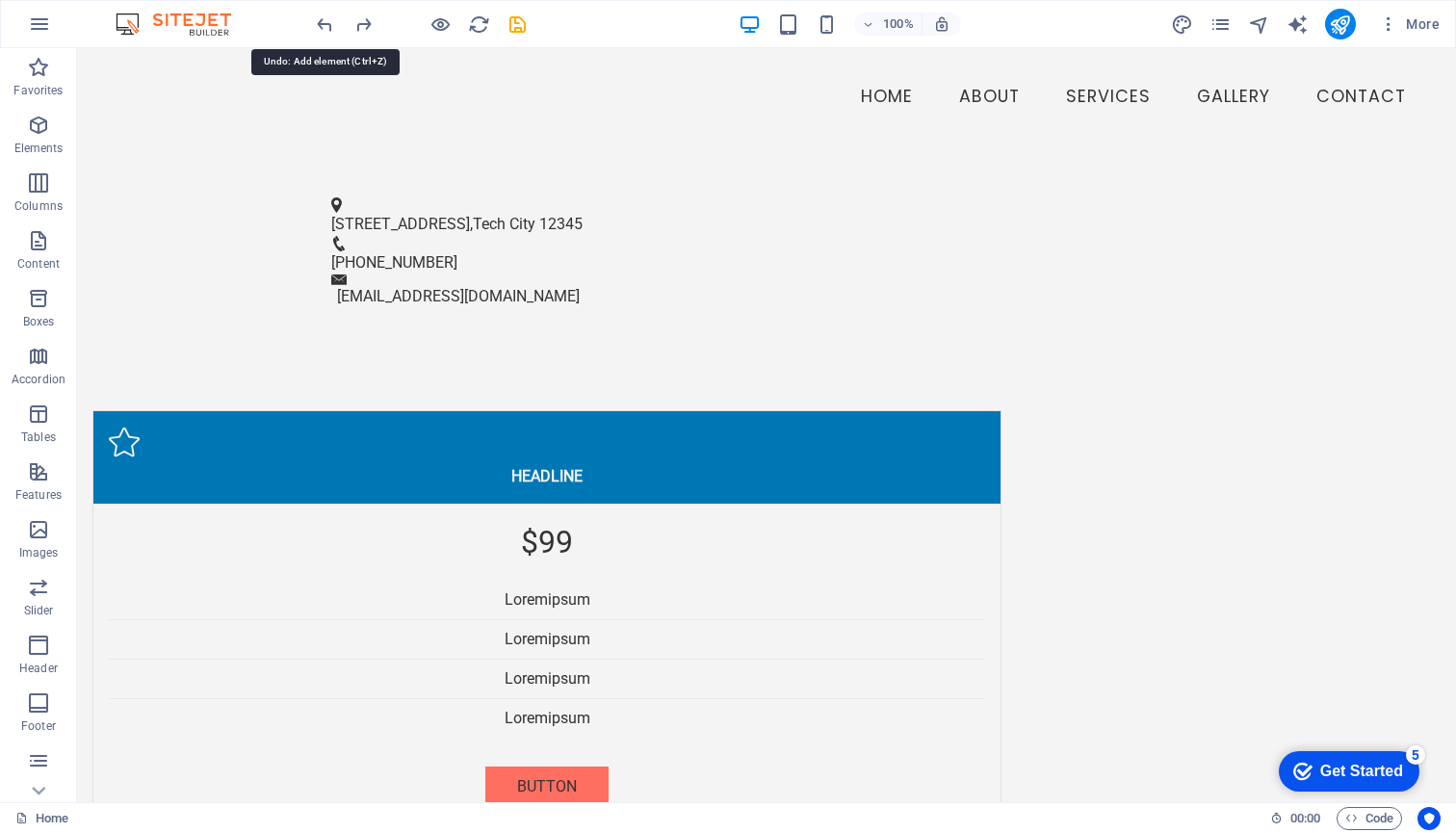
click at [320, 25] on icon "undo" at bounding box center [325, 24] width 22 height 22
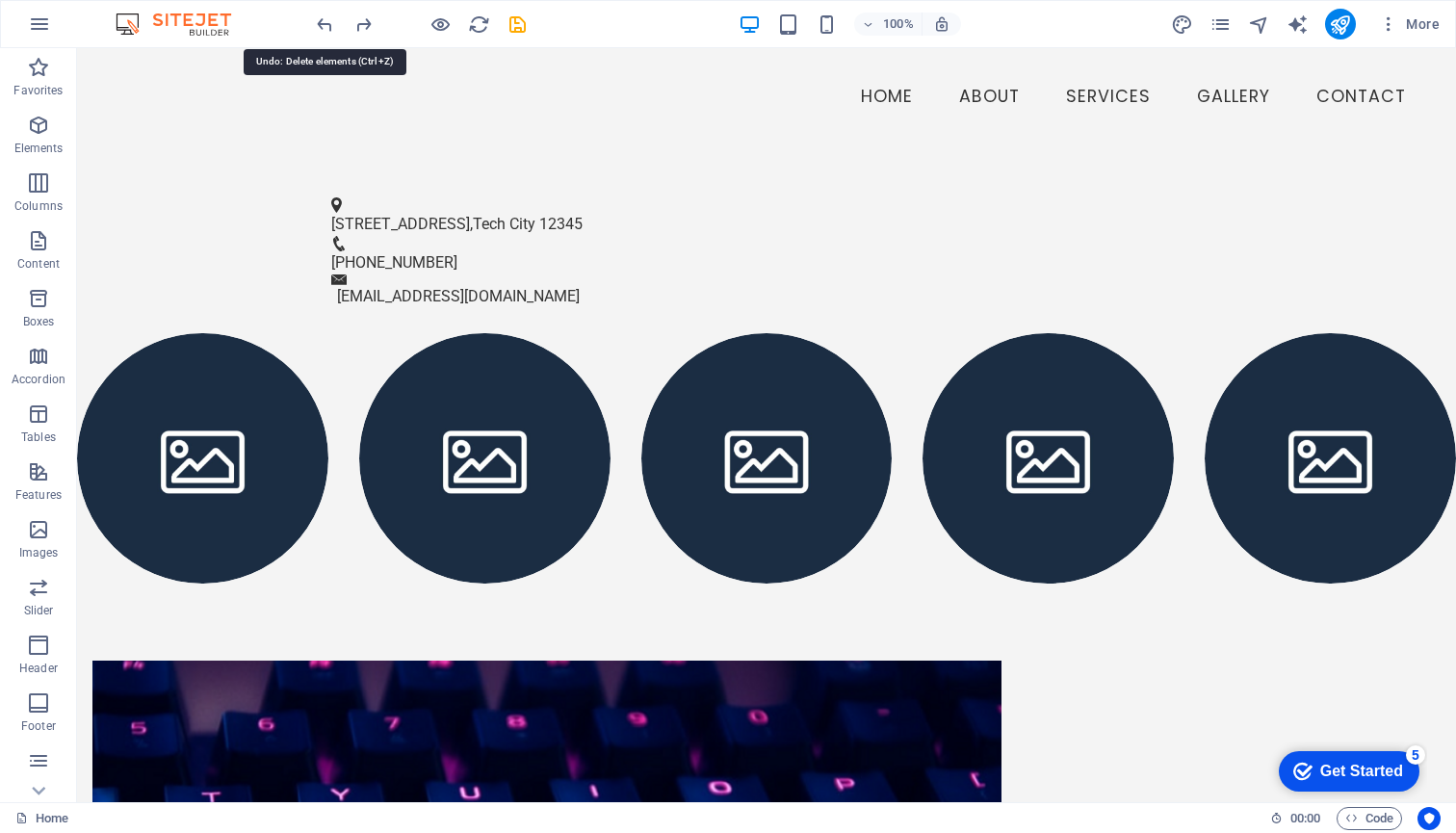
click at [320, 25] on icon "undo" at bounding box center [325, 24] width 22 height 22
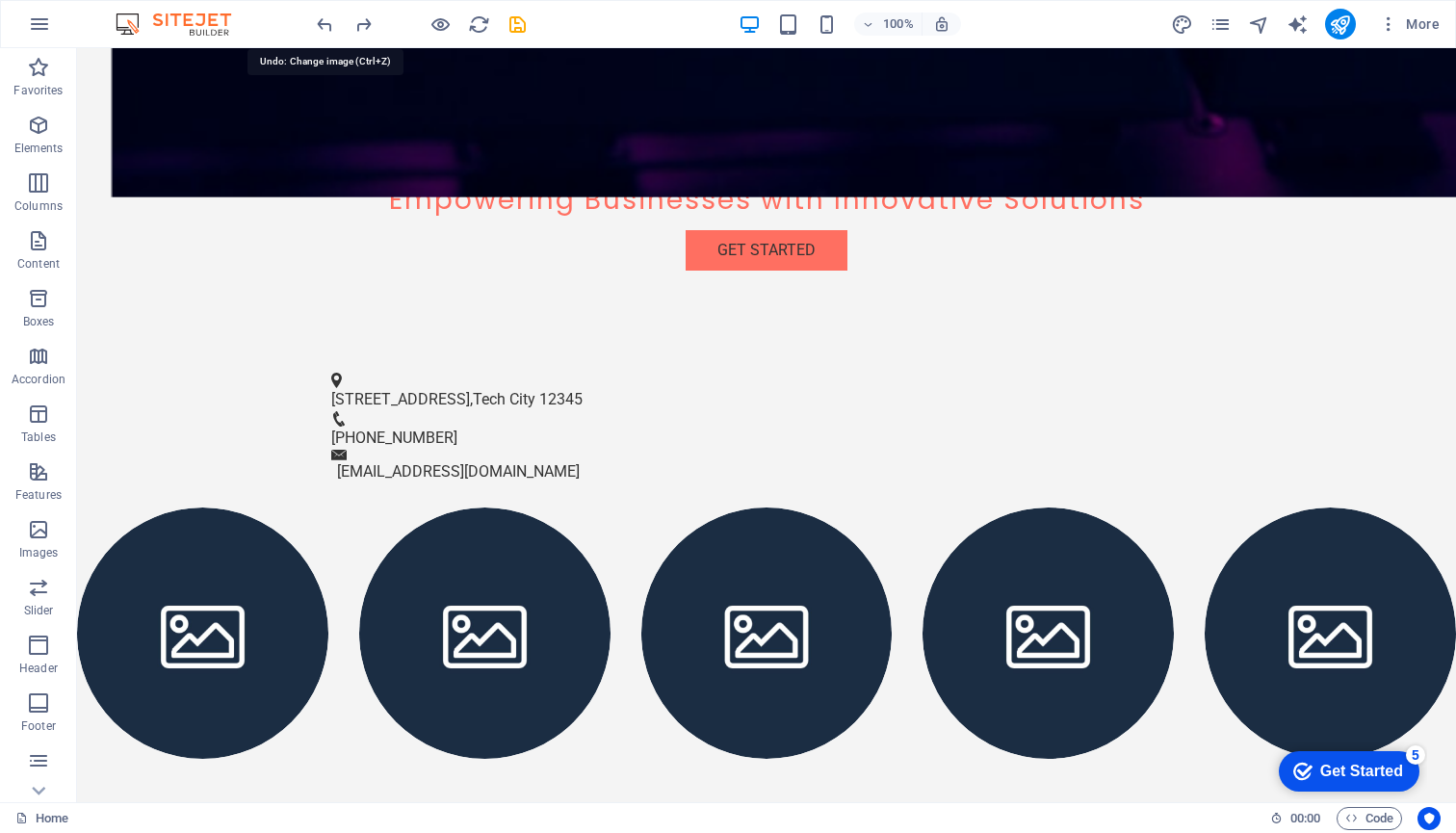
click at [320, 25] on icon "undo" at bounding box center [325, 24] width 22 height 22
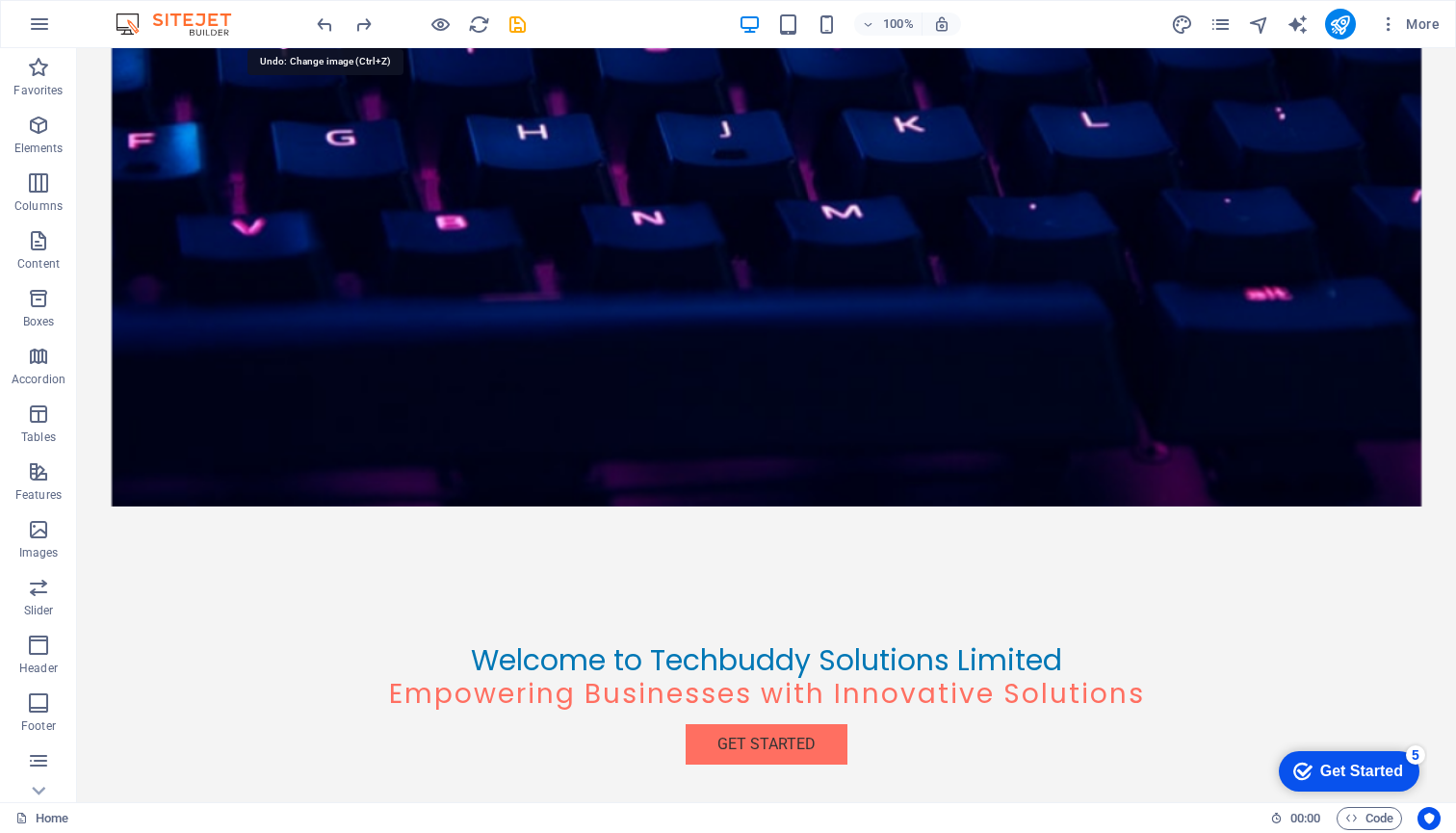
scroll to position [0, 0]
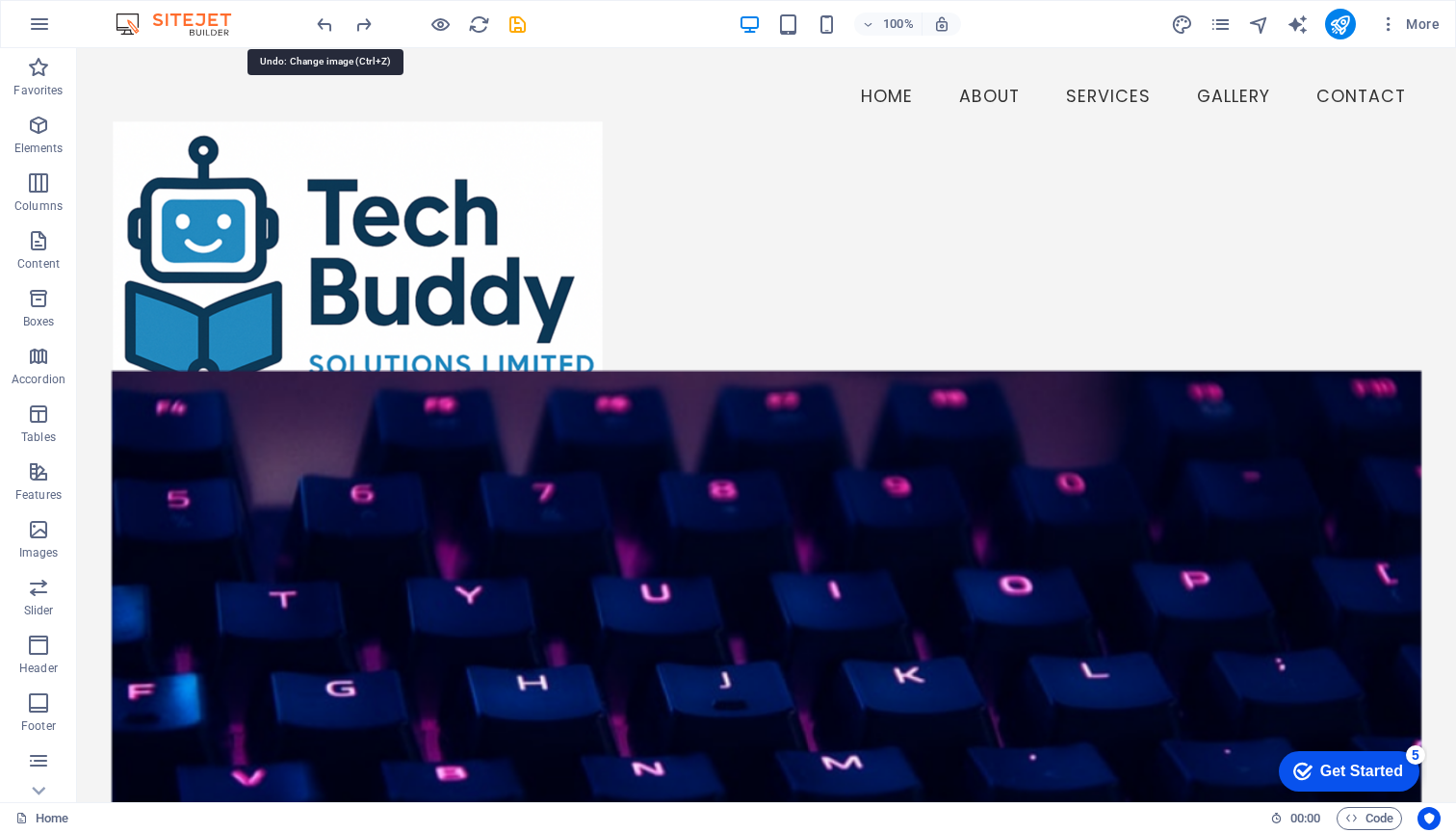
click at [320, 25] on icon "undo" at bounding box center [325, 24] width 22 height 22
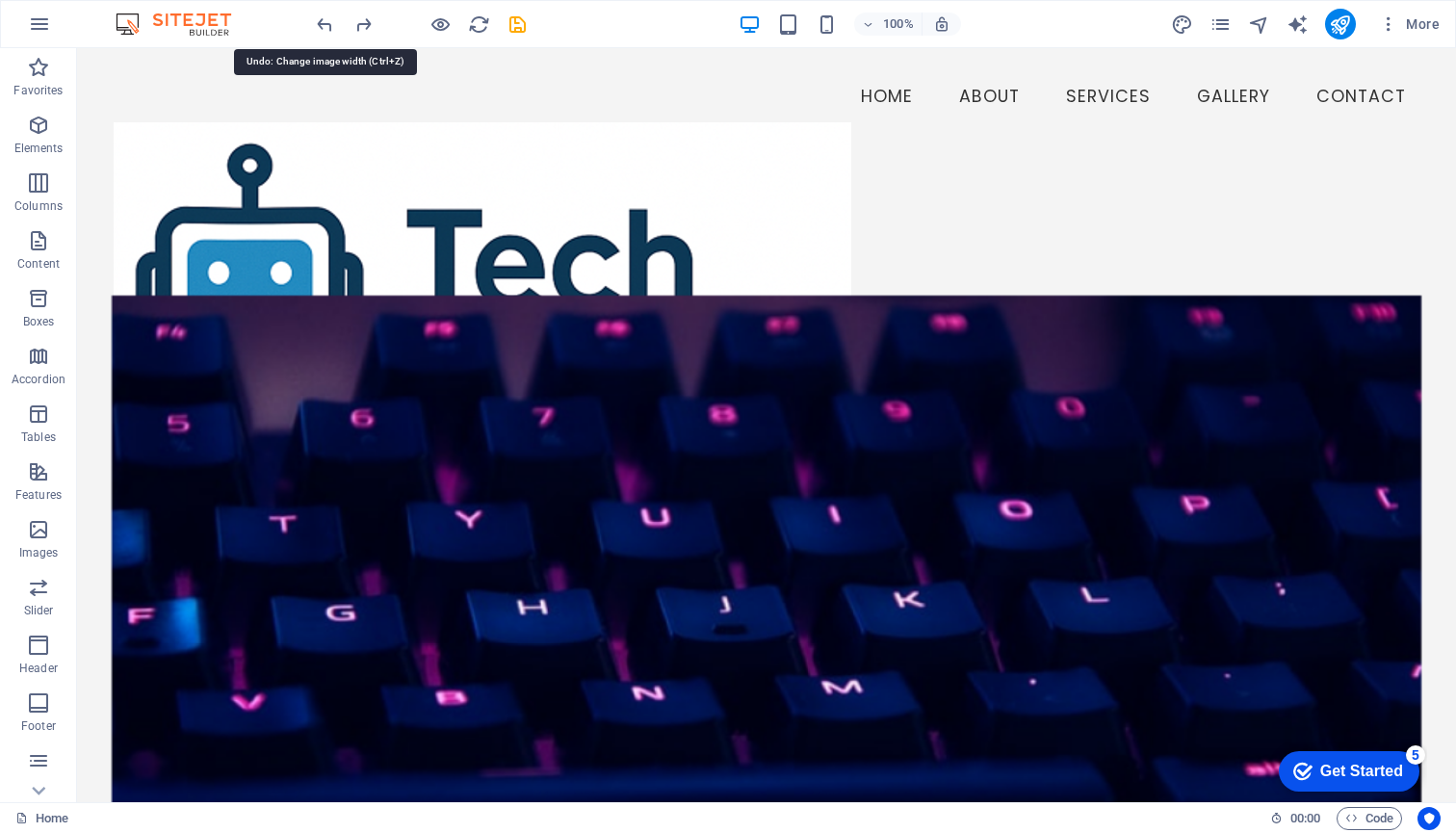
click at [320, 25] on icon "undo" at bounding box center [325, 24] width 22 height 22
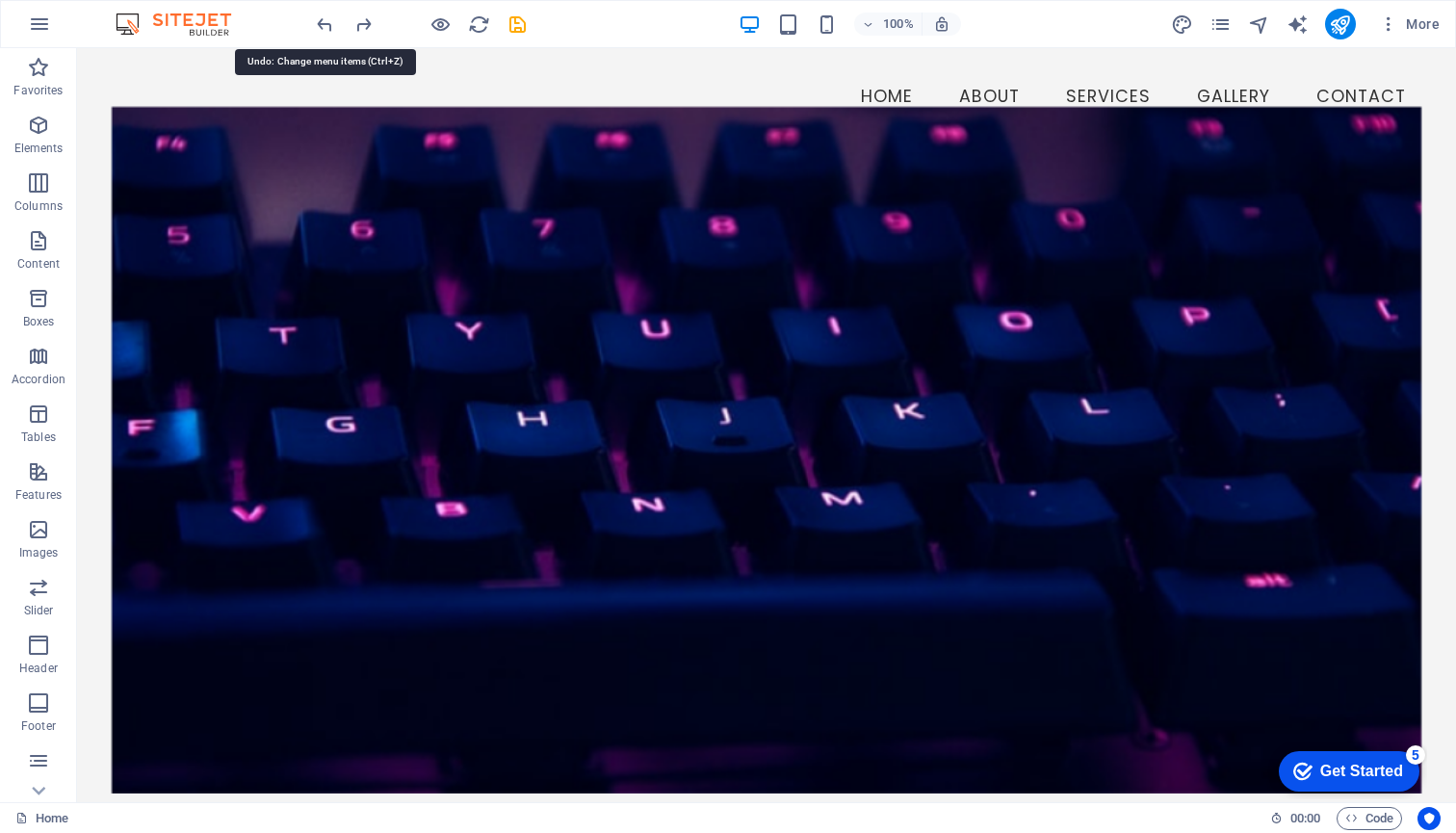
click at [320, 25] on icon "undo" at bounding box center [325, 24] width 22 height 22
click at [325, 20] on icon "undo" at bounding box center [325, 24] width 22 height 22
click at [328, 23] on icon "undo" at bounding box center [325, 24] width 22 height 22
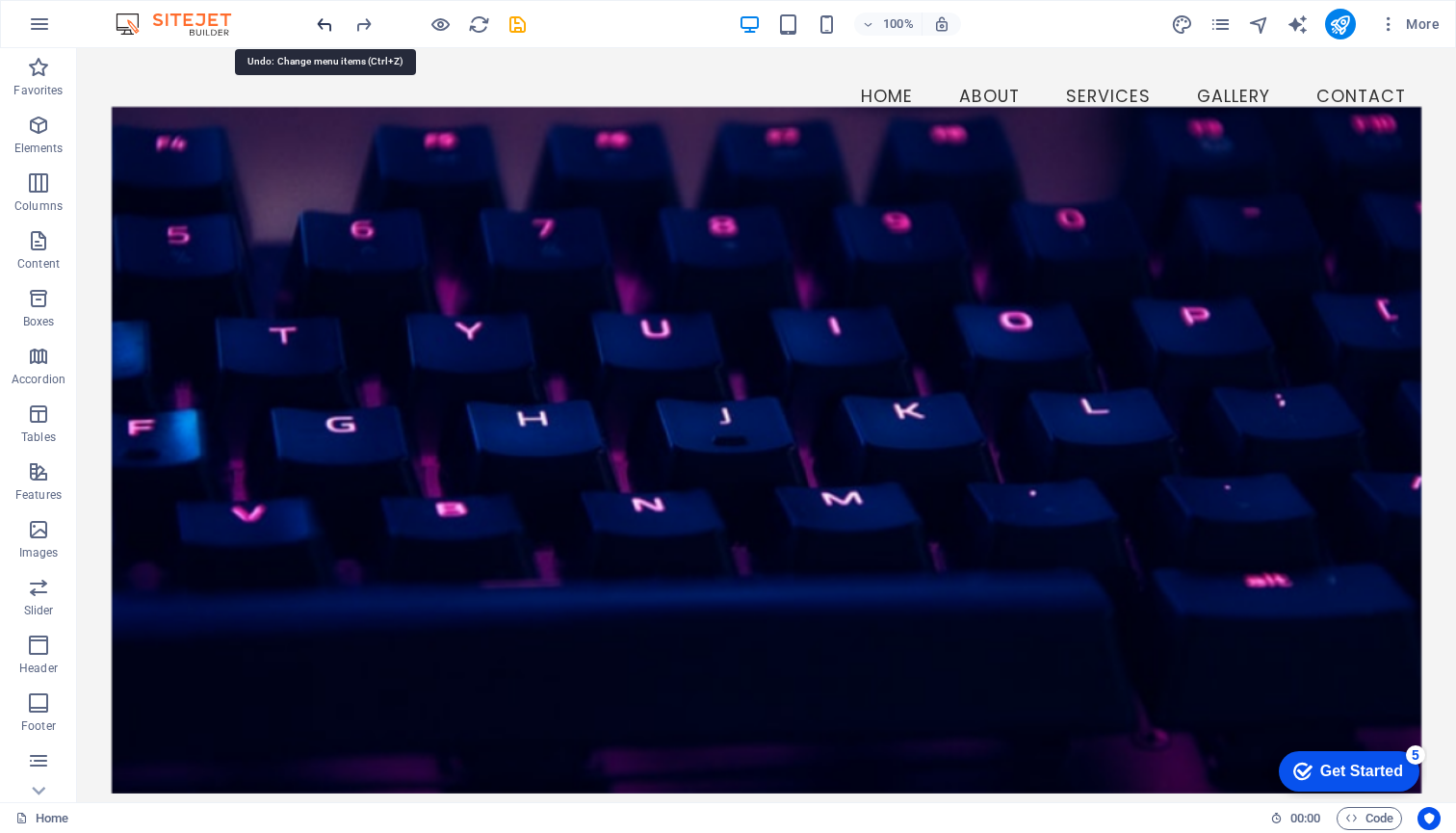
click at [328, 23] on icon "undo" at bounding box center [325, 24] width 22 height 22
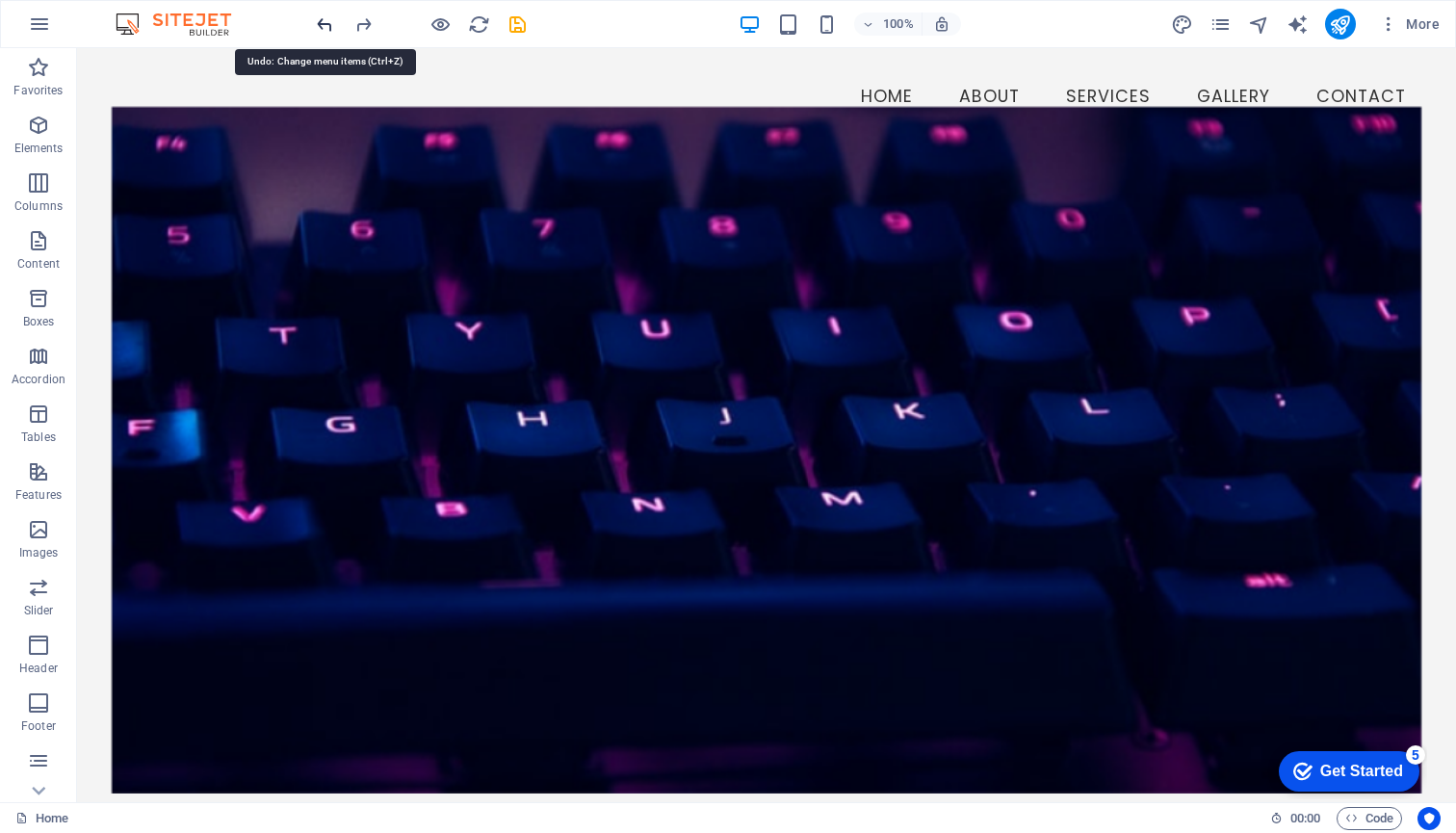
click at [328, 23] on icon "undo" at bounding box center [325, 24] width 22 height 22
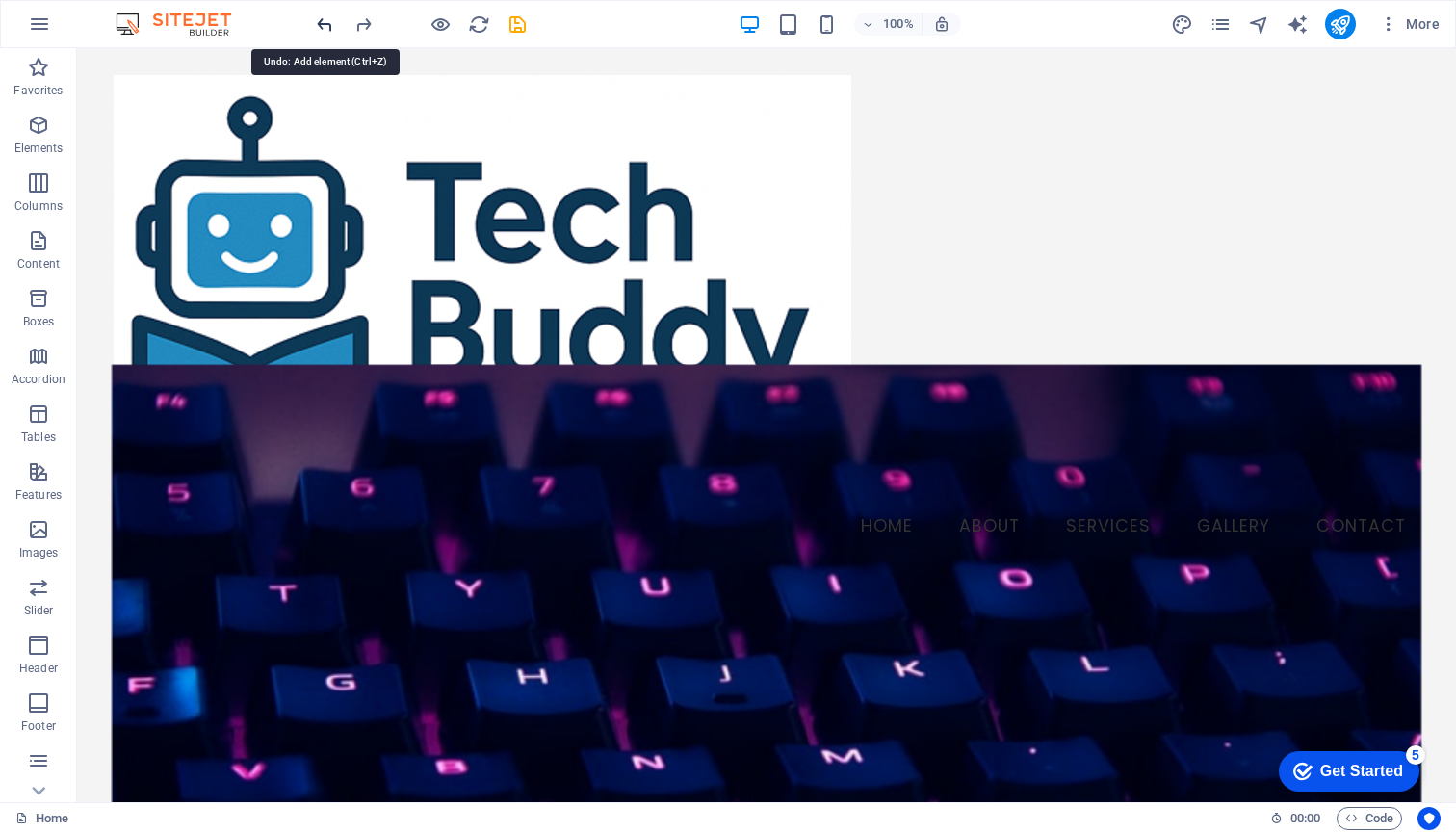
click at [328, 23] on icon "undo" at bounding box center [325, 24] width 22 height 22
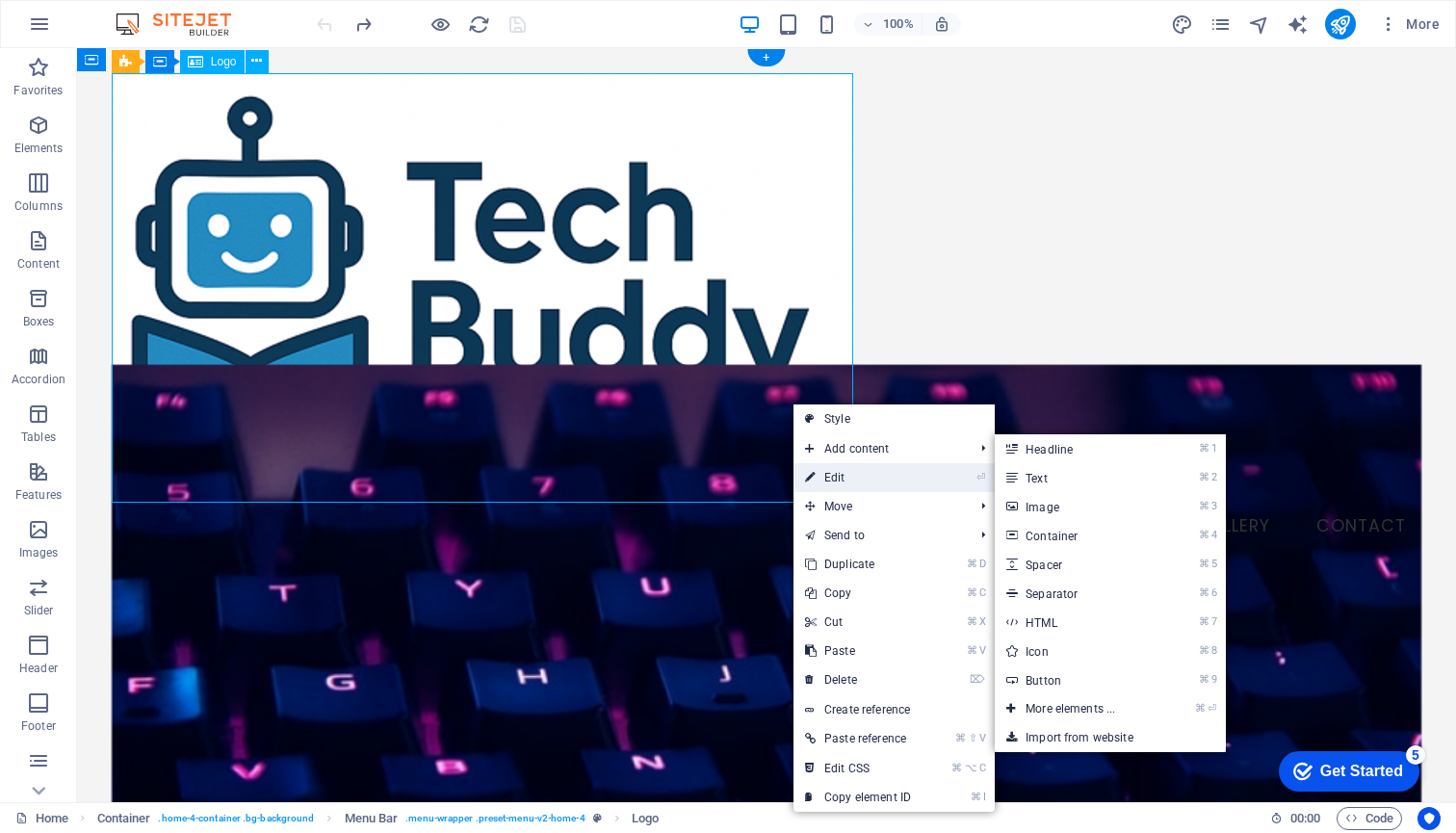
click at [832, 469] on link "⏎ Edit" at bounding box center [857, 477] width 129 height 29
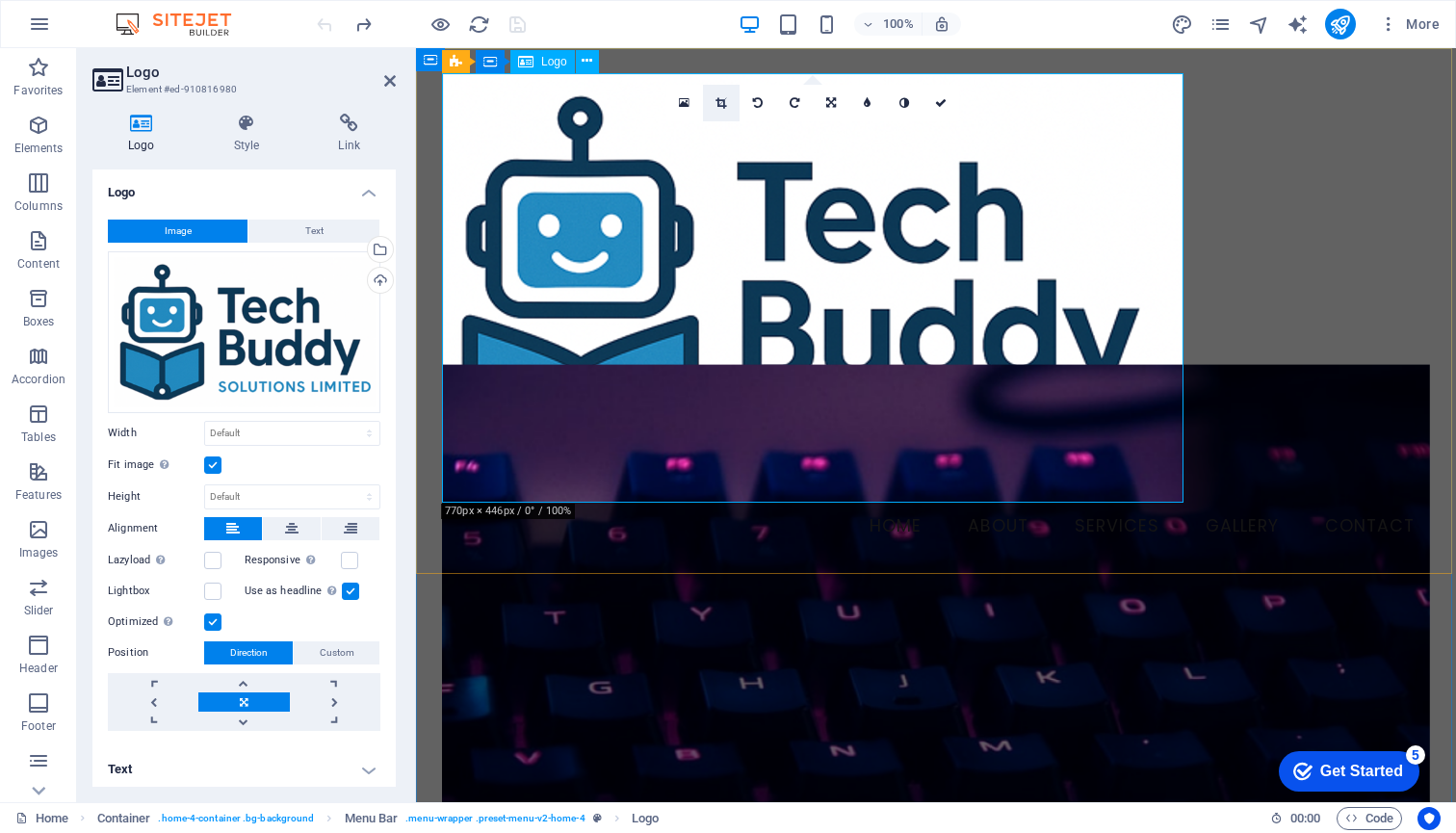
click at [724, 103] on icon at bounding box center [720, 103] width 11 height 12
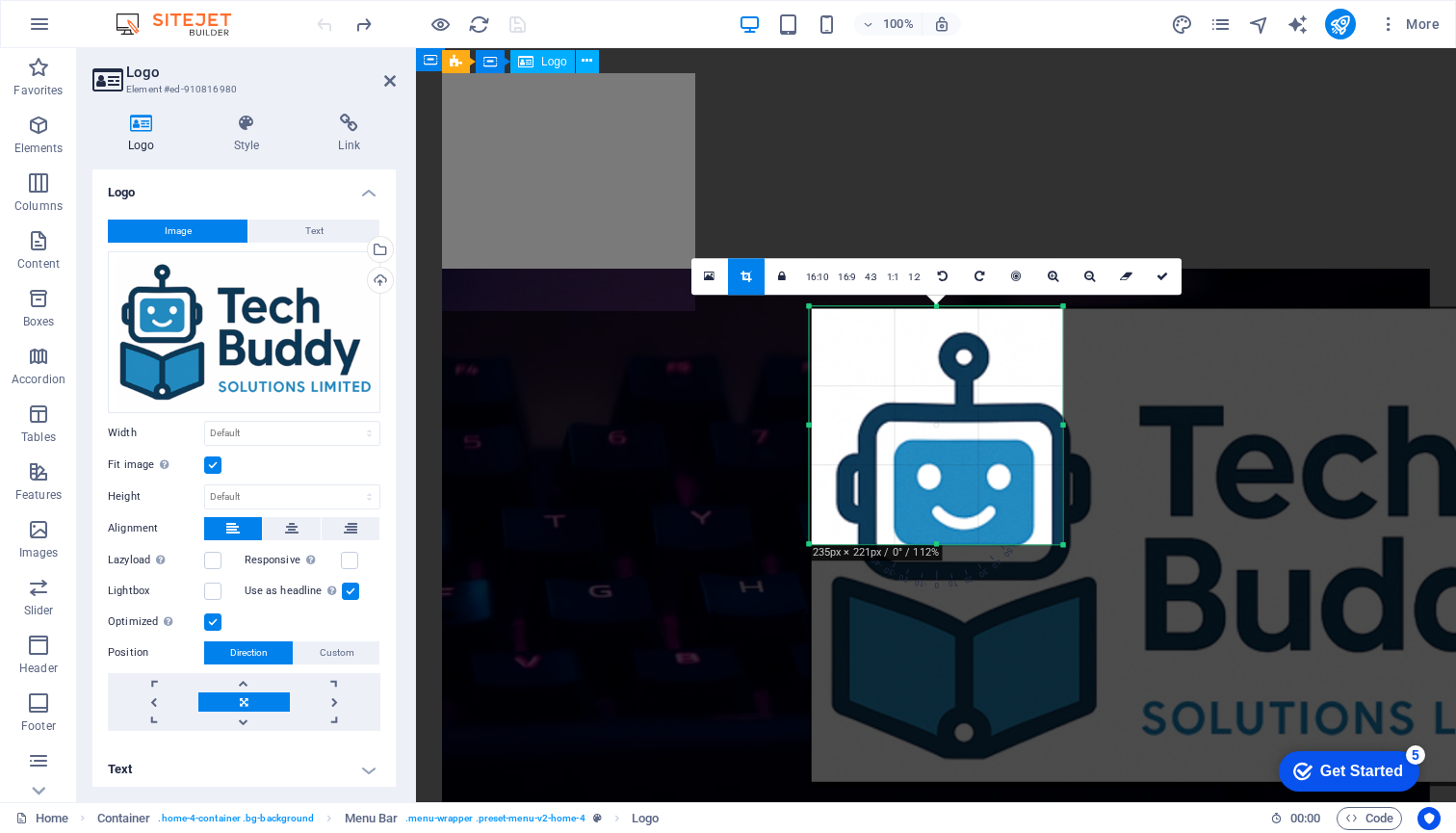
drag, startPoint x: 1353, startPoint y: 665, endPoint x: 774, endPoint y: 421, distance: 628.3
click at [774, 421] on div "H2 Container Banner Container Container Menu Bar Menu Bar Container Logo Menu G…" at bounding box center [936, 425] width 1040 height 753
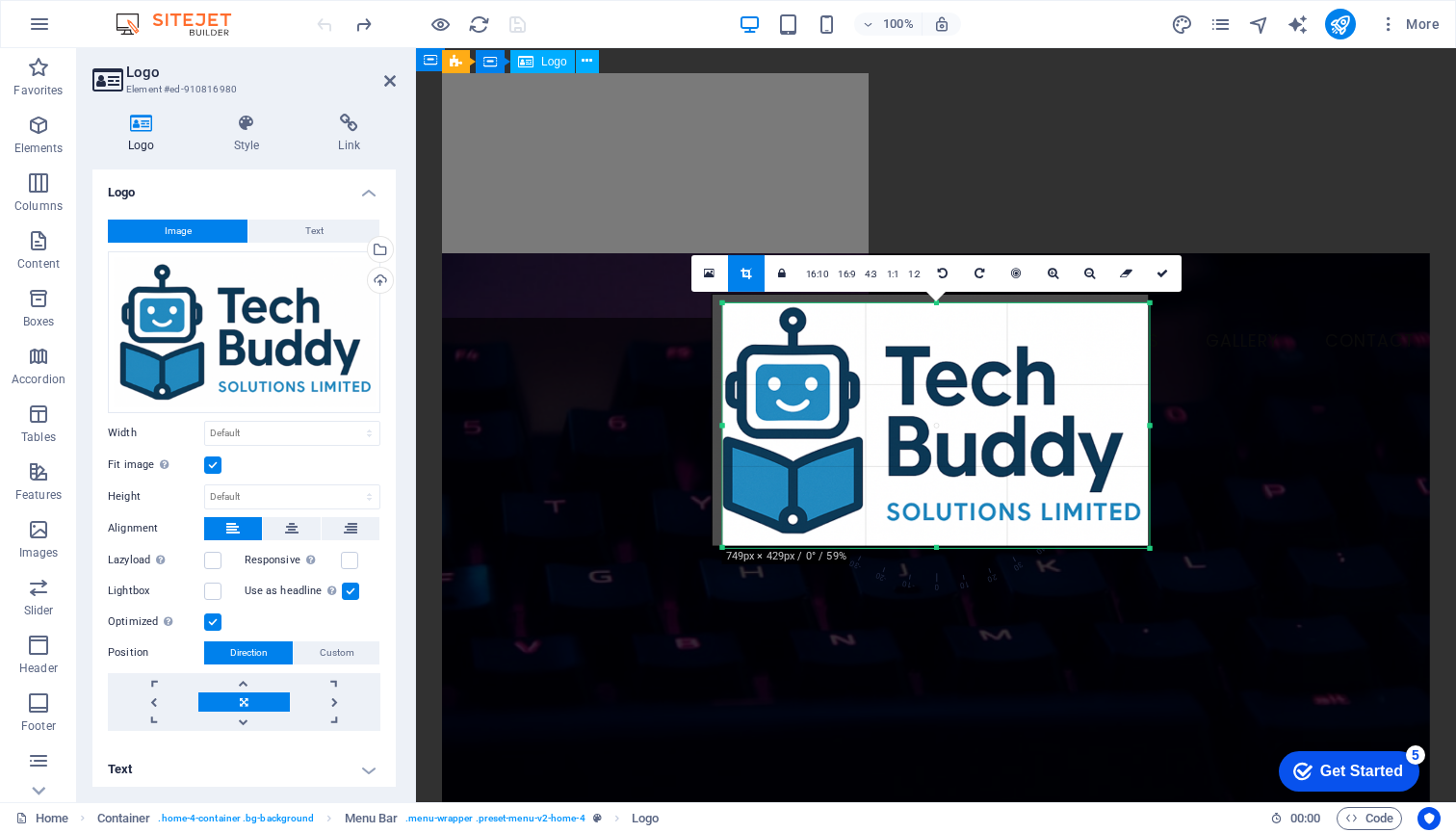
drag, startPoint x: 1060, startPoint y: 423, endPoint x: 1234, endPoint y: 443, distance: 175.1
click at [1234, 443] on div "Drag here to replace the existing content. Press “Ctrl” if you want to create a…" at bounding box center [936, 425] width 1040 height 753
click at [953, 428] on div at bounding box center [929, 420] width 438 height 254
click at [1157, 271] on icon at bounding box center [1161, 272] width 12 height 12
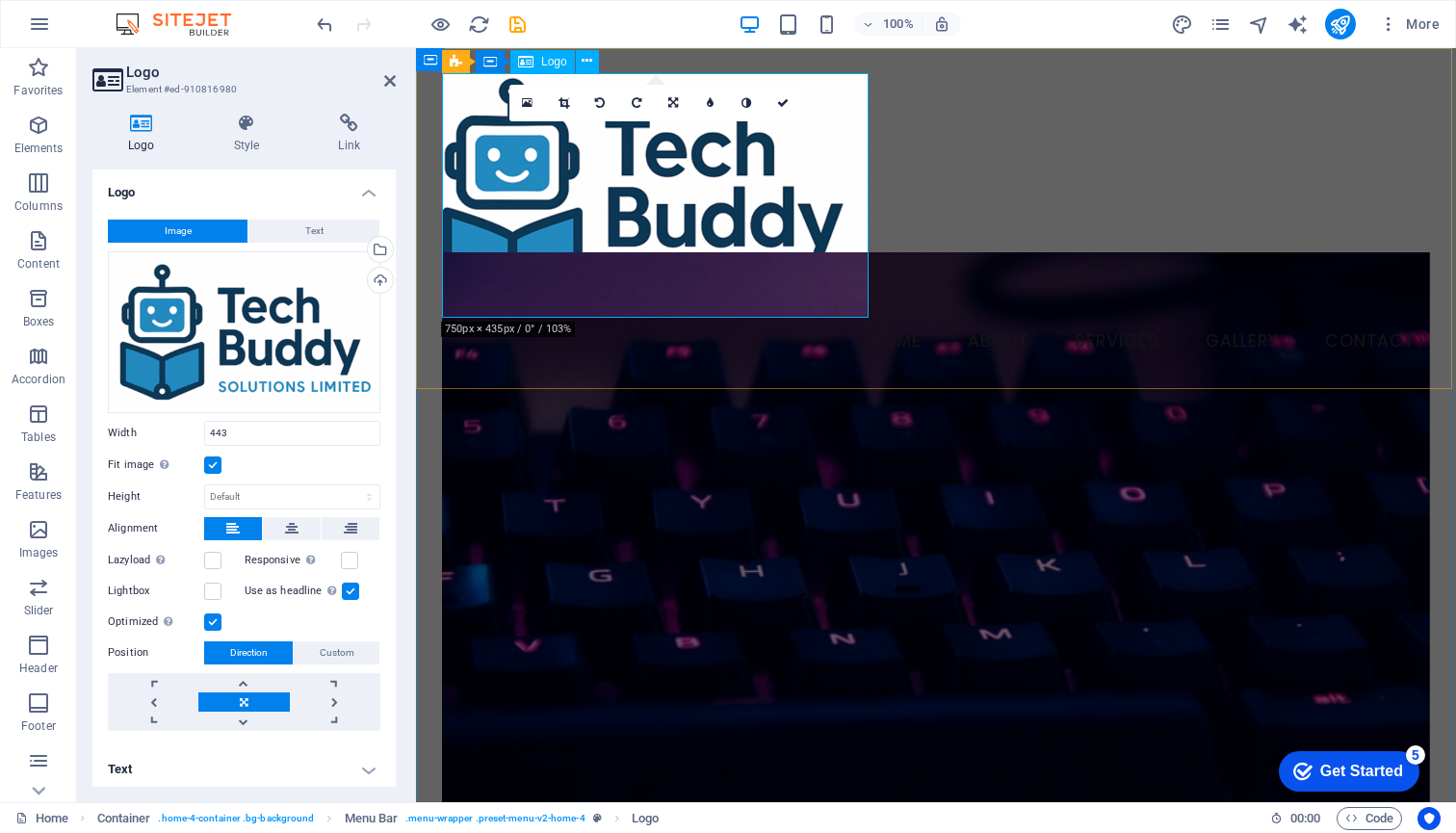
type input "443"
select select "px"
click at [1015, 241] on div "Menu Home About Services Gallery Contact" at bounding box center [936, 220] width 1040 height 342
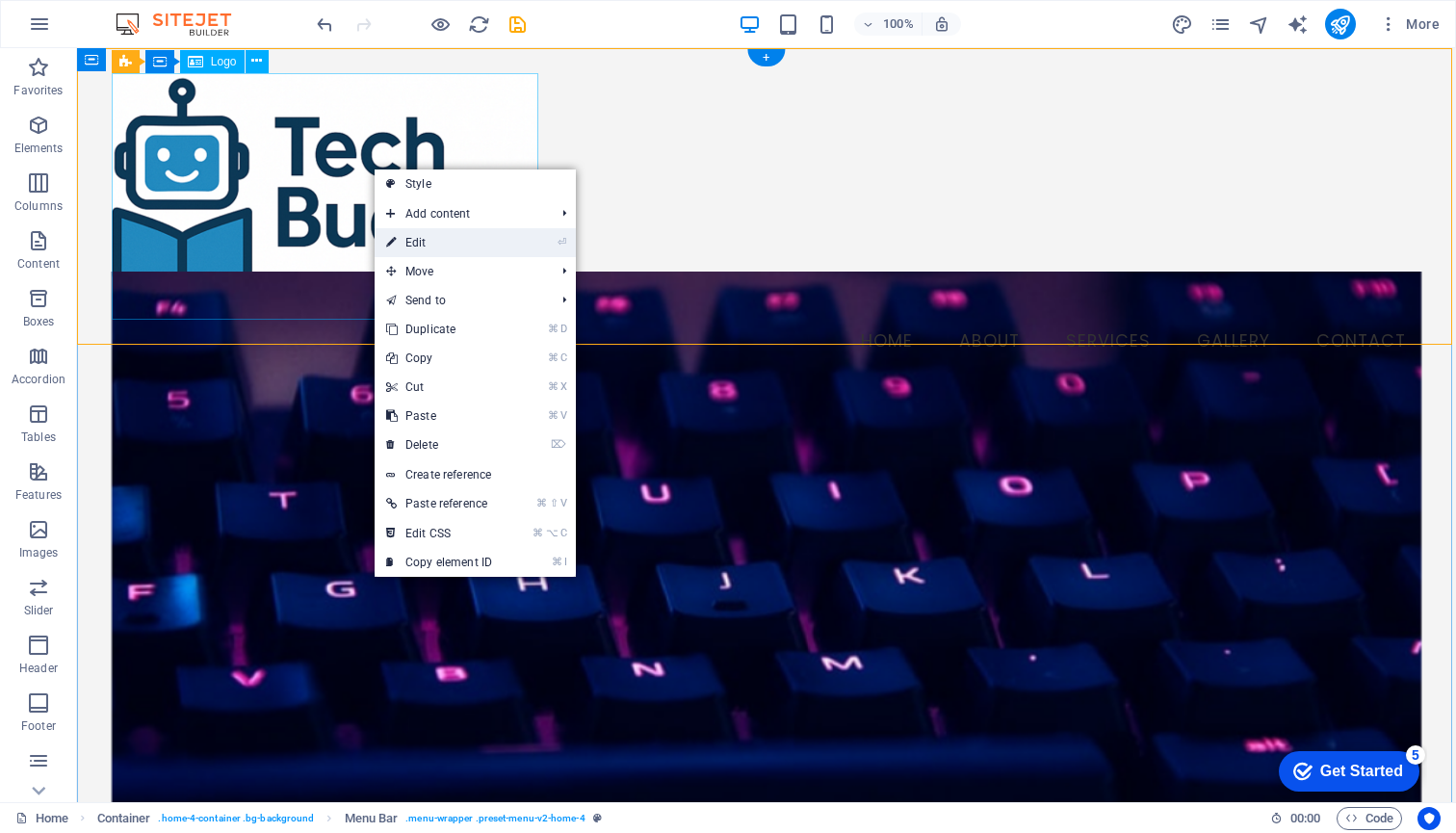
click at [442, 240] on link "⏎ Edit" at bounding box center [438, 243] width 129 height 29
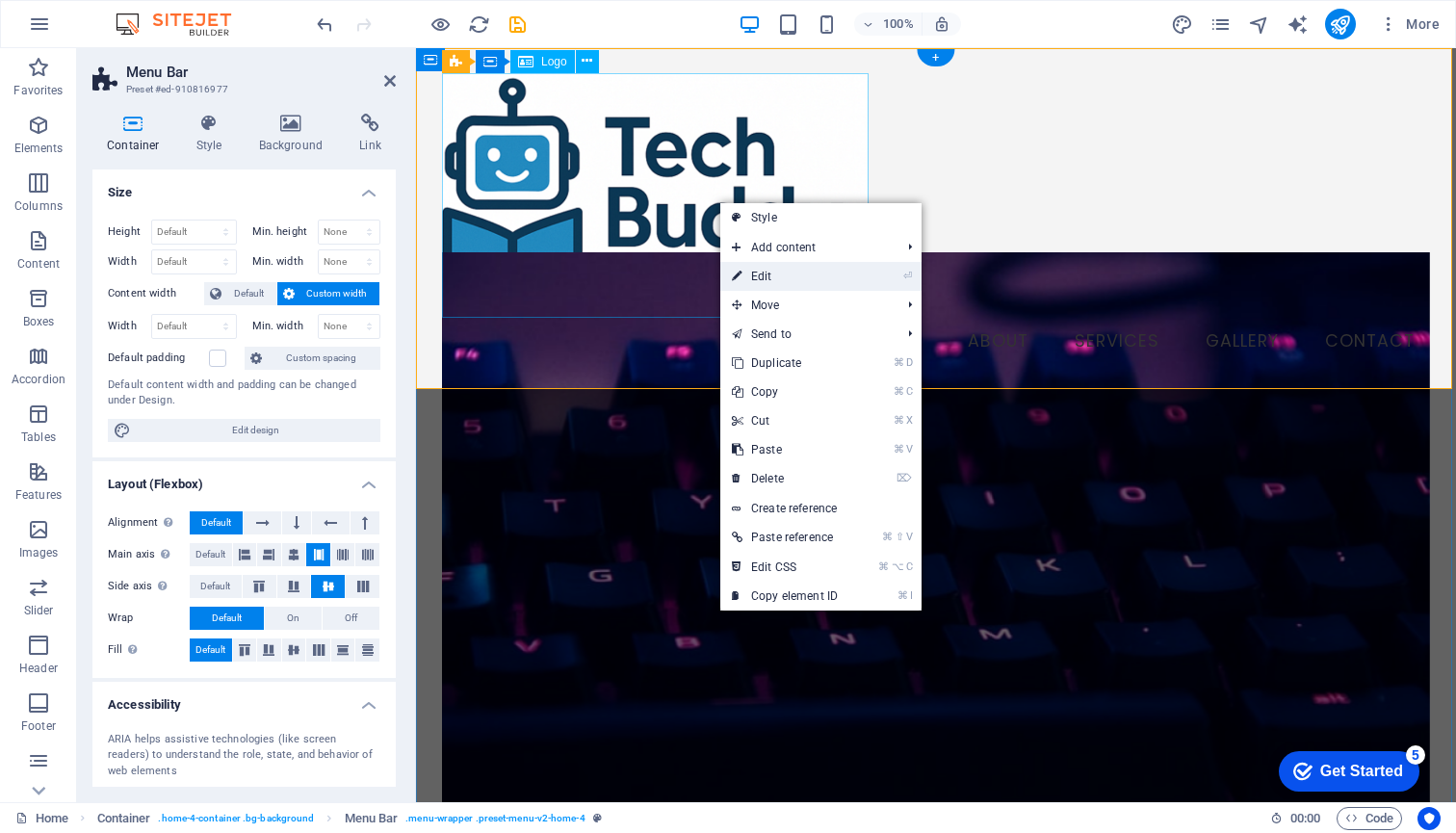
click at [775, 271] on link "⏎ Edit" at bounding box center [784, 276] width 129 height 29
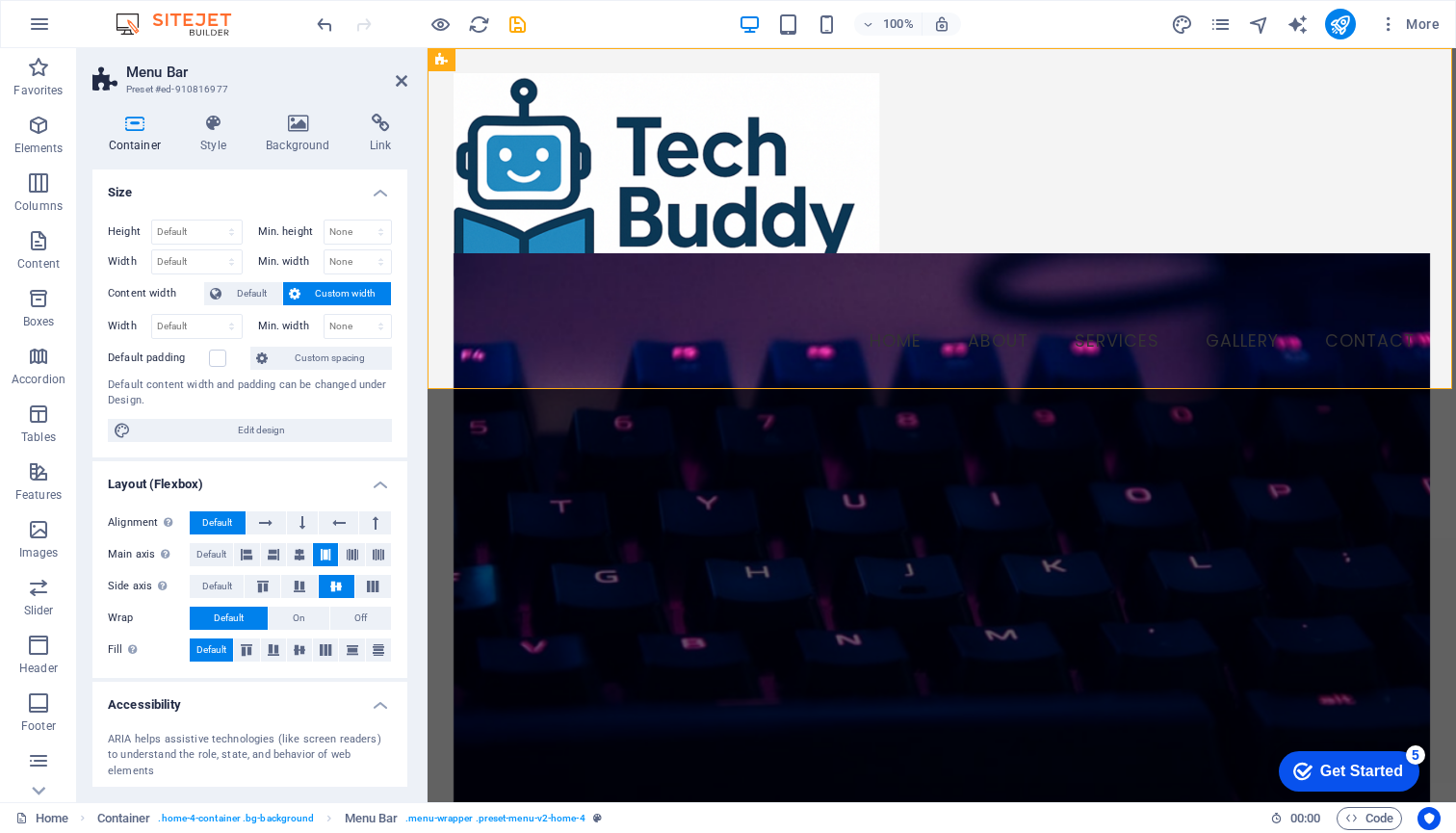
drag, startPoint x: 414, startPoint y: 366, endPoint x: 409, endPoint y: 305, distance: 61.2
click at [409, 305] on aside "Menu Bar Preset #ed-910816977 Container Style Background Link Size Height Defau…" at bounding box center [252, 425] width 351 height 753
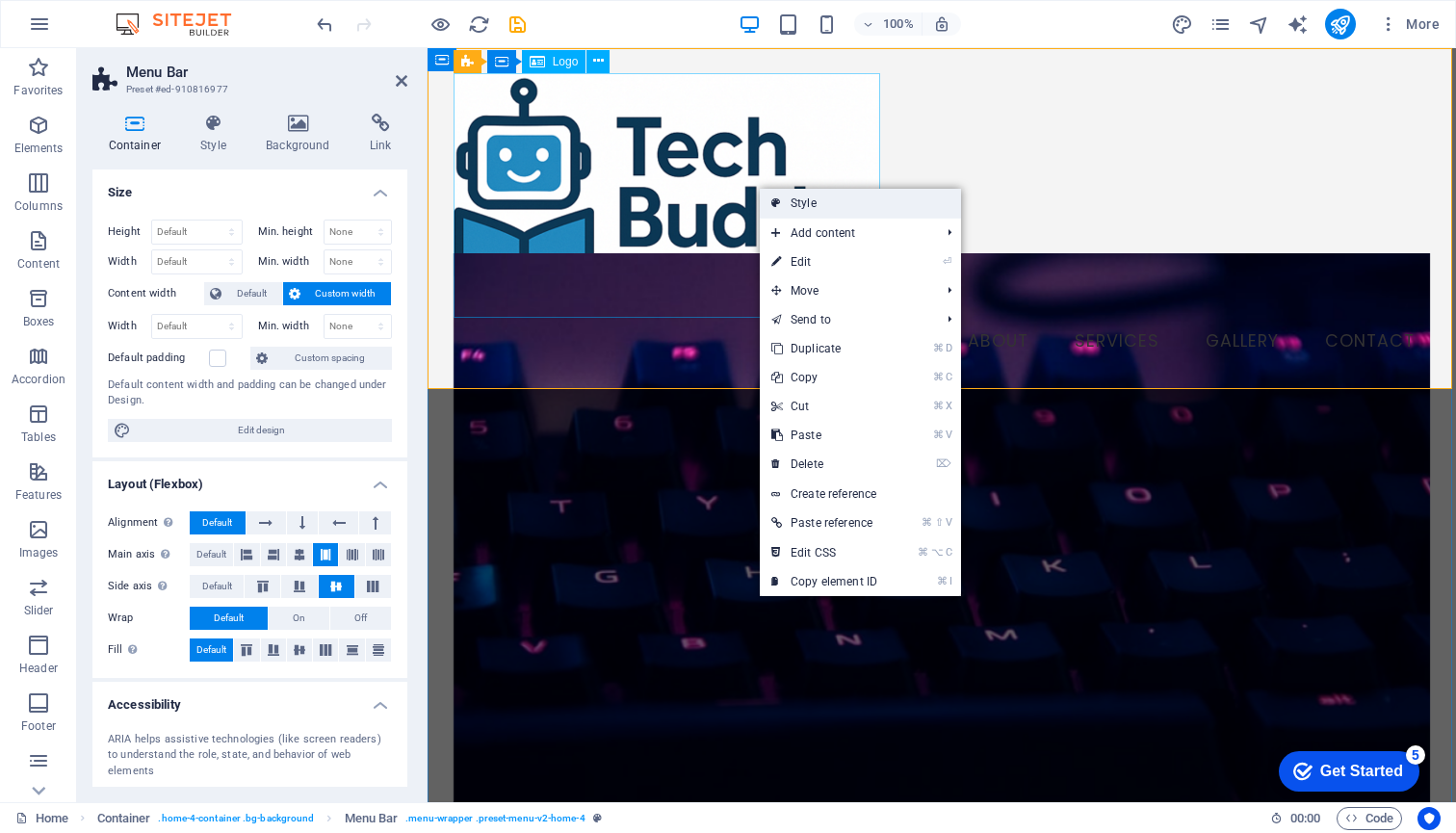
click at [804, 206] on link "Style" at bounding box center [859, 203] width 201 height 29
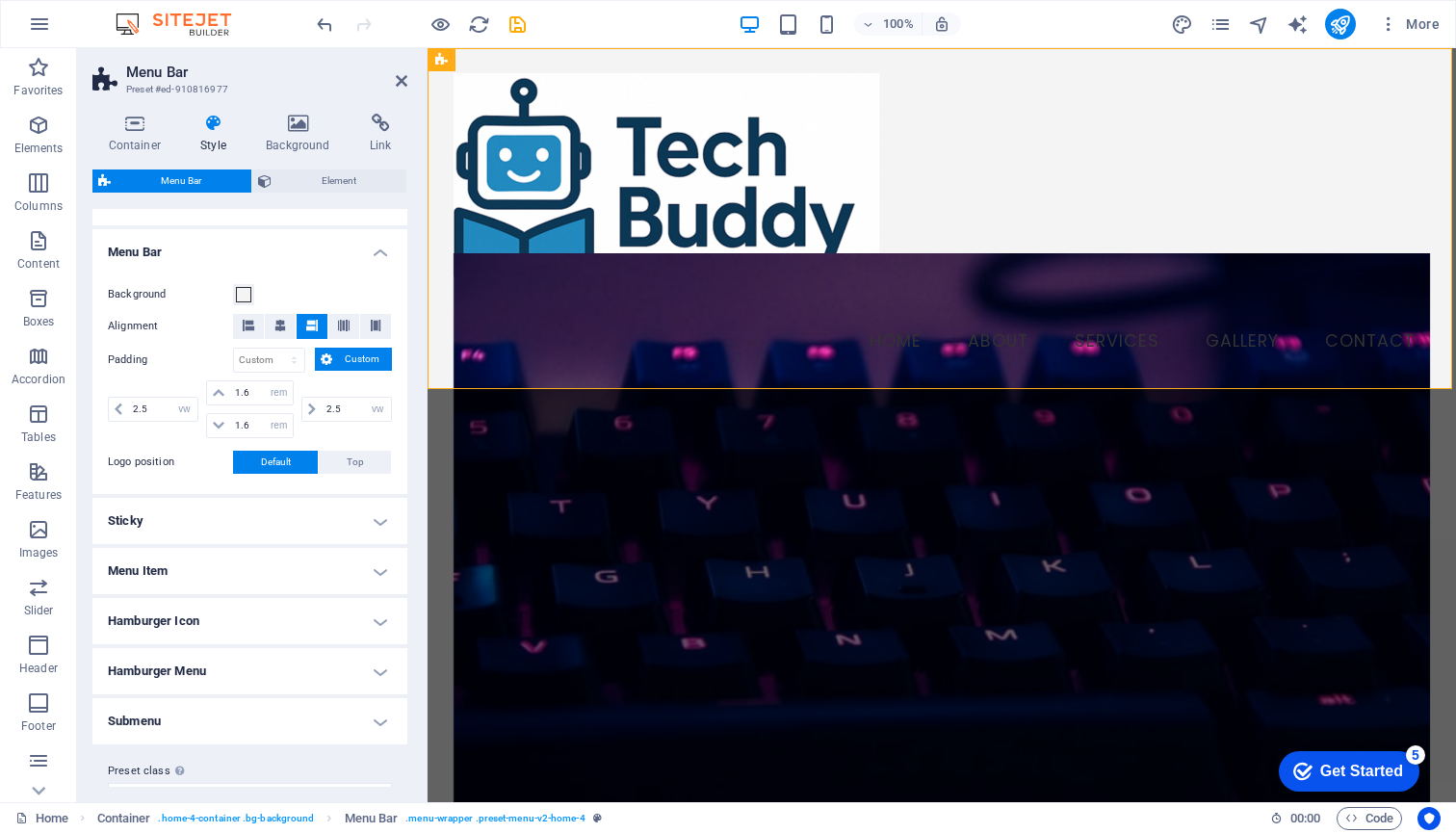
scroll to position [341, 0]
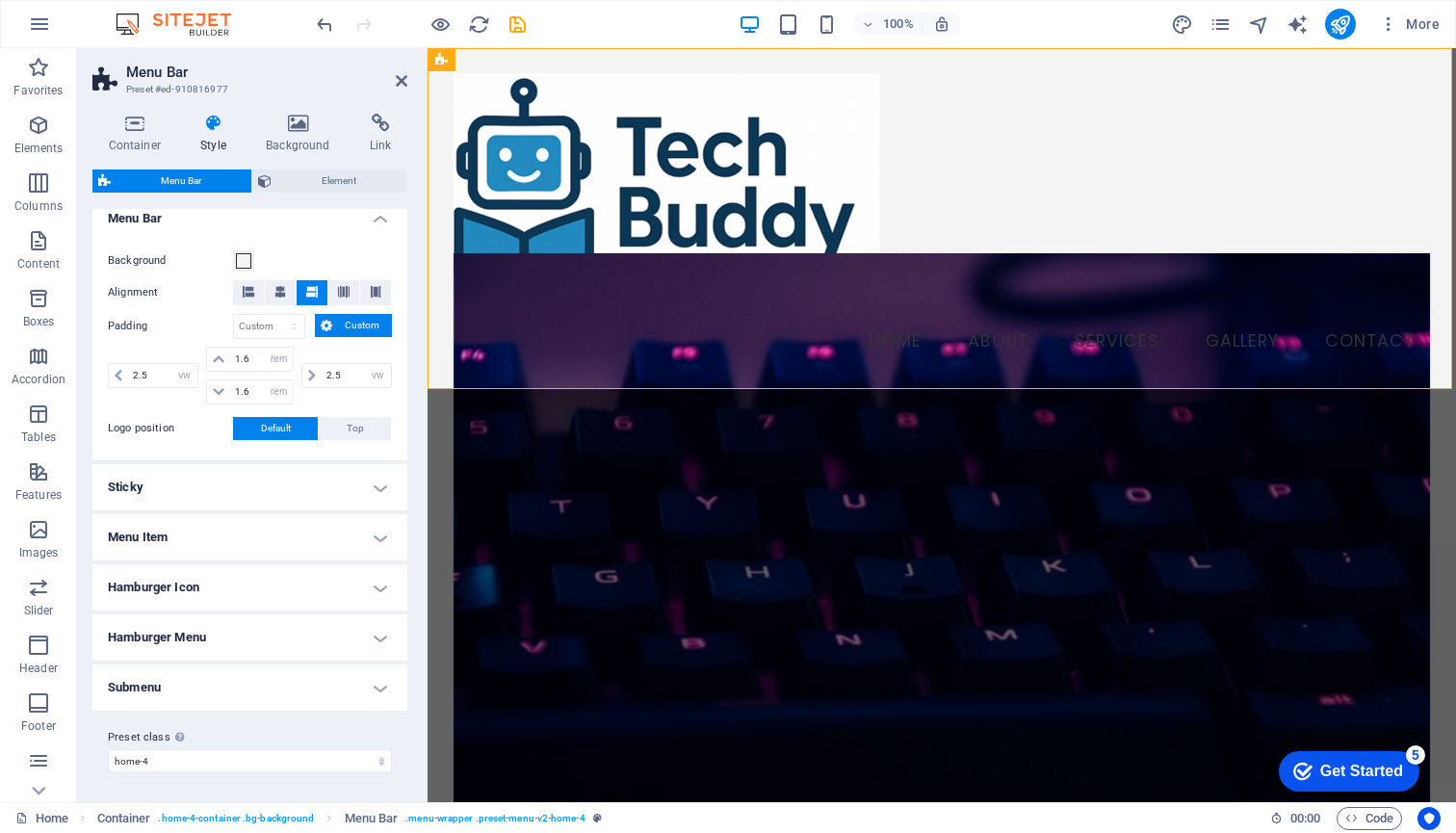
click at [375, 538] on h4 "Menu Item" at bounding box center [250, 538] width 315 height 47
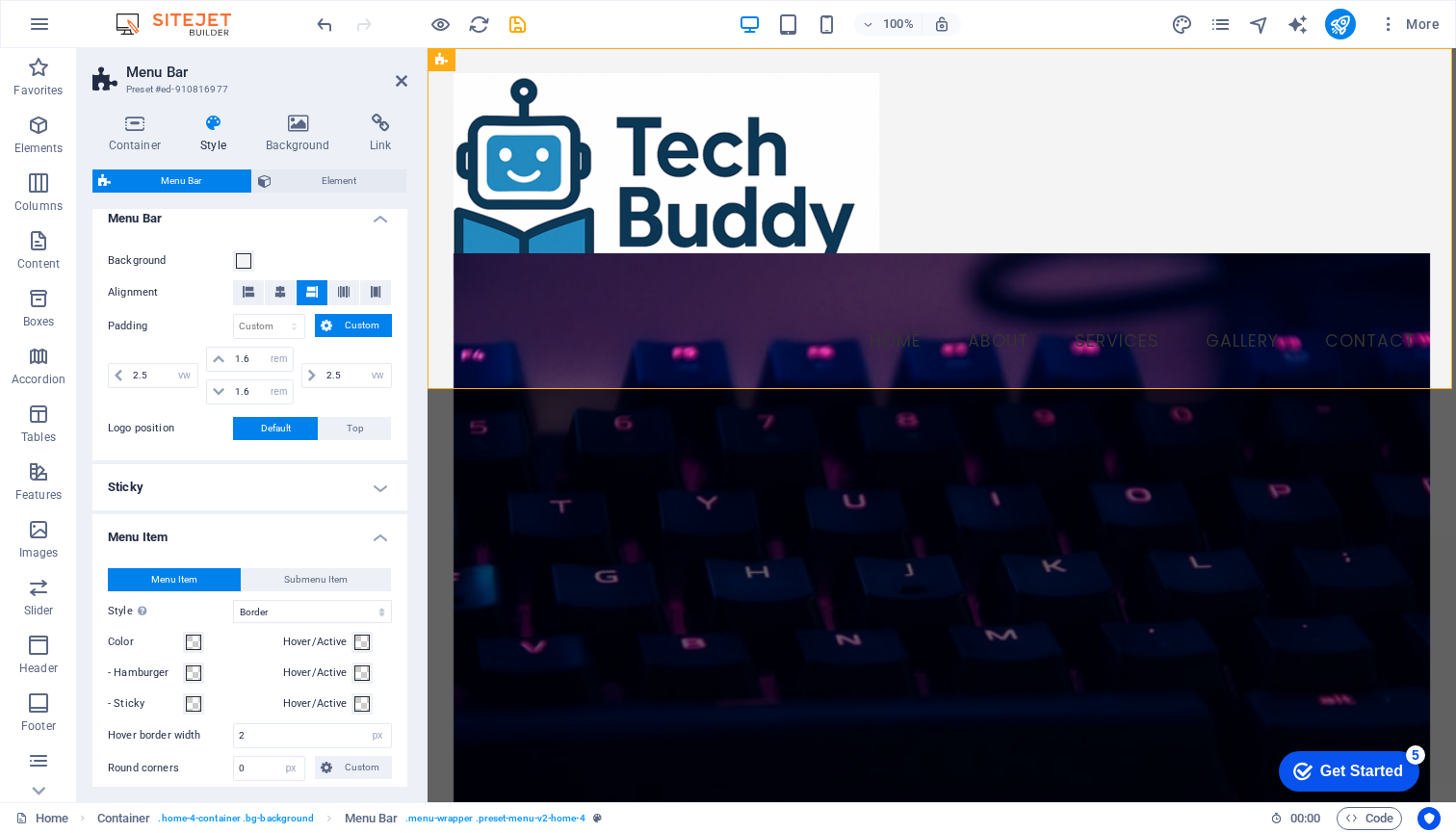
click at [375, 538] on h4 "Menu Item" at bounding box center [250, 532] width 315 height 35
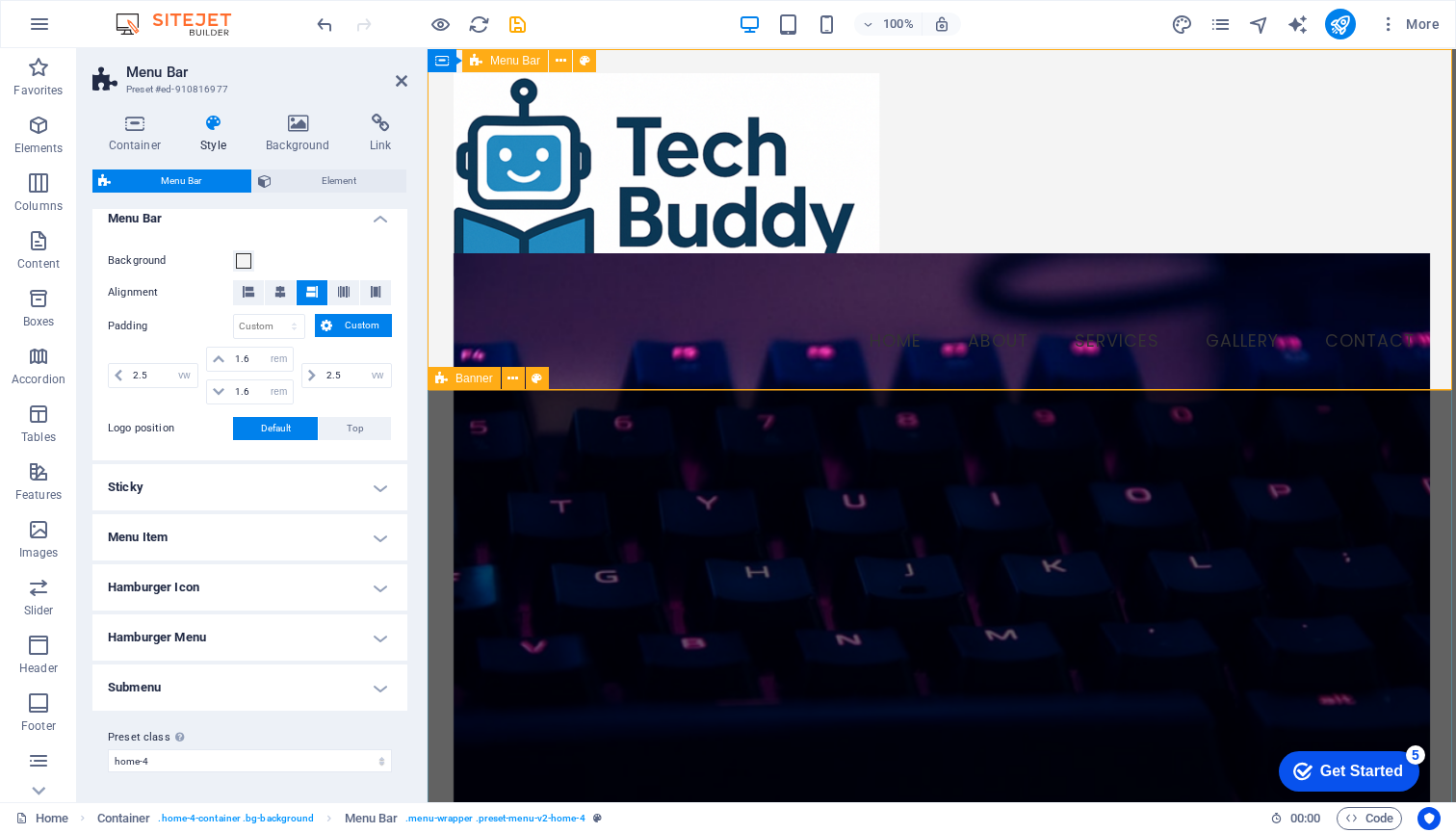
scroll to position [0, 0]
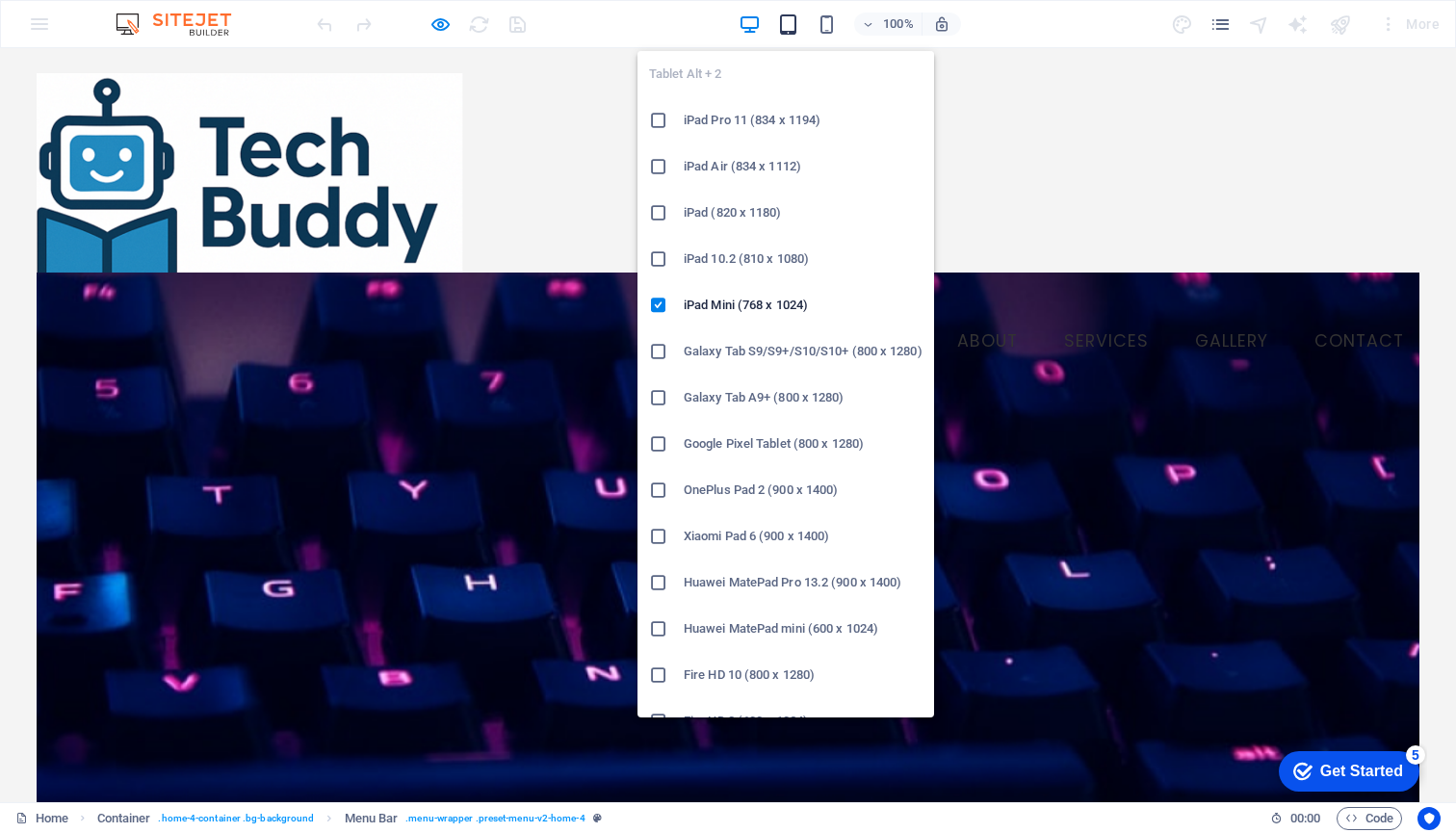
click at [785, 26] on icon "button" at bounding box center [787, 24] width 22 height 22
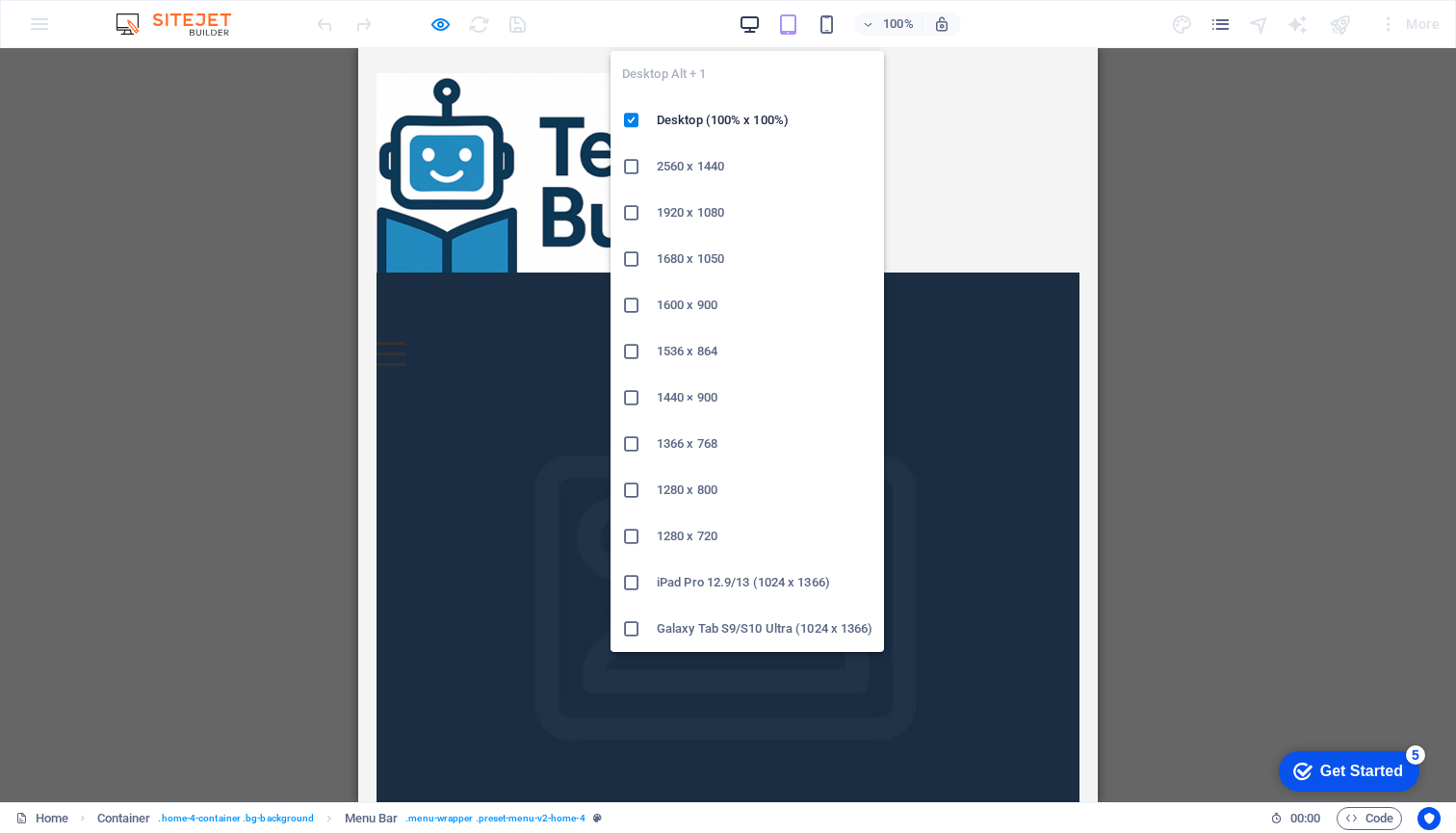
click at [0, 0] on icon "button" at bounding box center [0, 0] width 0 height 0
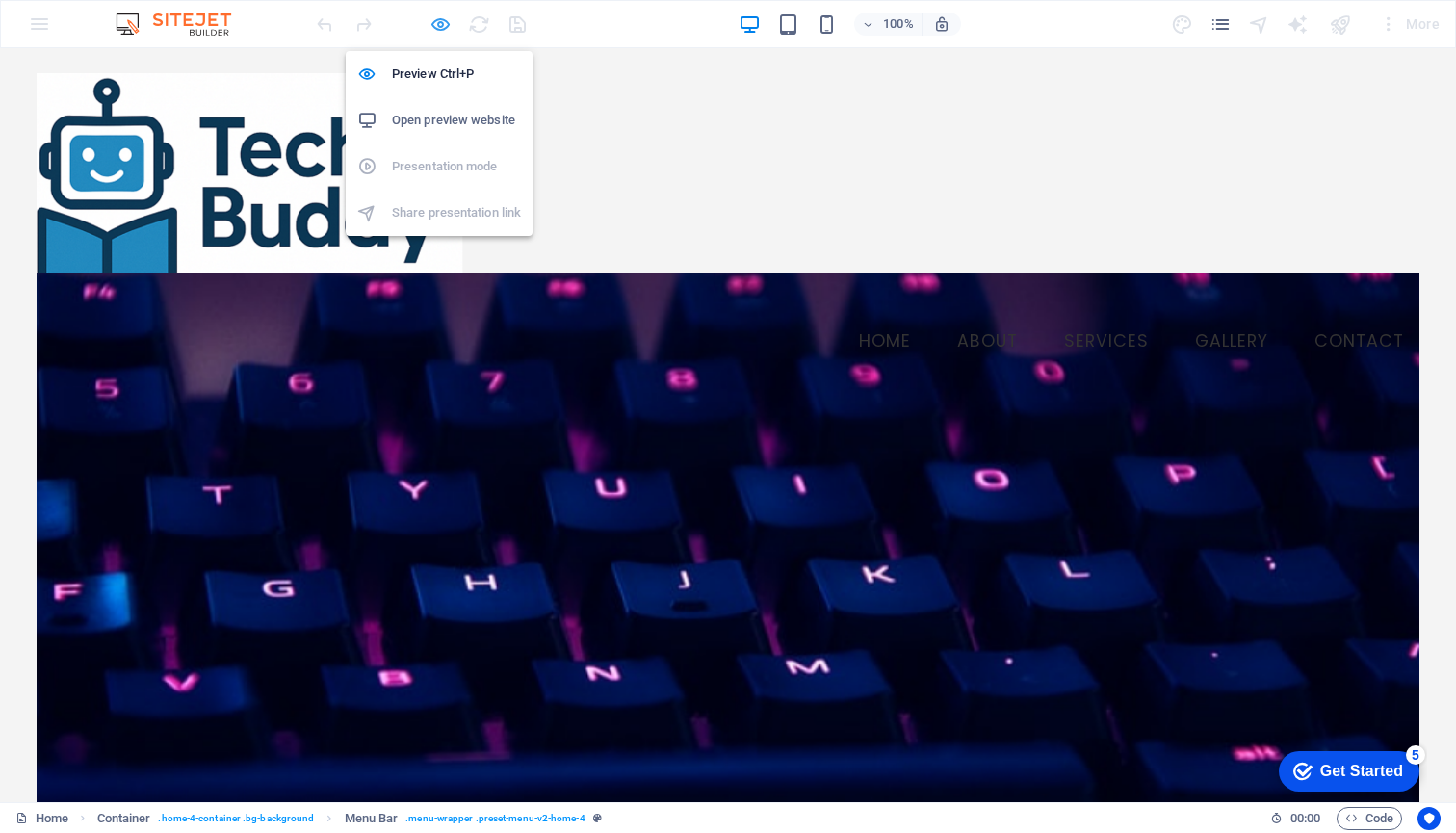
select select "vw"
select select "rem"
select select "vw"
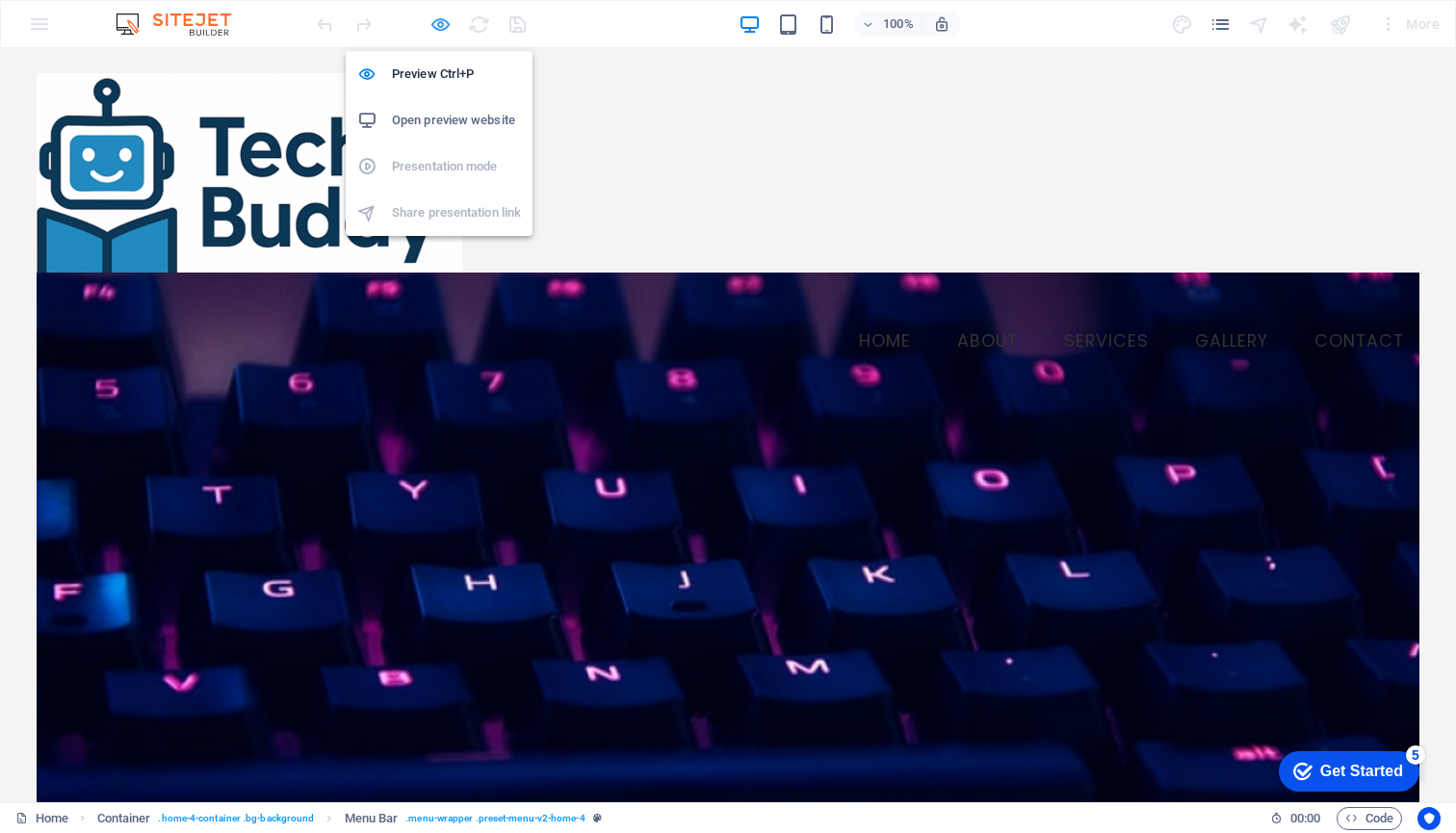
select select "preset-menu-v2-home-4"
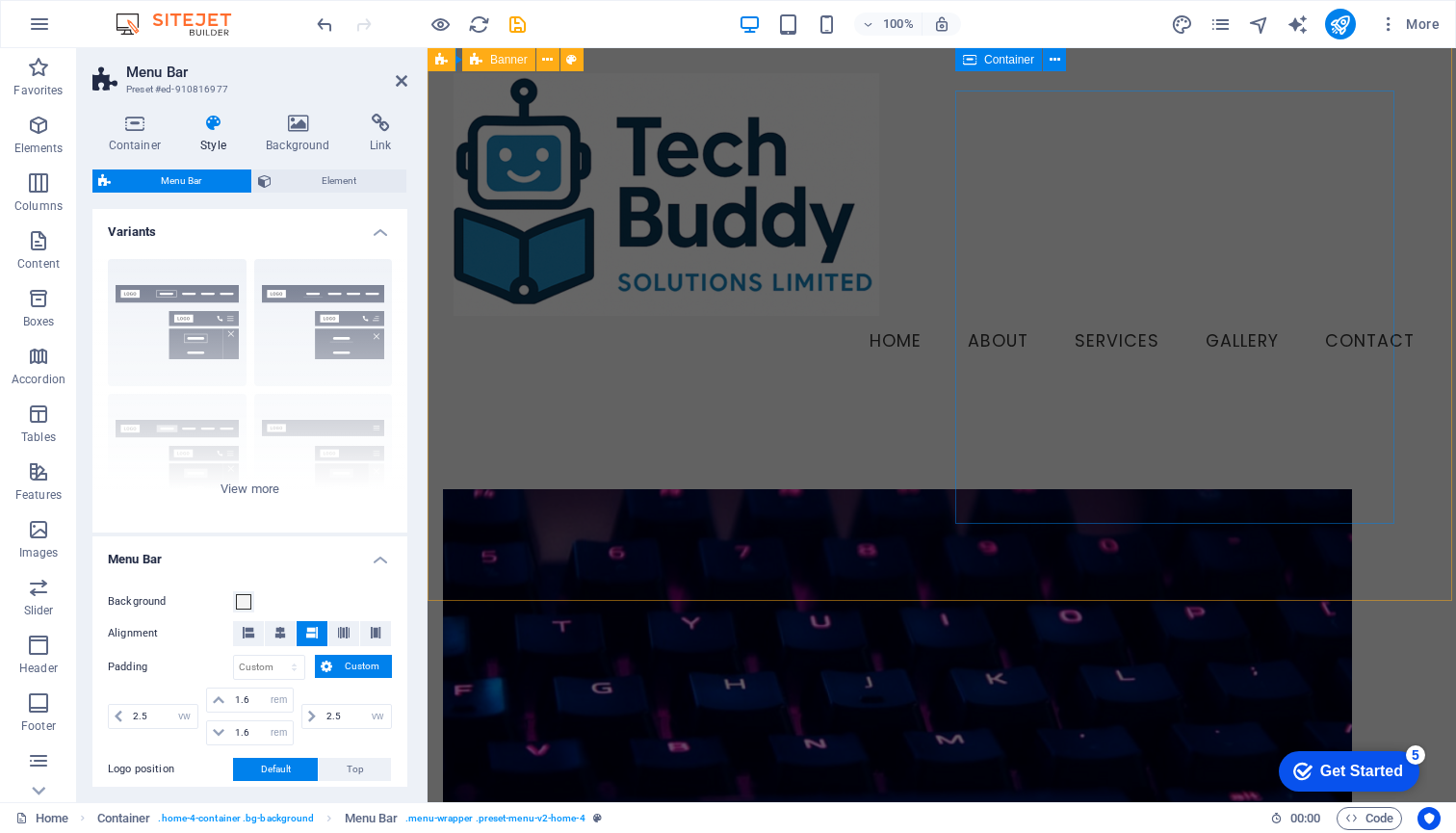
scroll to position [1063, 0]
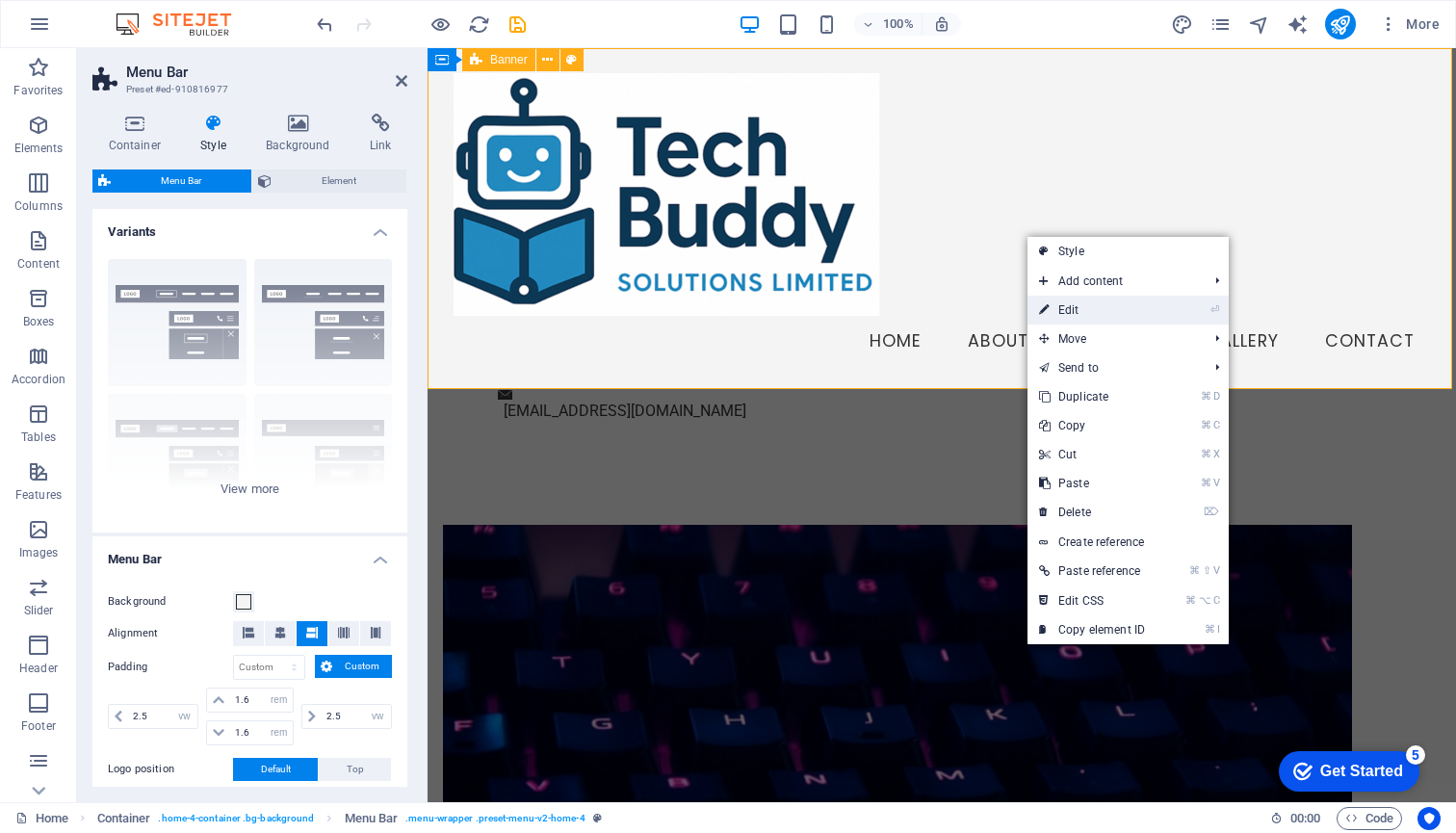
click at [1096, 304] on link "⏎ Edit" at bounding box center [1092, 310] width 129 height 29
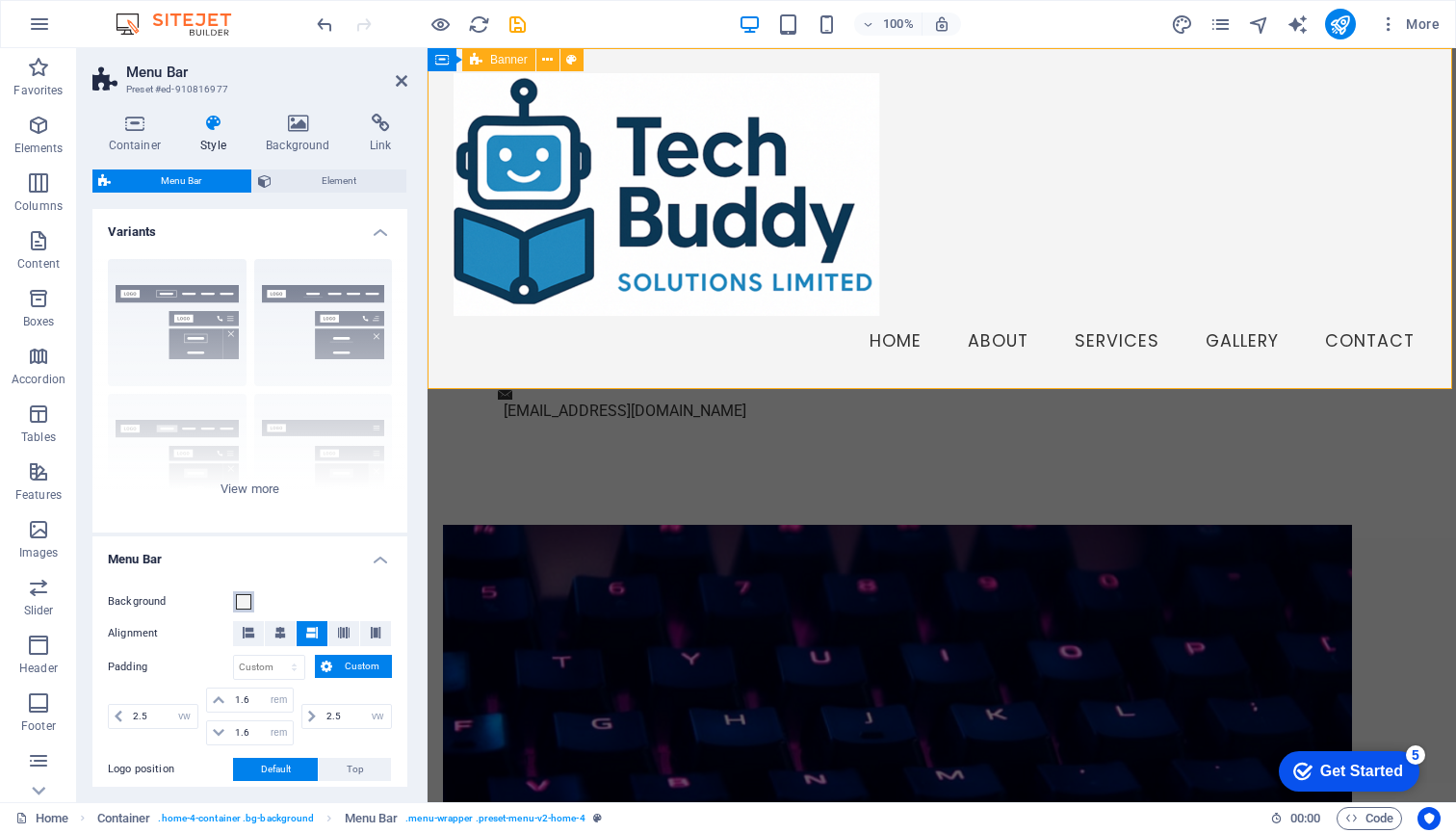
click at [238, 600] on span at bounding box center [244, 602] width 16 height 16
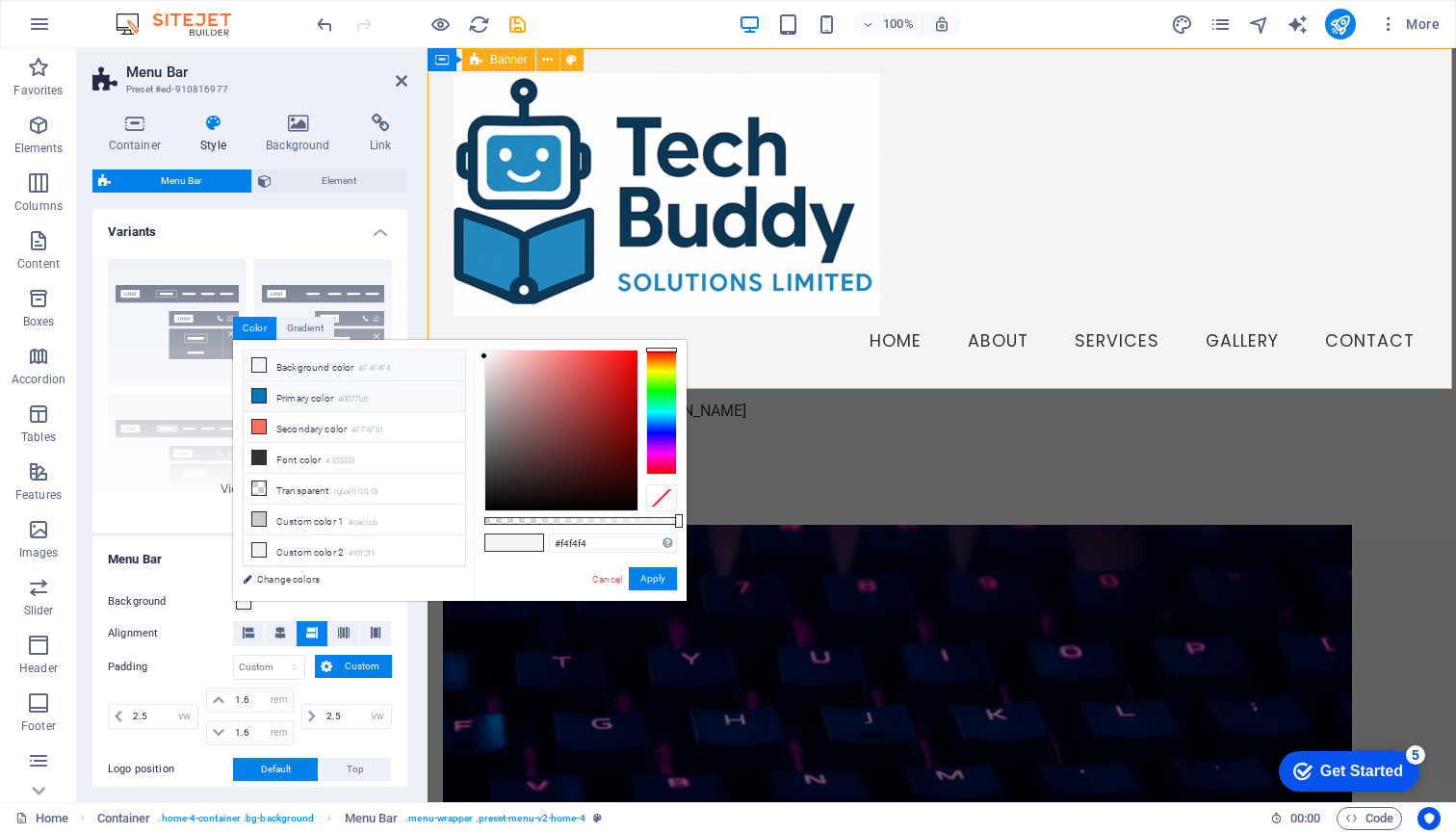
click at [262, 399] on icon at bounding box center [259, 396] width 14 height 14
type input "#0077b5"
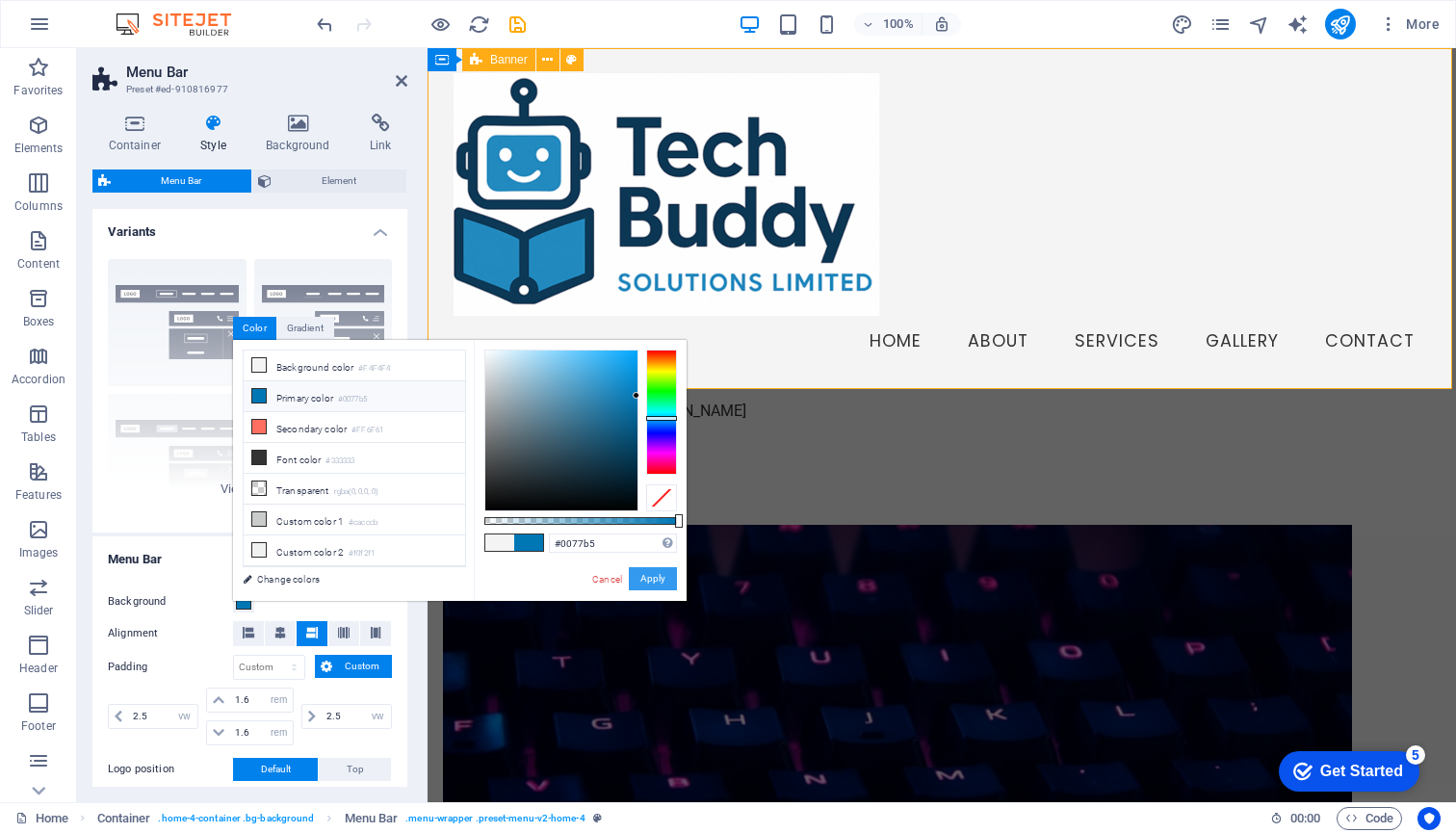
click at [650, 576] on button "Apply" at bounding box center [653, 578] width 49 height 23
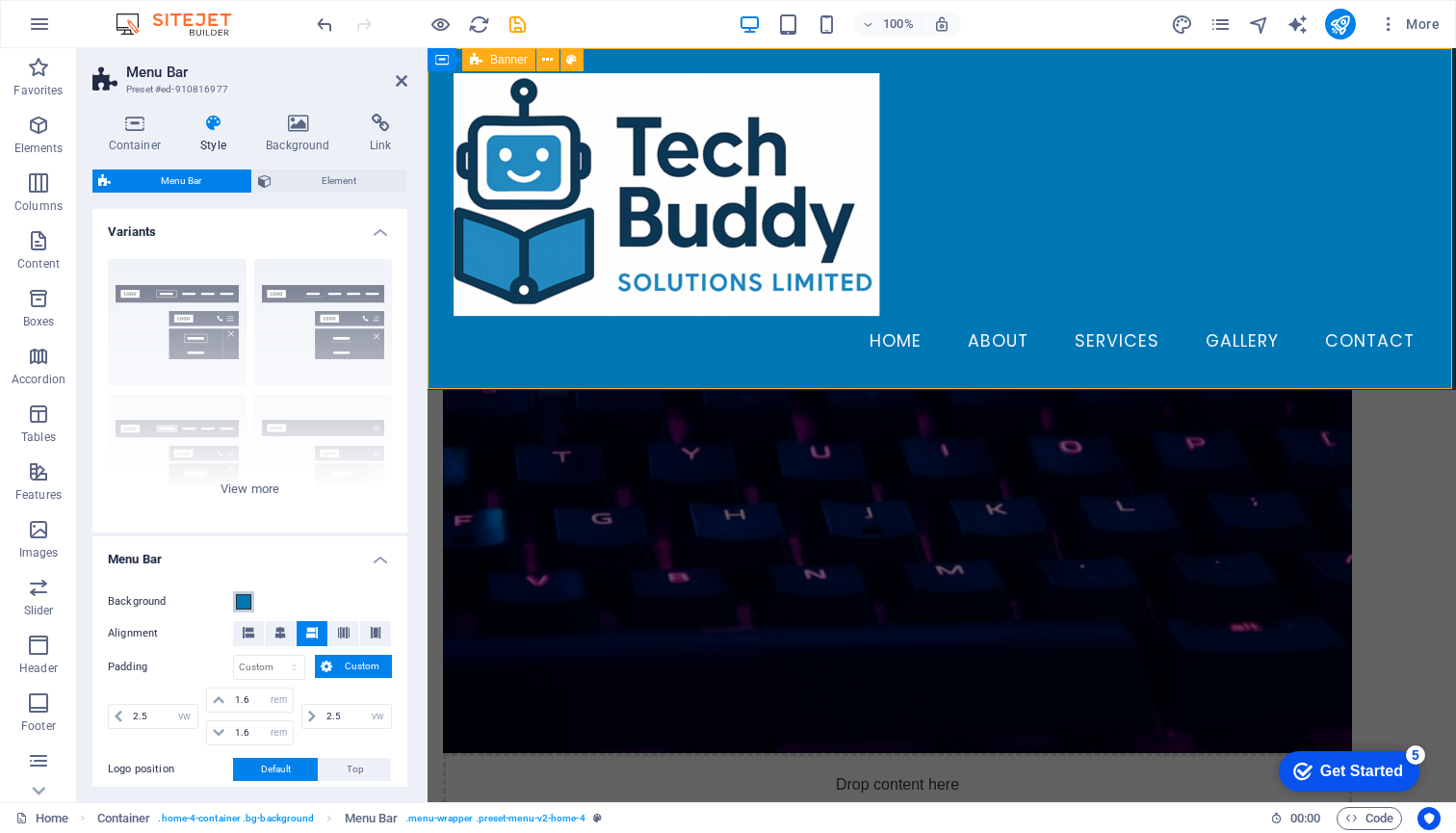
click at [242, 604] on span at bounding box center [244, 602] width 16 height 16
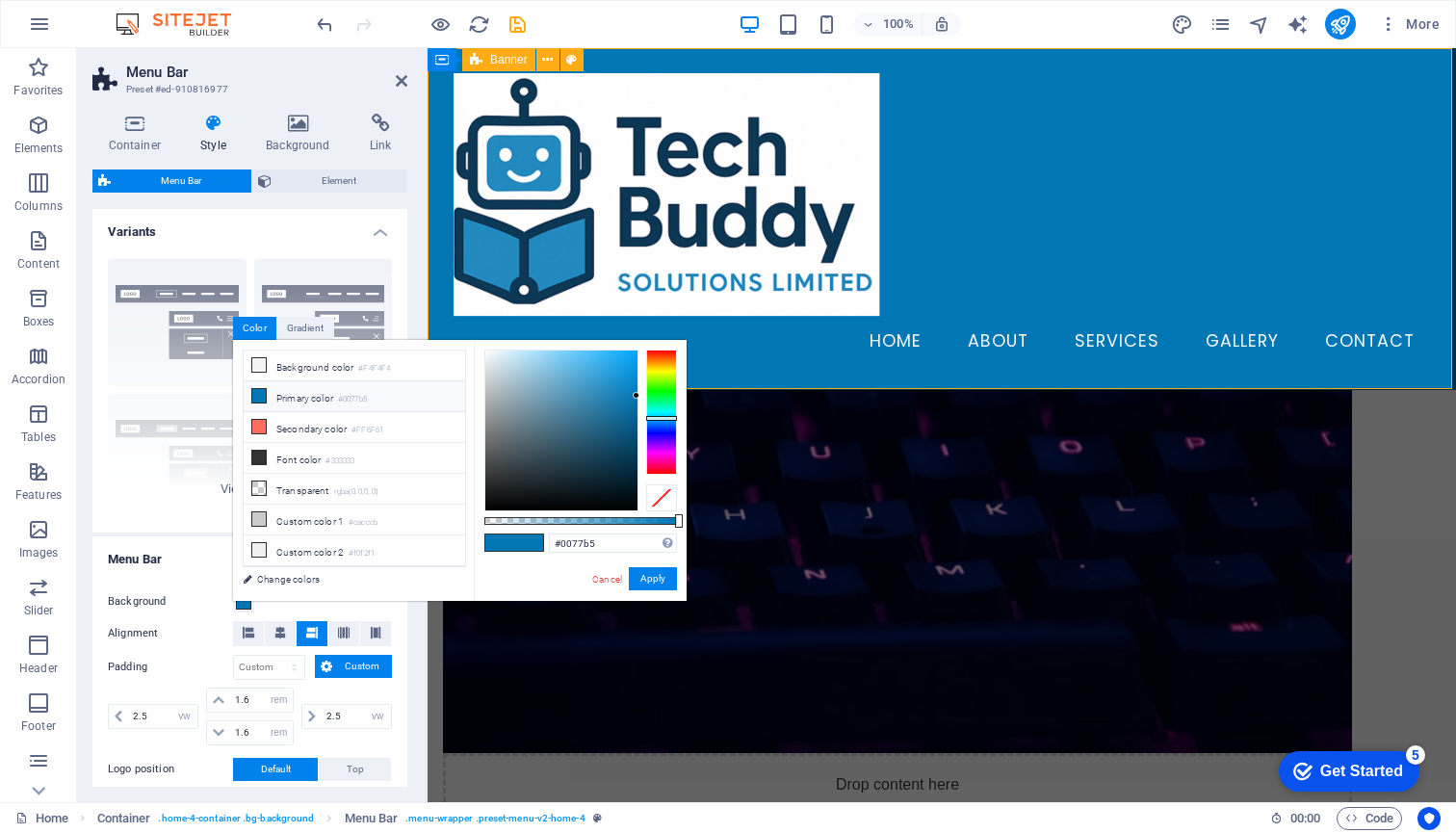
click at [665, 500] on div at bounding box center [662, 498] width 31 height 27
click at [286, 364] on li "Background color #F4F4F4" at bounding box center [355, 366] width 222 height 31
type input "#f4f4f4"
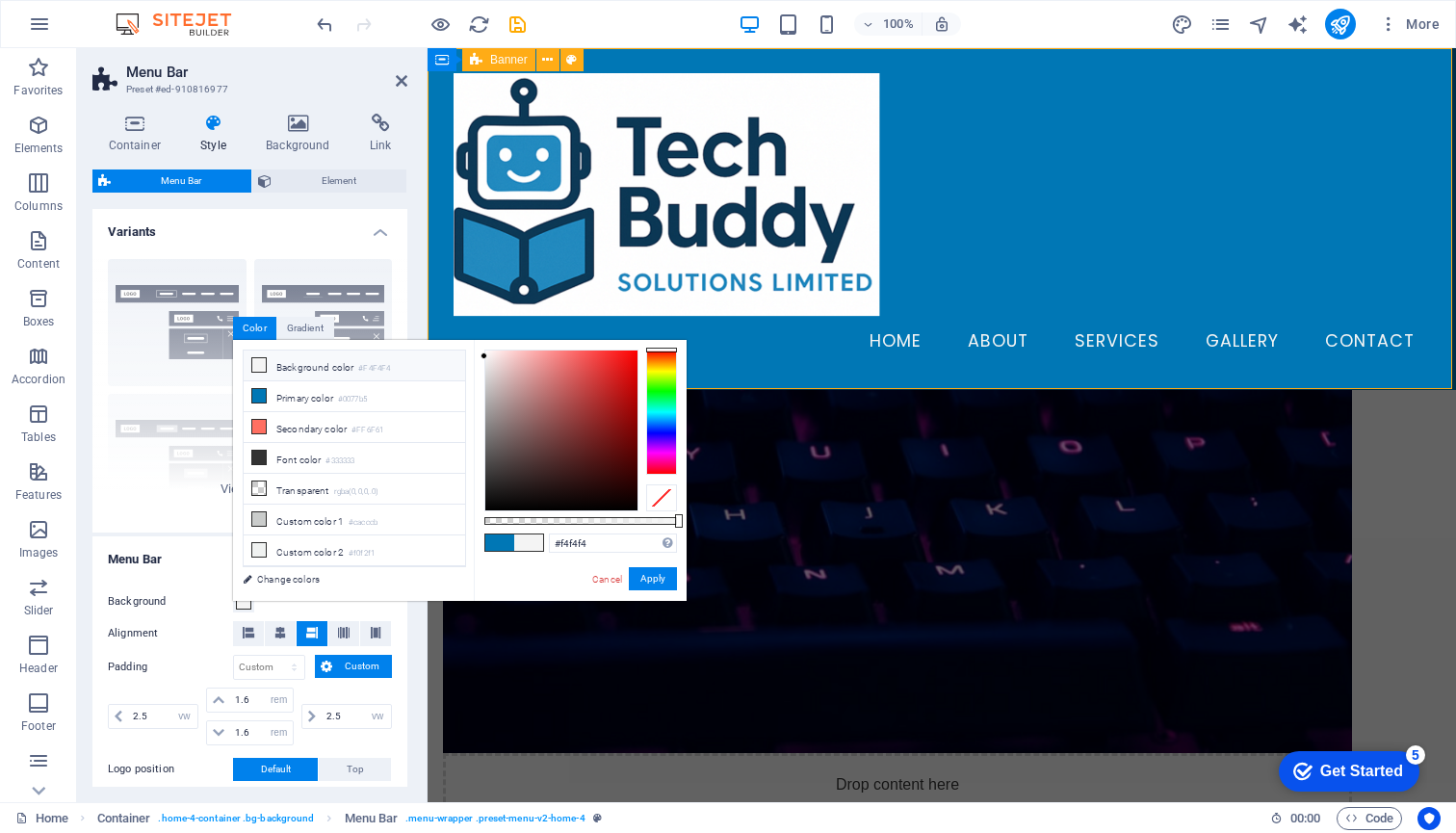
click at [257, 365] on icon at bounding box center [259, 364] width 14 height 14
click at [644, 581] on button "Apply" at bounding box center [653, 578] width 49 height 23
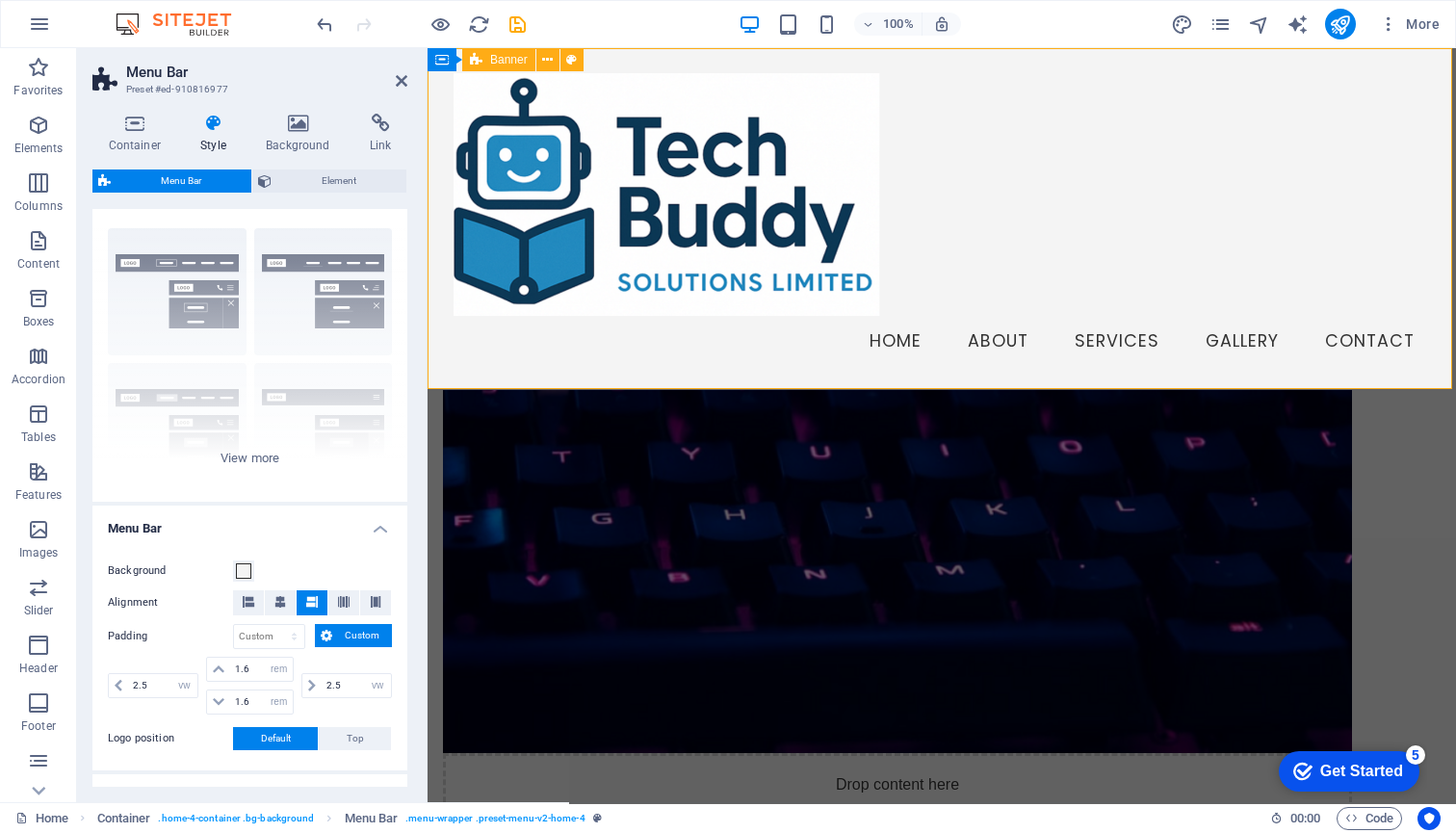
scroll to position [60, 0]
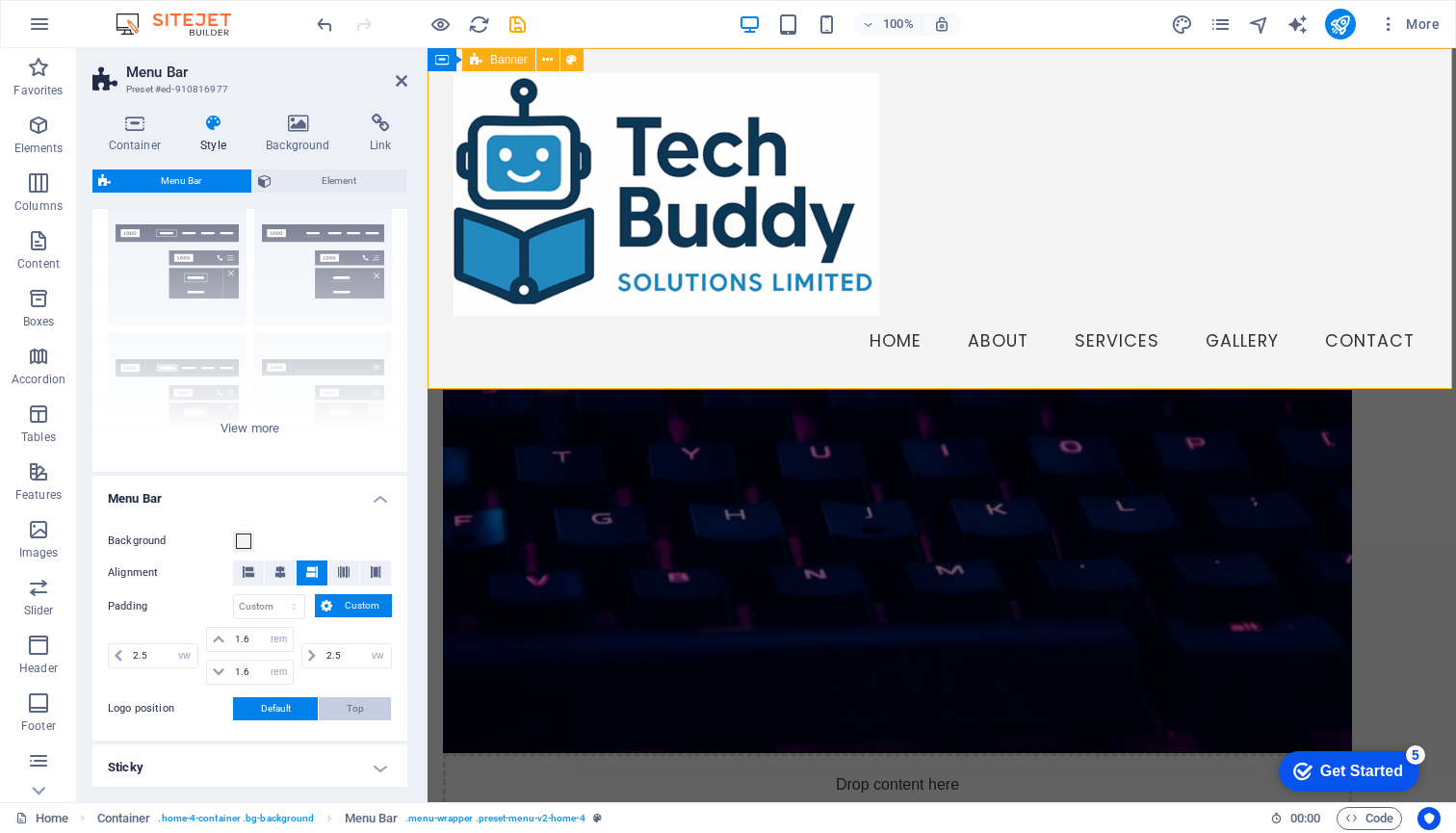
click at [342, 706] on button "Top" at bounding box center [355, 709] width 72 height 23
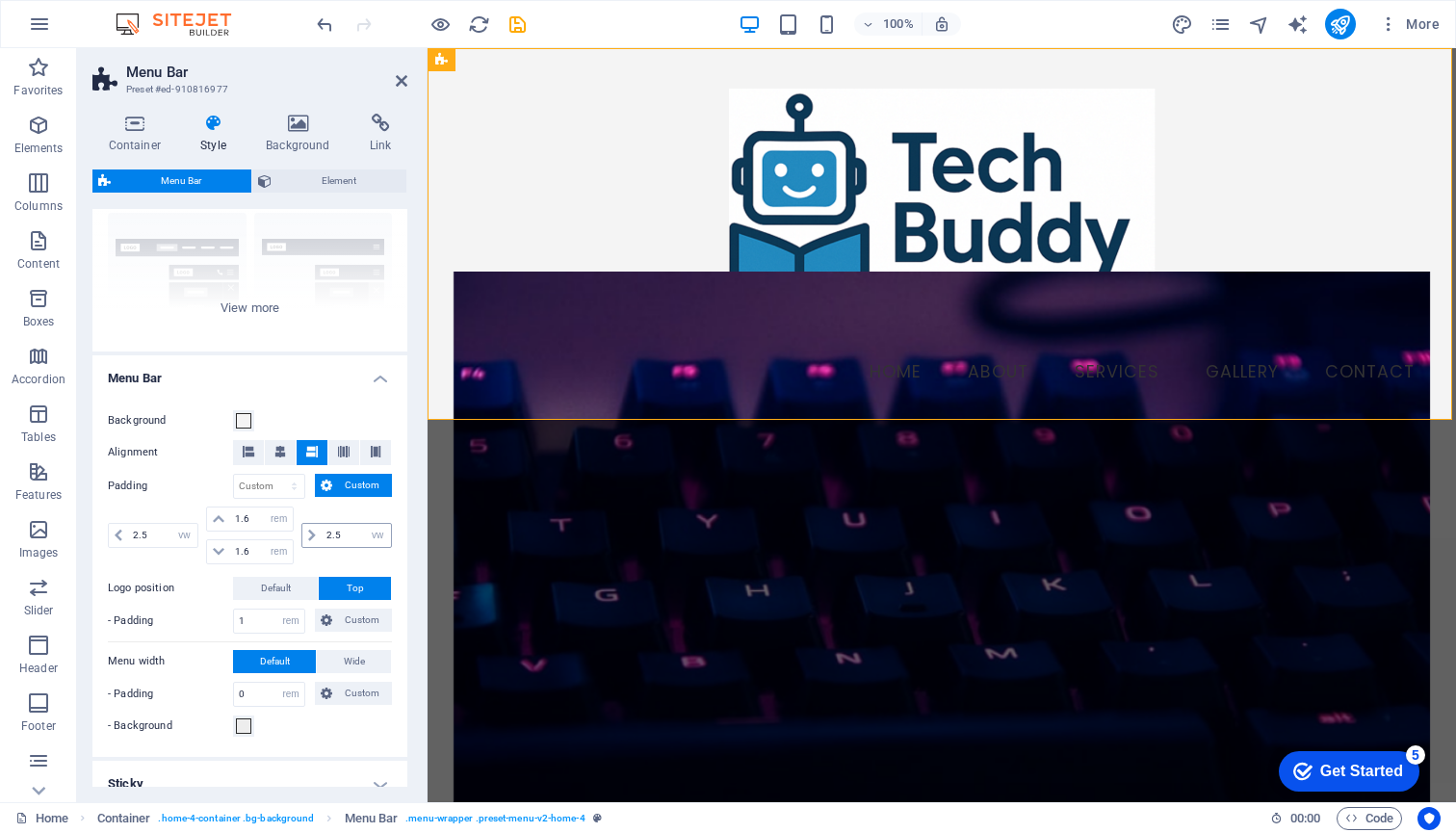
scroll to position [219, 0]
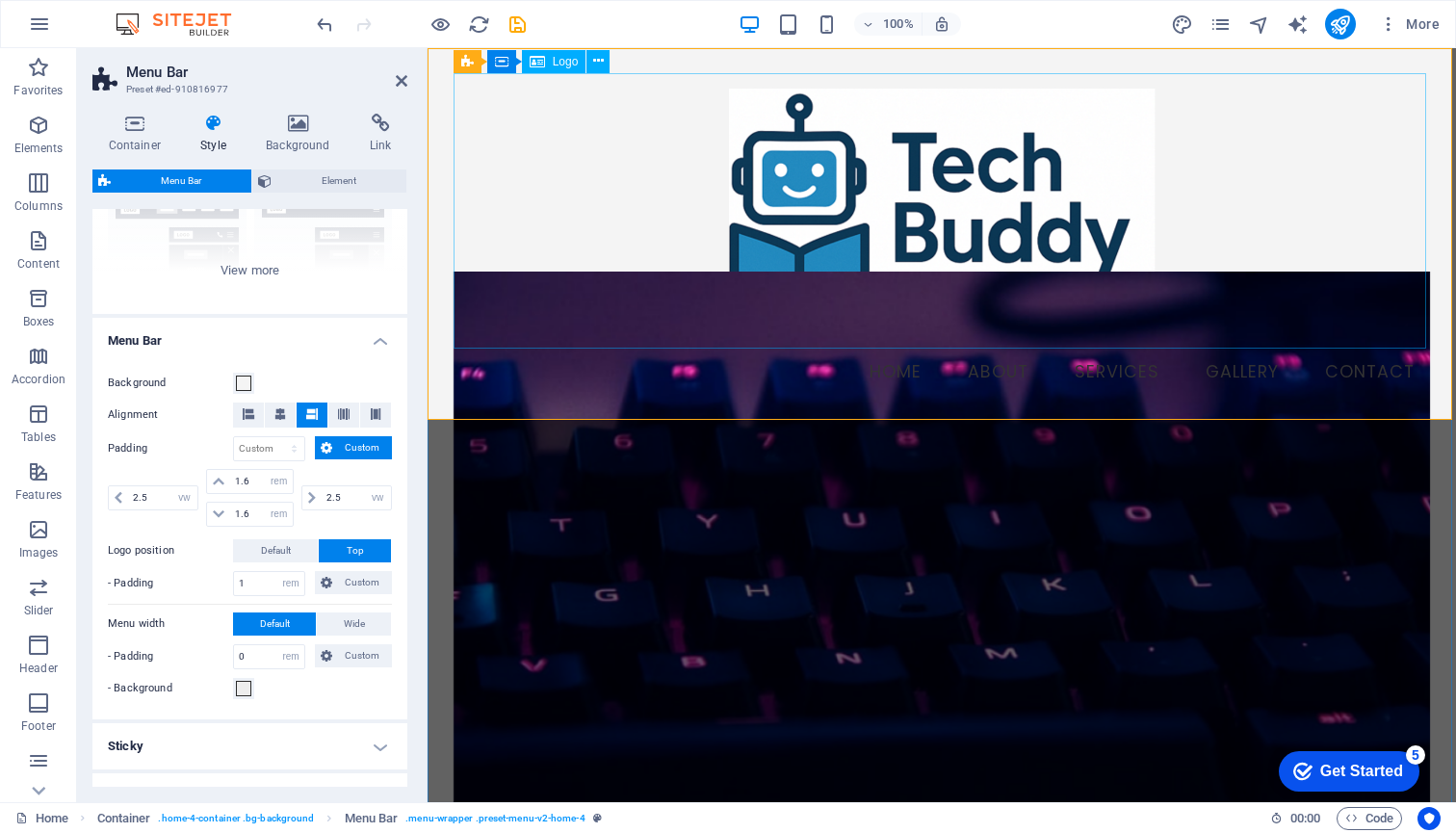
click at [880, 163] on div at bounding box center [941, 210] width 977 height 275
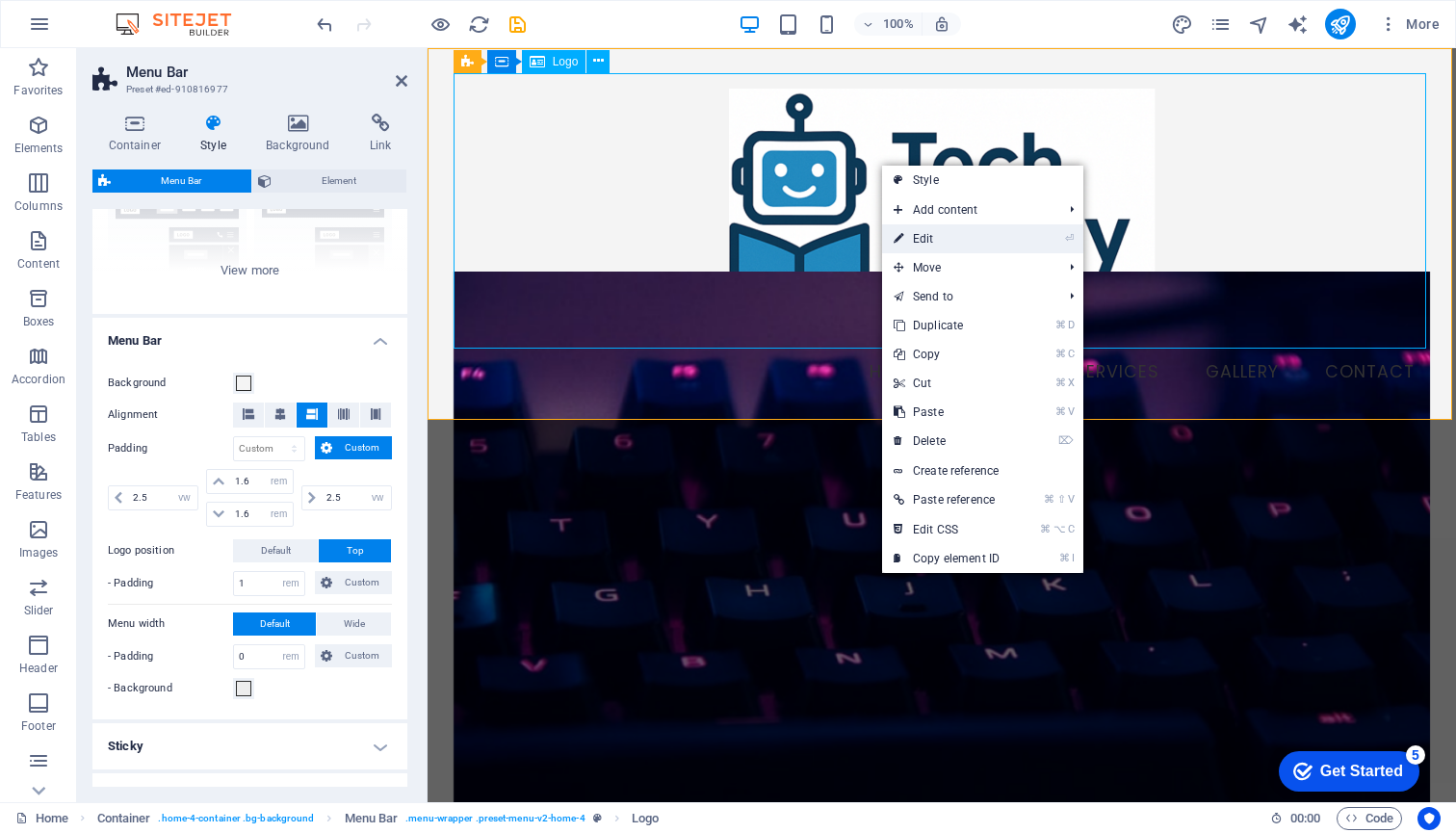
click at [956, 241] on link "⏎ Edit" at bounding box center [946, 239] width 129 height 29
select select "px"
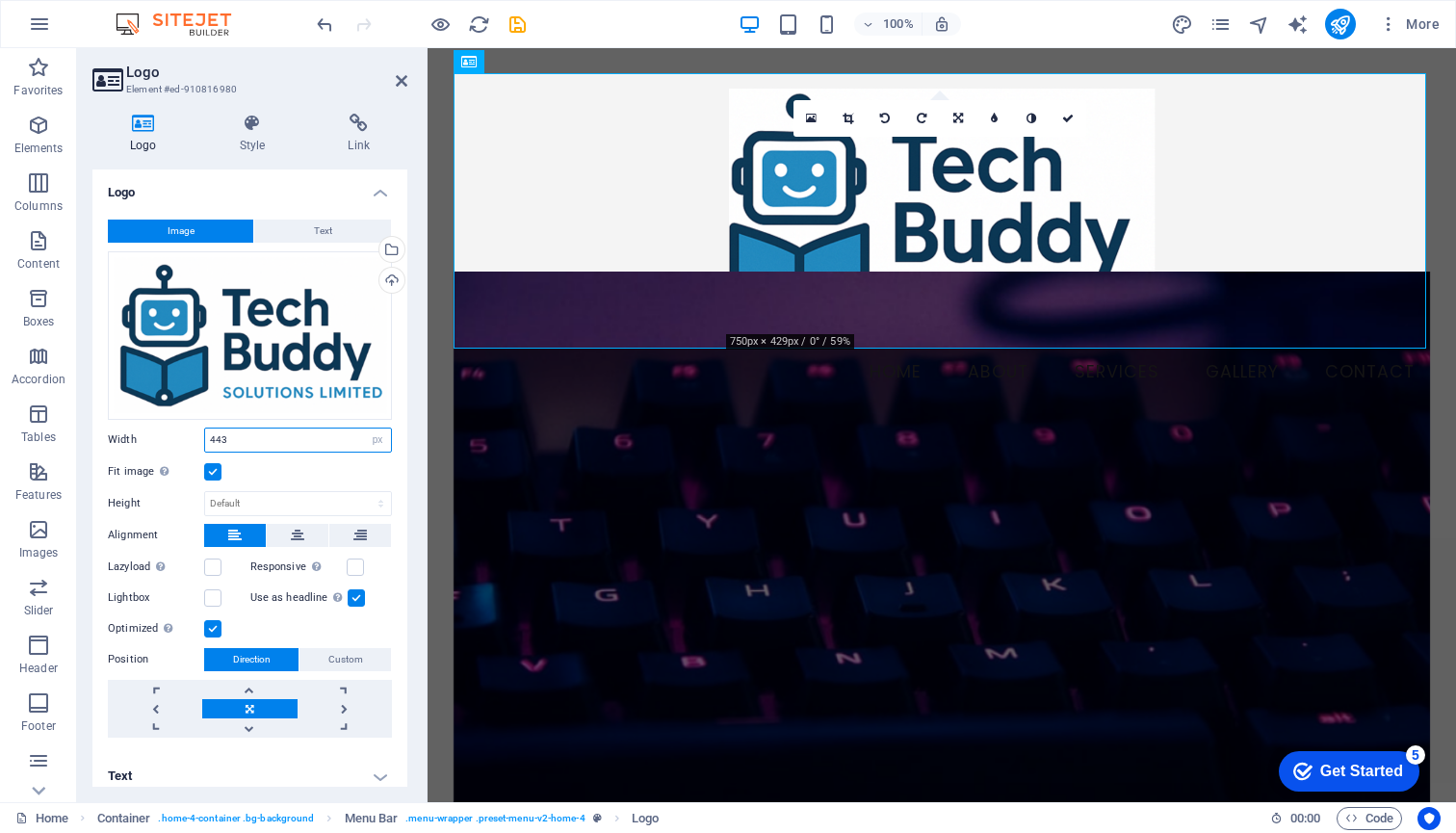
click at [251, 438] on input "443" at bounding box center [297, 440] width 186 height 23
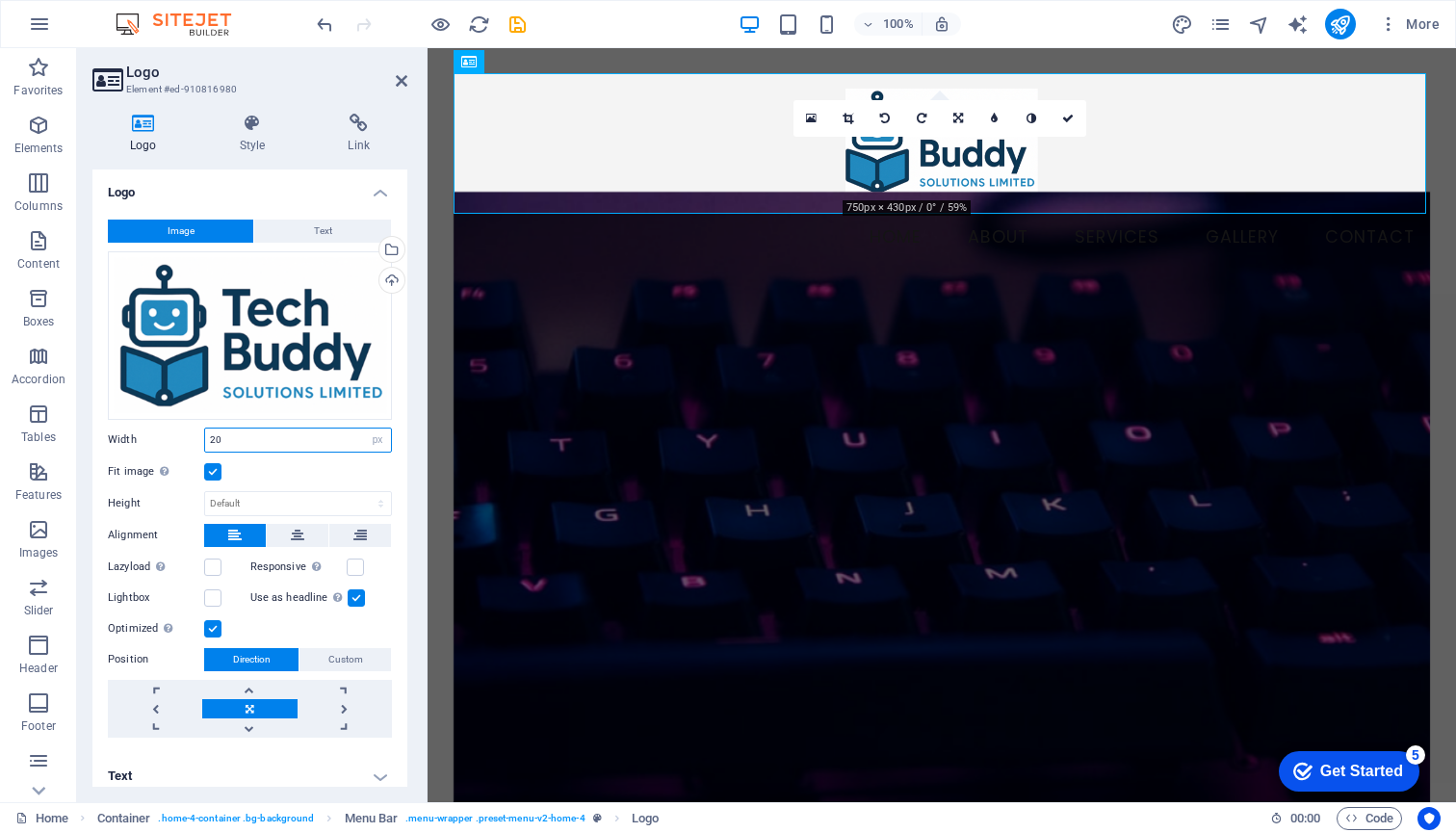
type input "2"
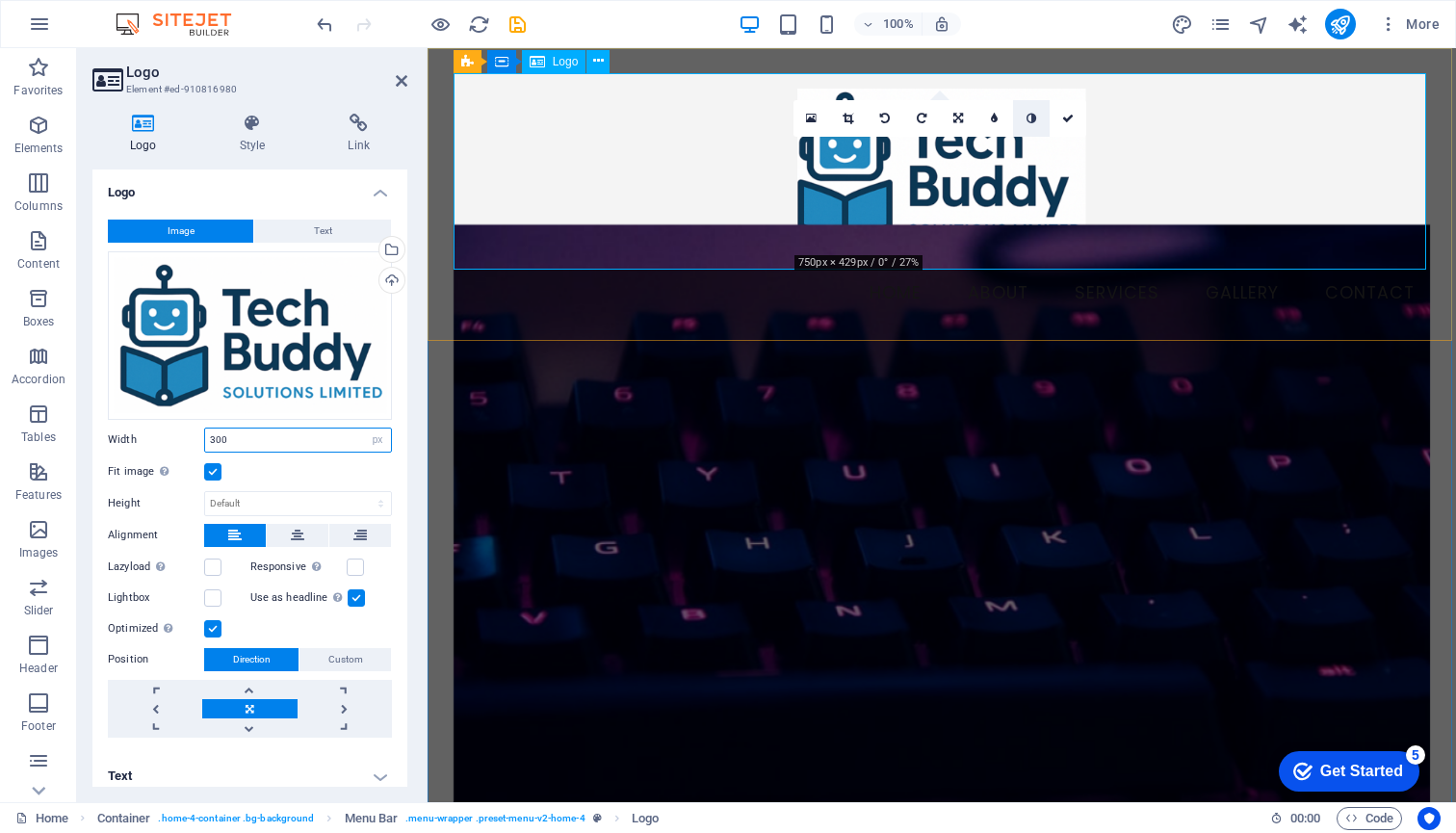
type input "300"
click at [1034, 114] on icon at bounding box center [1031, 119] width 10 height 12
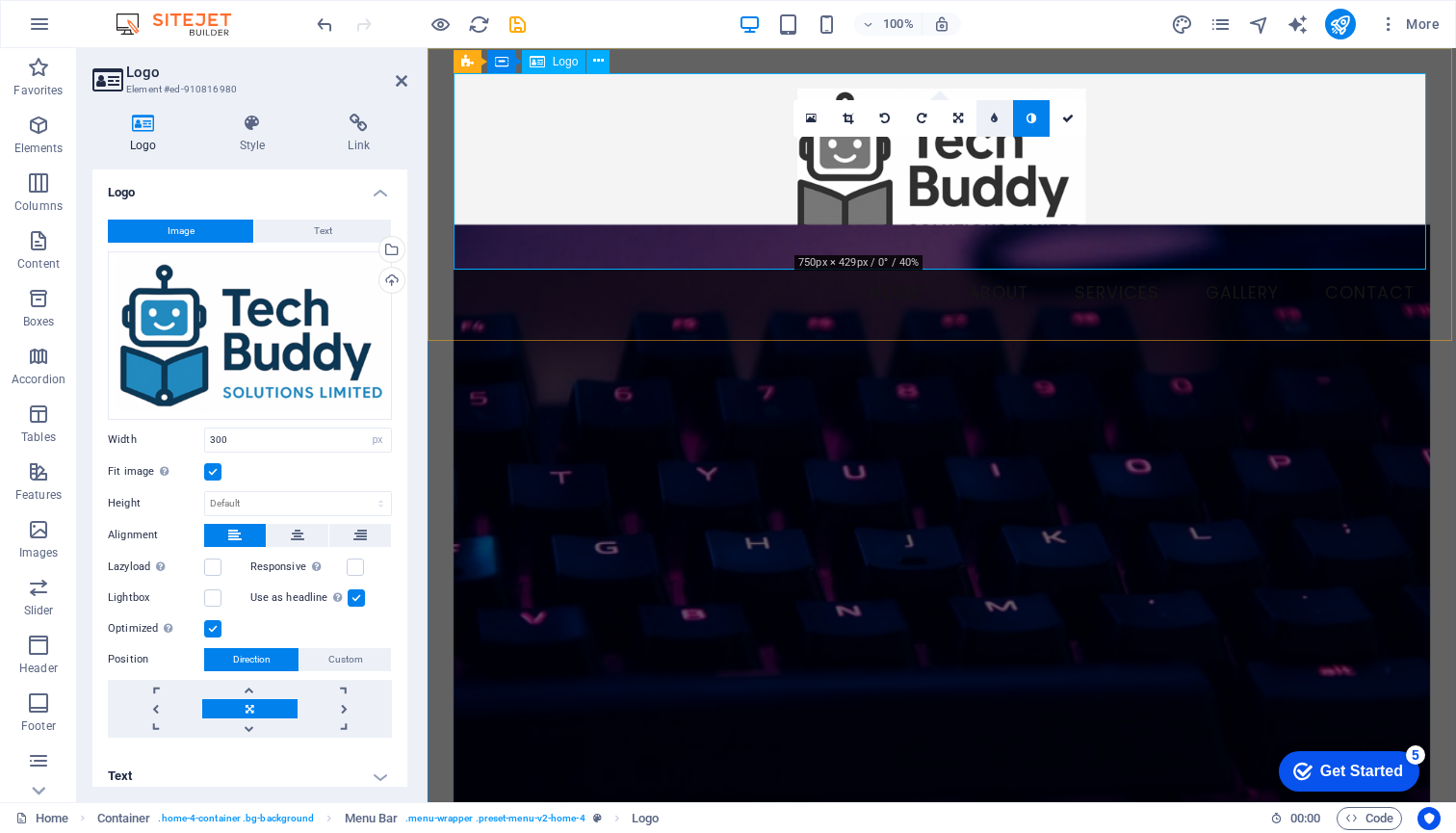
click at [988, 113] on link at bounding box center [994, 119] width 37 height 37
click at [1009, 118] on input "5" at bounding box center [1013, 118] width 29 height 36
click at [988, 121] on link at bounding box center [980, 119] width 37 height 37
click at [1050, 117] on link at bounding box center [1068, 119] width 37 height 37
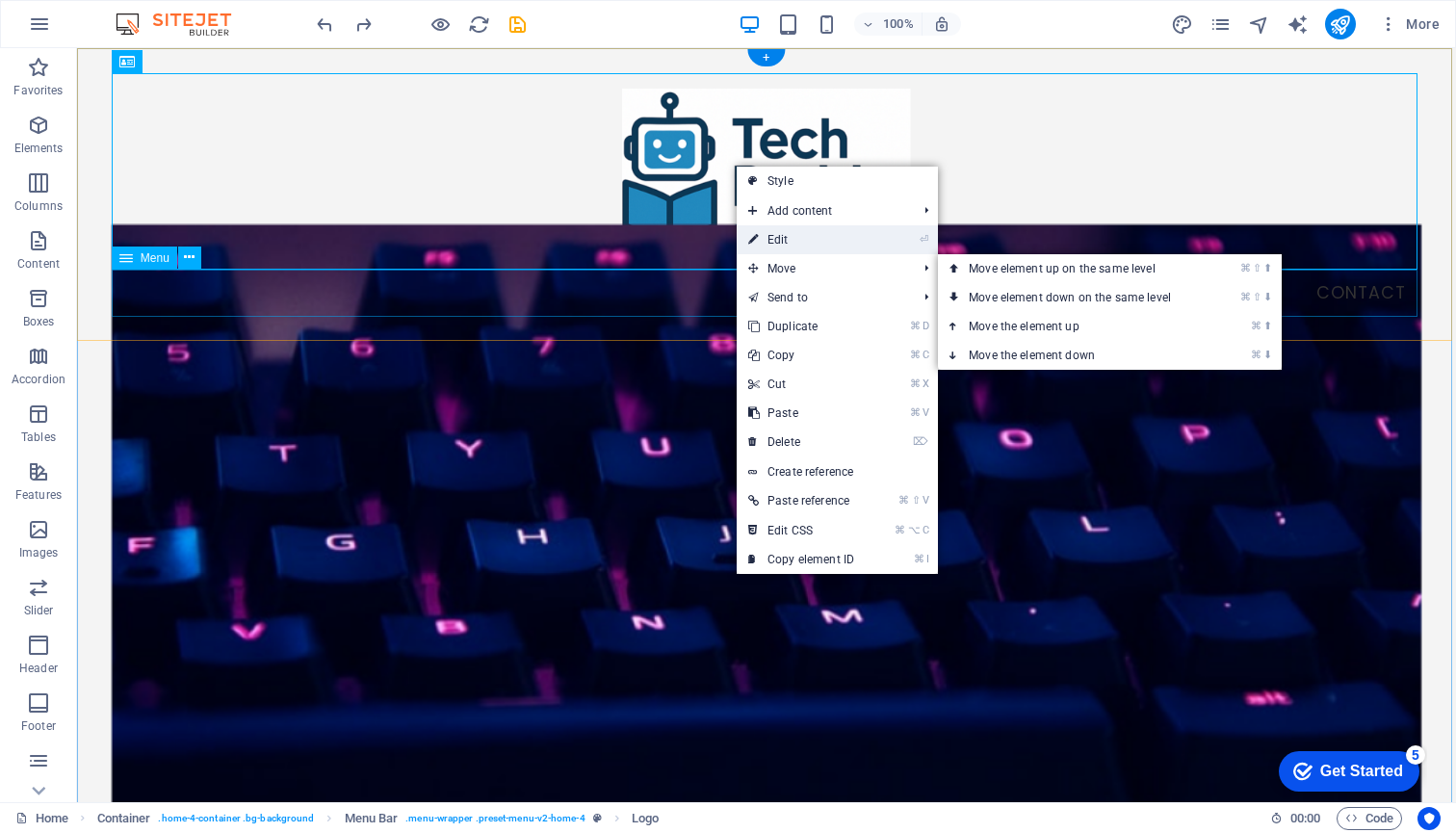
click at [814, 227] on link "⏎ Edit" at bounding box center [801, 240] width 129 height 29
select select "px"
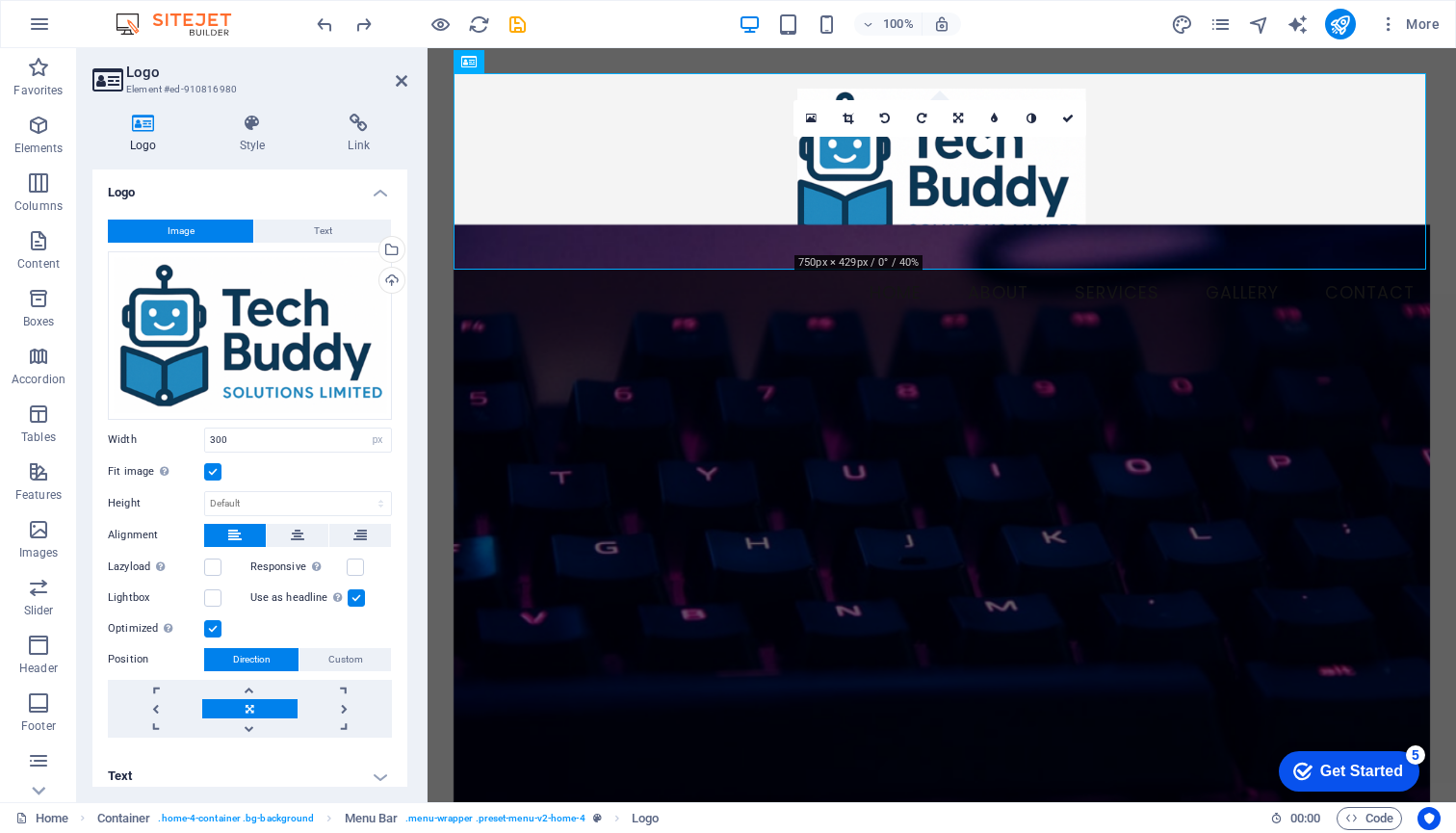
click at [208, 468] on label at bounding box center [213, 471] width 17 height 17
click at [0, 0] on input "Fit image Automatically fit image to a fixed width and height" at bounding box center [0, 0] width 0 height 0
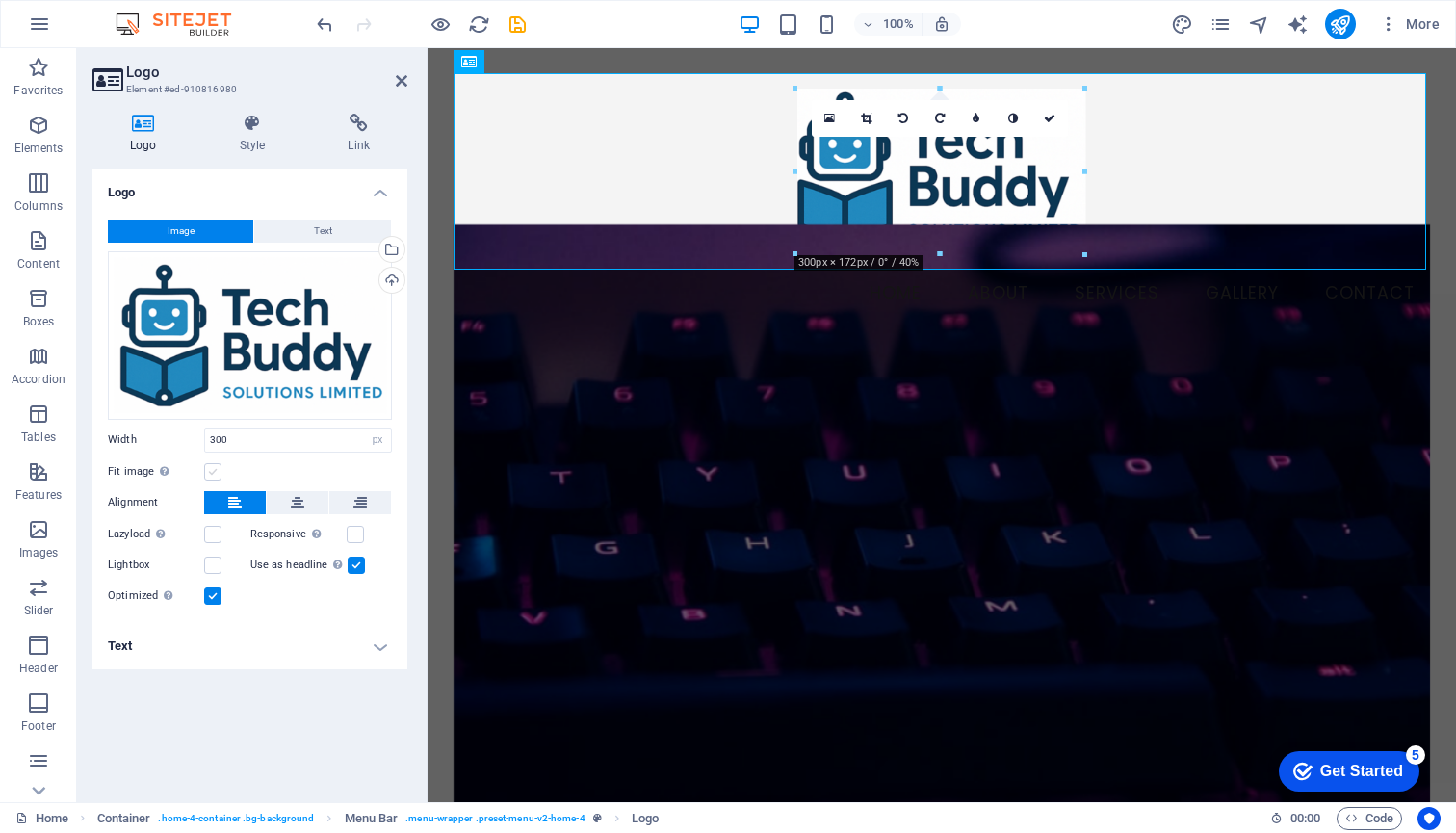
click at [208, 468] on label at bounding box center [213, 471] width 17 height 17
click at [0, 0] on input "Fit image Automatically fit image to a fixed width and height" at bounding box center [0, 0] width 0 height 0
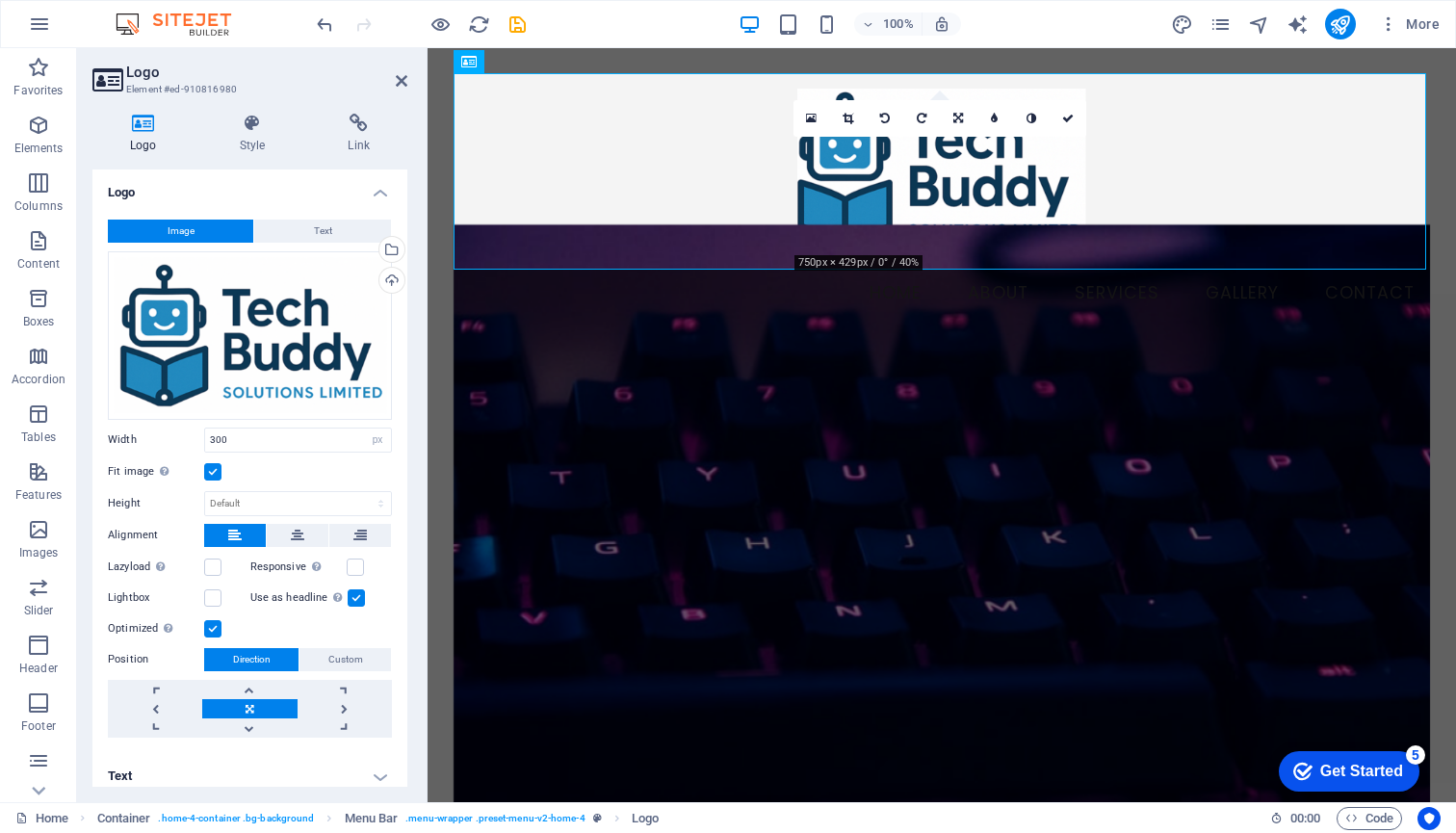
click at [352, 592] on label at bounding box center [357, 598] width 17 height 17
click at [0, 0] on input "Use as headline The image will be wrapped in an H1 headline tag. Useful for giv…" at bounding box center [0, 0] width 0 height 0
click at [353, 524] on icon at bounding box center [360, 536] width 14 height 23
click at [232, 531] on icon at bounding box center [235, 536] width 14 height 23
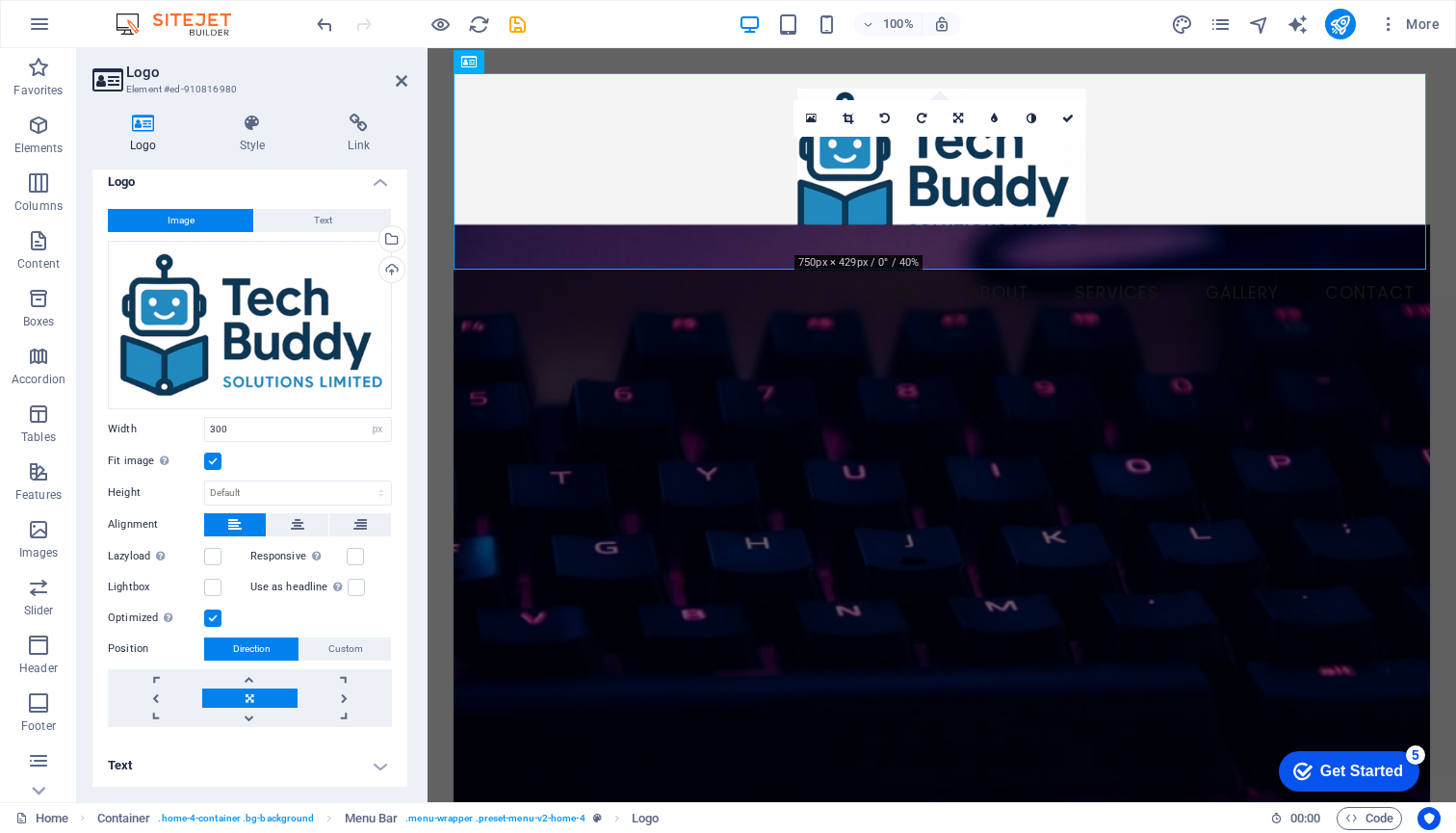
scroll to position [10, 0]
click at [257, 716] on link at bounding box center [249, 718] width 94 height 19
click at [252, 675] on link at bounding box center [249, 679] width 94 height 19
click at [249, 690] on link at bounding box center [249, 699] width 94 height 19
click at [1061, 113] on icon at bounding box center [1067, 119] width 12 height 12
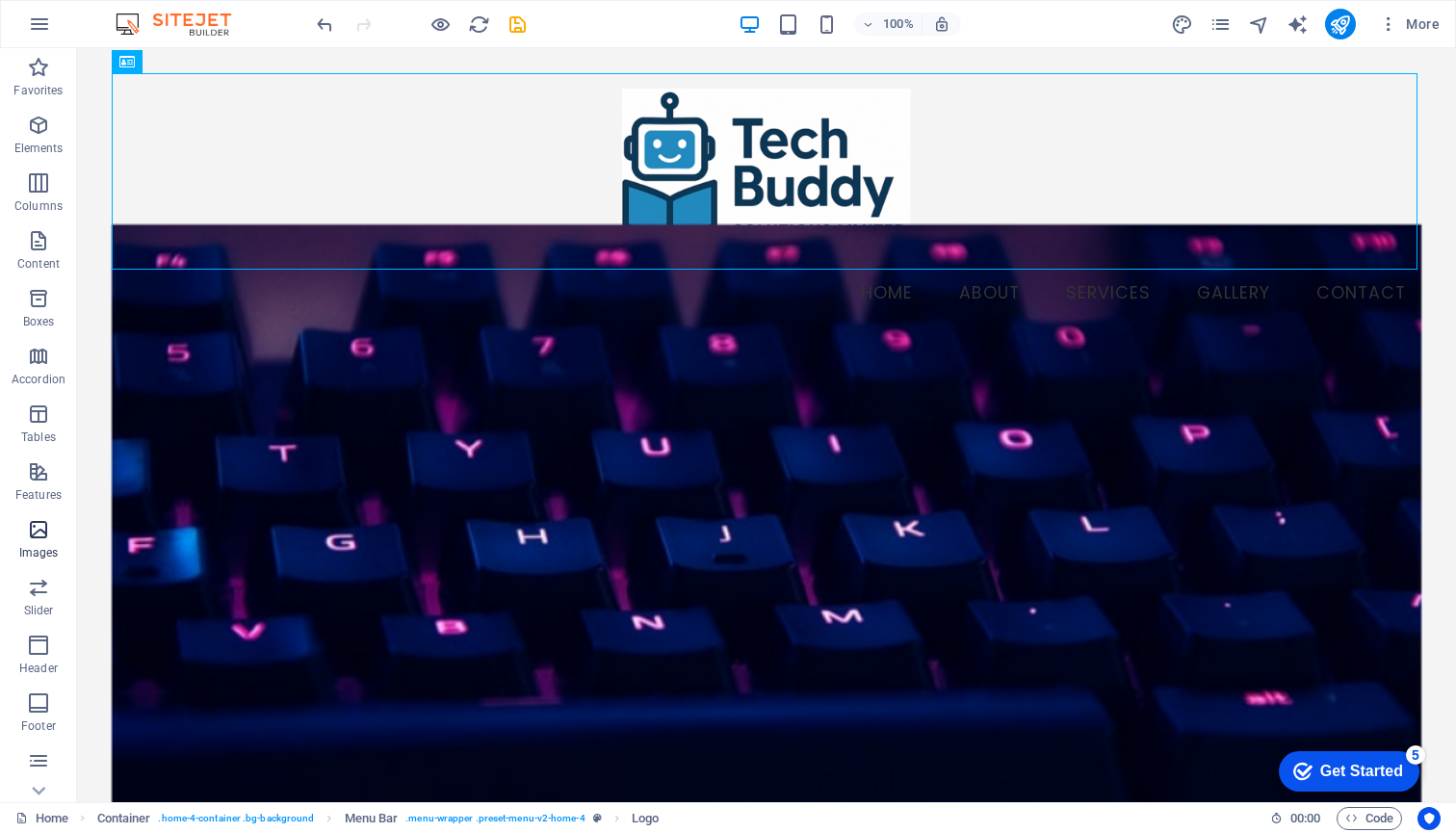
click at [40, 540] on icon "button" at bounding box center [39, 530] width 23 height 23
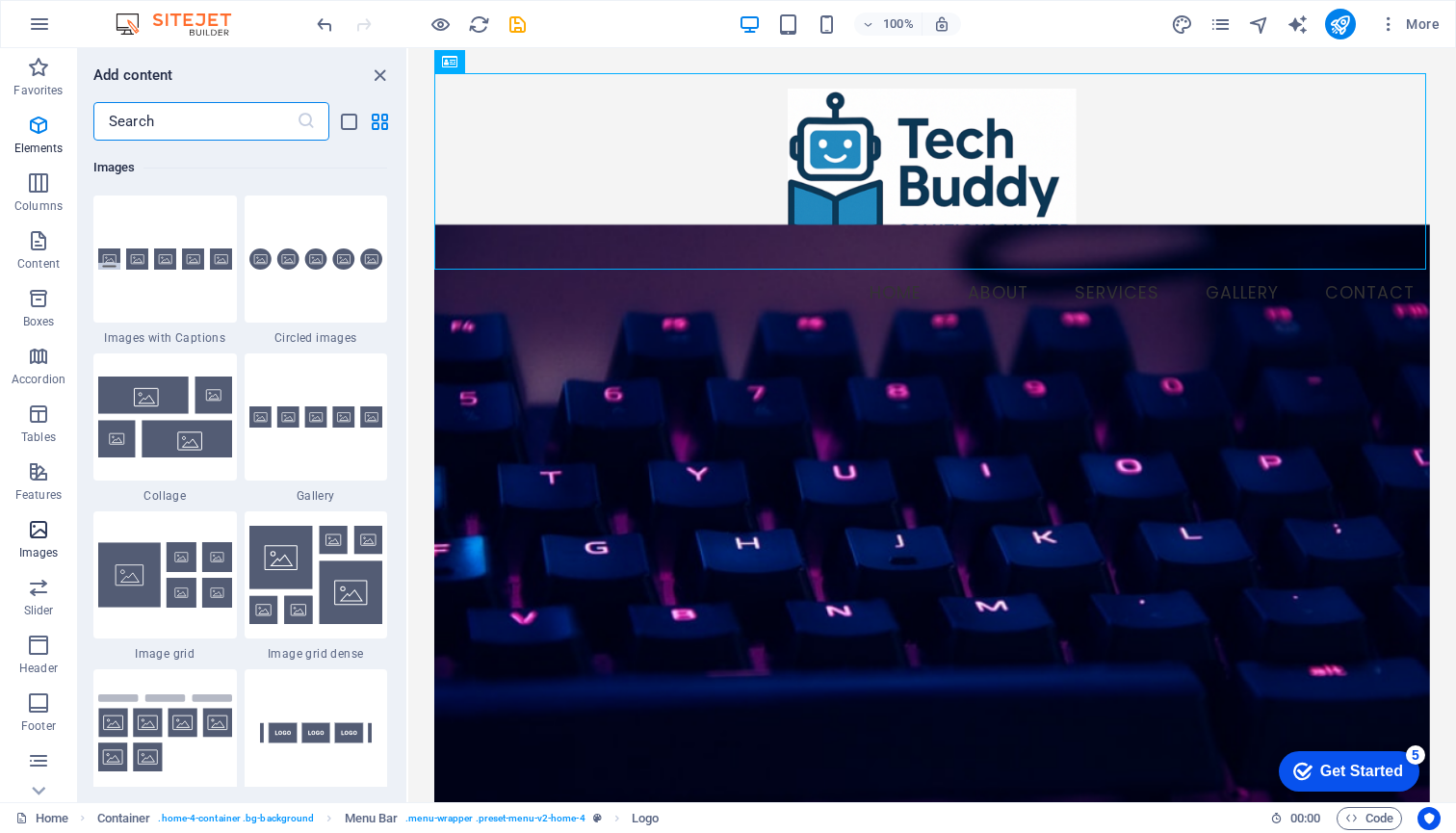
scroll to position [9762, 0]
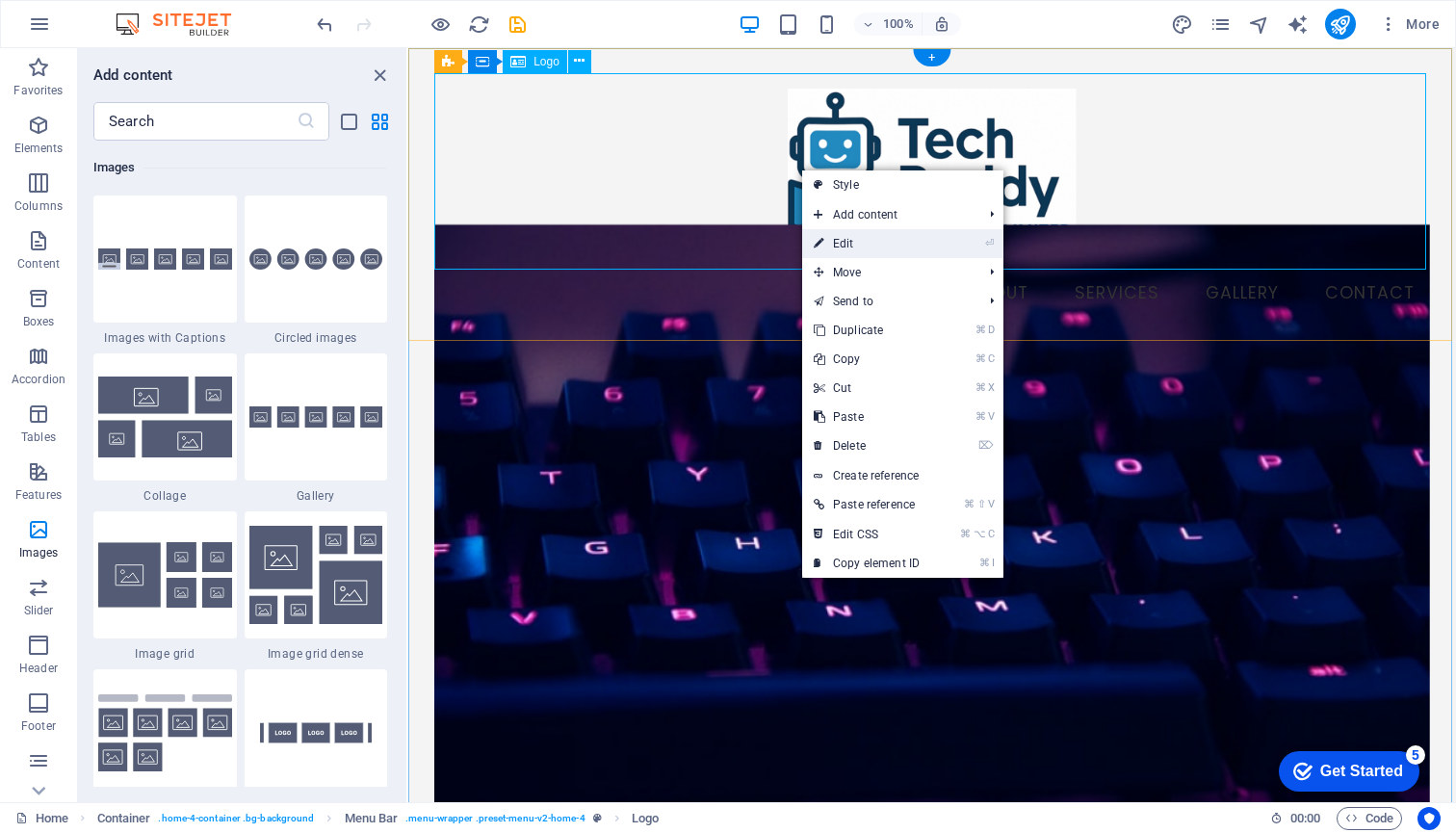
click at [845, 243] on link "⏎ Edit" at bounding box center [866, 244] width 129 height 29
select select "px"
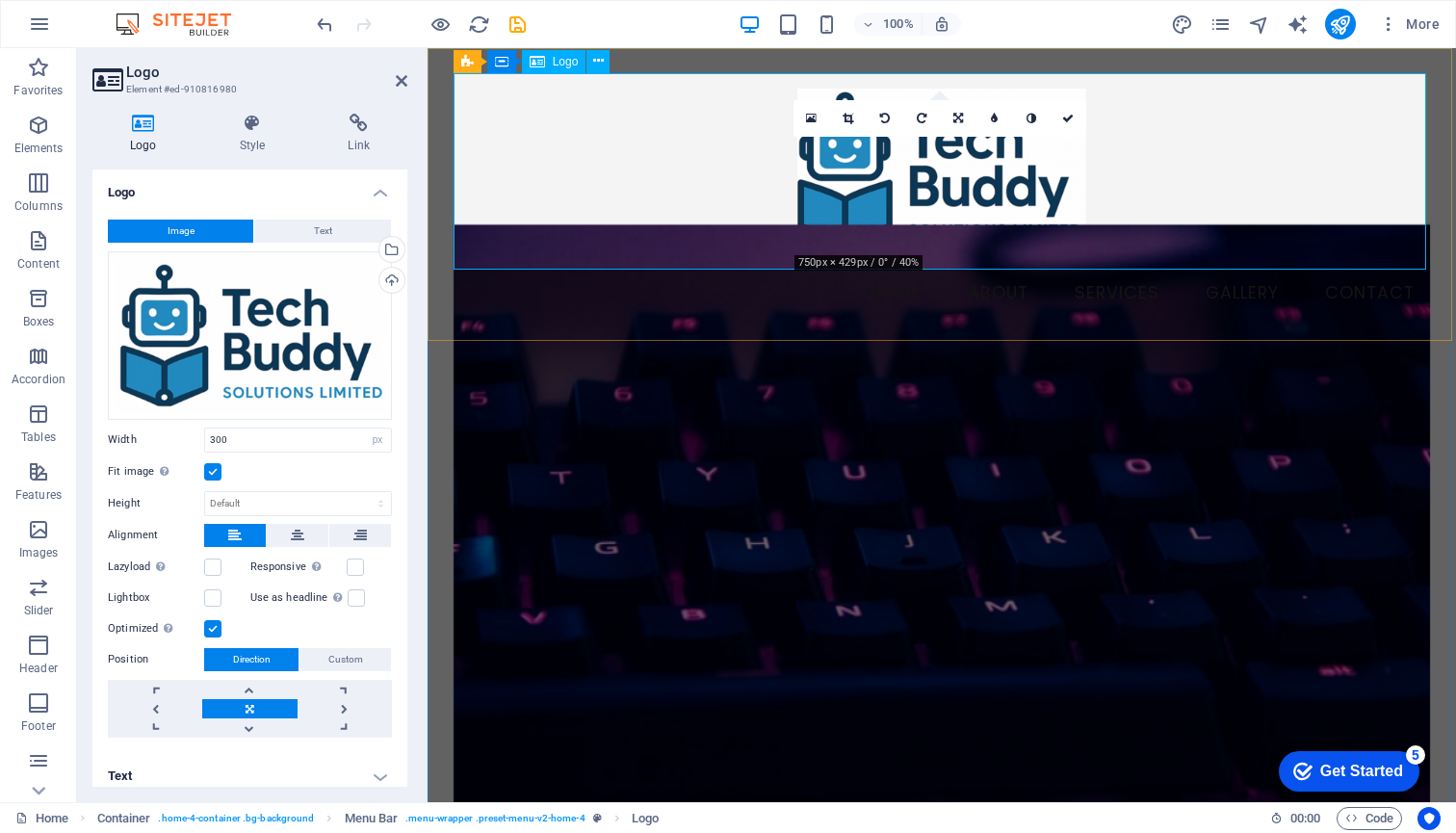
click at [872, 260] on div at bounding box center [941, 171] width 977 height 196
click at [919, 211] on div at bounding box center [941, 171] width 977 height 196
click at [982, 191] on div at bounding box center [941, 171] width 977 height 196
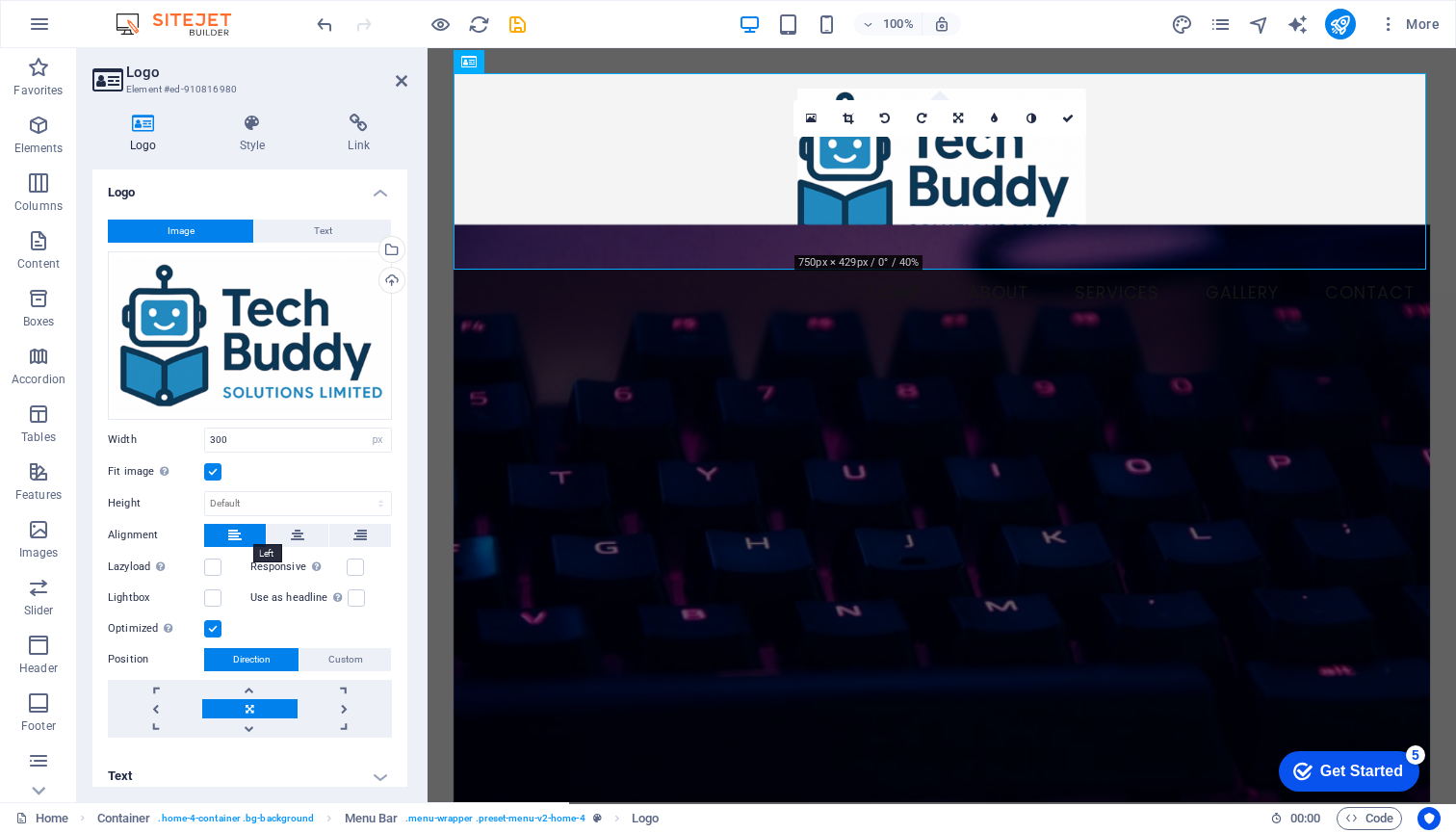
click at [232, 532] on icon at bounding box center [235, 536] width 14 height 23
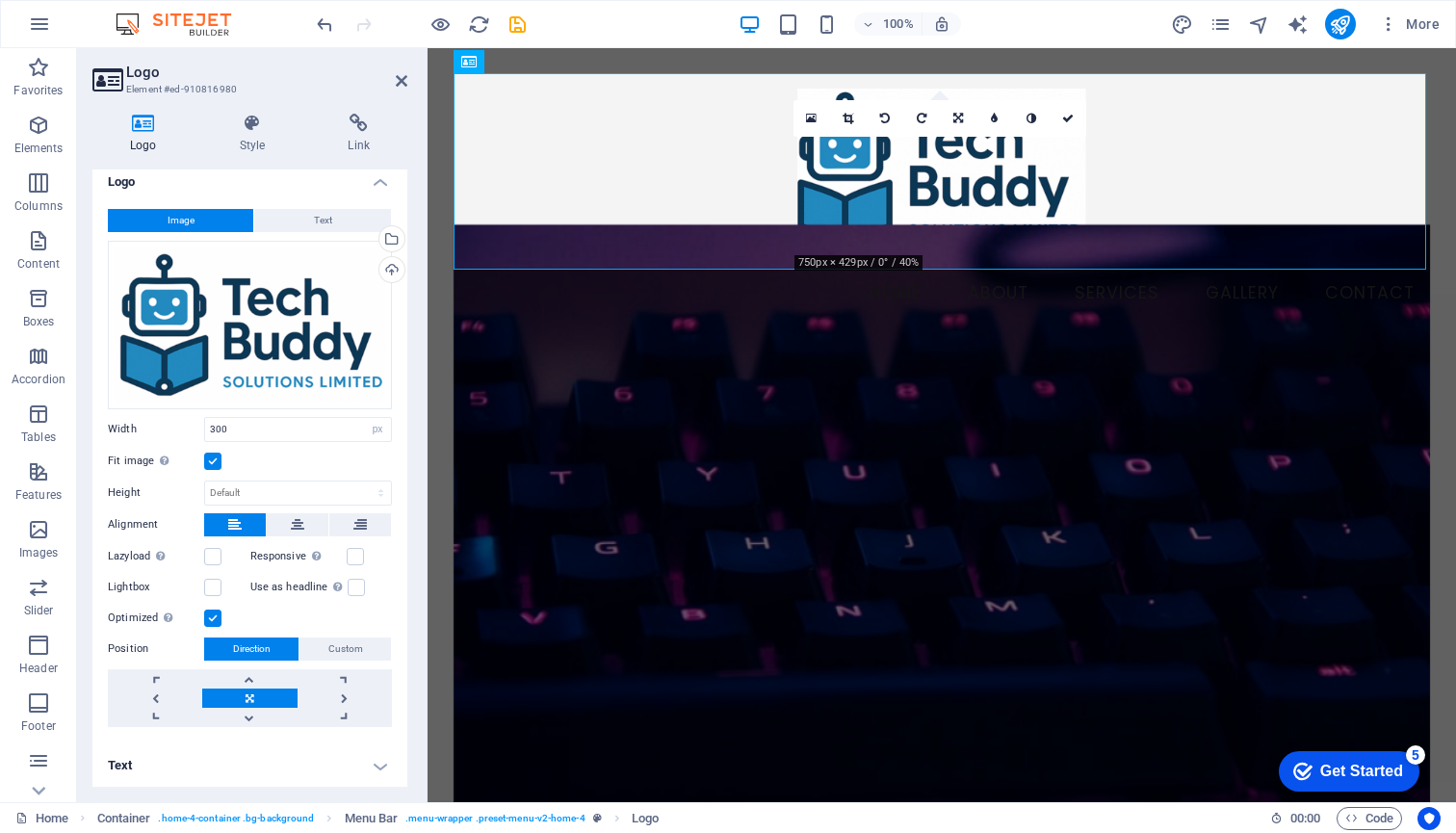
scroll to position [10, 0]
click at [383, 766] on h4 "Text" at bounding box center [250, 767] width 315 height 47
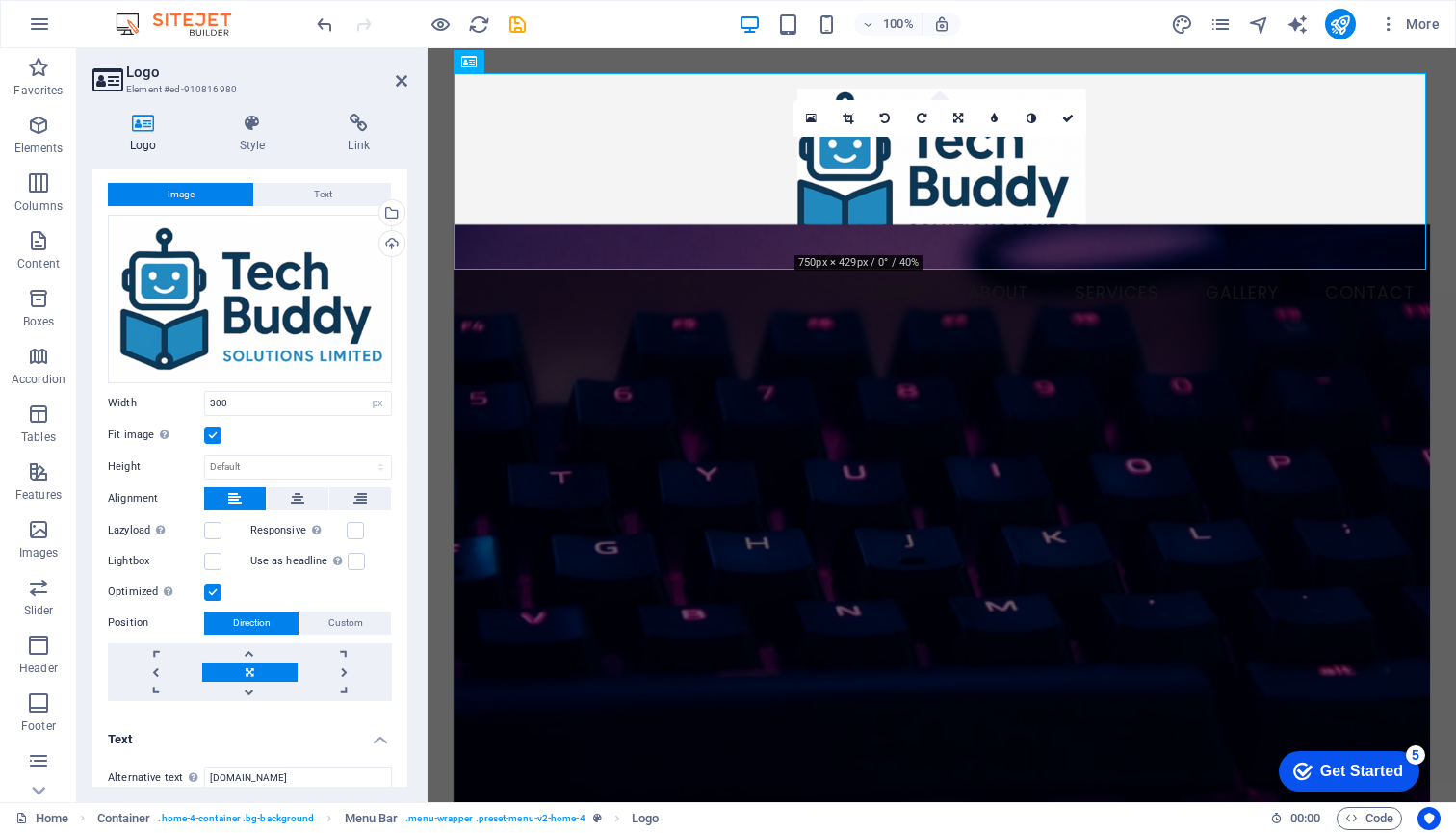
scroll to position [13, 0]
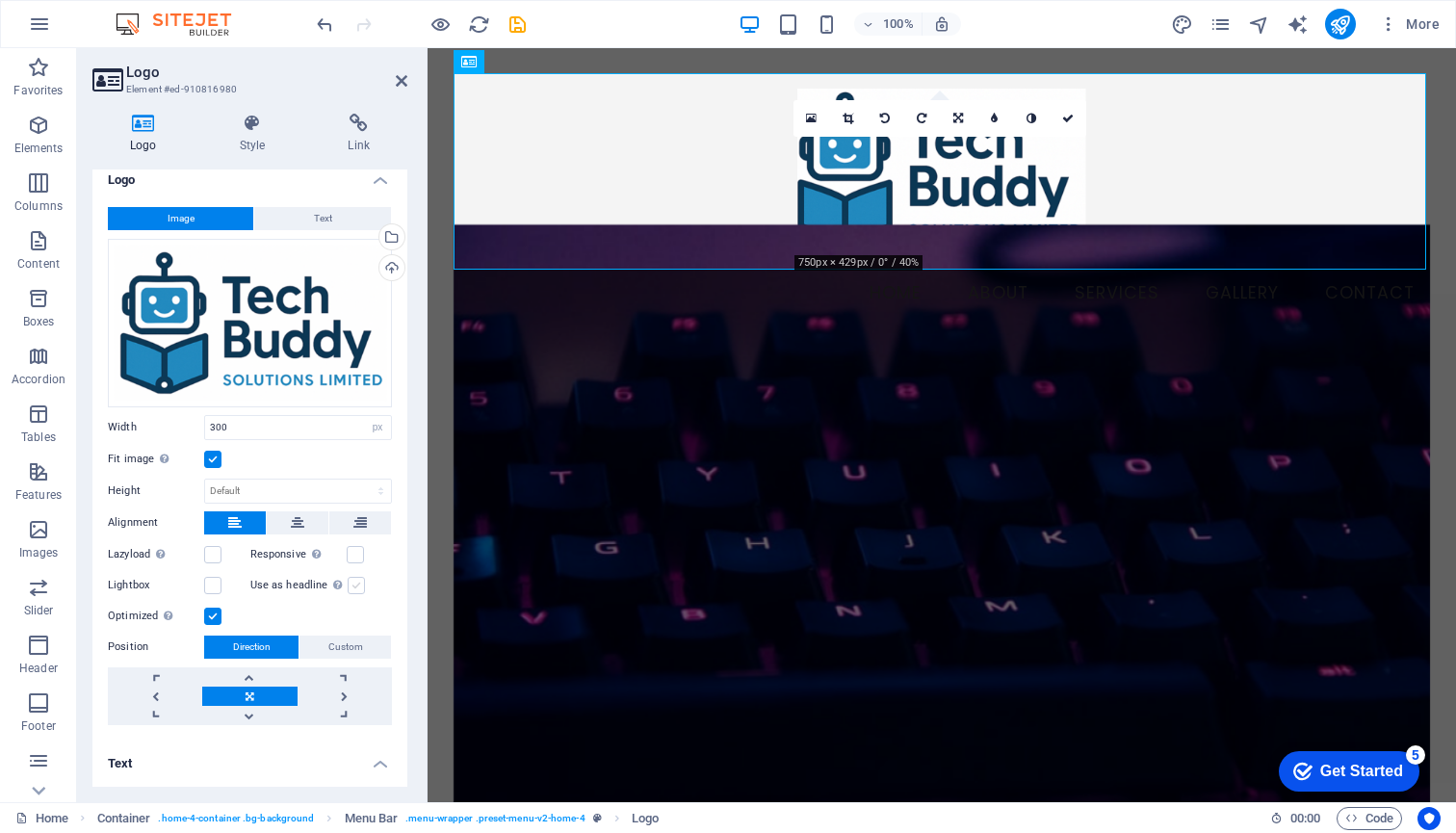
click at [354, 583] on label at bounding box center [357, 585] width 17 height 17
click at [0, 0] on input "Use as headline The image will be wrapped in an H1 headline tag. Useful for giv…" at bounding box center [0, 0] width 0 height 0
click at [212, 612] on label at bounding box center [213, 616] width 17 height 17
click at [0, 0] on input "Optimized Images are compressed to improve page speed." at bounding box center [0, 0] width 0 height 0
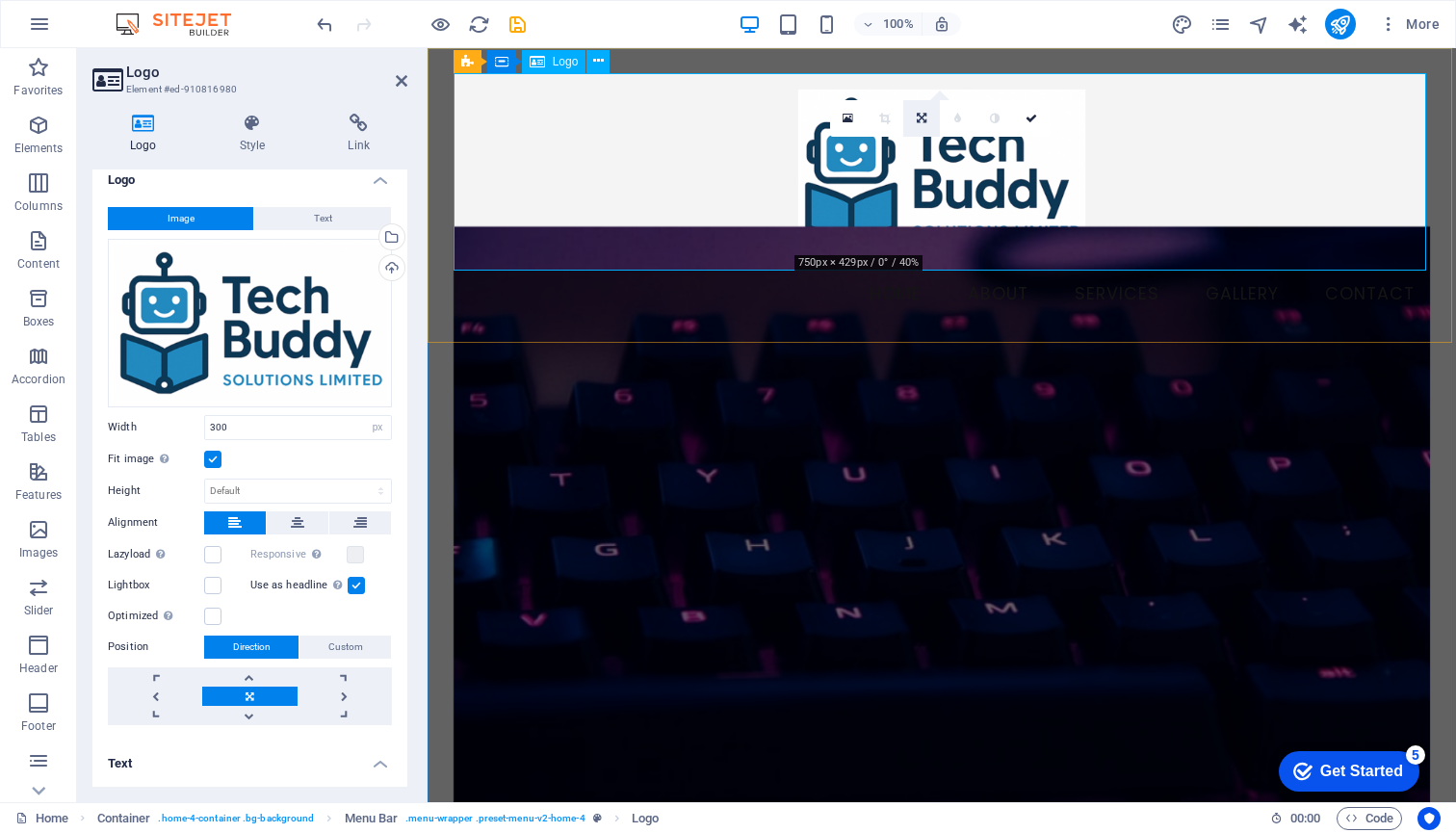
click at [919, 114] on icon at bounding box center [921, 119] width 10 height 12
click at [886, 146] on icon at bounding box center [884, 149] width 9 height 12
click at [886, 137] on div "0" at bounding box center [940, 119] width 220 height 37
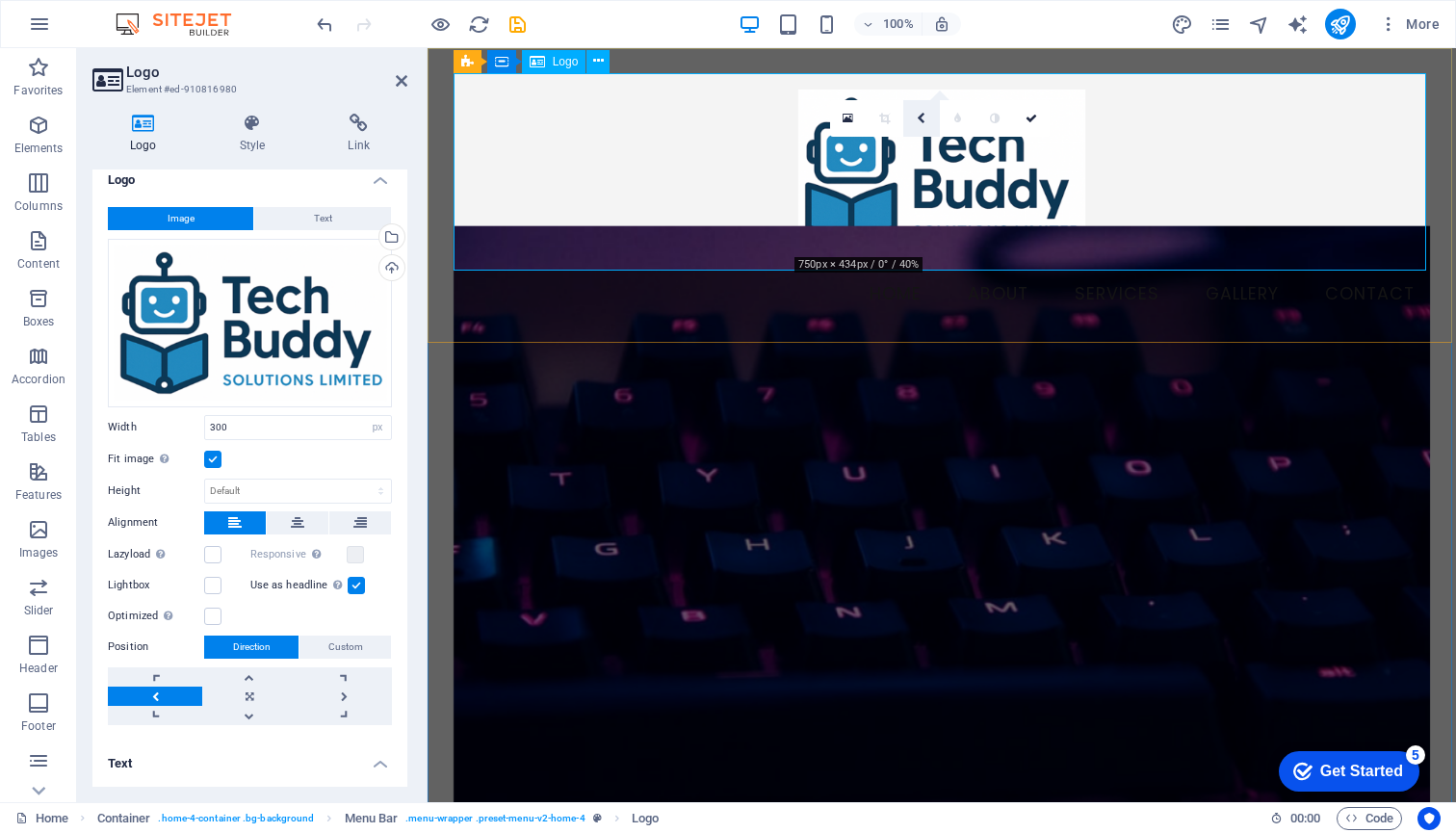
click at [923, 116] on icon at bounding box center [920, 119] width 9 height 12
click at [0, 0] on icon at bounding box center [0, 0] width 0 height 0
click at [923, 116] on icon at bounding box center [921, 119] width 12 height 12
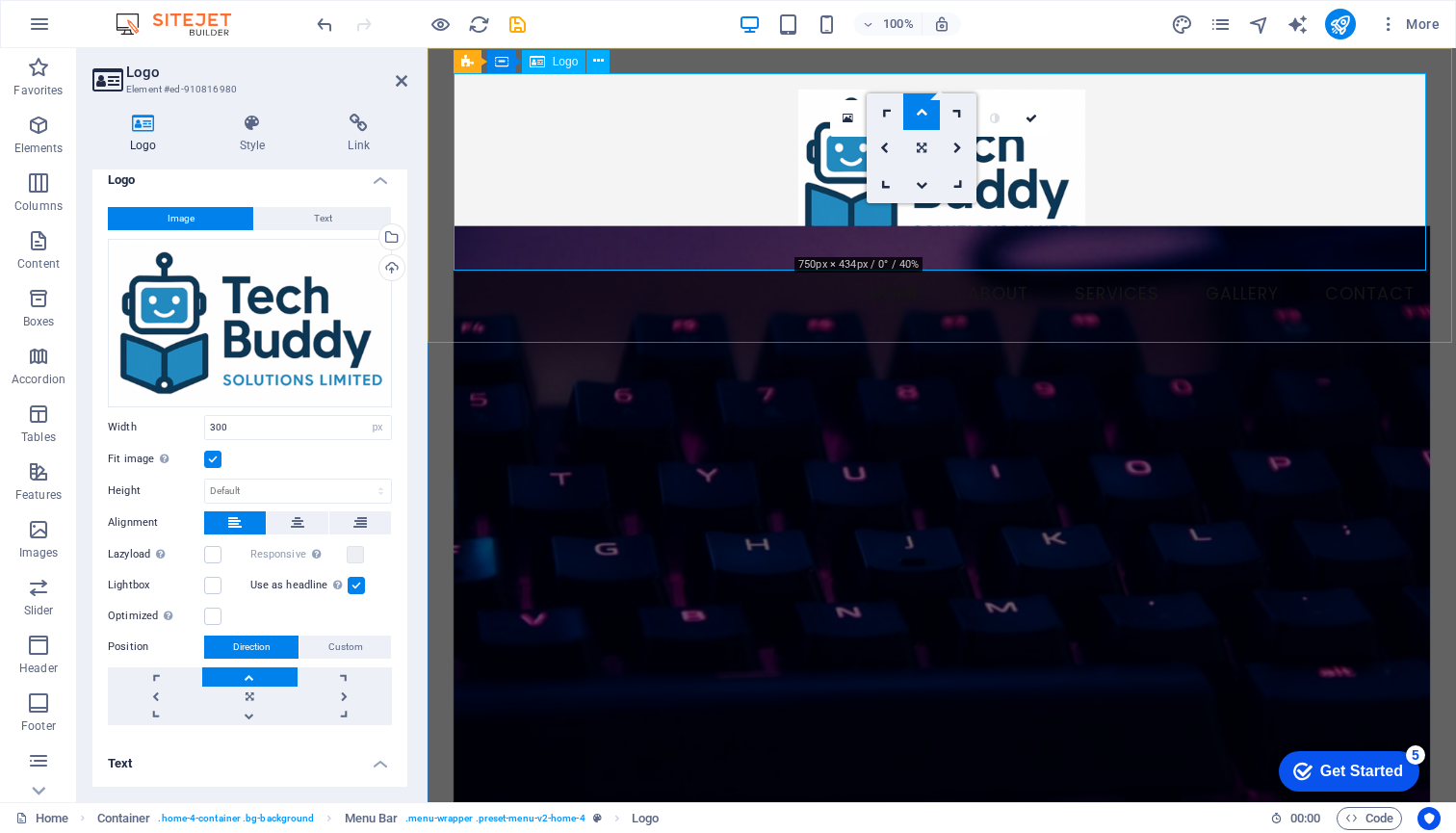
click at [924, 148] on icon at bounding box center [921, 149] width 10 height 12
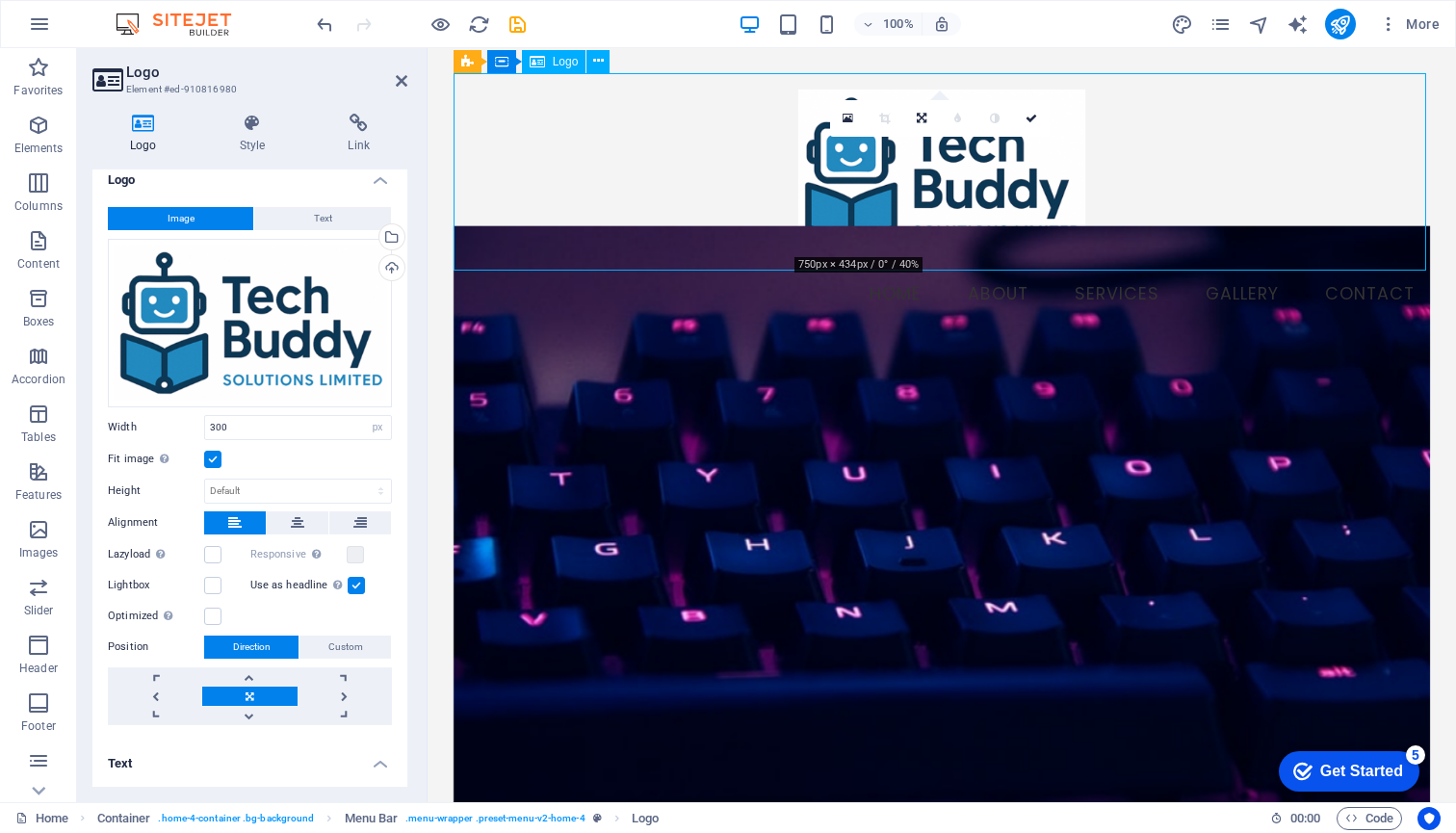
drag, startPoint x: 931, startPoint y: 200, endPoint x: 712, endPoint y: 216, distance: 219.6
click at [712, 216] on div at bounding box center [941, 172] width 977 height 198
drag, startPoint x: 865, startPoint y: 174, endPoint x: 618, endPoint y: 181, distance: 247.1
click at [618, 181] on div at bounding box center [941, 172] width 977 height 198
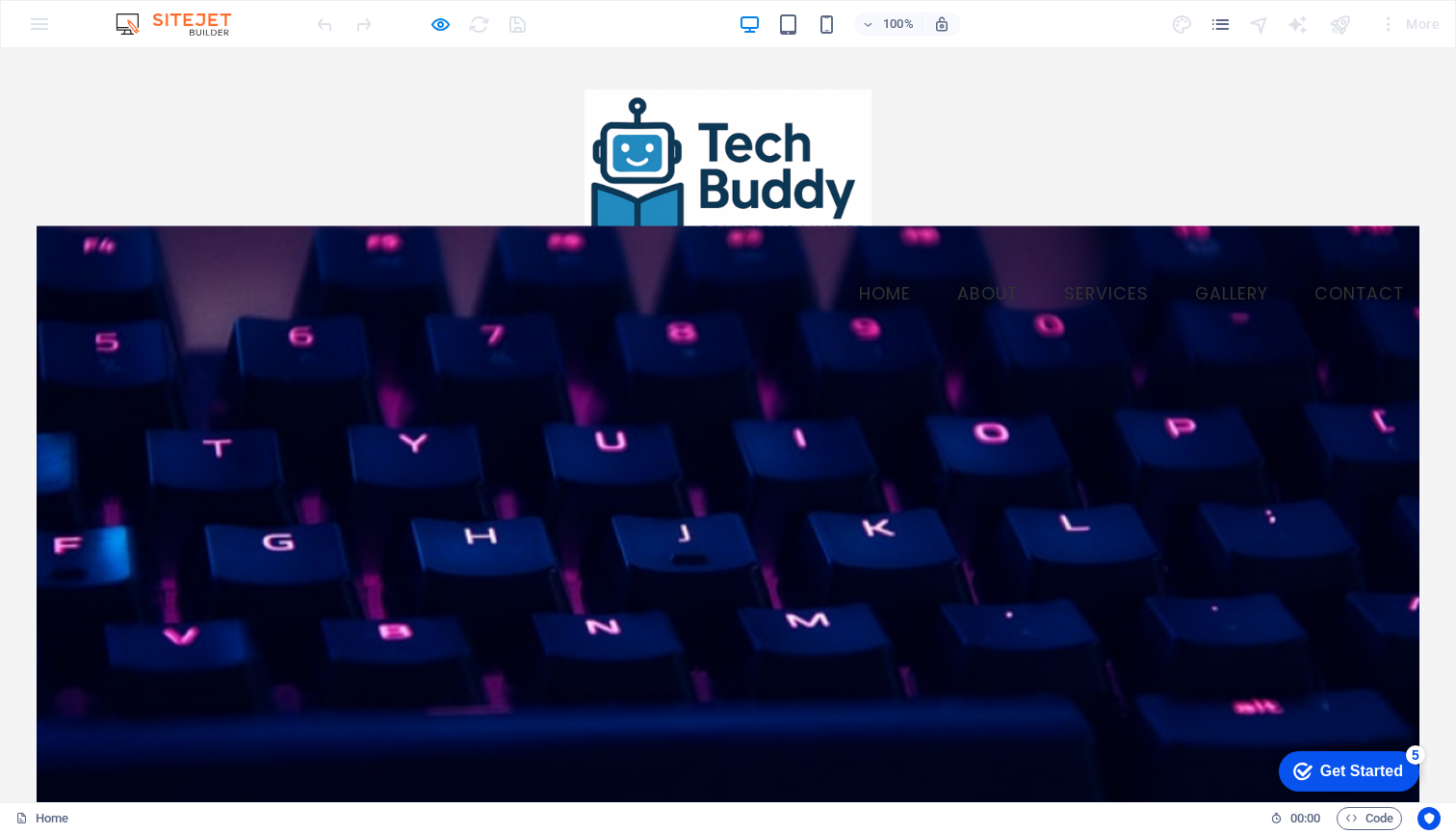
scroll to position [0, 0]
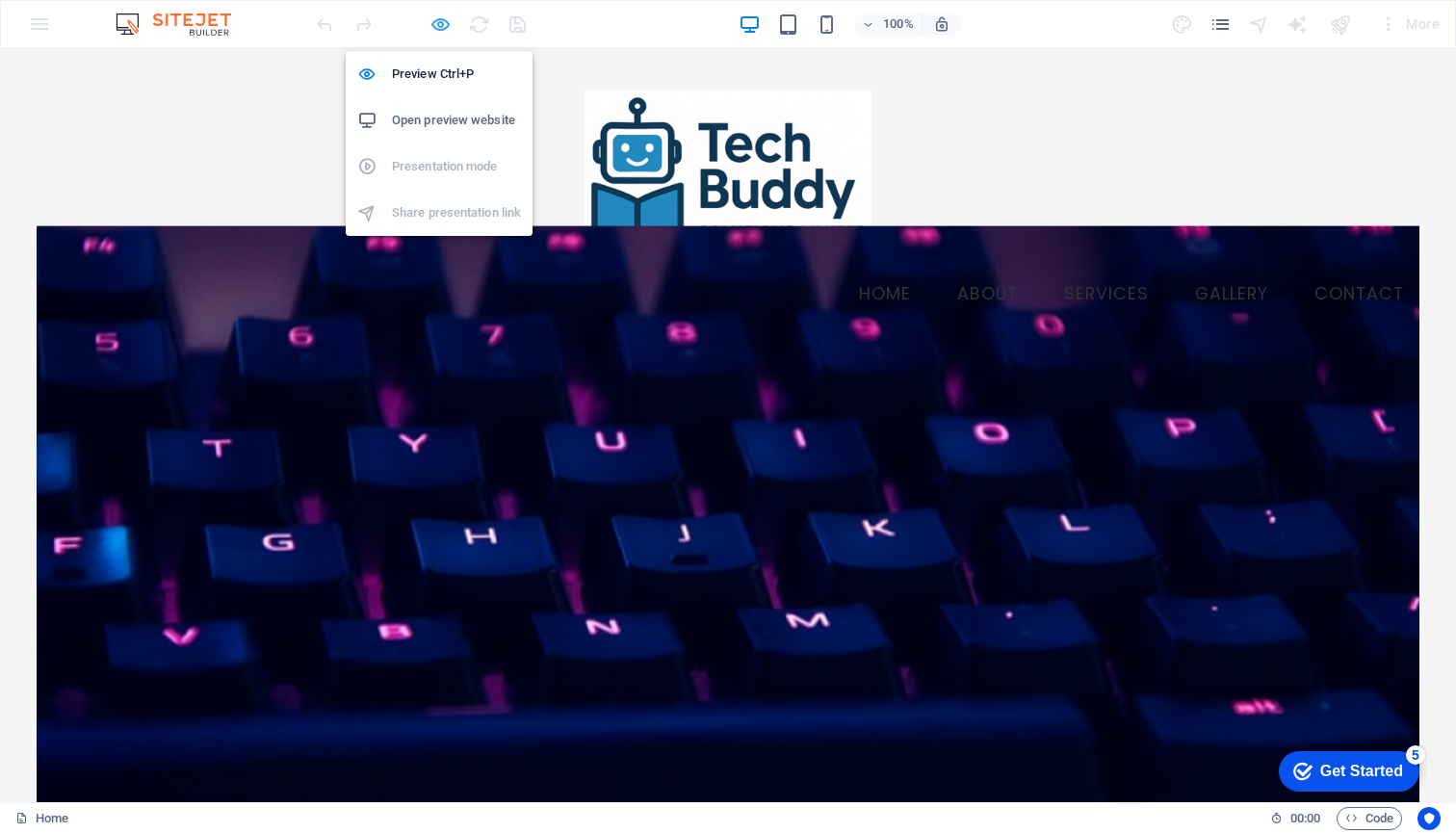
select select "px"
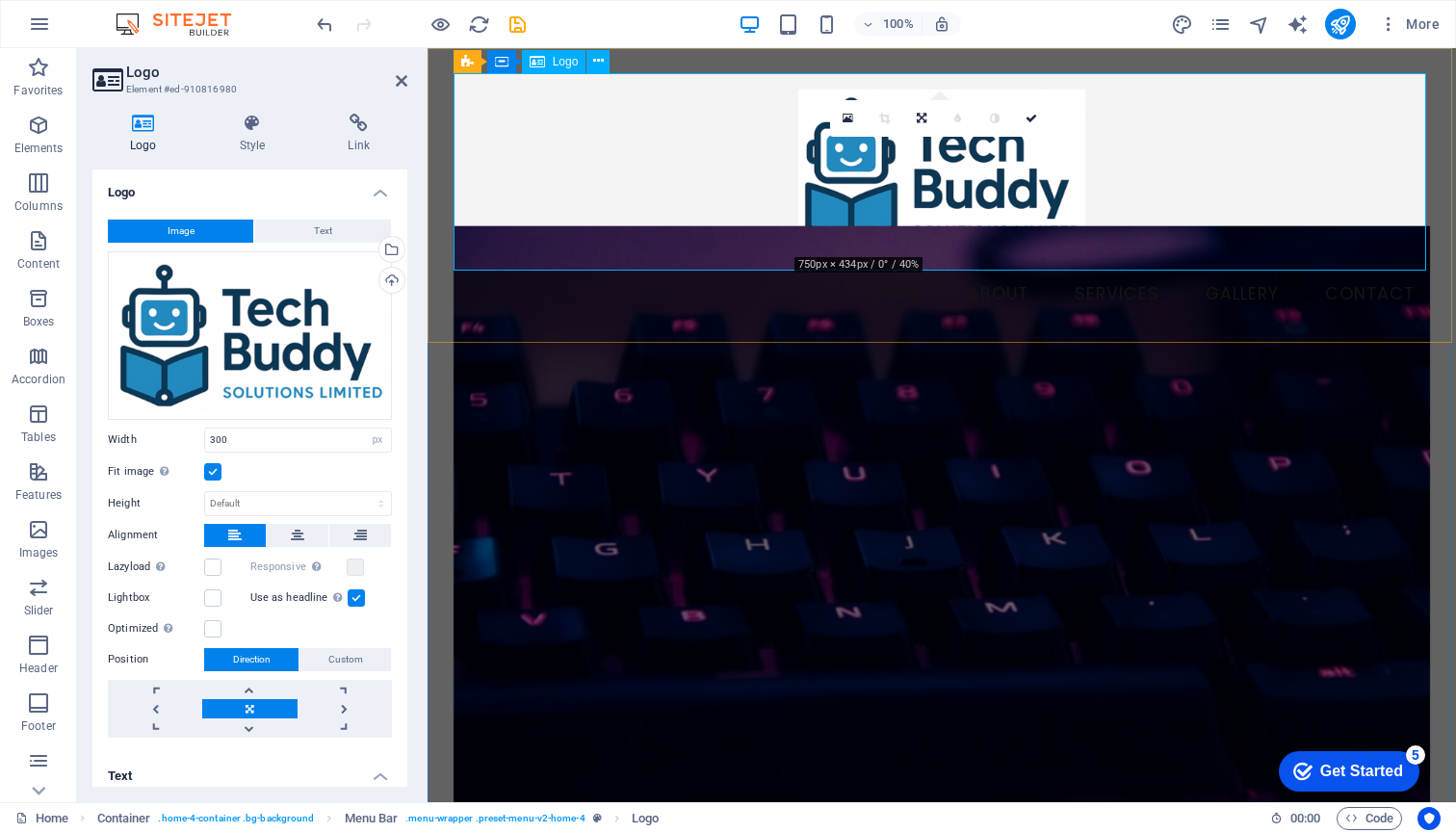
click at [496, 134] on div at bounding box center [941, 172] width 977 height 198
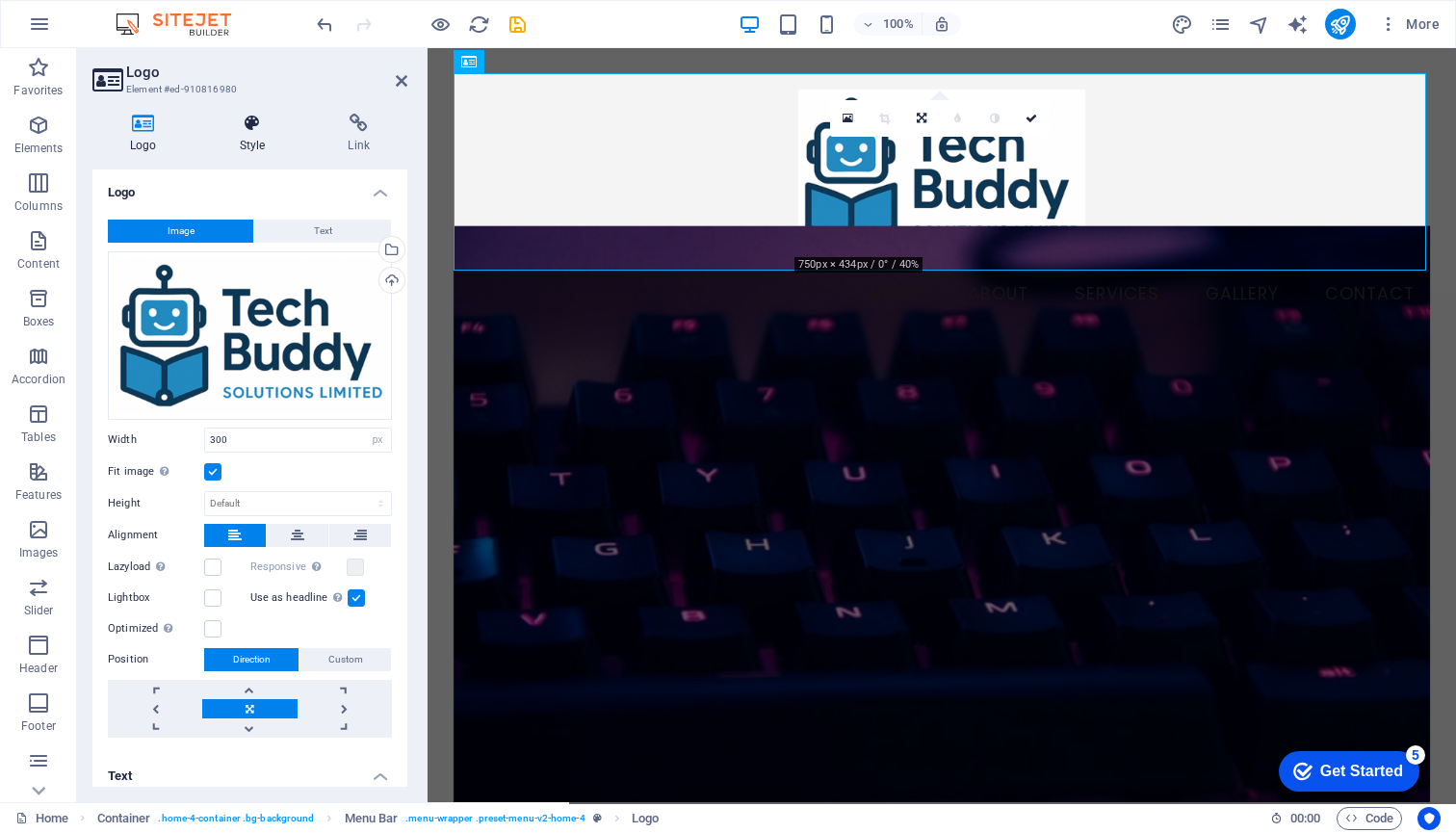
click at [255, 119] on icon at bounding box center [253, 123] width 101 height 19
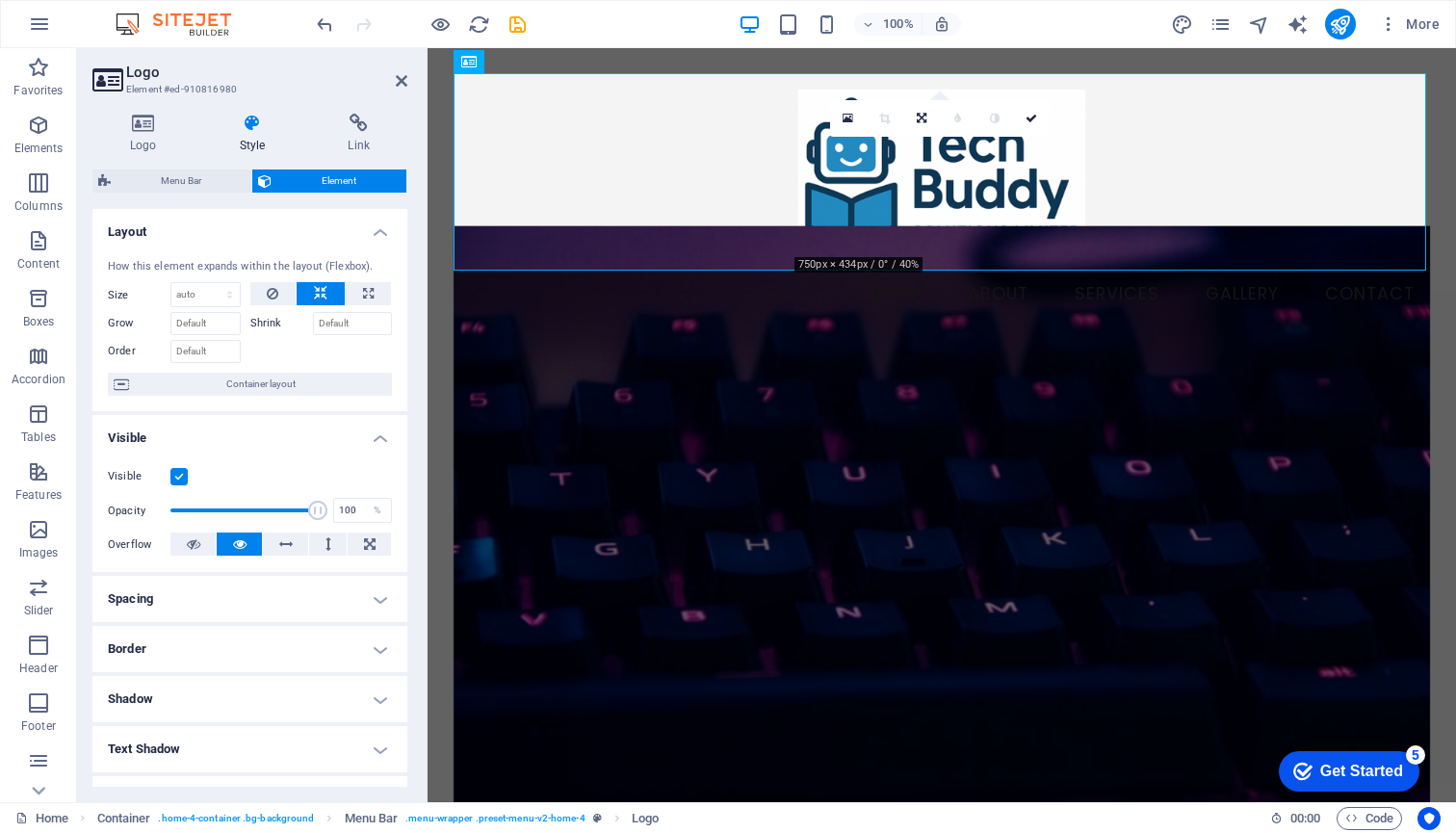
click at [171, 473] on label at bounding box center [179, 476] width 17 height 17
click at [0, 0] on input "Visible" at bounding box center [0, 0] width 0 height 0
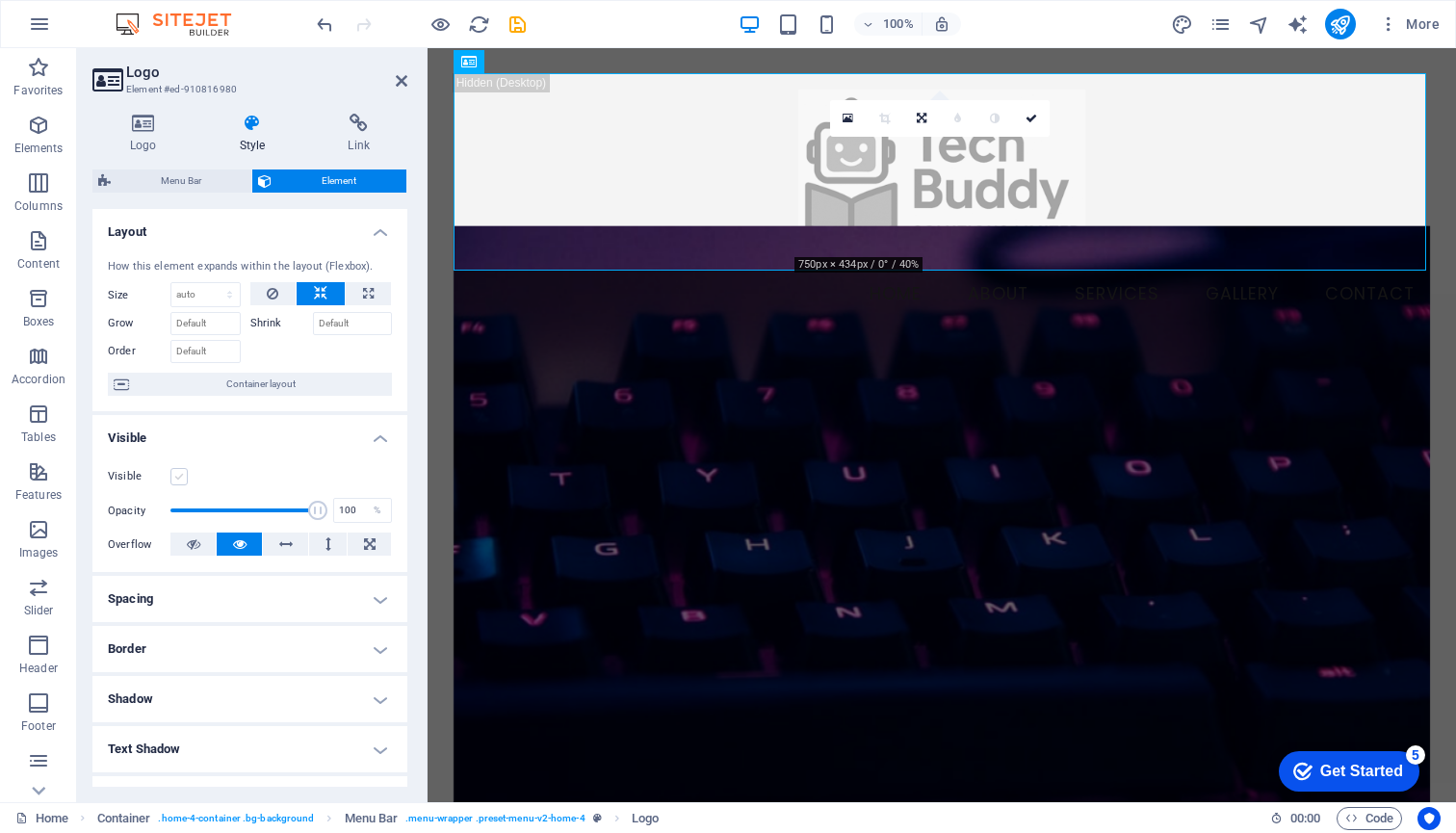
click at [184, 468] on label at bounding box center [179, 476] width 17 height 17
click at [0, 0] on input "Visible" at bounding box center [0, 0] width 0 height 0
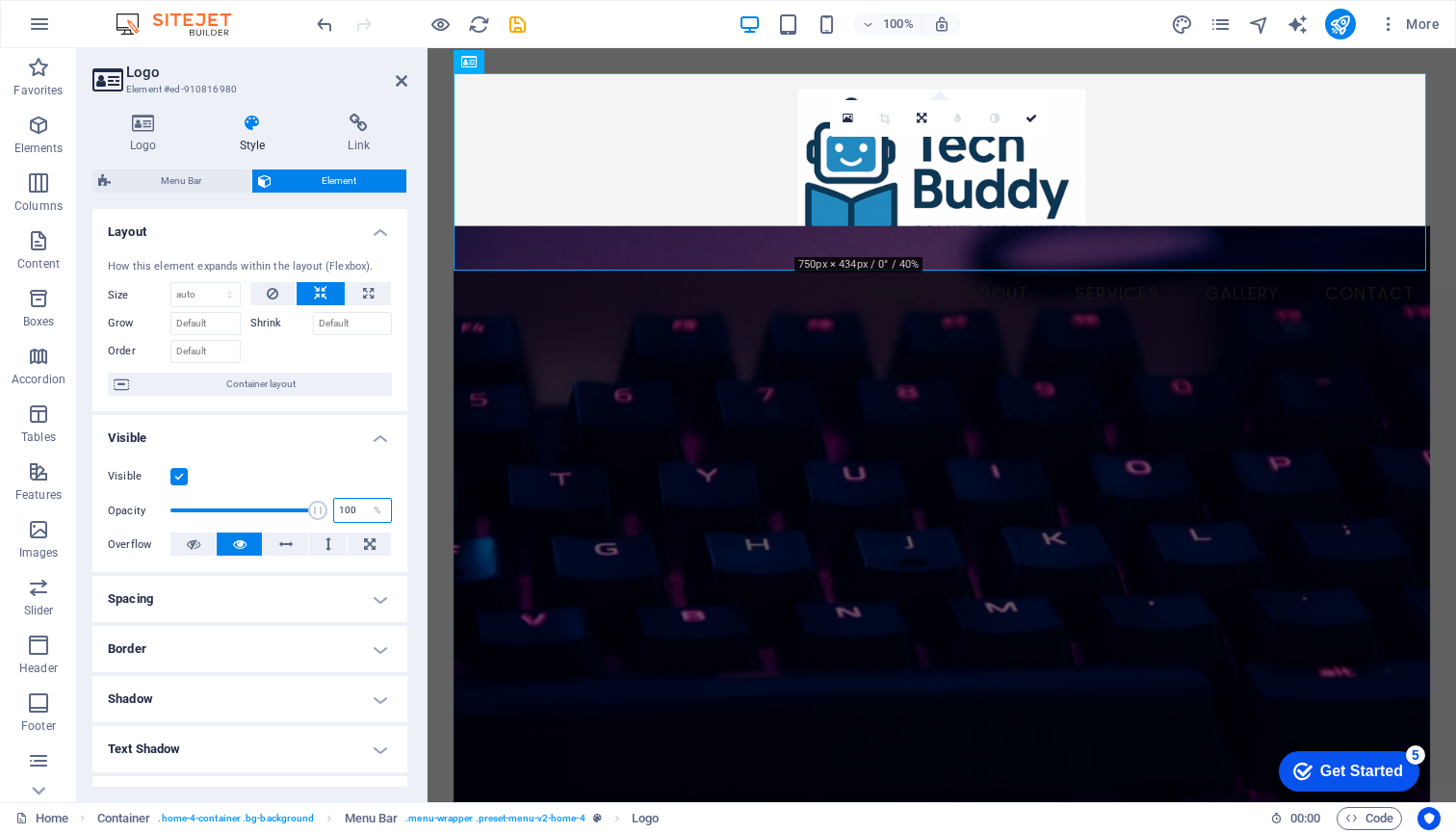
click at [352, 509] on input "100" at bounding box center [363, 510] width 56 height 23
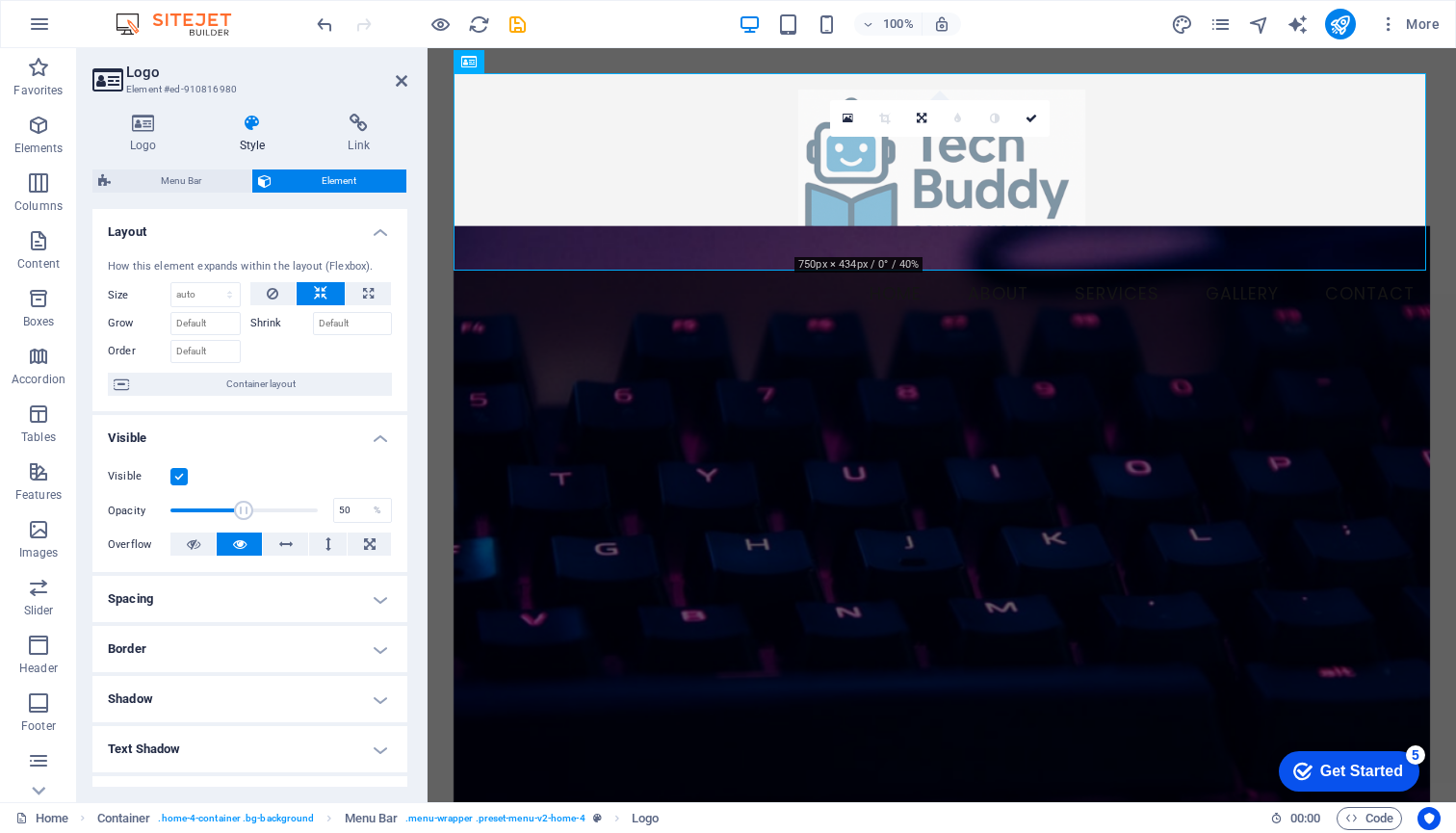
click at [211, 460] on div "Visible Opacity 50 % Overflow" at bounding box center [250, 511] width 315 height 122
click at [351, 511] on input "50" at bounding box center [363, 510] width 56 height 23
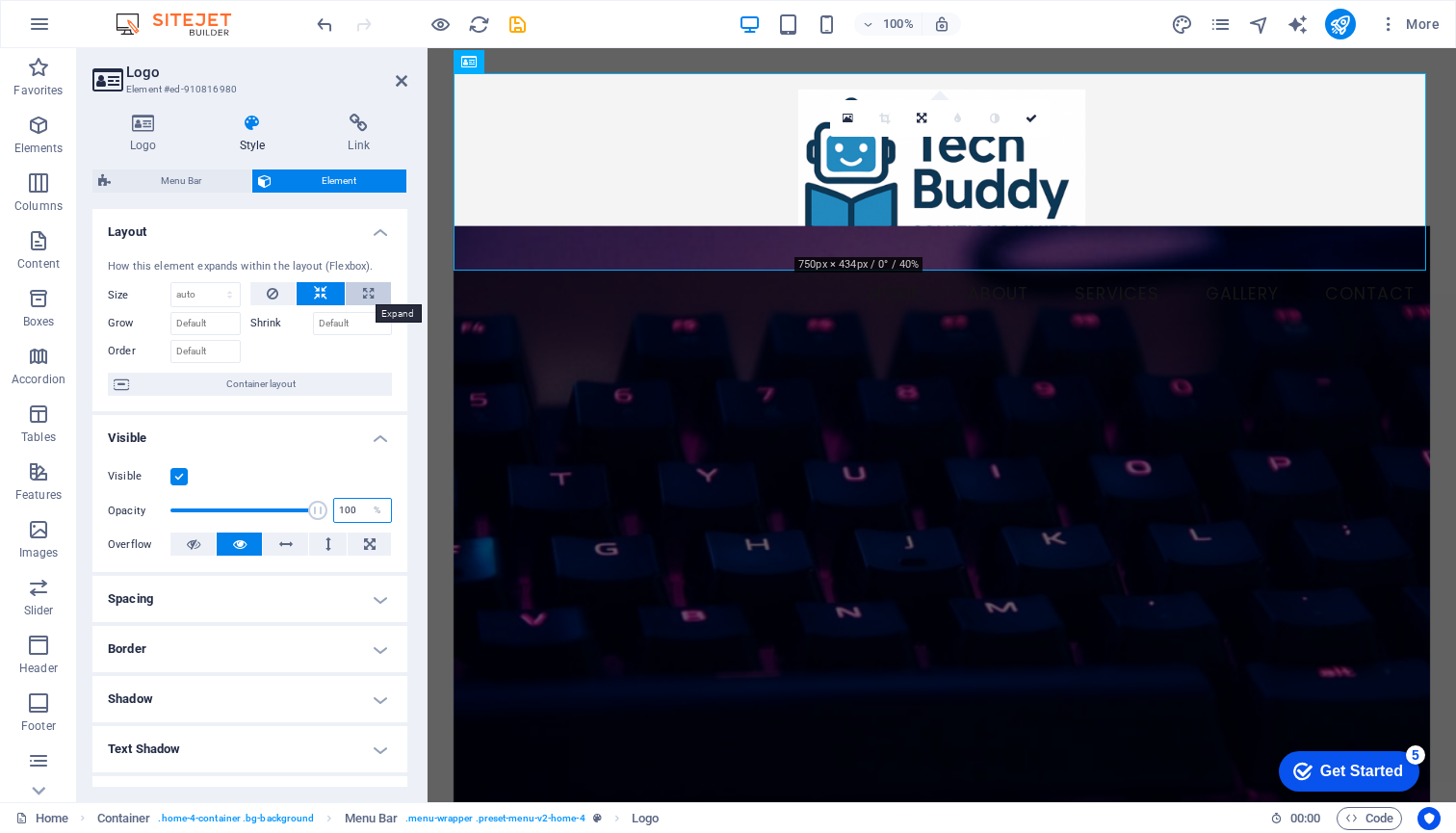
type input "100"
click at [366, 294] on icon at bounding box center [367, 294] width 11 height 23
type input "100"
select select "%"
click at [203, 295] on input "100" at bounding box center [205, 295] width 68 height 23
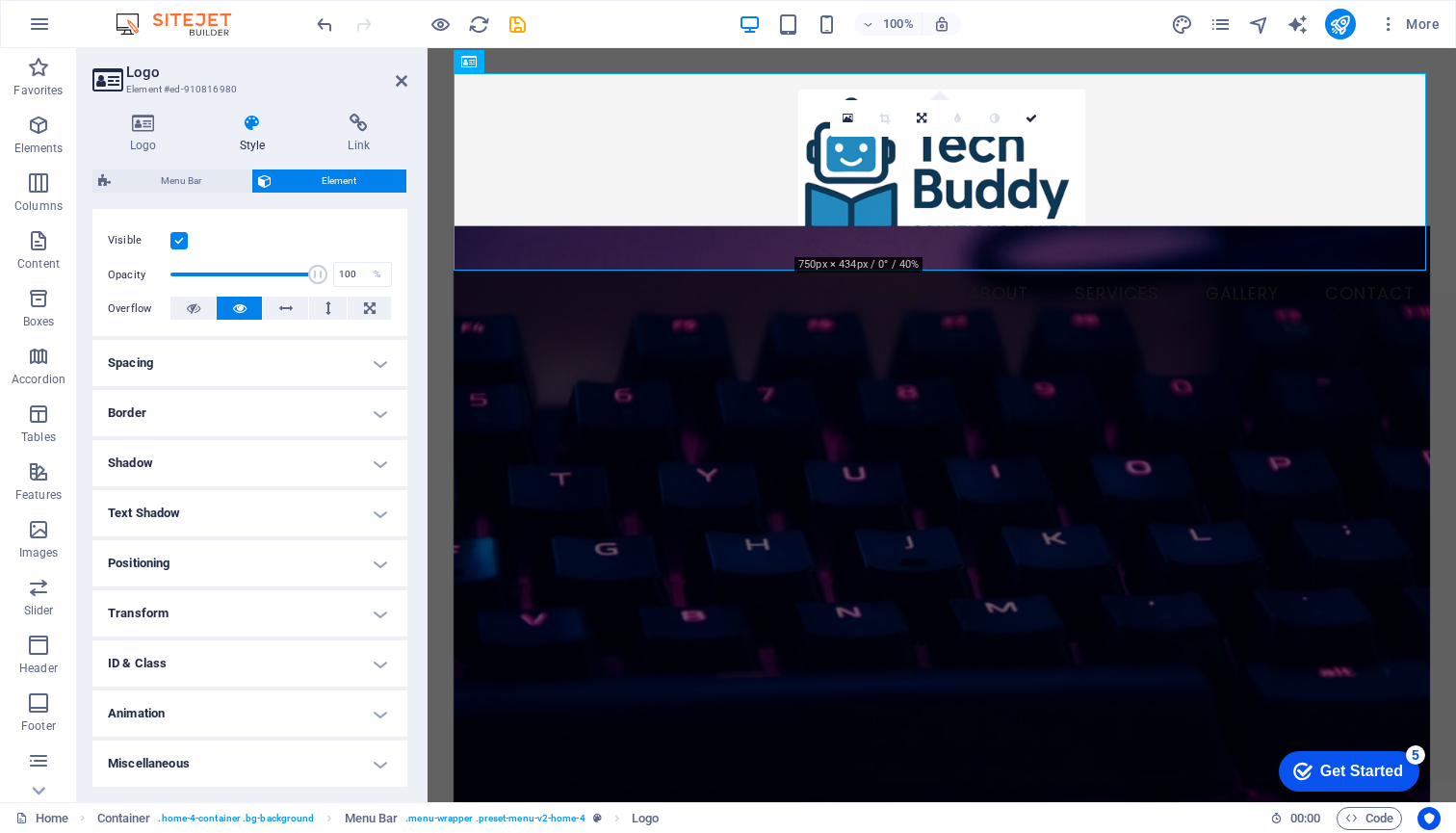
scroll to position [235, 0]
click at [376, 709] on h4 "Animation" at bounding box center [250, 714] width 315 height 47
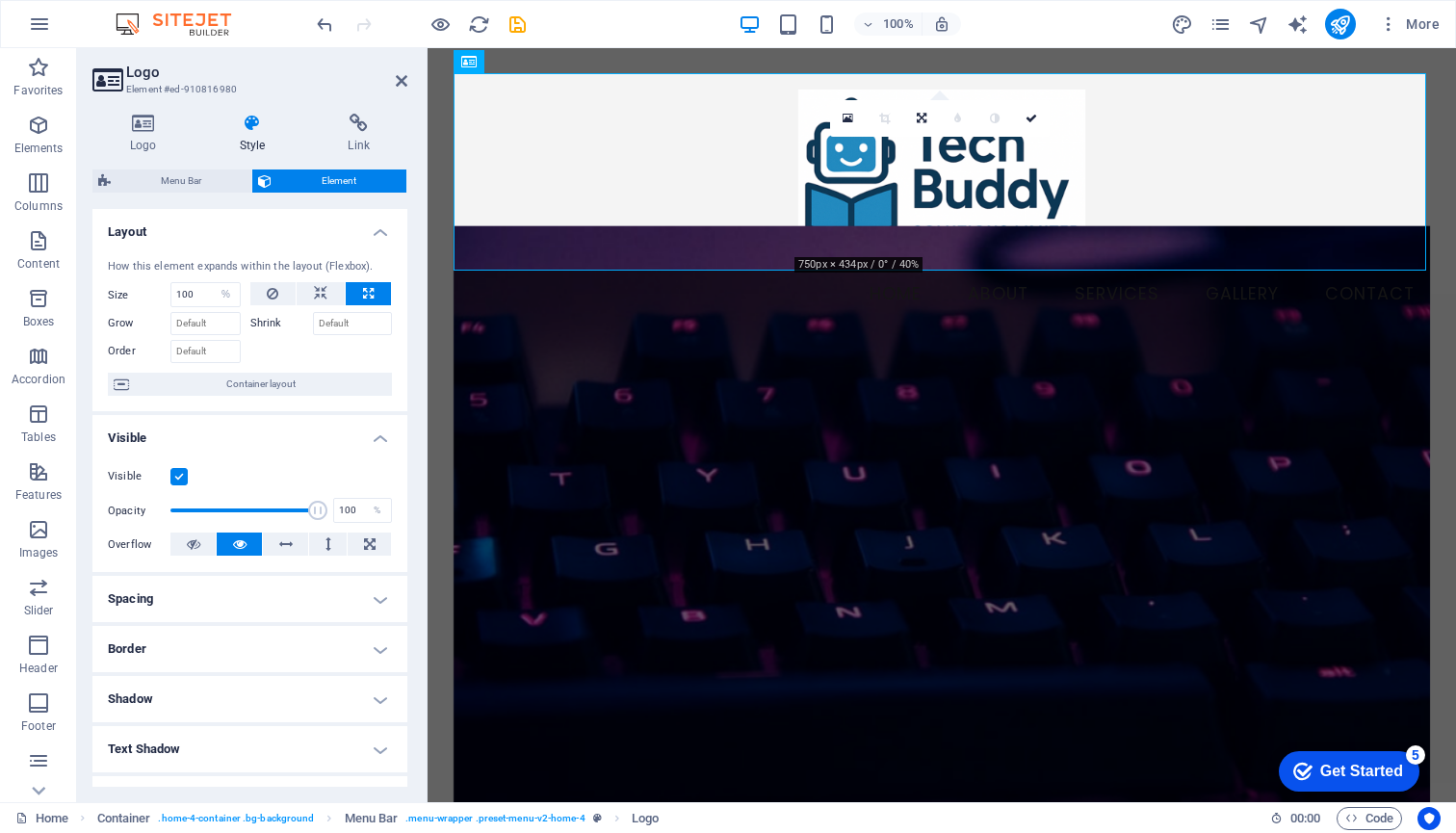
scroll to position [0, 0]
click at [677, 205] on div at bounding box center [941, 172] width 977 height 198
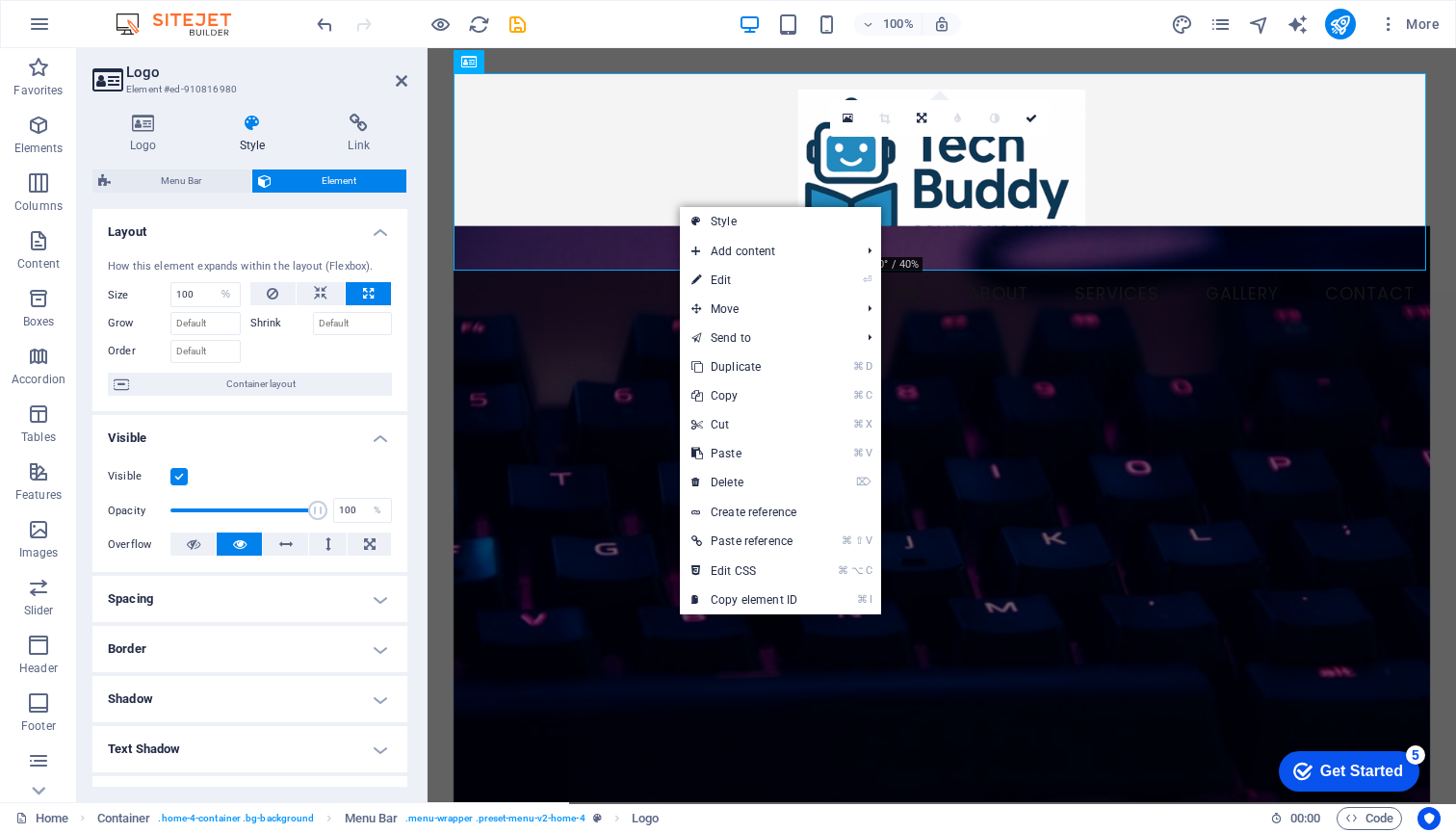
click at [274, 231] on h4 "Layout" at bounding box center [250, 226] width 315 height 35
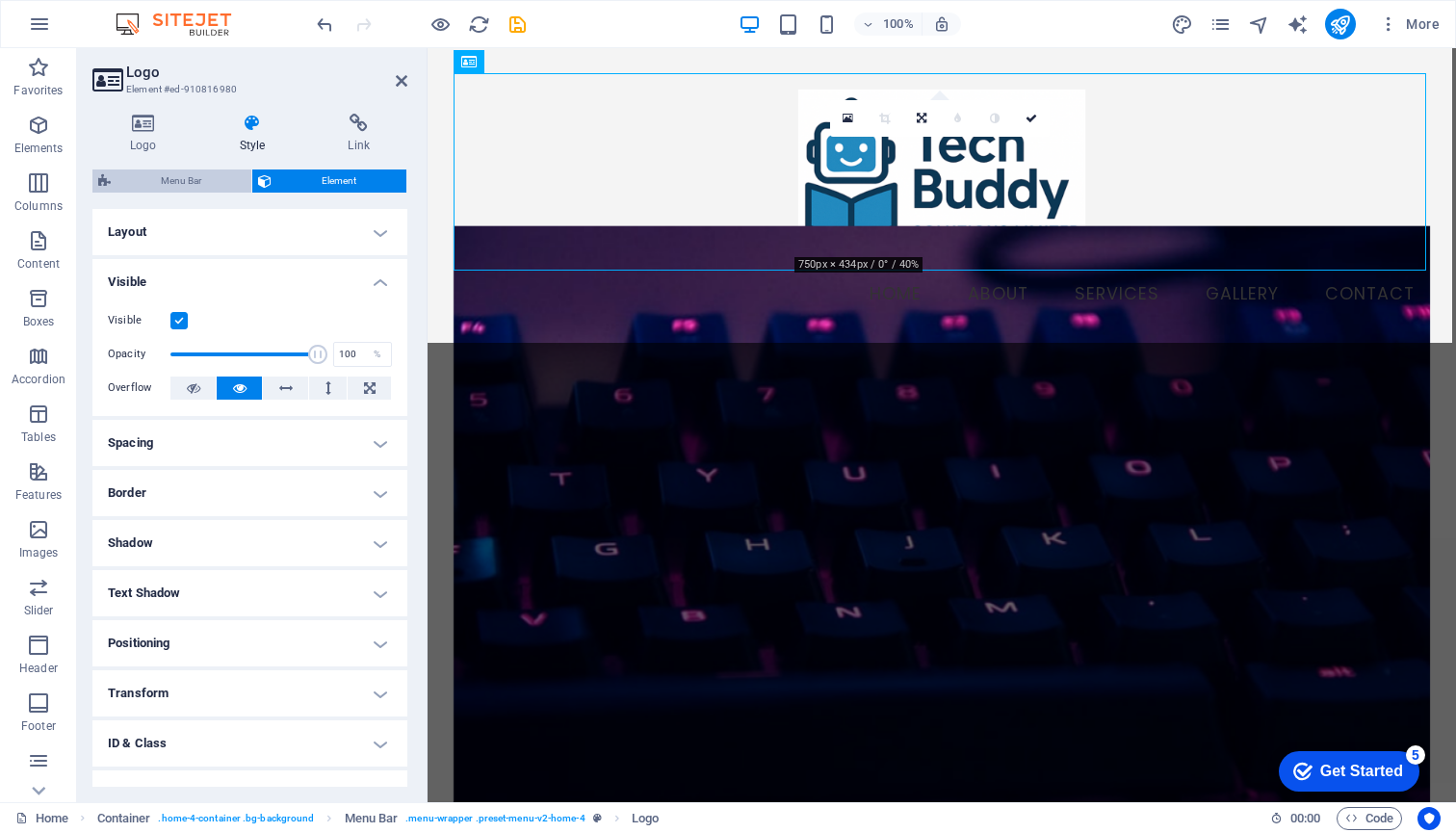
click at [191, 183] on span "Menu Bar" at bounding box center [181, 181] width 129 height 23
select select "vw"
select select "rem"
select select "vw"
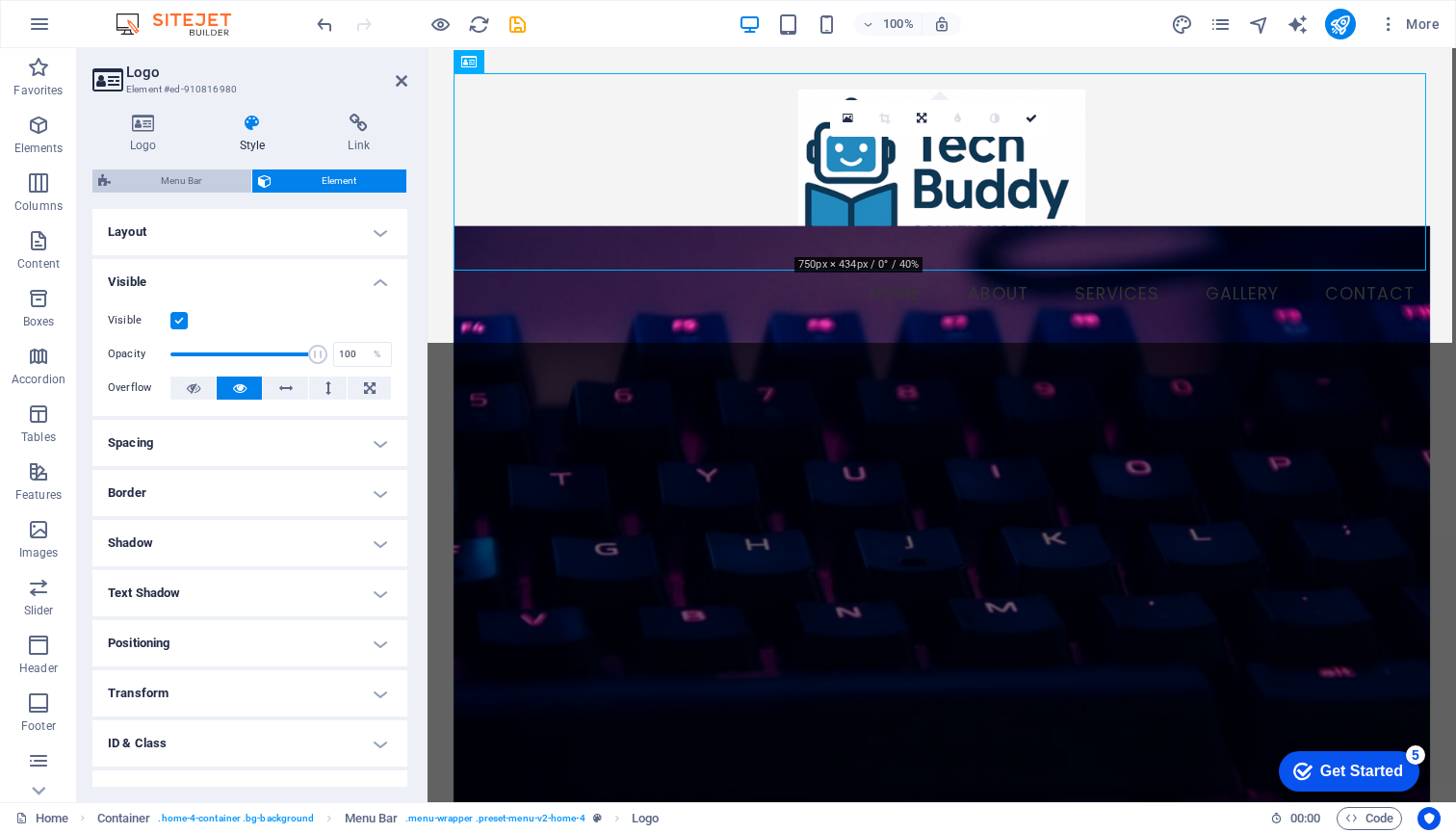
select select "rem"
select select "preset-menu-v2-home-4"
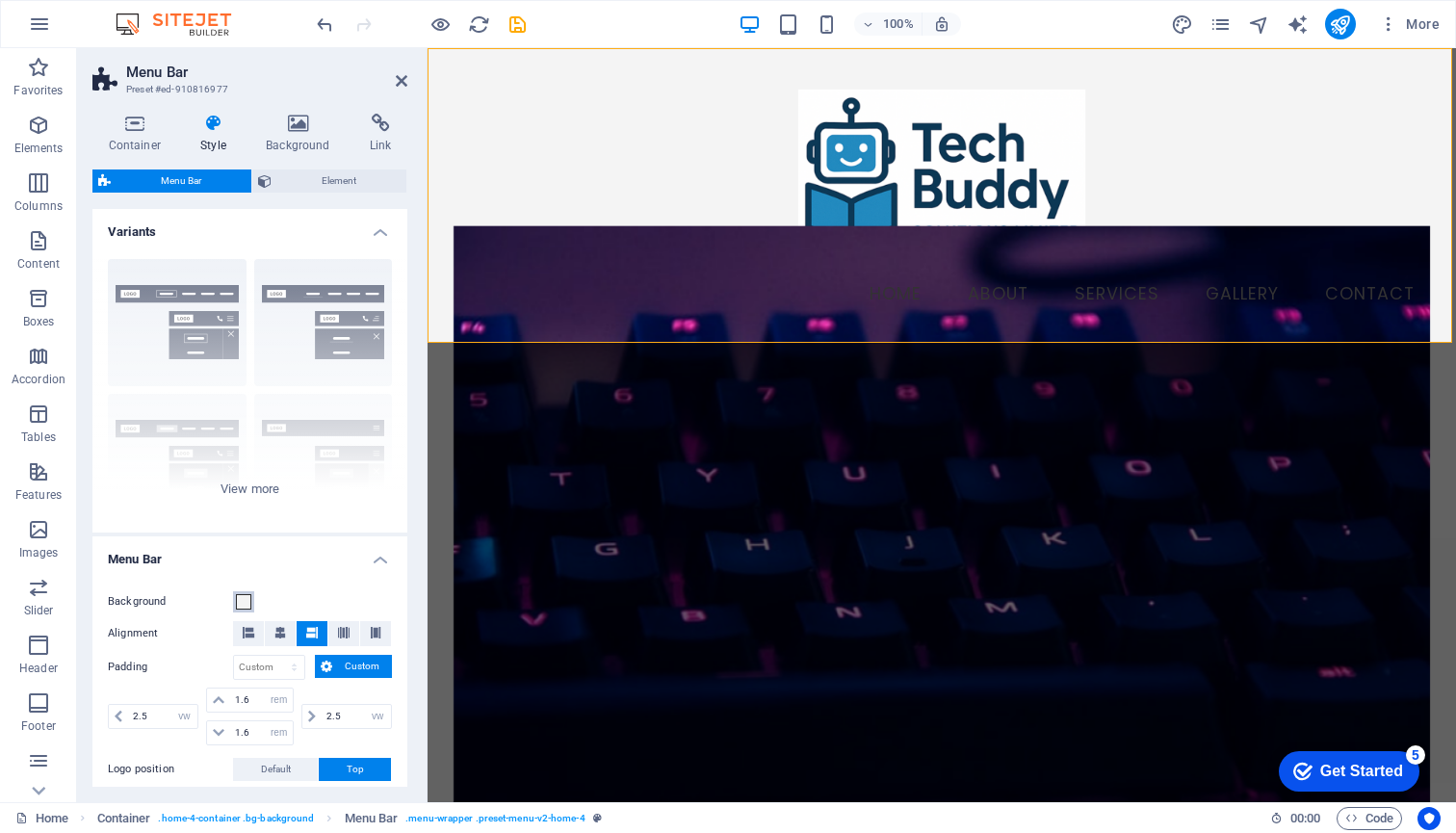
click at [245, 602] on span at bounding box center [244, 602] width 16 height 16
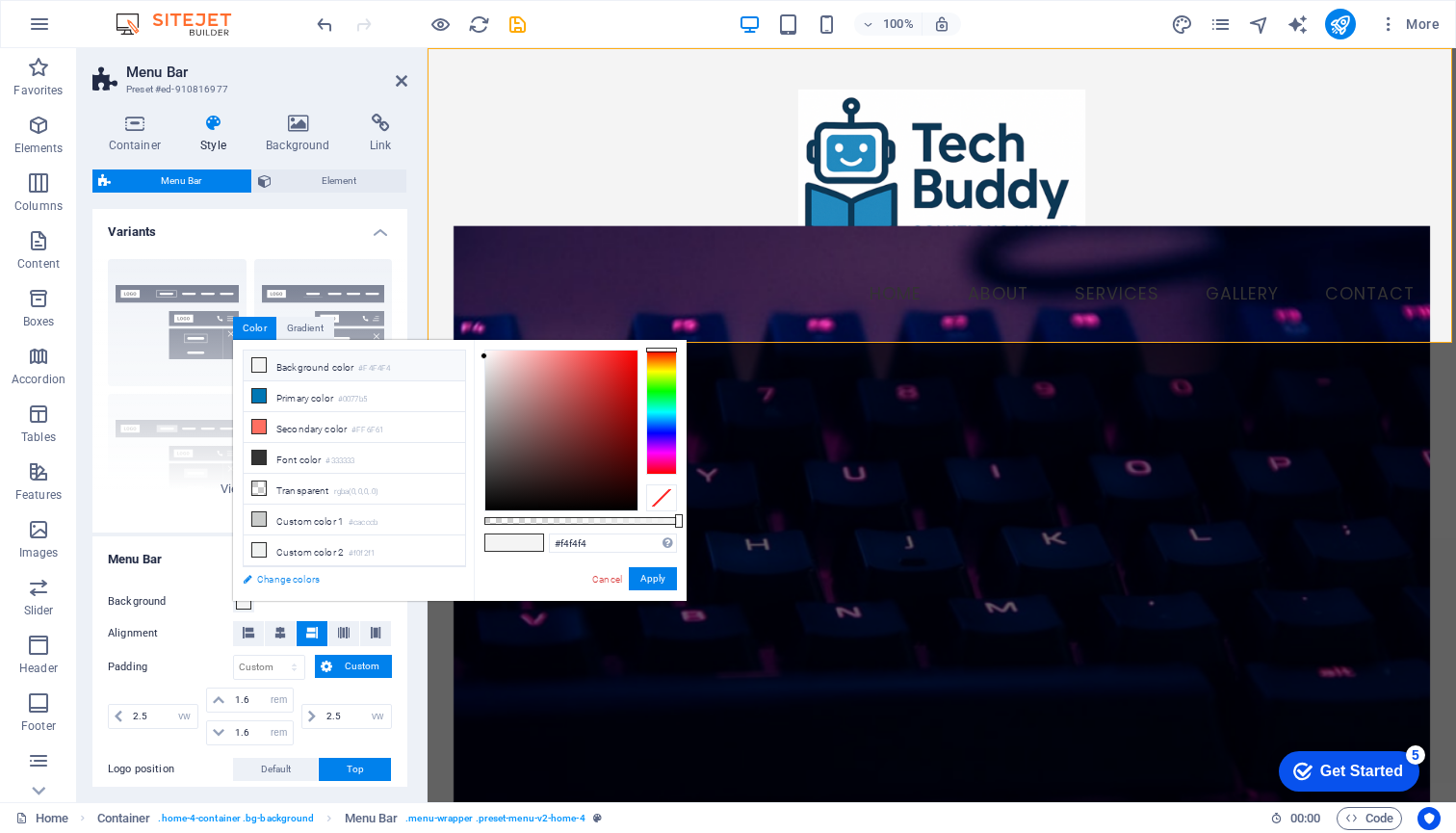
click at [285, 580] on link "Change colors" at bounding box center [345, 578] width 224 height 24
select select "px"
select select "200"
select select "px"
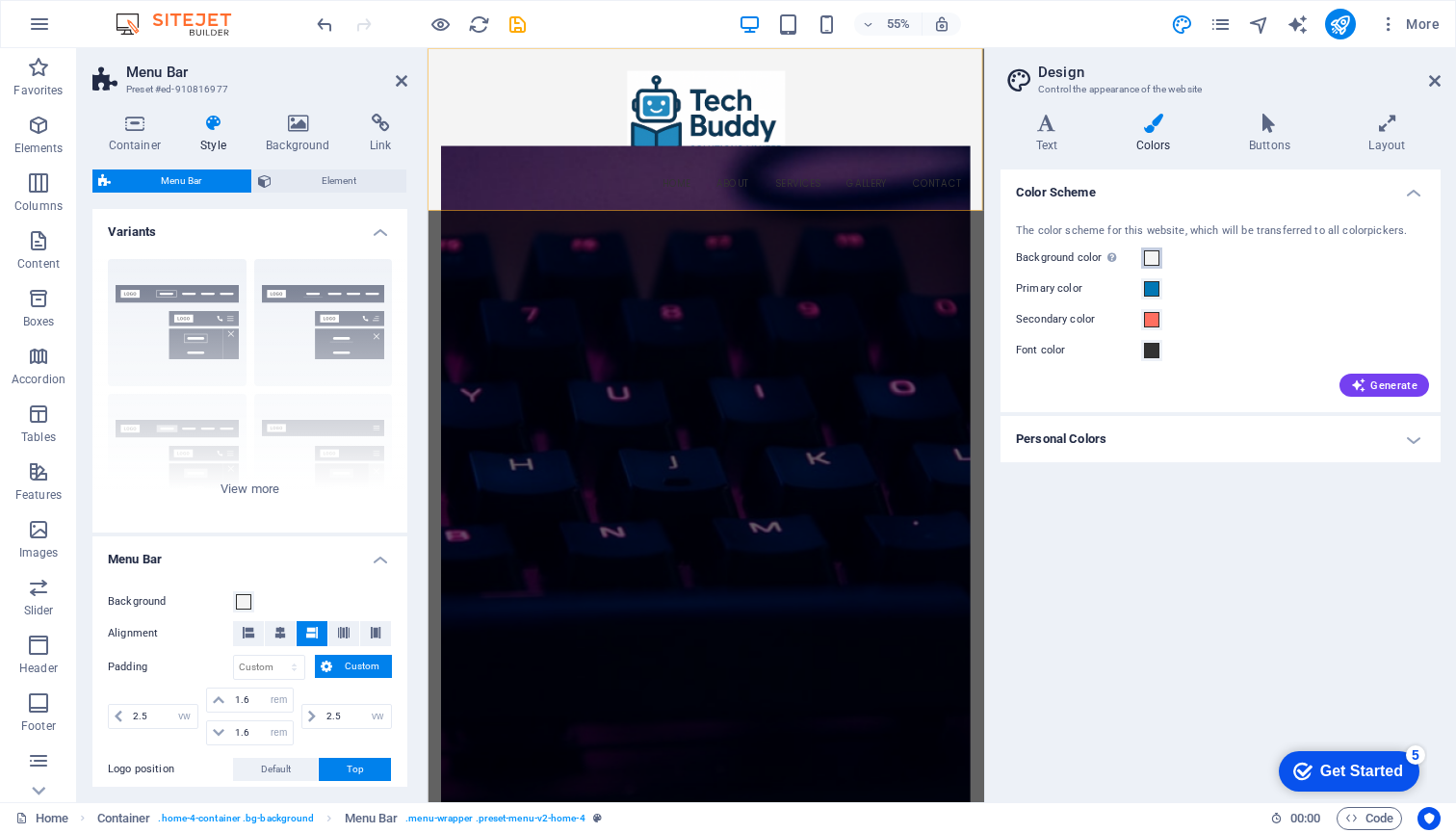
click at [1151, 259] on span at bounding box center [1152, 259] width 16 height 16
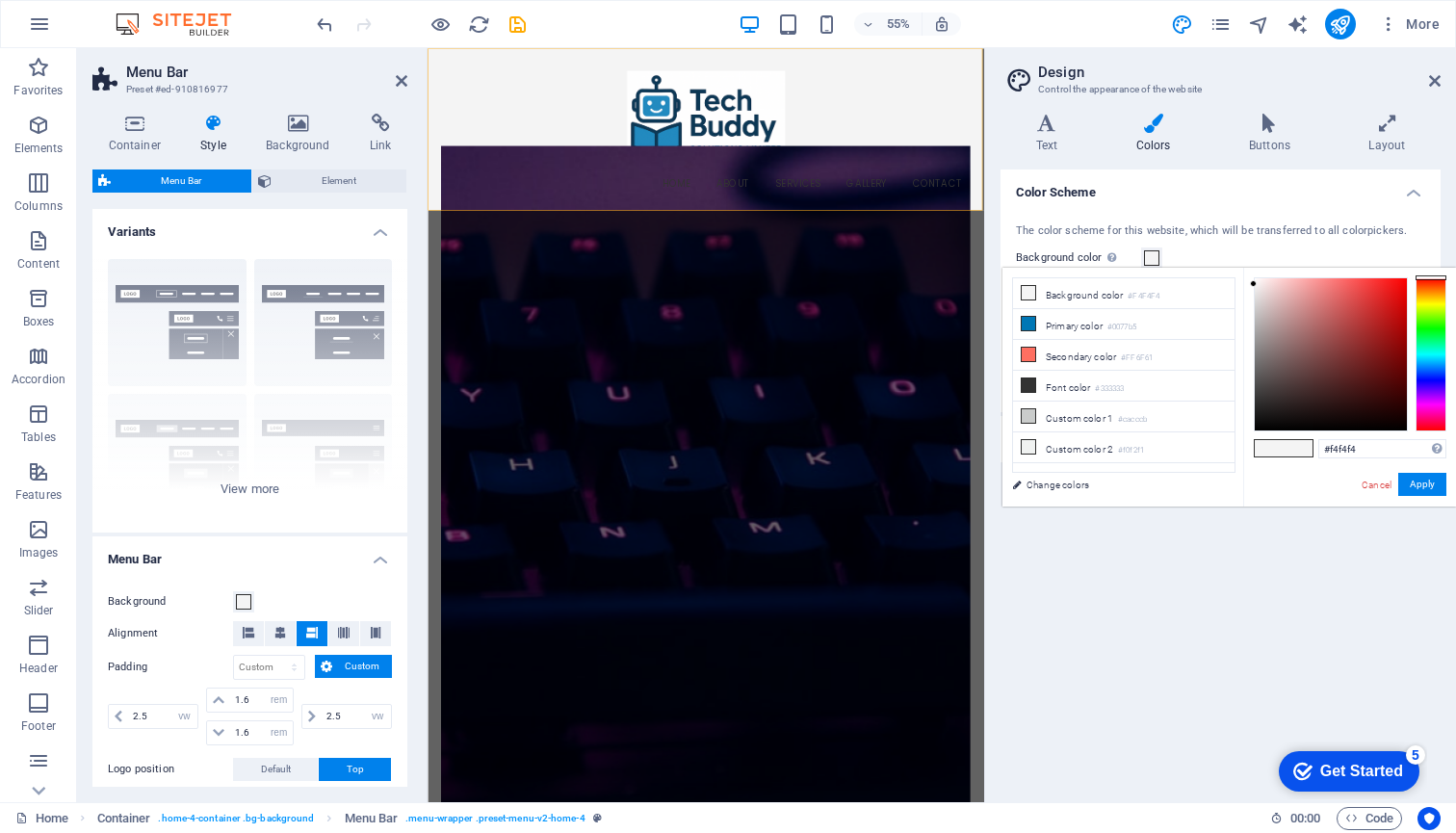
click at [1157, 126] on icon at bounding box center [1153, 123] width 105 height 19
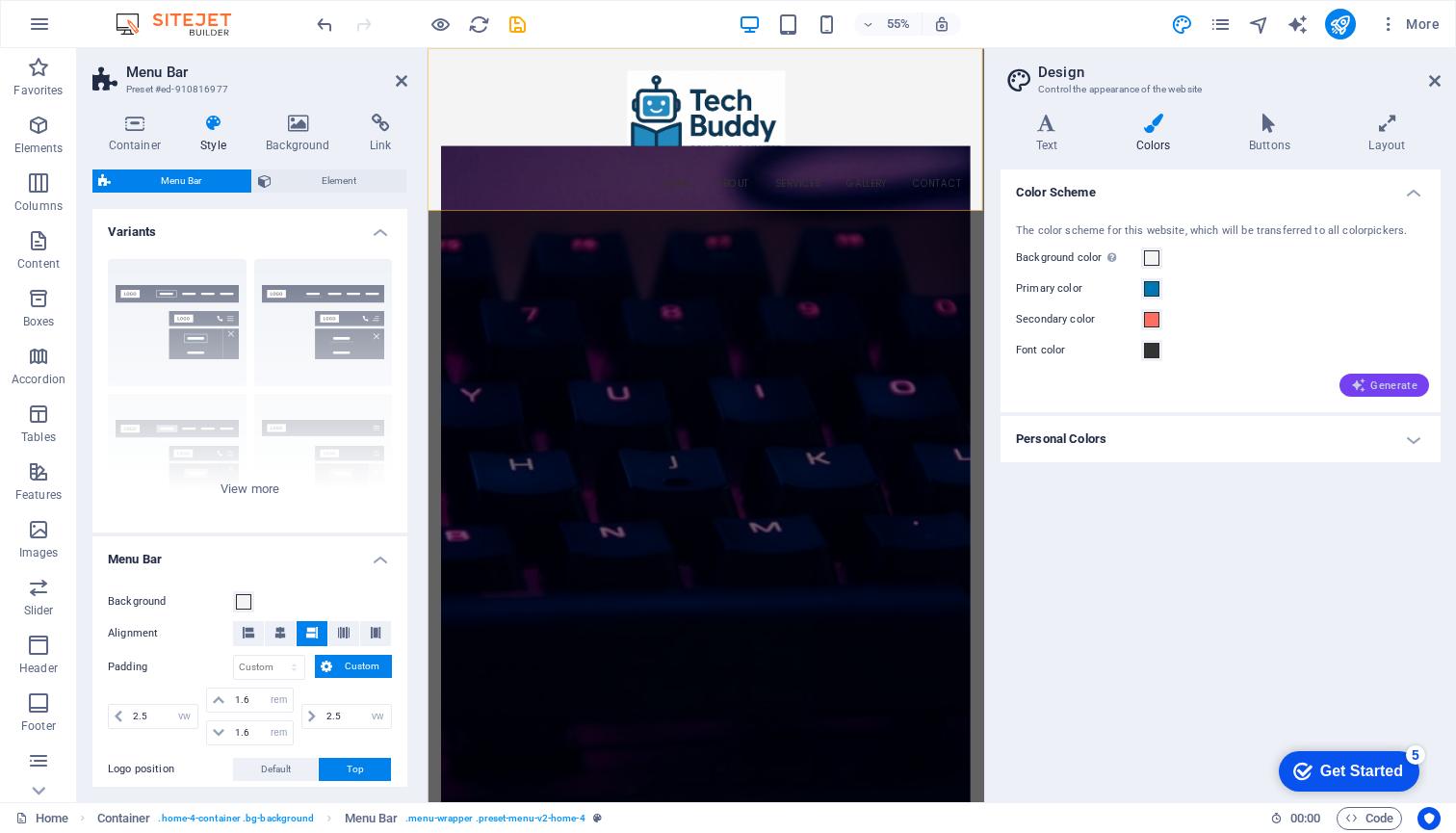
click at [1378, 385] on span "Generate" at bounding box center [1384, 385] width 66 height 16
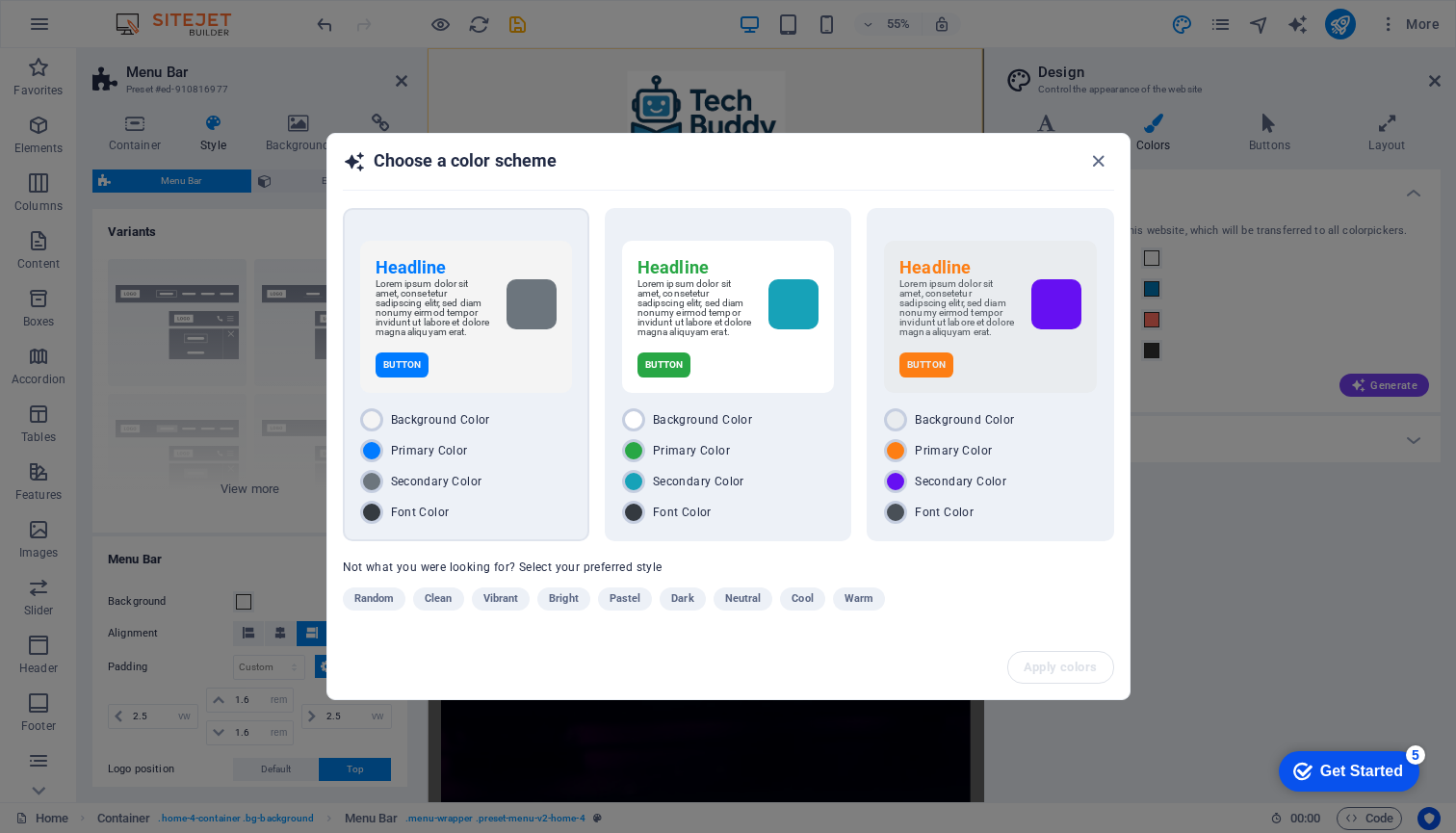
click at [404, 322] on p "Lorem ipsum dolor sit amet, consetetur sadipscing elitr, sed diam nonumy eirmod…" at bounding box center [433, 307] width 116 height 57
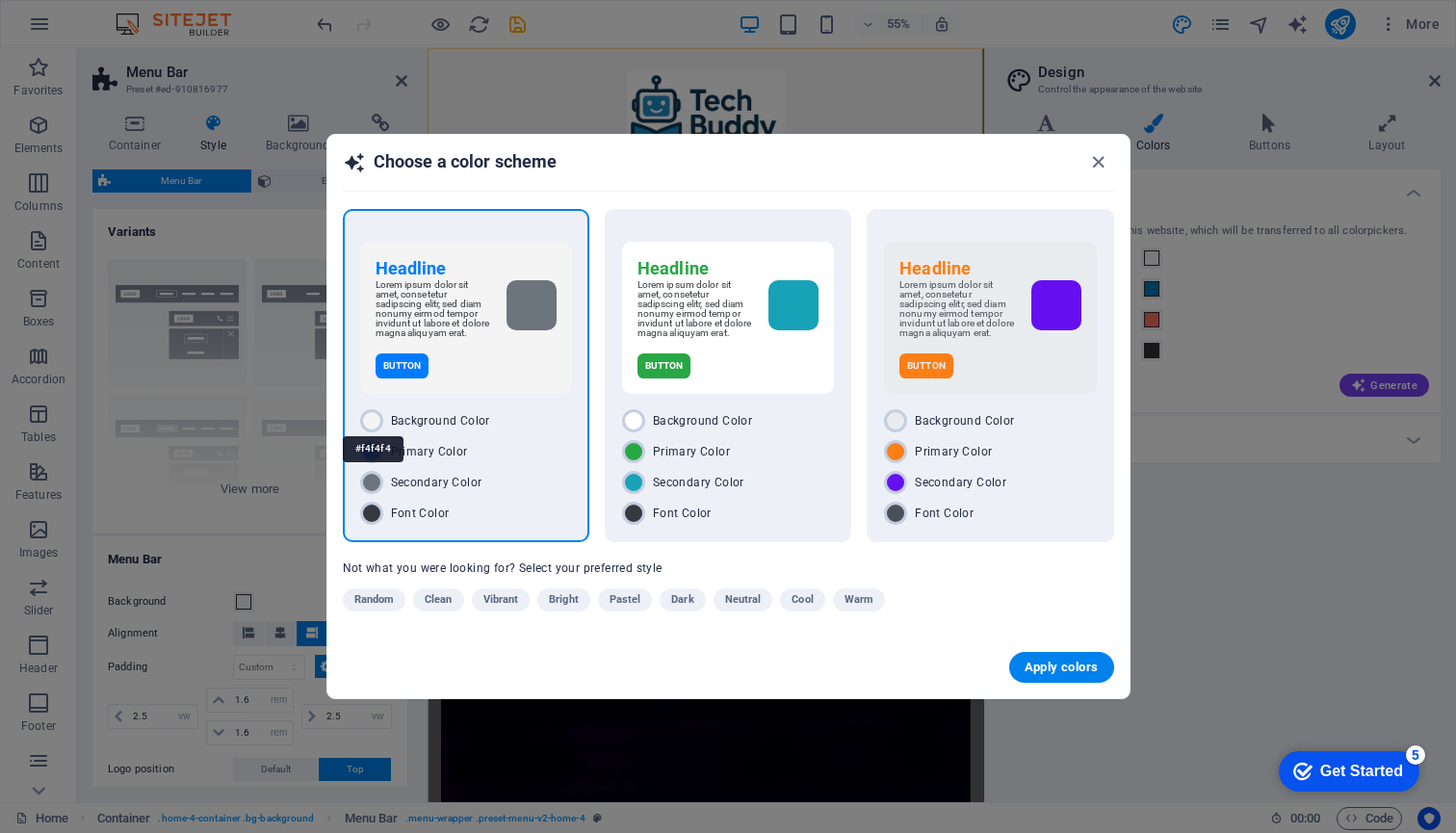
click at [378, 419] on div at bounding box center [371, 421] width 23 height 23
click at [373, 422] on div at bounding box center [371, 421] width 23 height 23
click at [377, 428] on div "#f4f4f4" at bounding box center [373, 449] width 60 height 52
click at [1061, 671] on span "Apply colors" at bounding box center [1061, 667] width 74 height 16
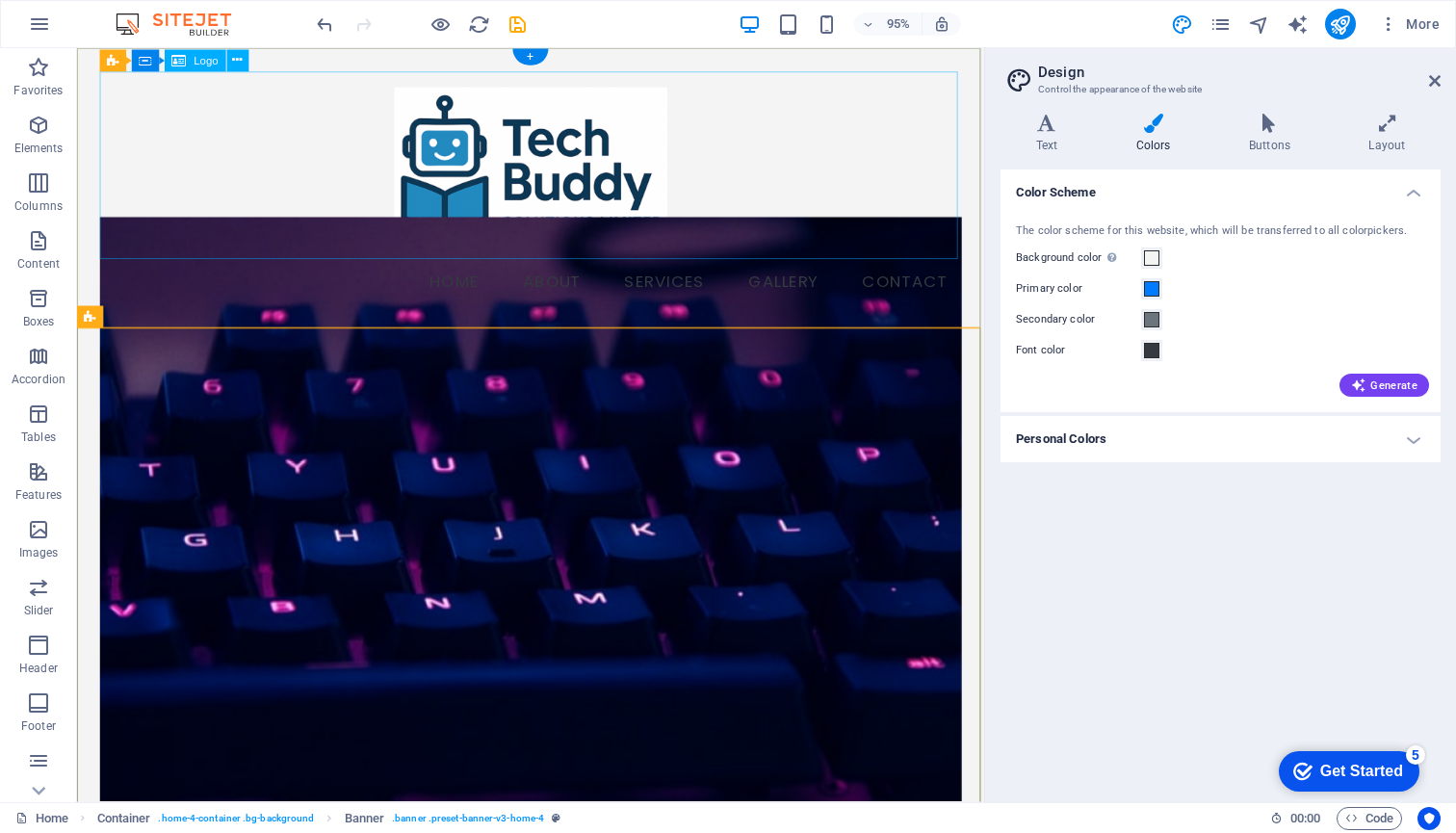
click at [512, 138] on div at bounding box center [554, 172] width 907 height 198
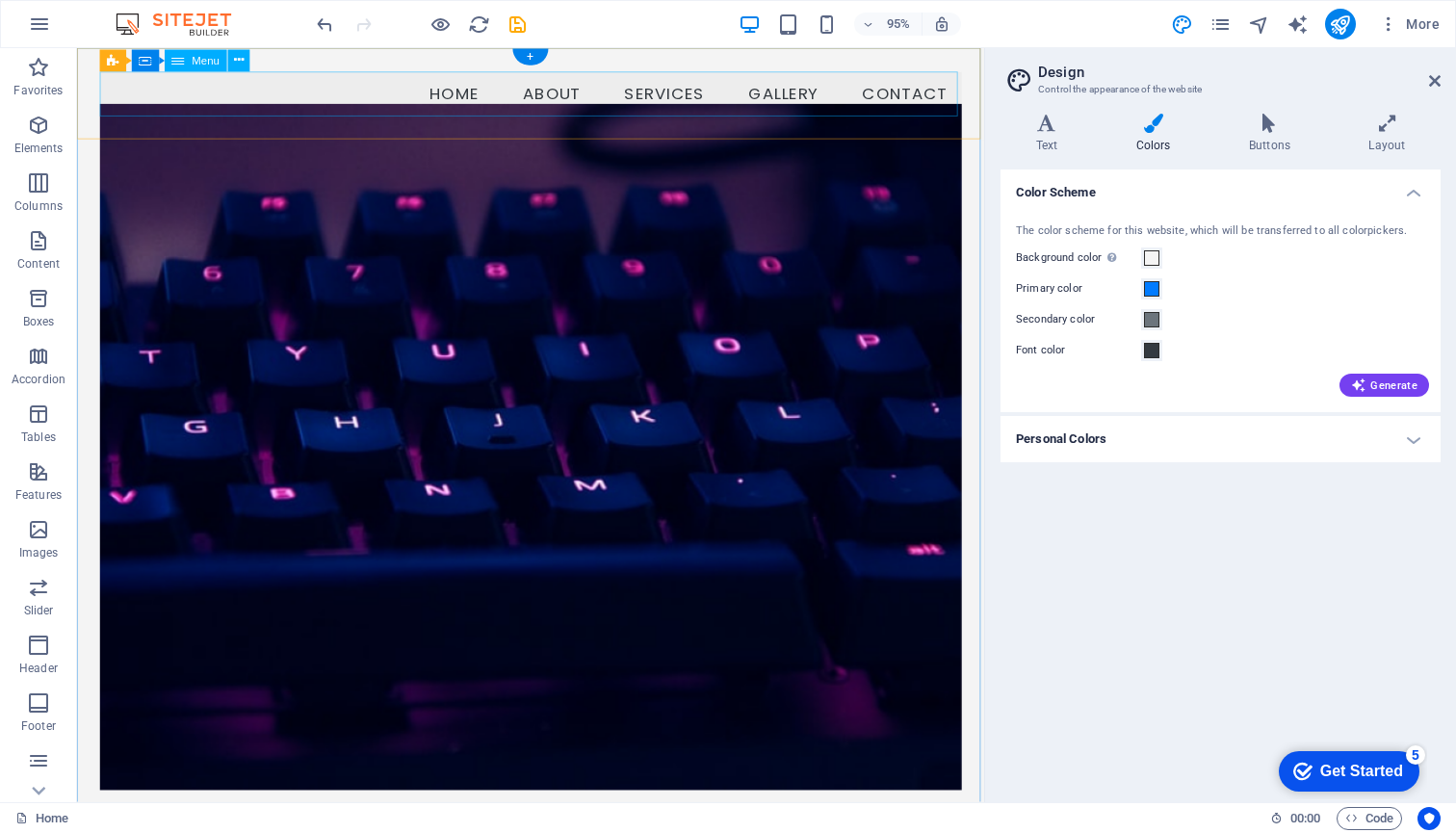
click at [253, 94] on nav "Home About Services Gallery Contact" at bounding box center [554, 97] width 907 height 49
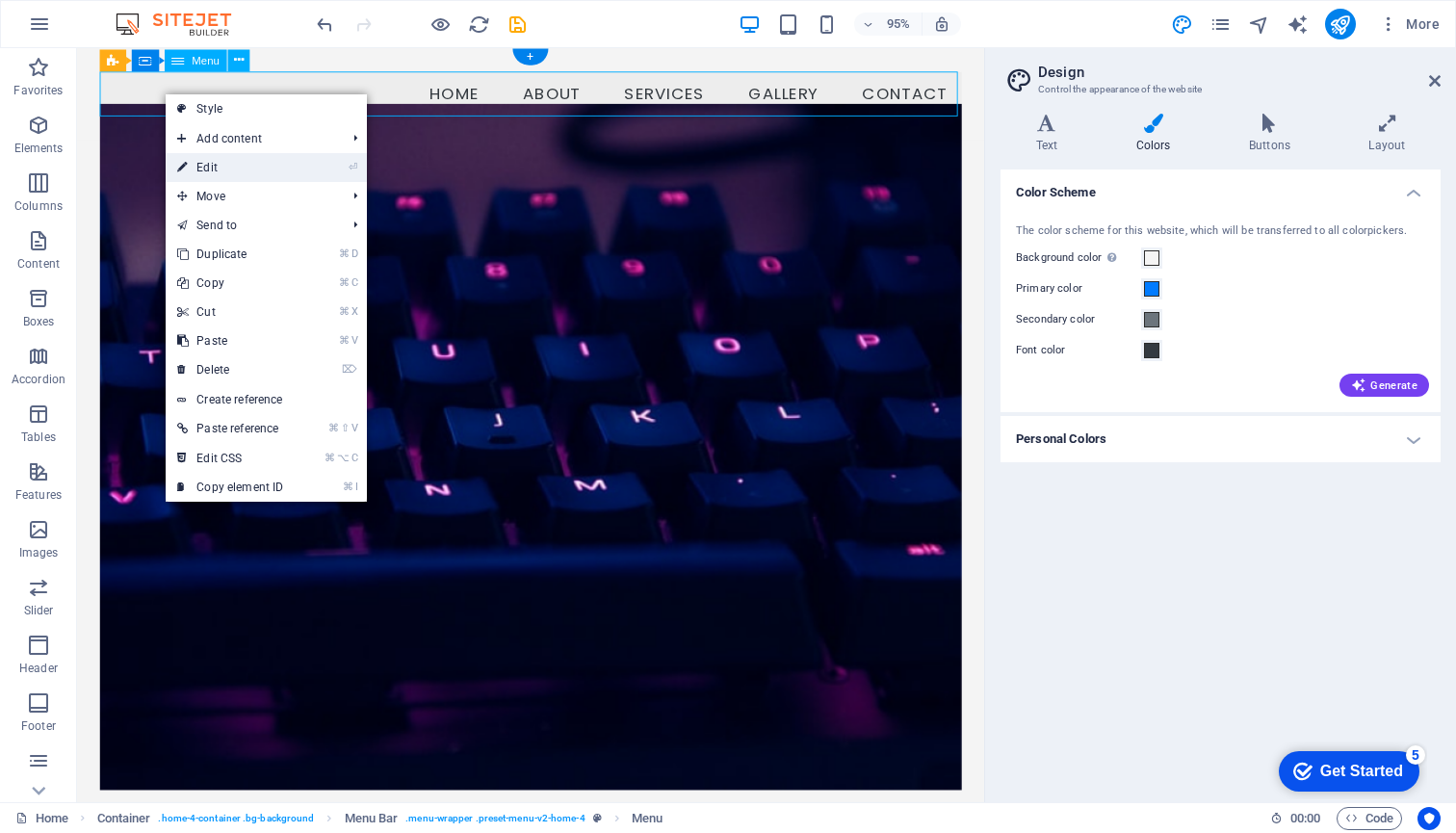
click at [235, 167] on link "⏎ Edit" at bounding box center [229, 167] width 129 height 29
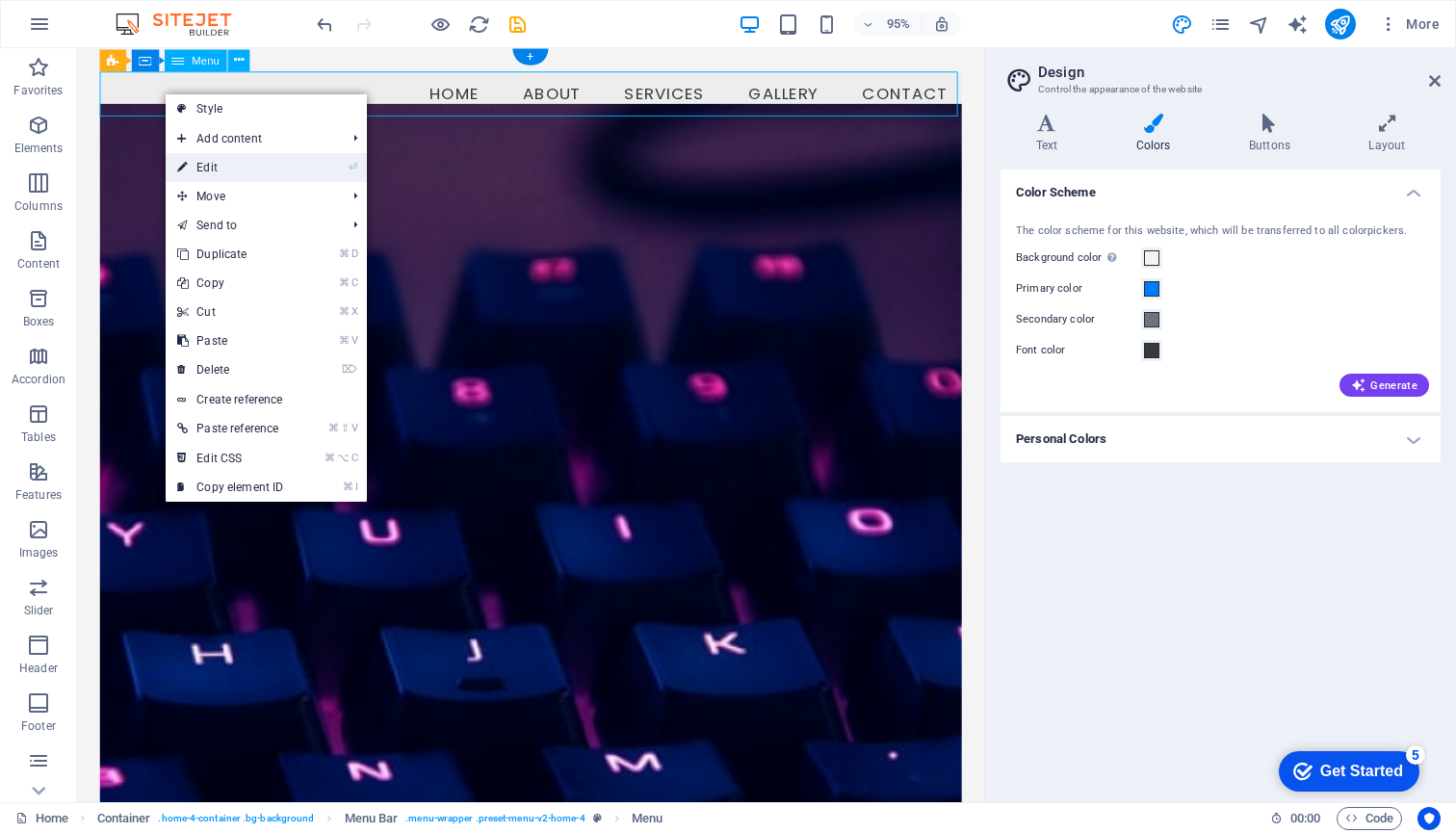
select select
